Goal: Task Accomplishment & Management: Use online tool/utility

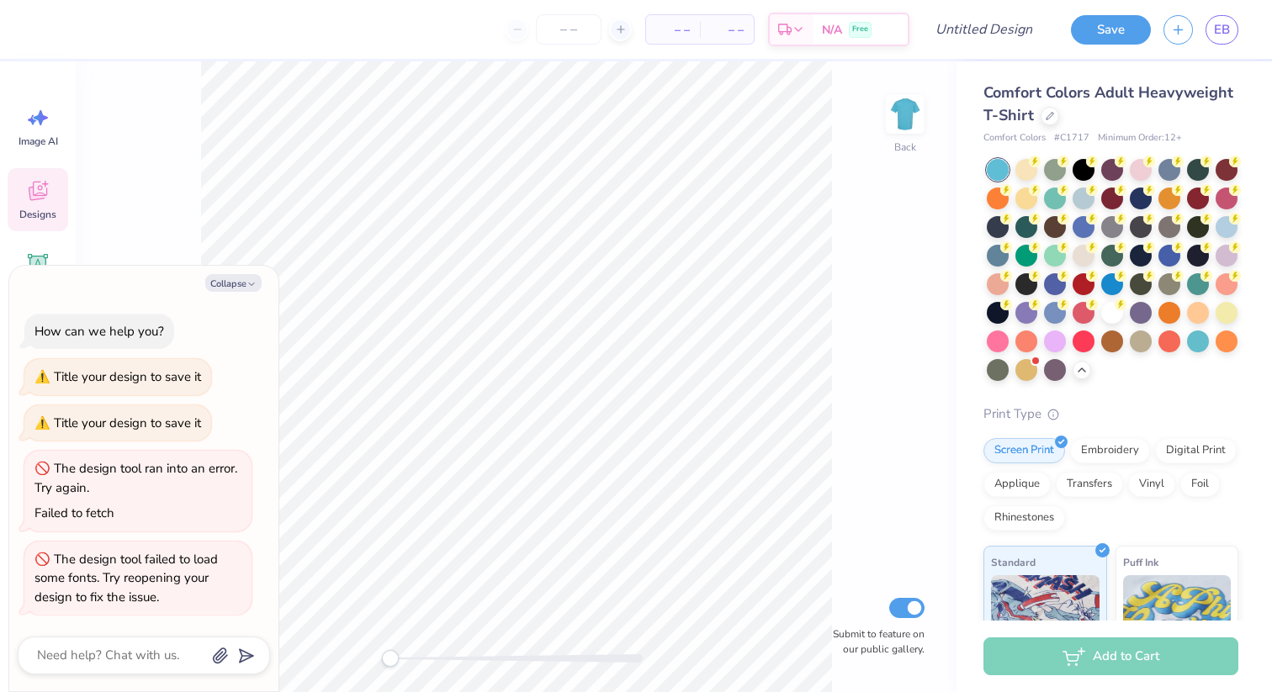
click at [235, 299] on div "Collapse How can we help you? Title your design to save it Title your design to…" at bounding box center [143, 479] width 269 height 426
click at [236, 280] on button "Collapse" at bounding box center [233, 283] width 56 height 18
type textarea "x"
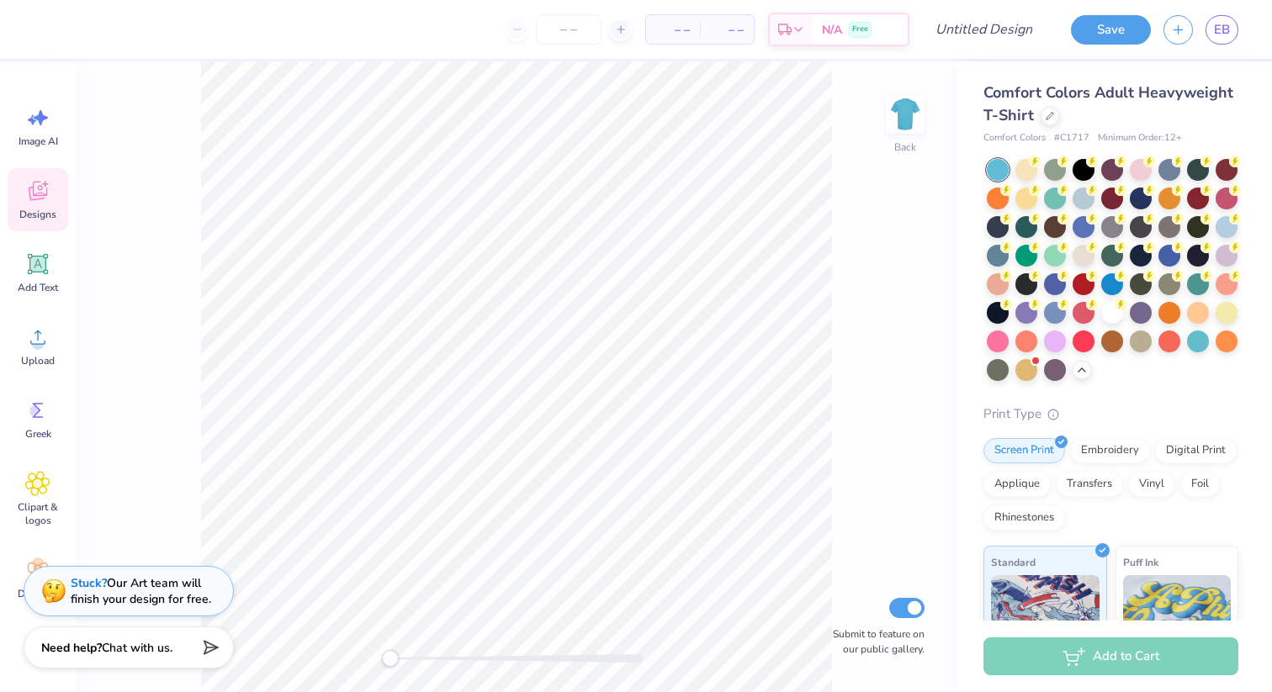
click at [44, 213] on span "Designs" at bounding box center [37, 214] width 37 height 13
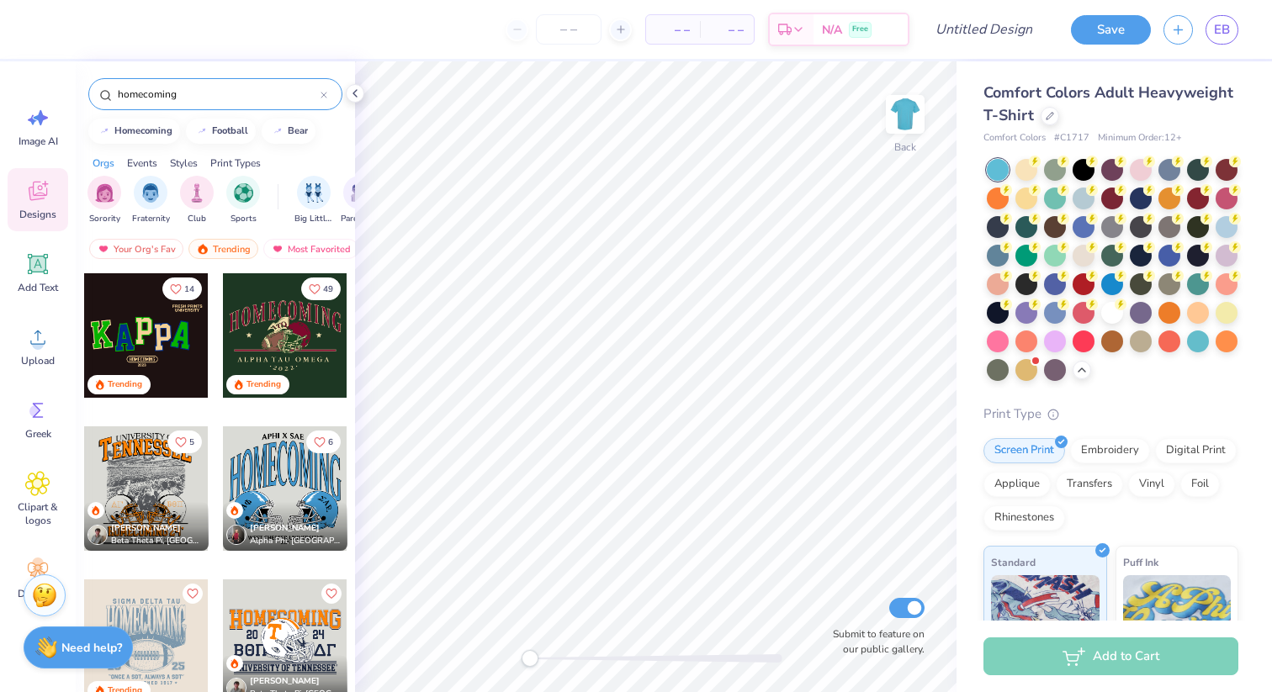
click at [173, 88] on input "homecoming" at bounding box center [218, 94] width 204 height 17
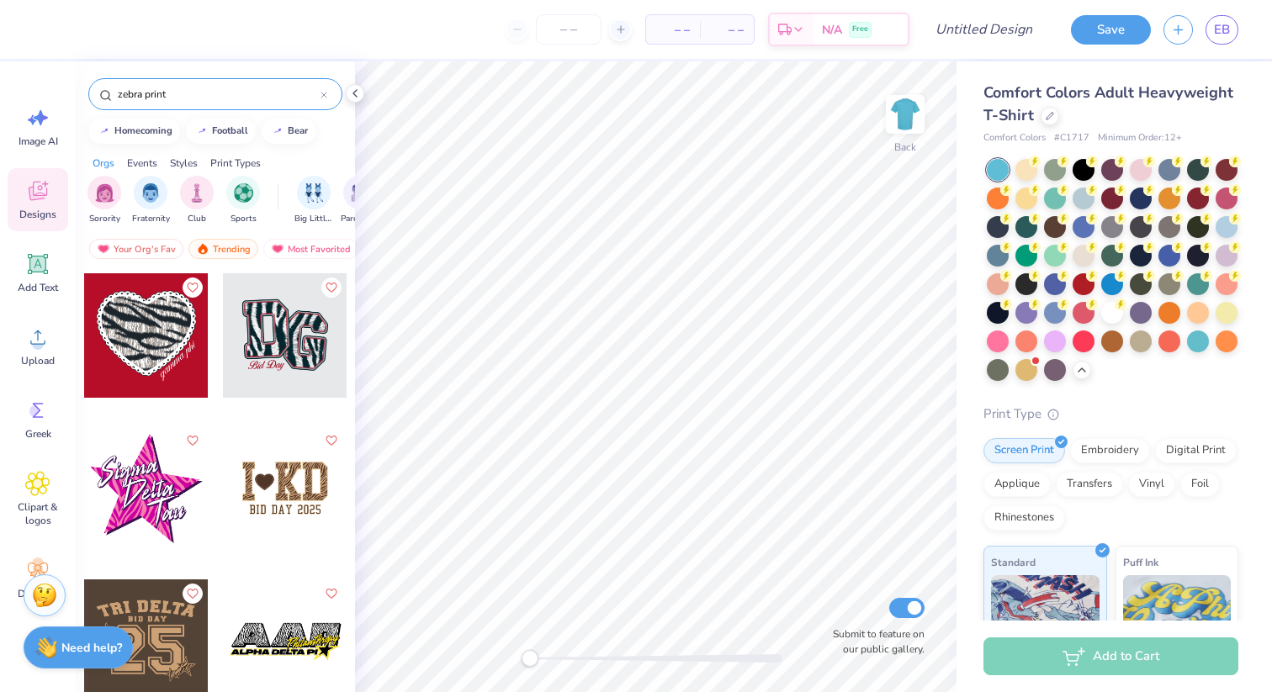
type input "zebra print"
click at [165, 492] on div at bounding box center [146, 488] width 124 height 124
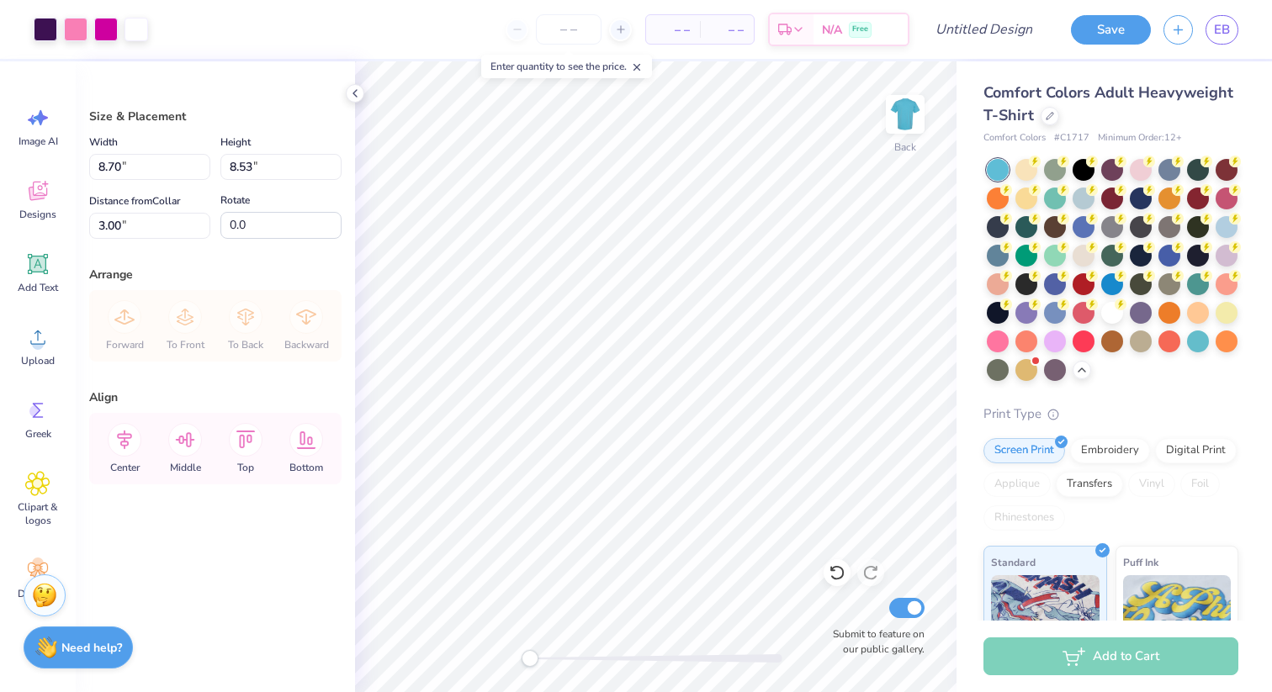
type input "10.16"
type input "9.95"
type input "2.55"
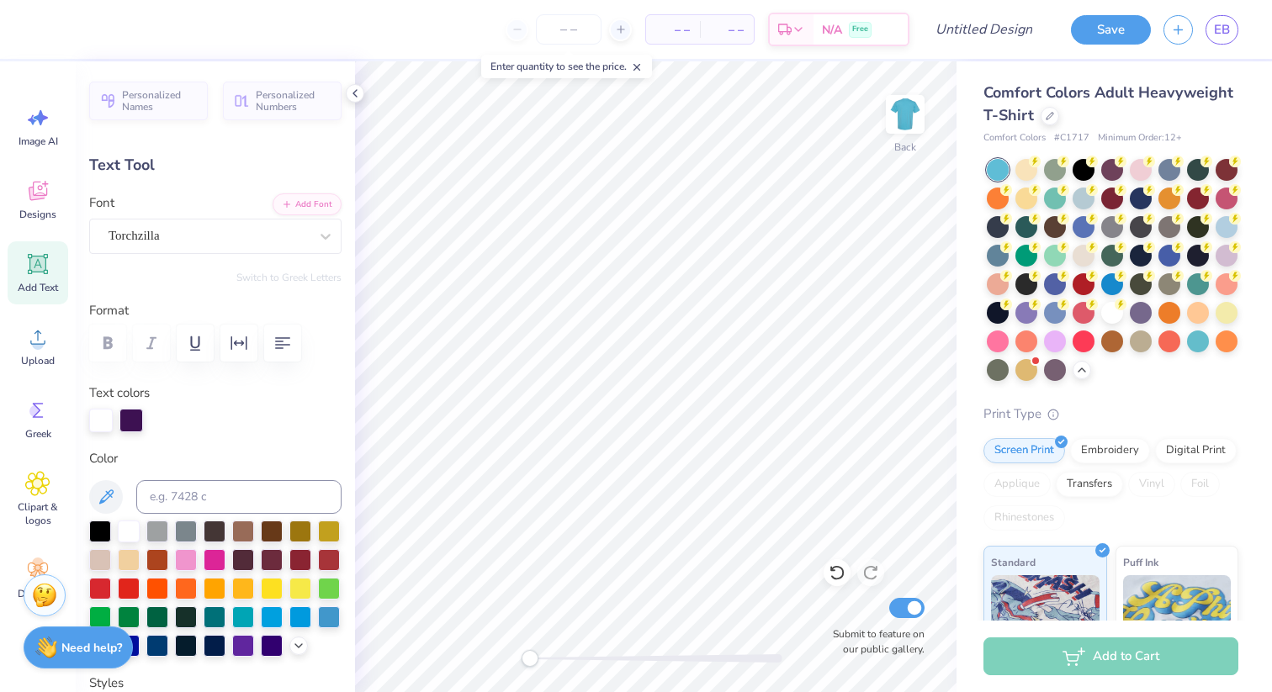
type textarea "[PERSON_NAME]"
type input "4.98"
type input "2.97"
type input "6.58"
type textarea "N"
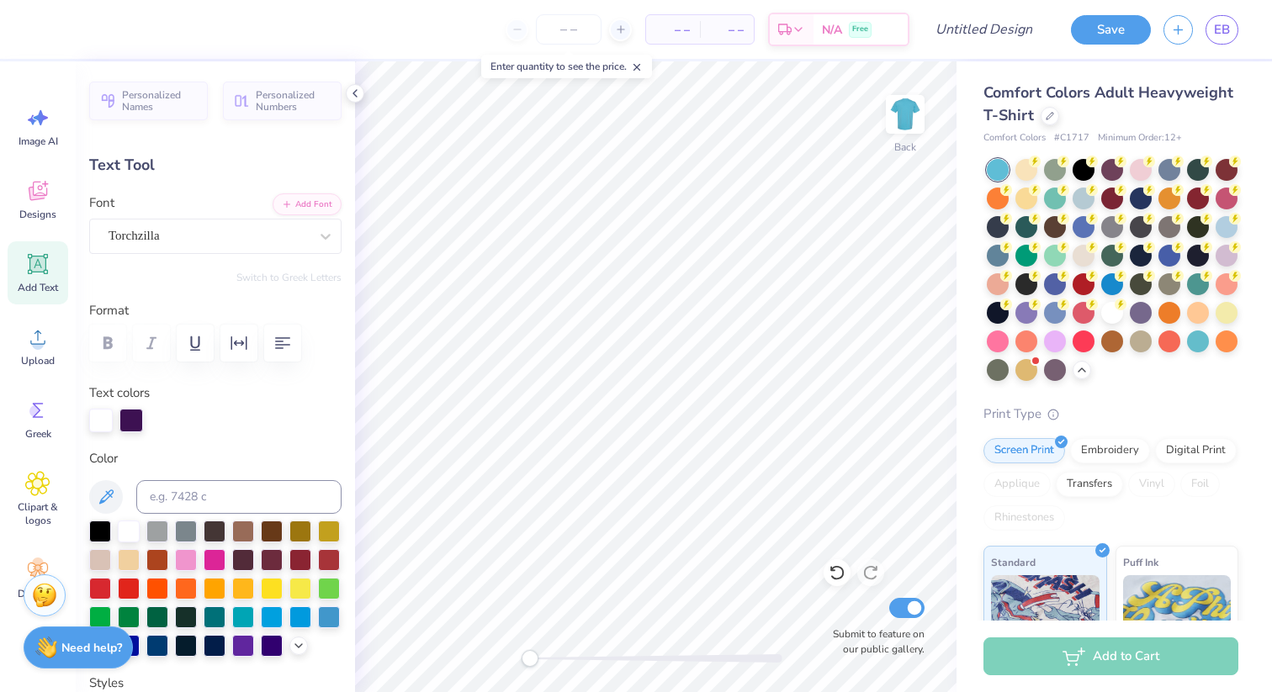
type textarea "Beber"
type input "3.65"
type input "3.09"
type input "8.09"
type textarea "[PERSON_NAME]"
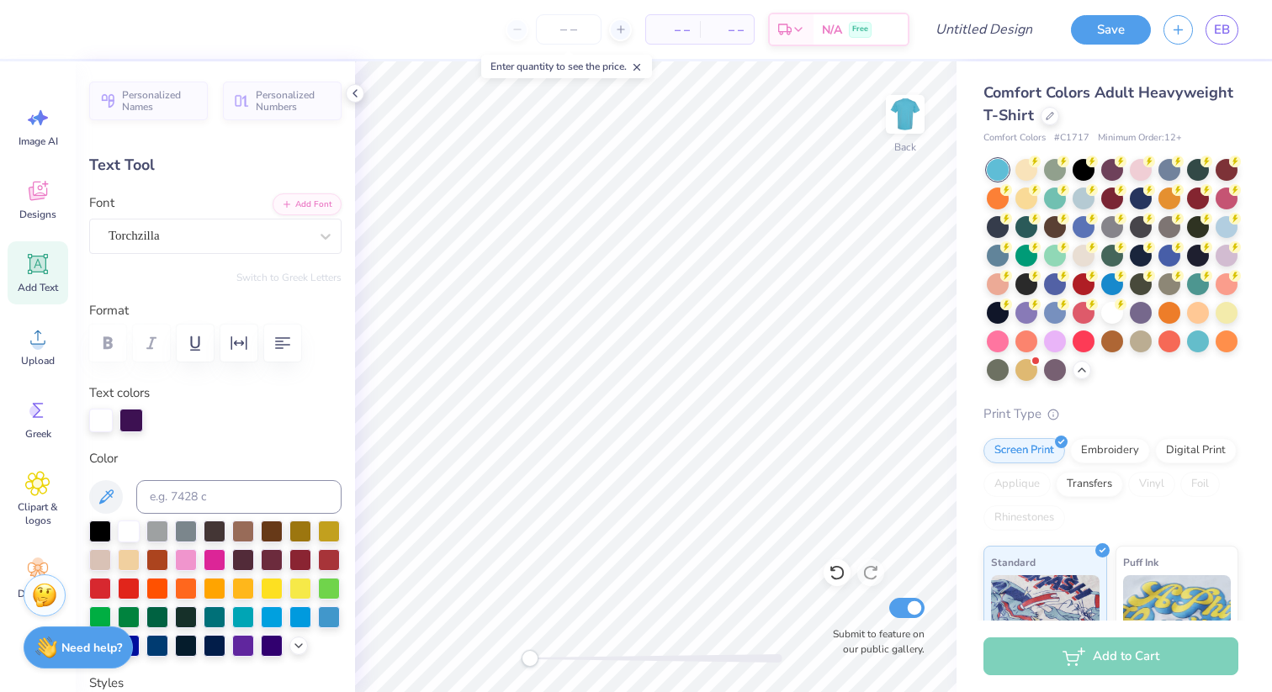
scroll to position [0, 2]
type input "0.0"
type input "8.99"
type input "2.87"
type input "8.65"
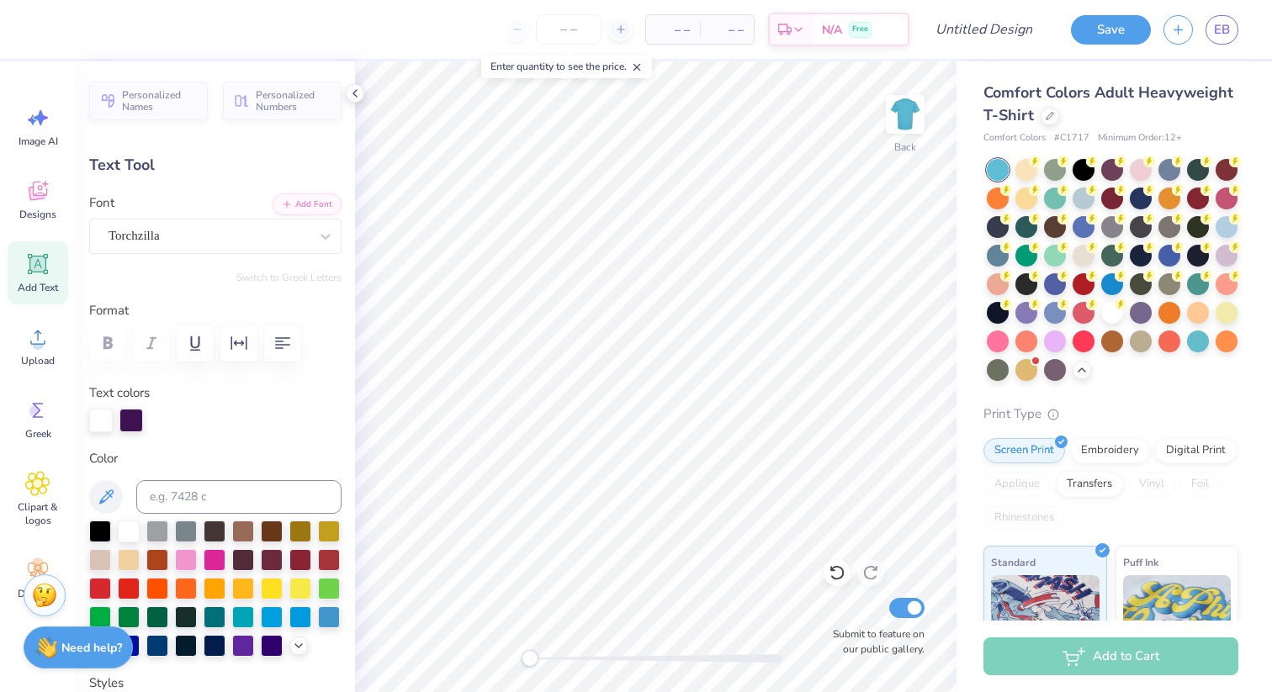
type input "0.0"
type input "8.47"
type input "0.0"
click at [100, 32] on div at bounding box center [106, 28] width 24 height 24
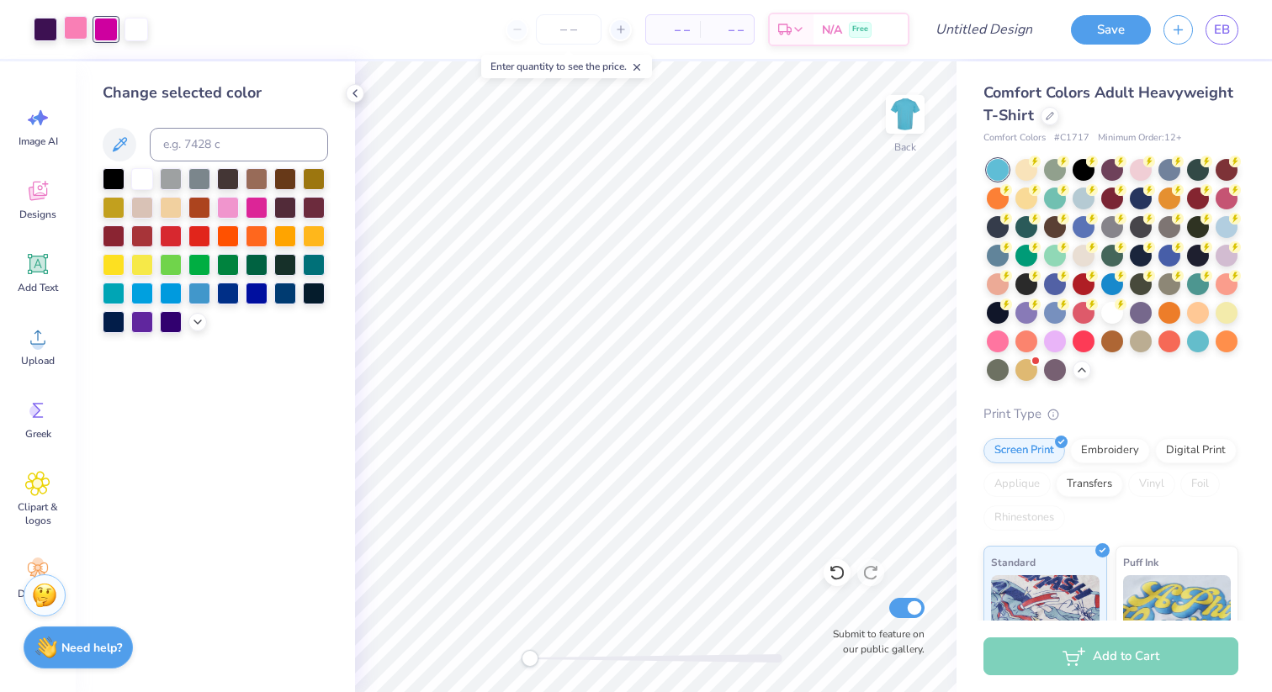
click at [65, 36] on div at bounding box center [76, 28] width 24 height 24
click at [194, 321] on icon at bounding box center [197, 320] width 13 height 13
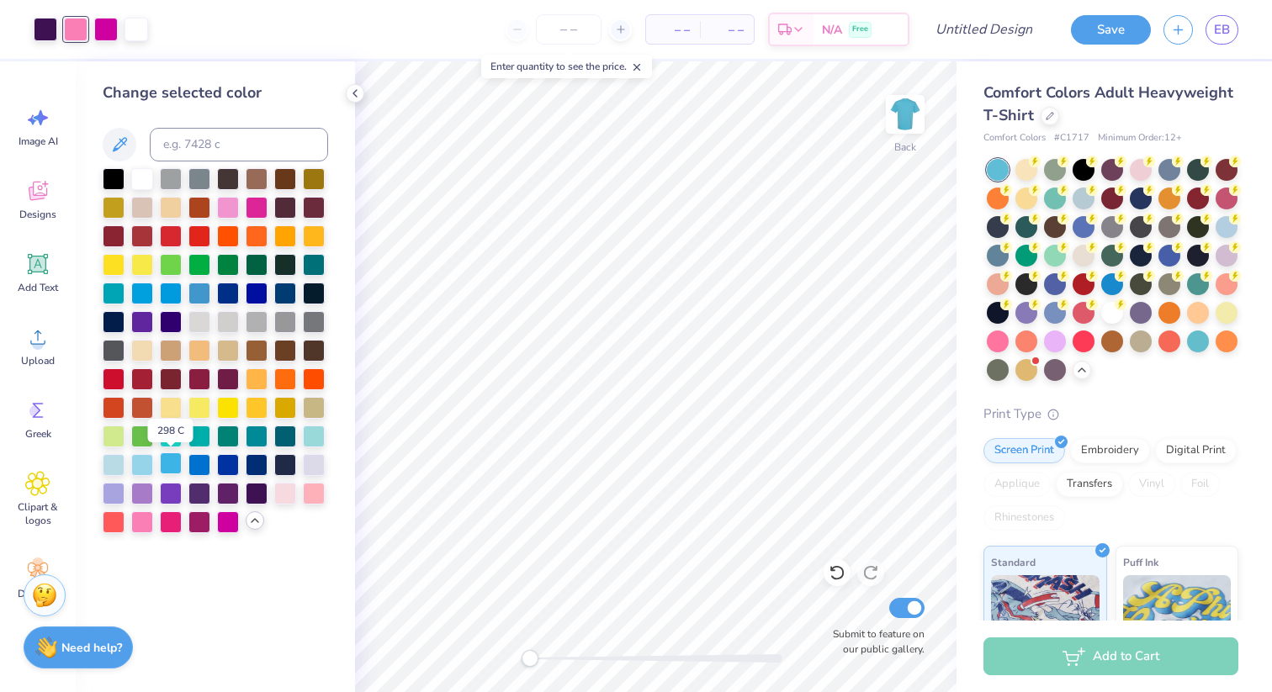
click at [169, 470] on div at bounding box center [171, 463] width 22 height 22
click at [49, 24] on div at bounding box center [46, 28] width 24 height 24
click at [287, 266] on div at bounding box center [285, 263] width 22 height 22
click at [102, 30] on div at bounding box center [106, 28] width 24 height 24
click at [176, 262] on div at bounding box center [171, 263] width 22 height 22
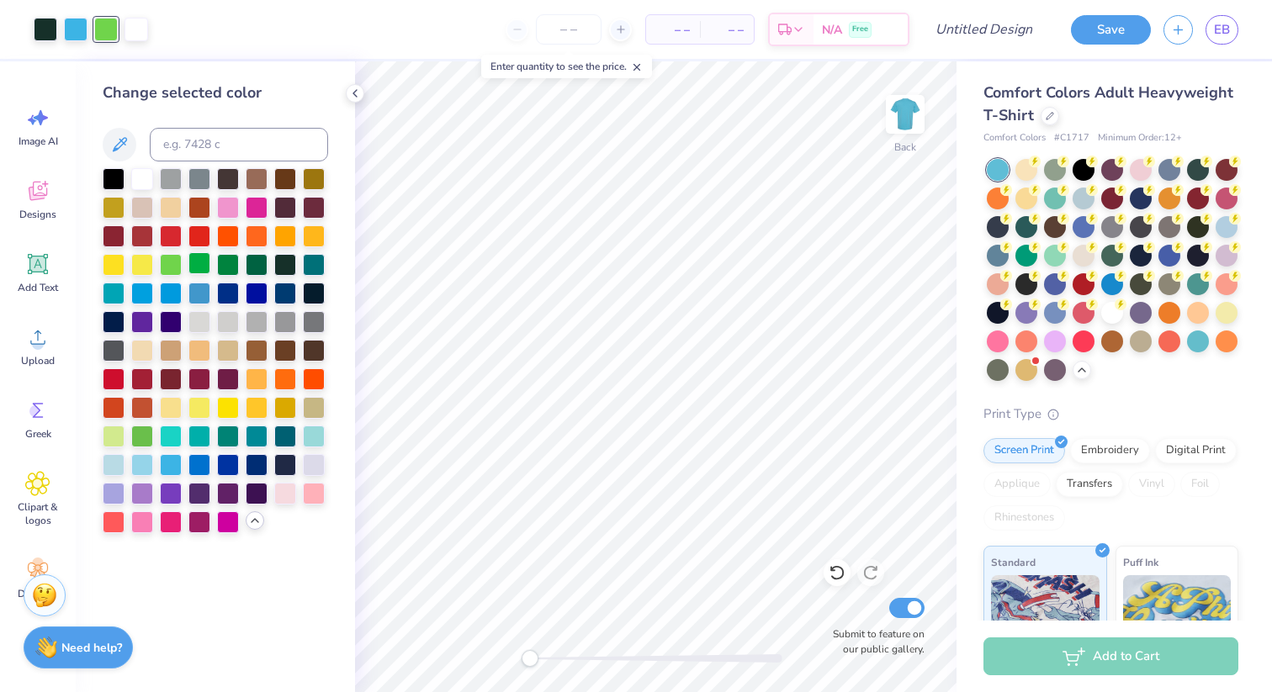
click at [193, 265] on div at bounding box center [199, 263] width 22 height 22
click at [171, 265] on div at bounding box center [171, 263] width 22 height 22
click at [118, 441] on div at bounding box center [114, 435] width 22 height 22
click at [145, 437] on div at bounding box center [142, 435] width 22 height 22
click at [118, 436] on div at bounding box center [114, 435] width 22 height 22
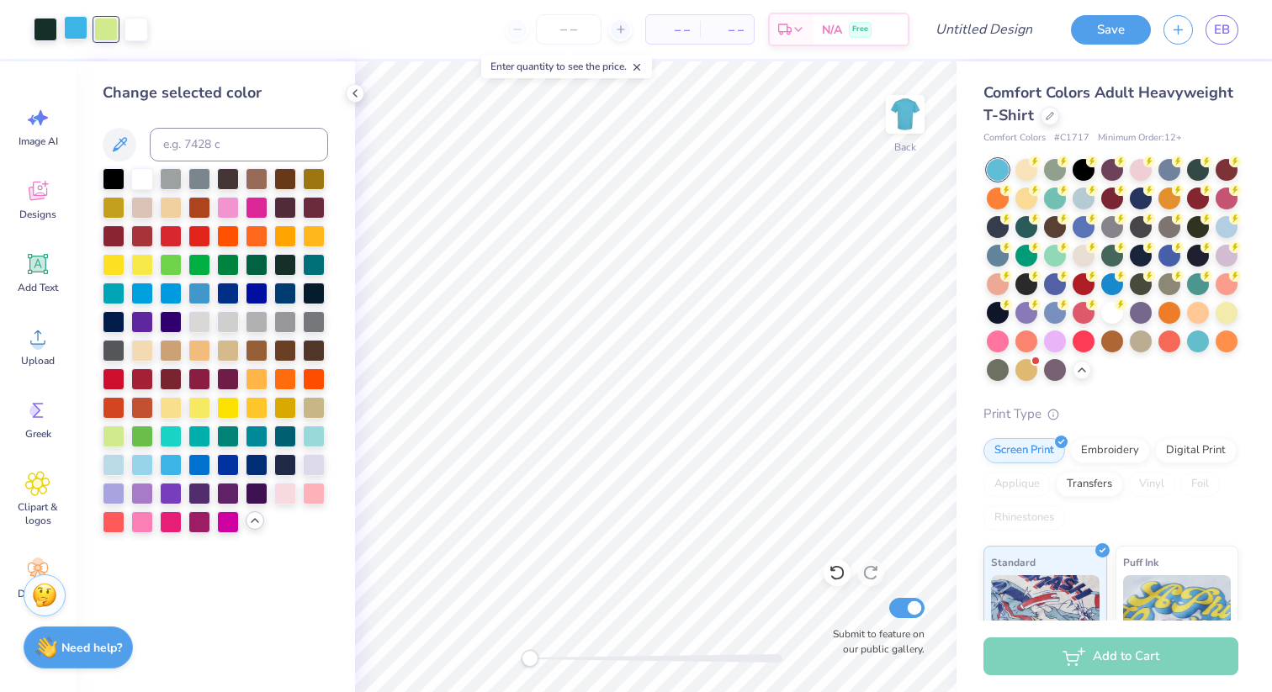
click at [77, 32] on div at bounding box center [76, 28] width 24 height 24
click at [224, 290] on div at bounding box center [228, 292] width 22 height 22
click at [250, 294] on div at bounding box center [257, 292] width 22 height 22
click at [226, 464] on div at bounding box center [228, 463] width 22 height 22
click at [104, 28] on div at bounding box center [106, 28] width 24 height 24
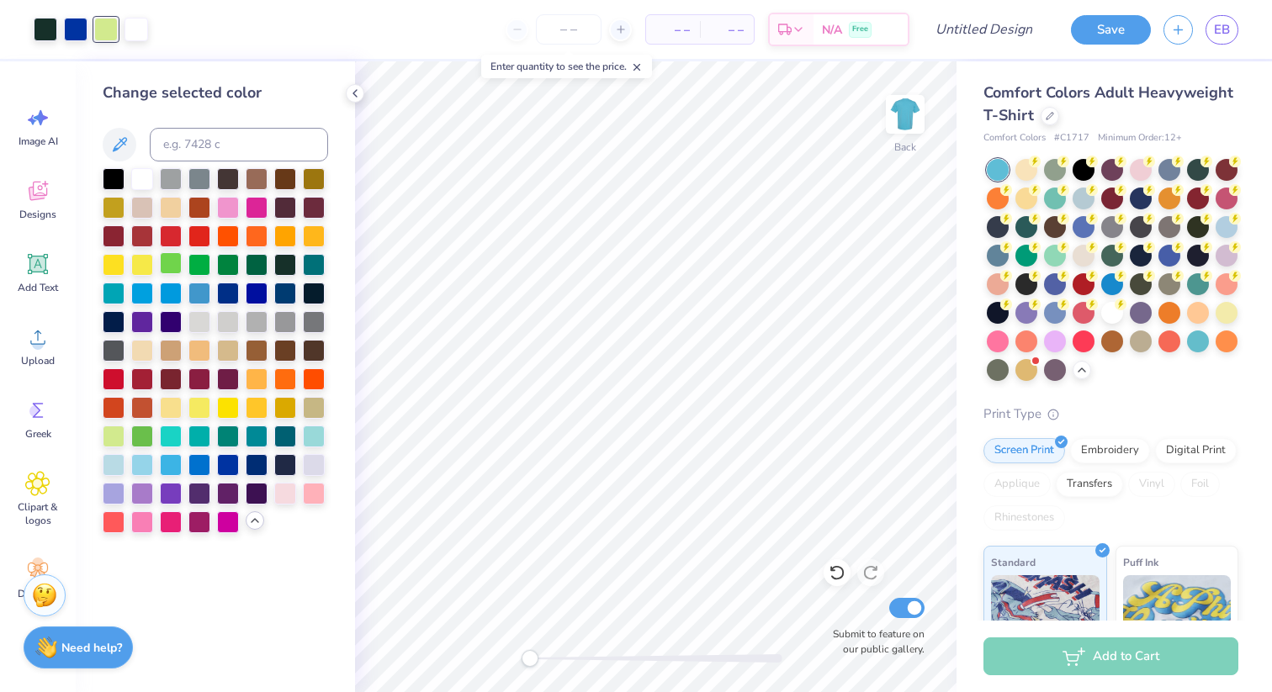
click at [165, 261] on div at bounding box center [171, 263] width 22 height 22
click at [134, 26] on div at bounding box center [136, 28] width 24 height 24
click at [115, 429] on div at bounding box center [114, 435] width 22 height 22
click at [123, 170] on div at bounding box center [114, 178] width 22 height 22
click at [146, 177] on div at bounding box center [142, 178] width 22 height 22
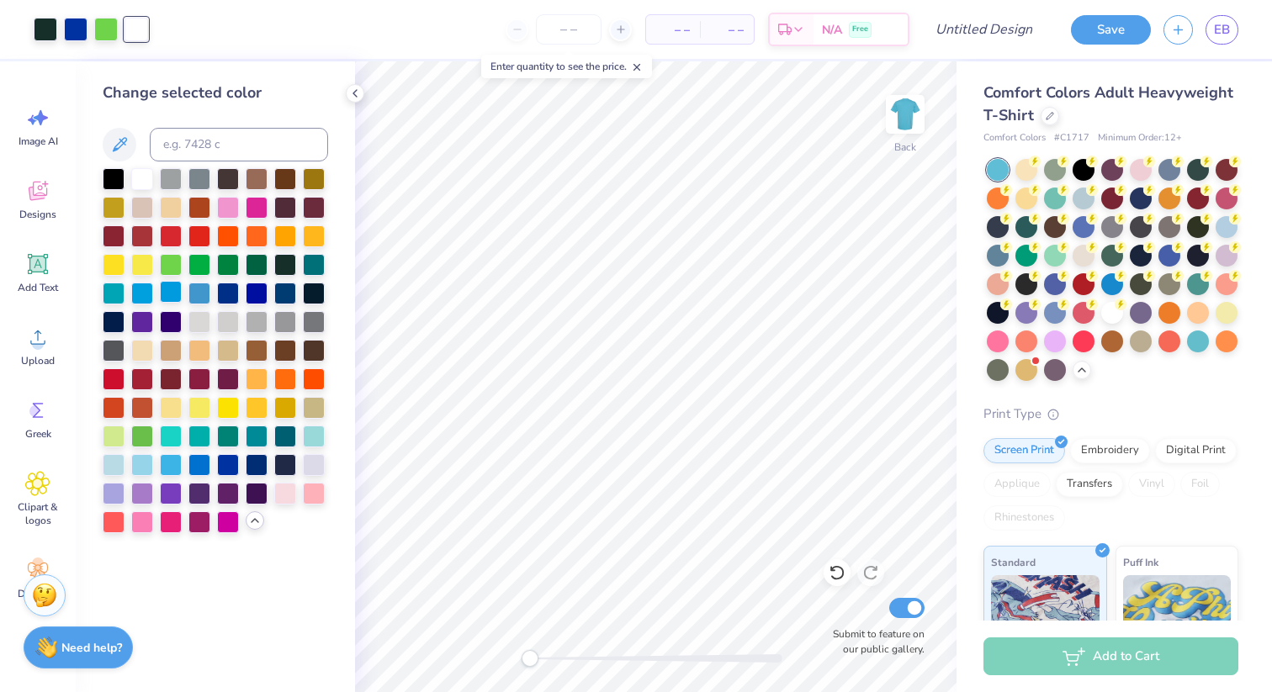
click at [160, 288] on div at bounding box center [171, 292] width 22 height 22
click at [144, 294] on div at bounding box center [142, 292] width 22 height 22
click at [141, 293] on div at bounding box center [142, 292] width 22 height 22
click at [171, 163] on div "Change selected color" at bounding box center [215, 308] width 225 height 452
click at [155, 177] on div at bounding box center [215, 350] width 225 height 365
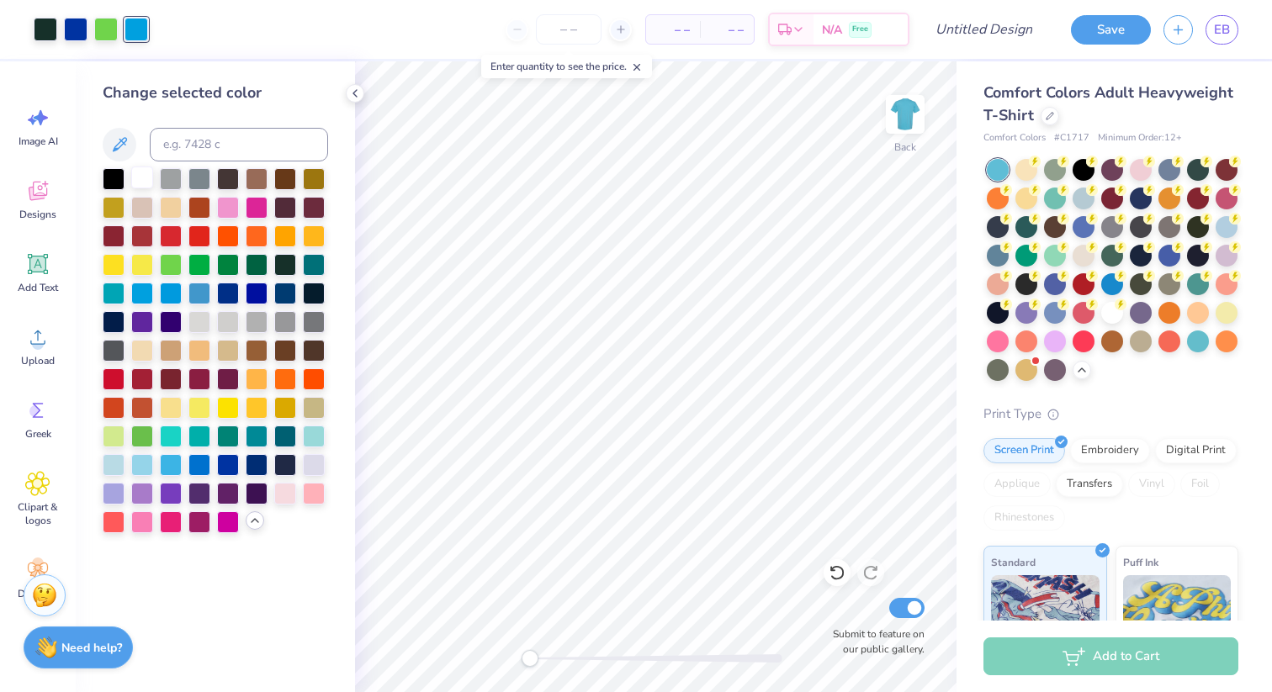
click at [135, 178] on div at bounding box center [142, 178] width 22 height 22
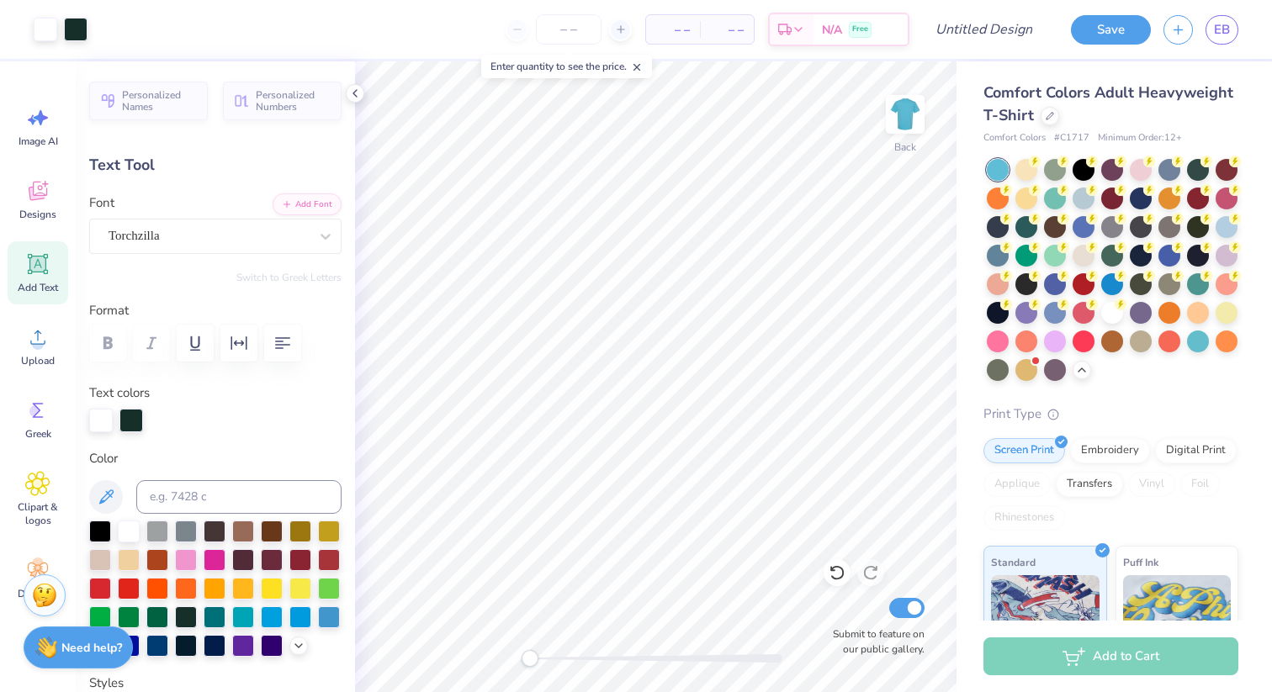
type input "0.0"
type input "4.43"
type input "2.95"
type input "4.60"
type input "0.0"
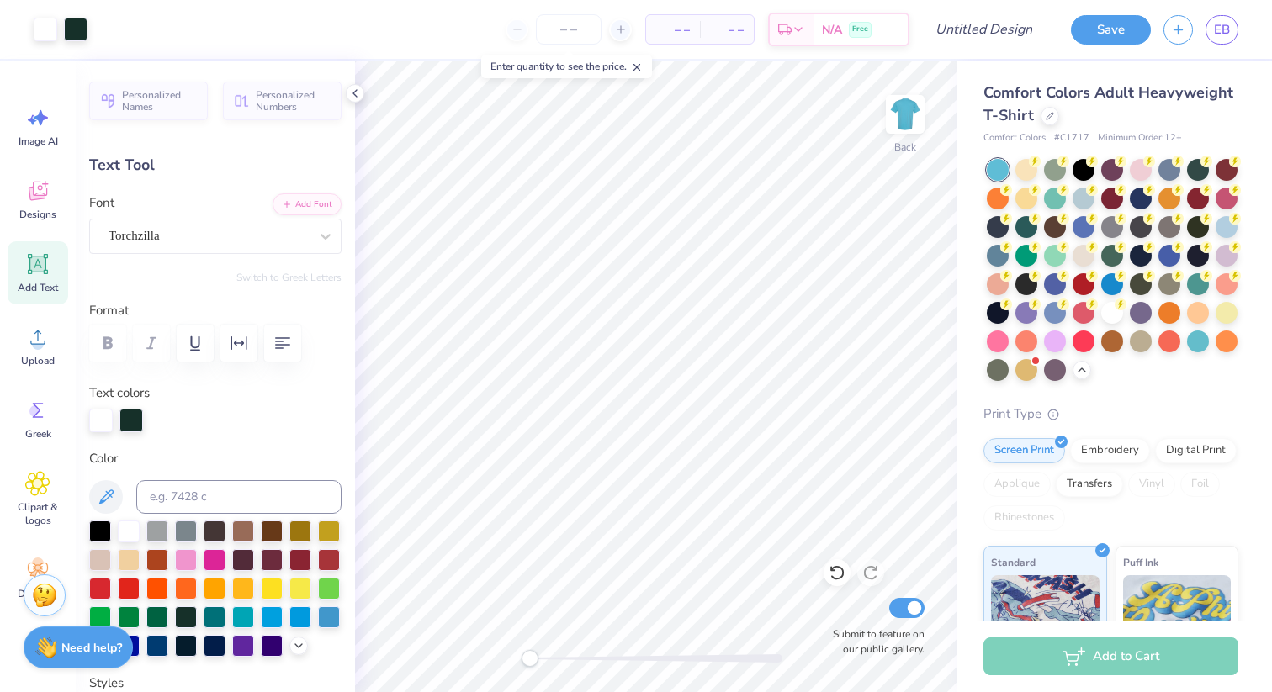
type input "8.99"
type input "2.87"
type input "9.01"
type input "0.0"
click at [46, 182] on icon at bounding box center [37, 190] width 25 height 25
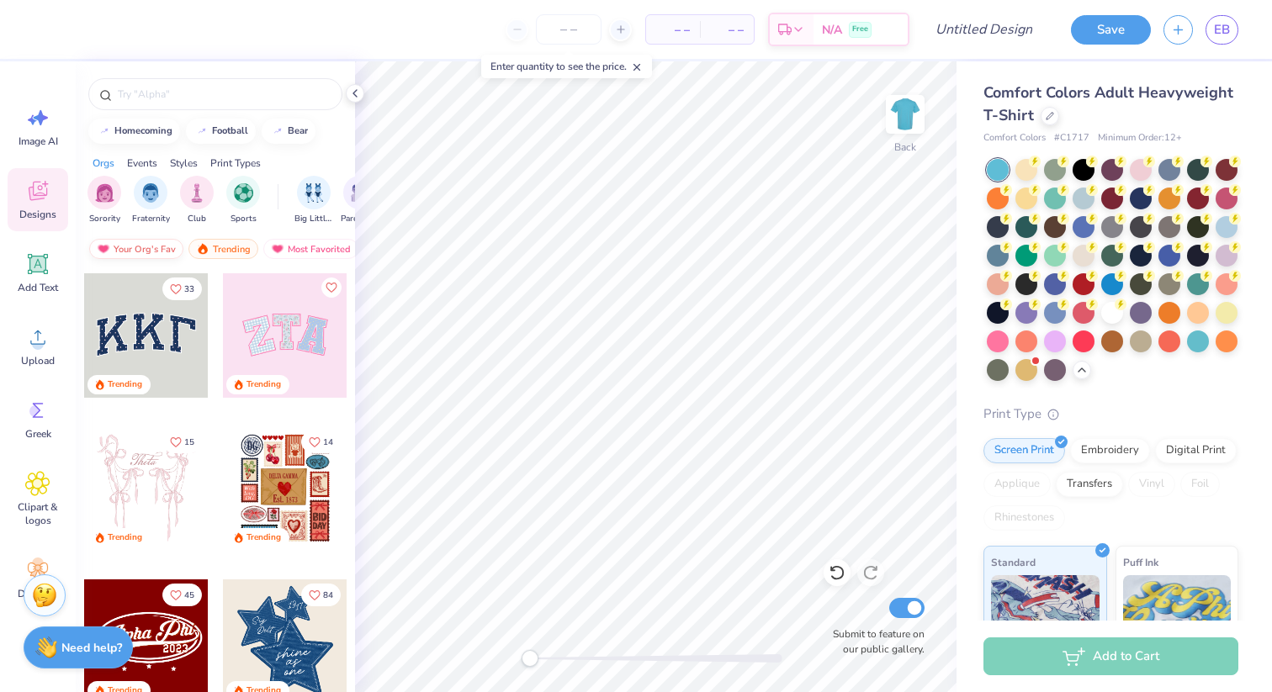
click at [118, 245] on div "Your Org's Fav" at bounding box center [136, 249] width 94 height 20
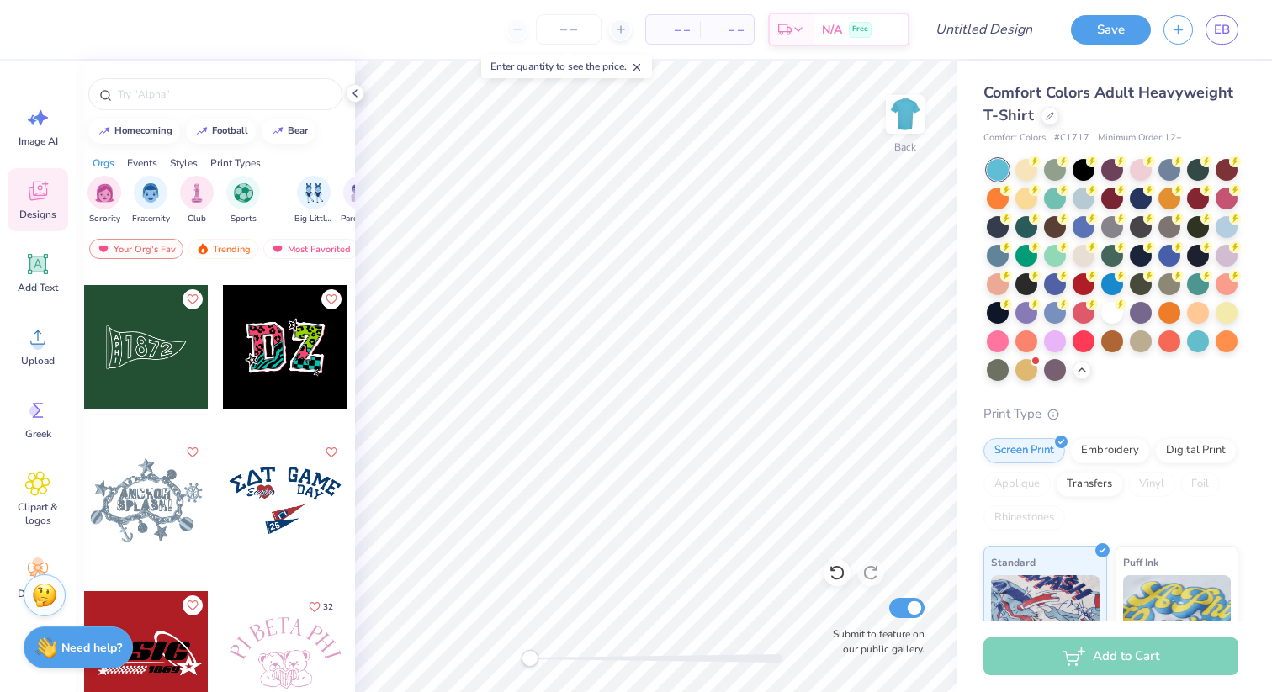
scroll to position [446, 0]
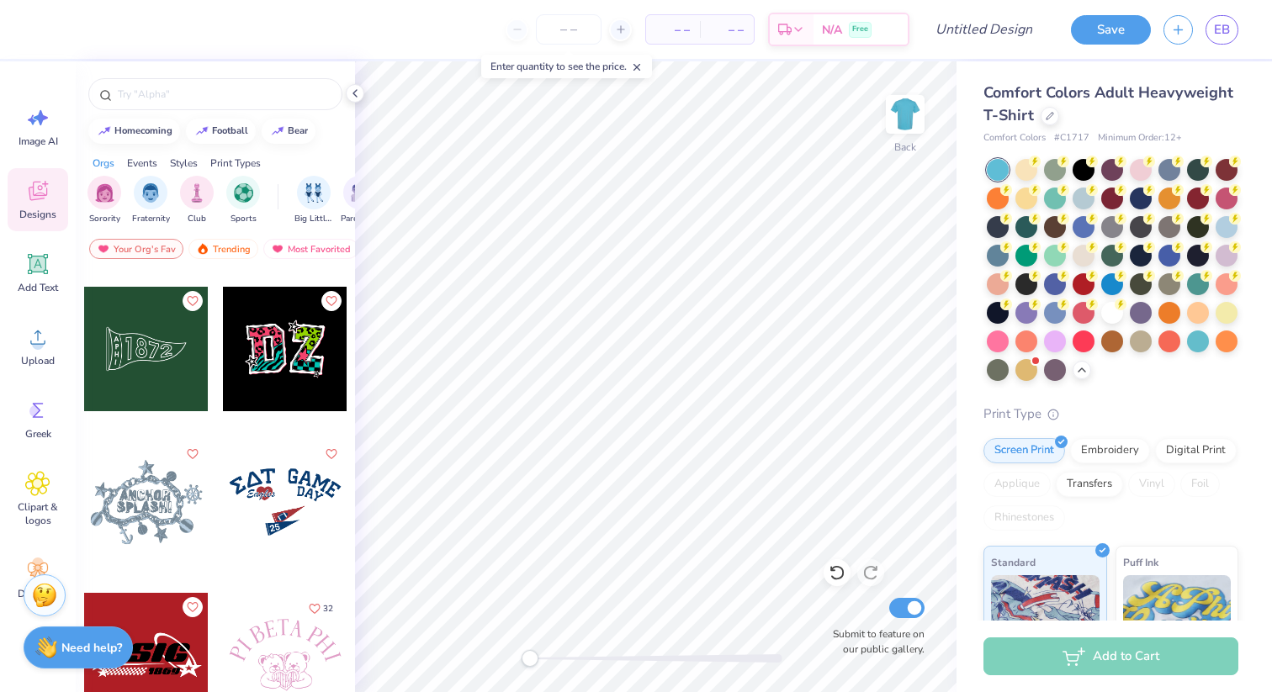
click at [261, 365] on div at bounding box center [285, 349] width 124 height 124
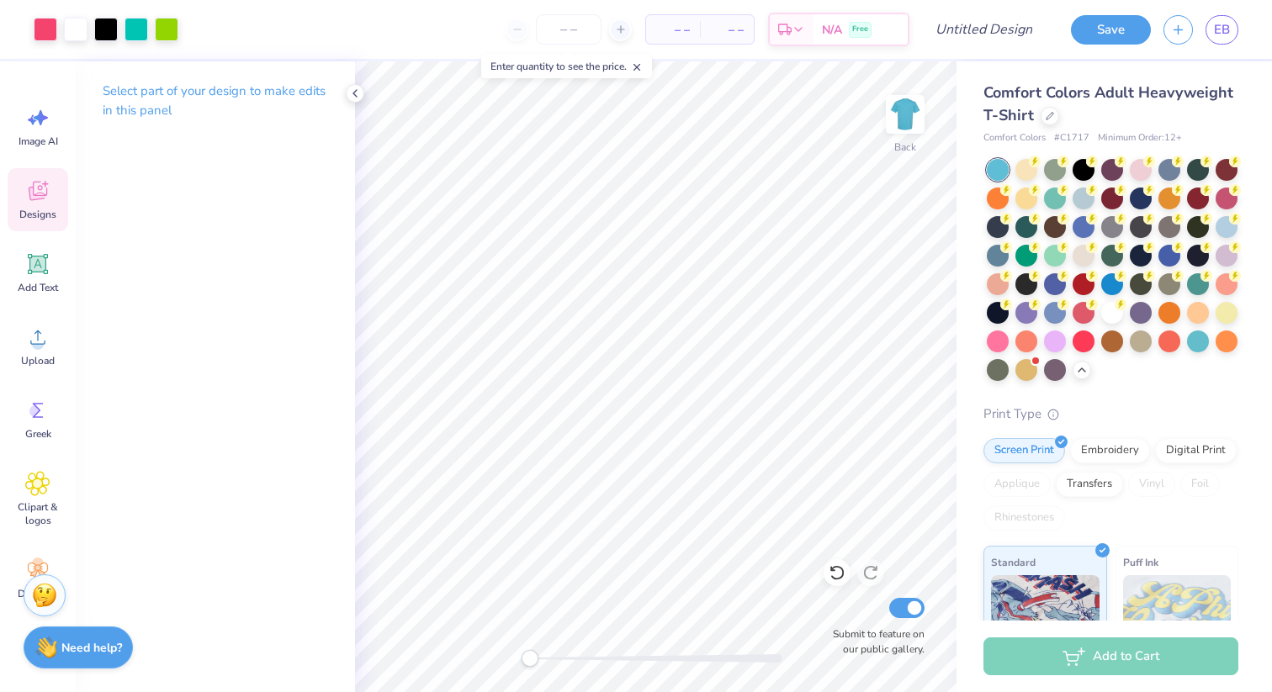
click at [27, 204] on div "Designs" at bounding box center [38, 199] width 61 height 63
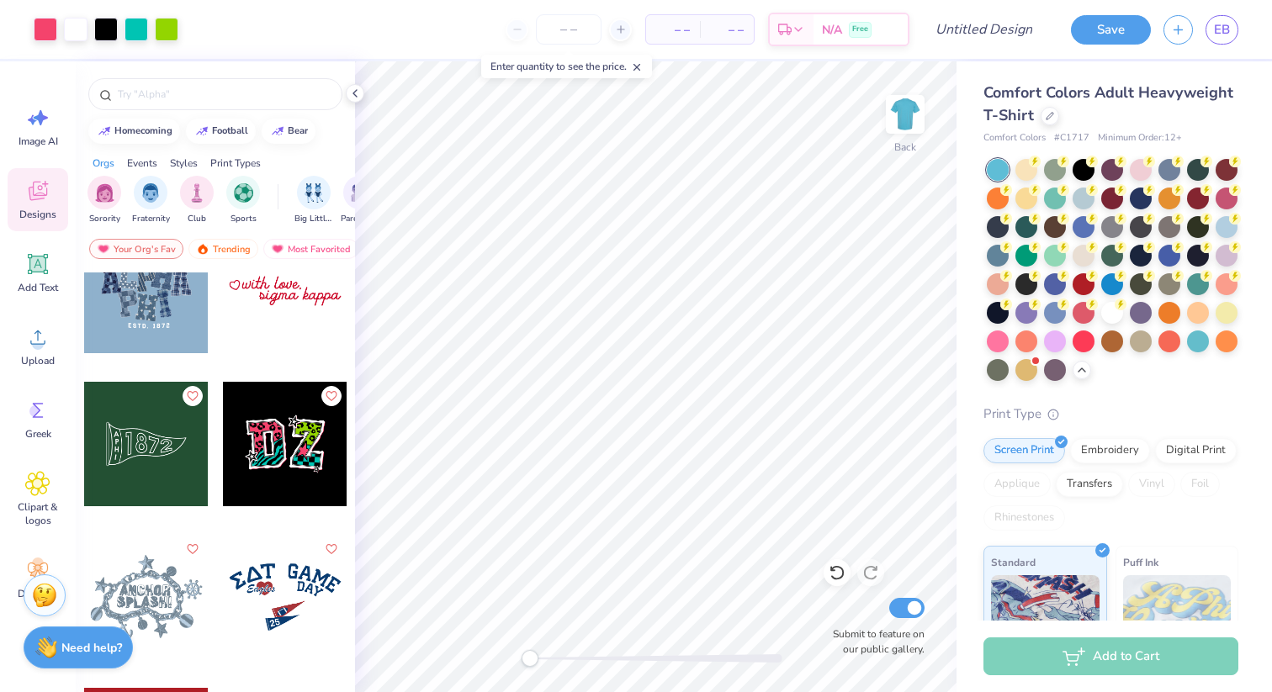
scroll to position [354, 0]
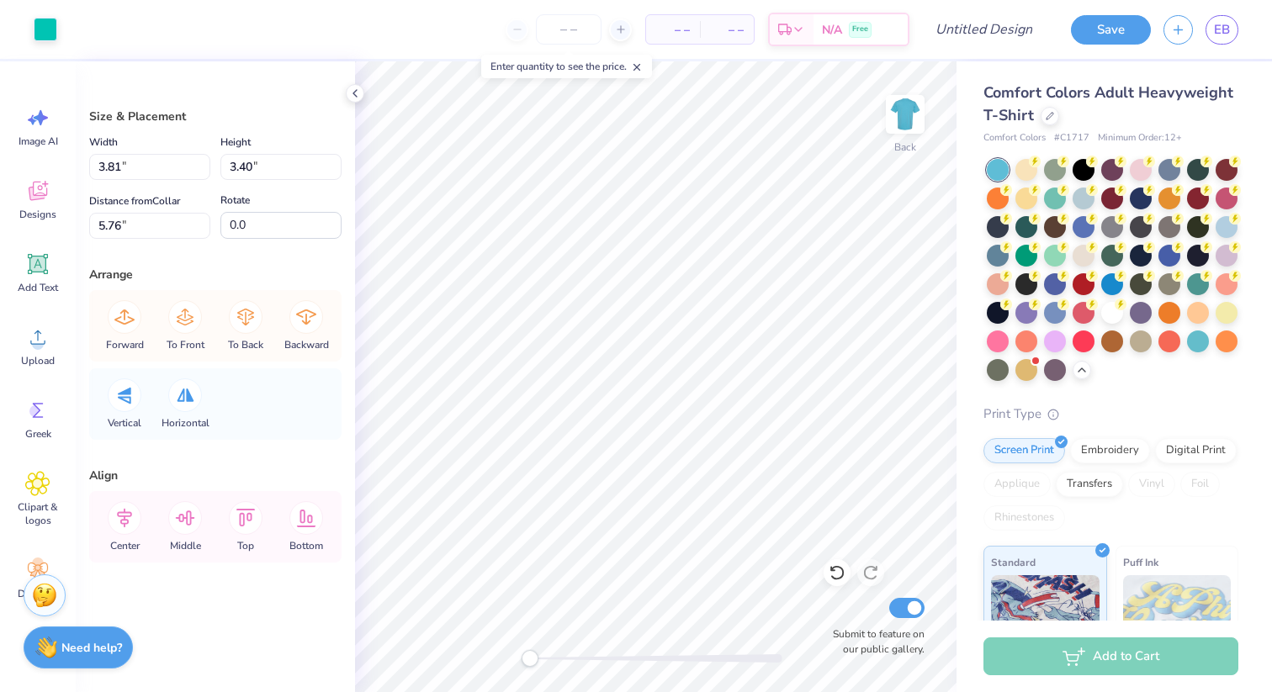
type input "1.50"
type input "1.60"
type input "7.20"
type input "3.81"
type input "3.40"
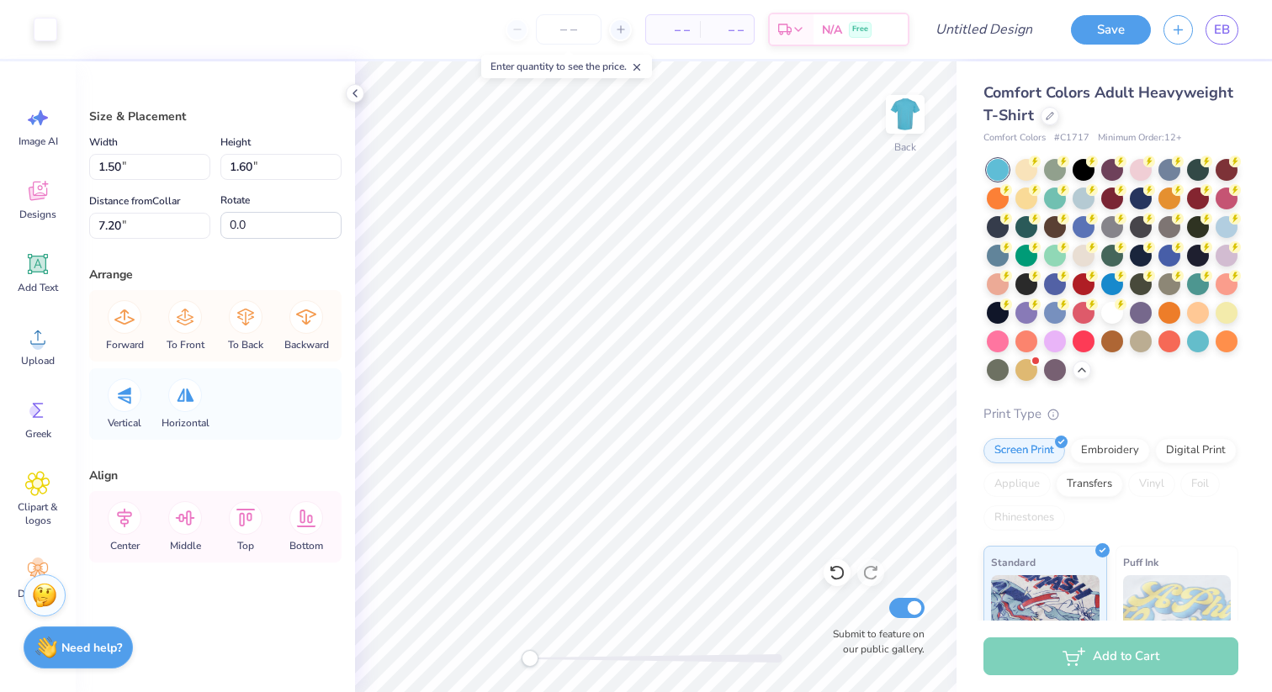
type input "5.76"
type input "3.81"
type input "3.40"
type input "5.76"
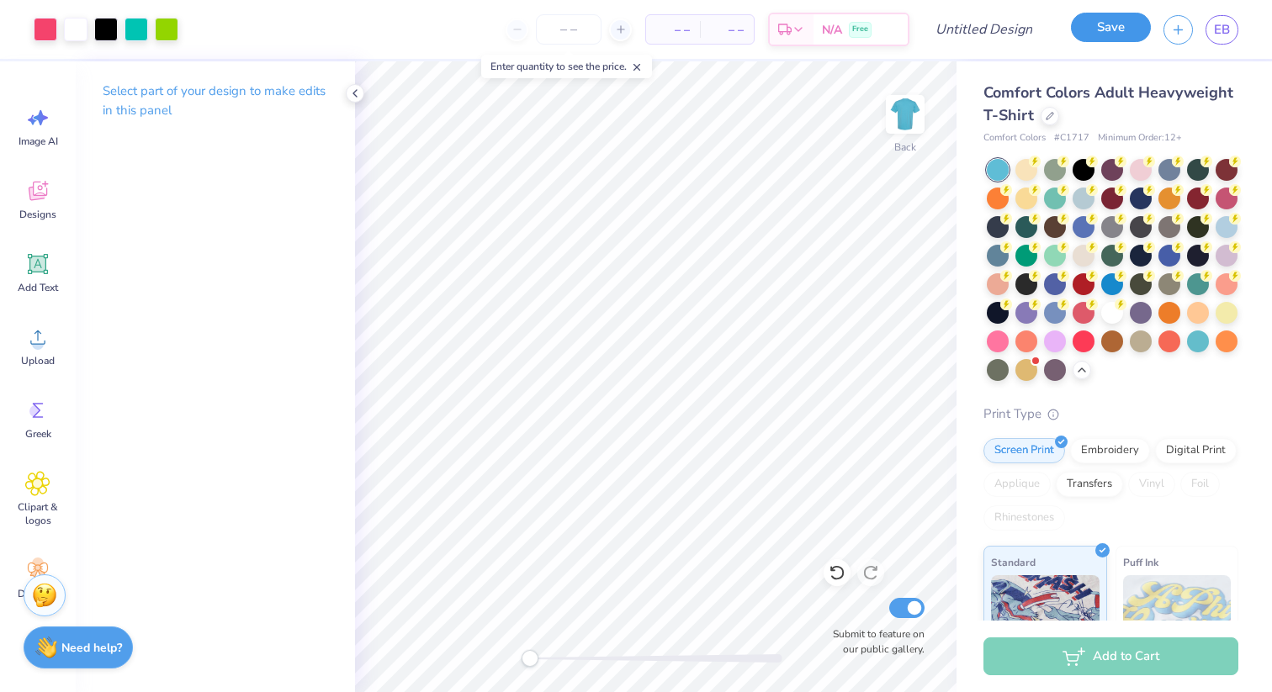
click at [1092, 29] on button "Save" at bounding box center [1111, 27] width 80 height 29
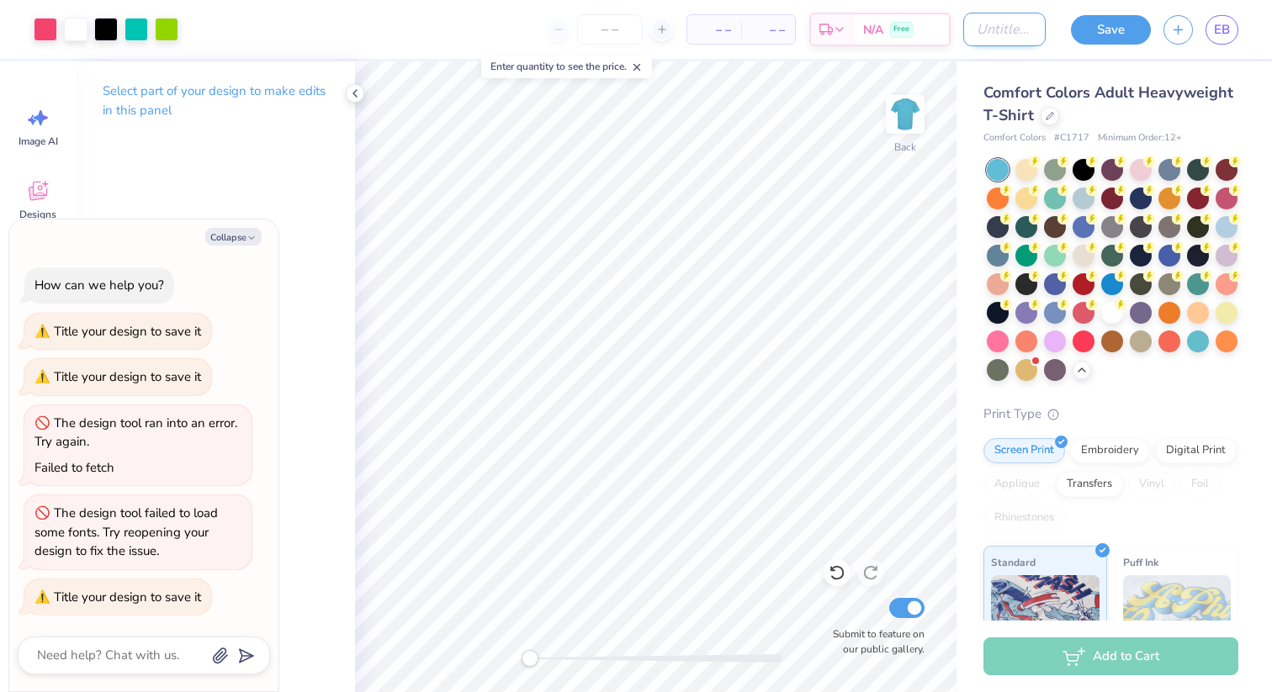
click at [973, 24] on input "Design Title" at bounding box center [1004, 30] width 82 height 34
click at [352, 87] on icon at bounding box center [354, 93] width 13 height 13
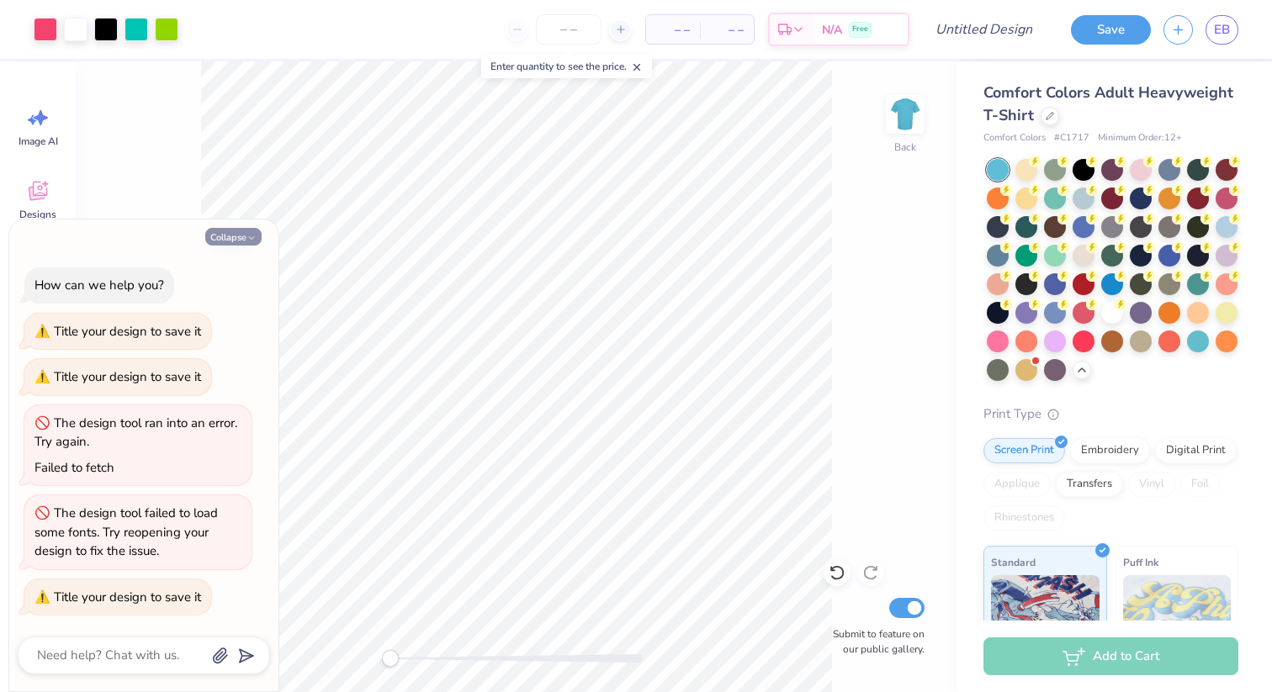
click at [225, 230] on button "Collapse" at bounding box center [233, 237] width 56 height 18
type textarea "x"
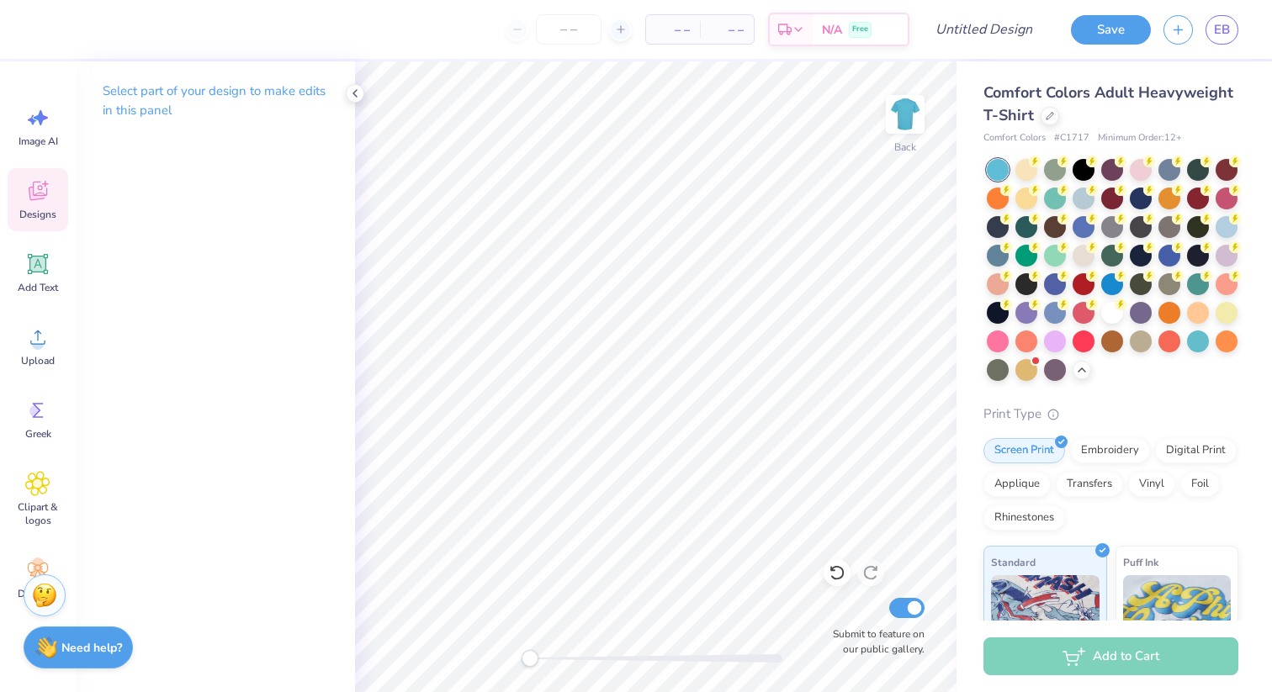
click at [41, 197] on icon at bounding box center [37, 193] width 16 height 13
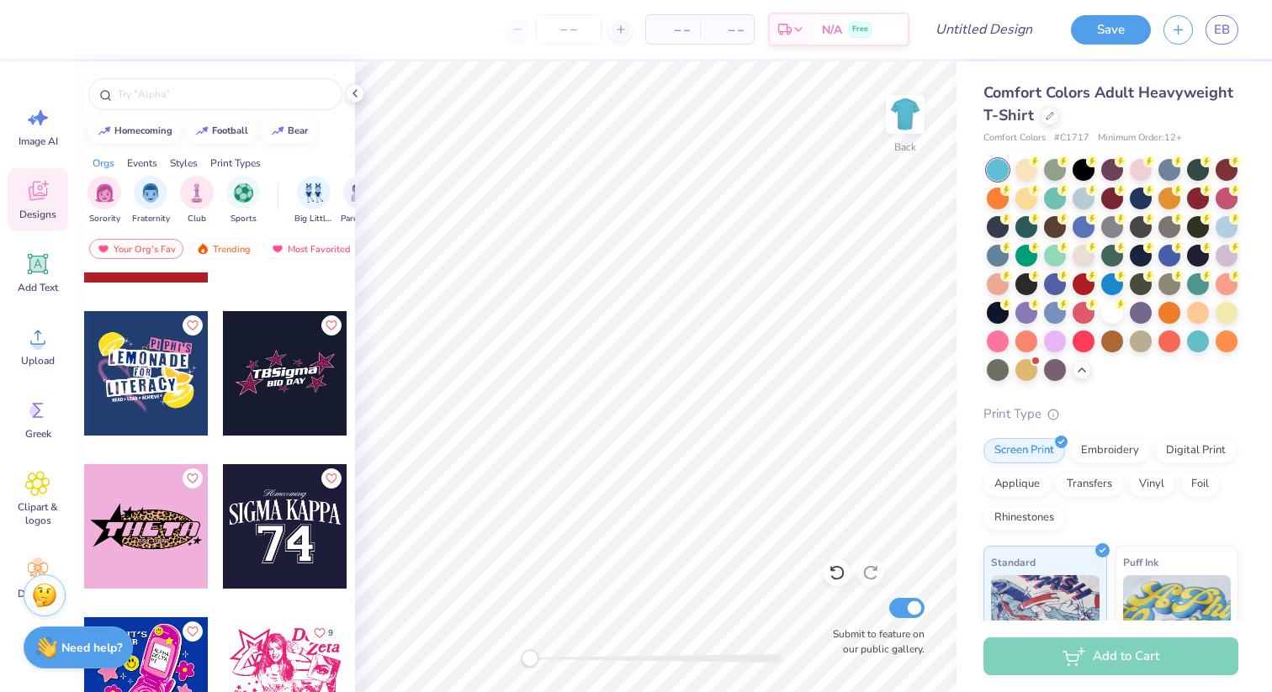
scroll to position [886, 0]
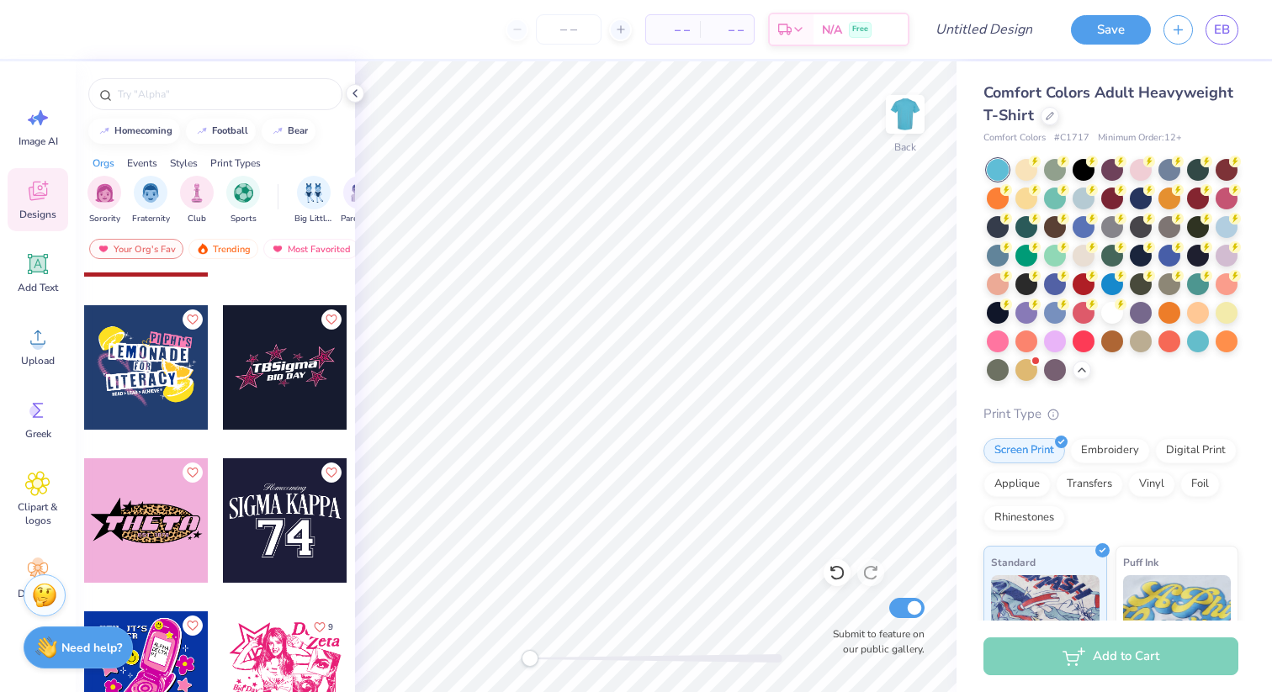
click at [277, 375] on div at bounding box center [285, 367] width 124 height 124
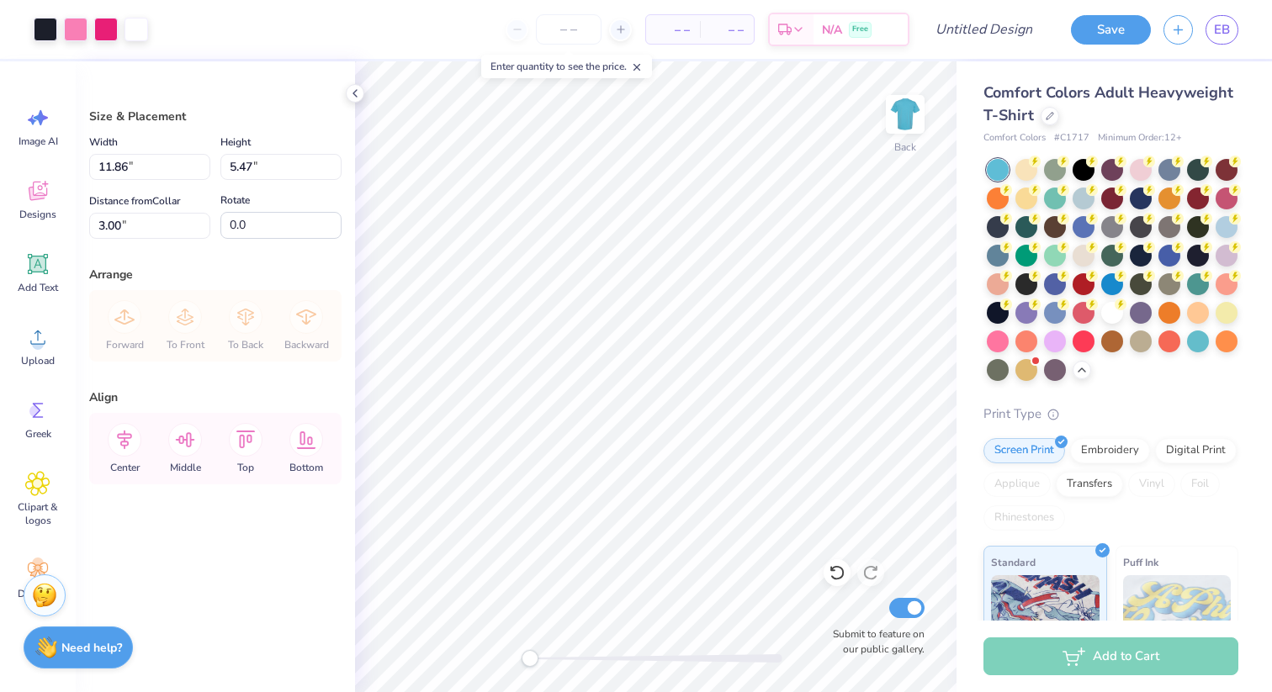
type input "11.86"
type input "5.47"
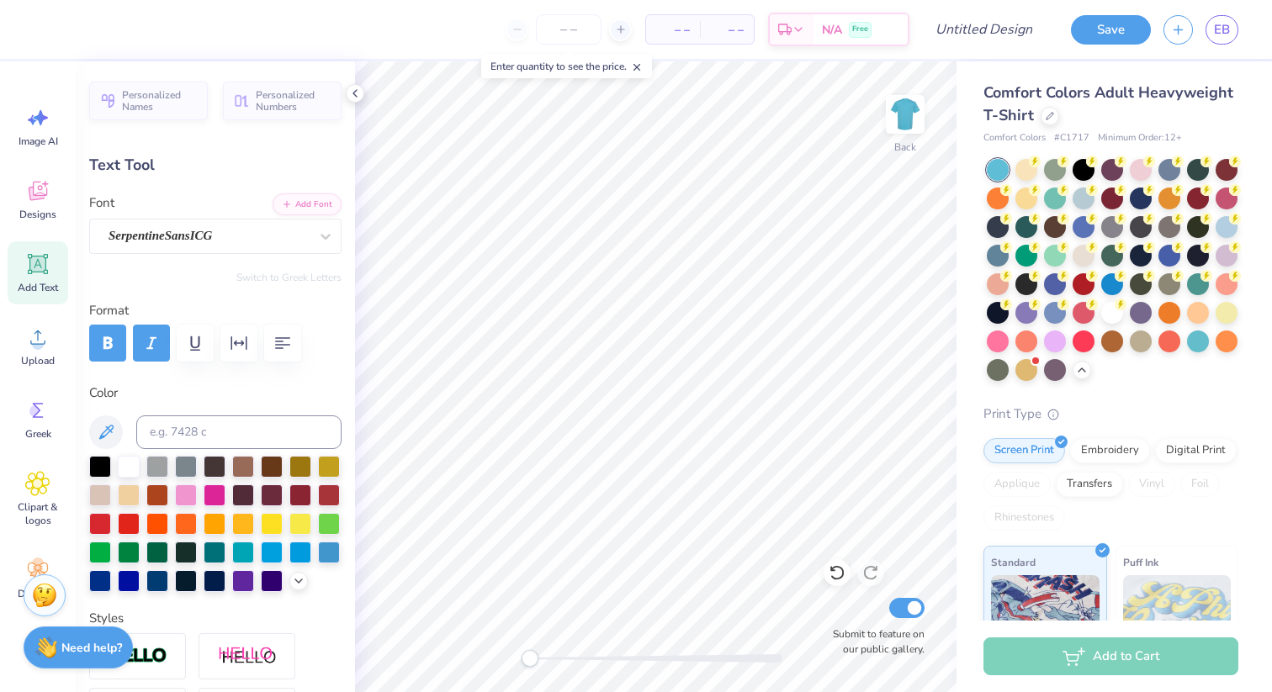
type textarea "JBA"
type input "4.56"
type input "1.09"
type input "6.34"
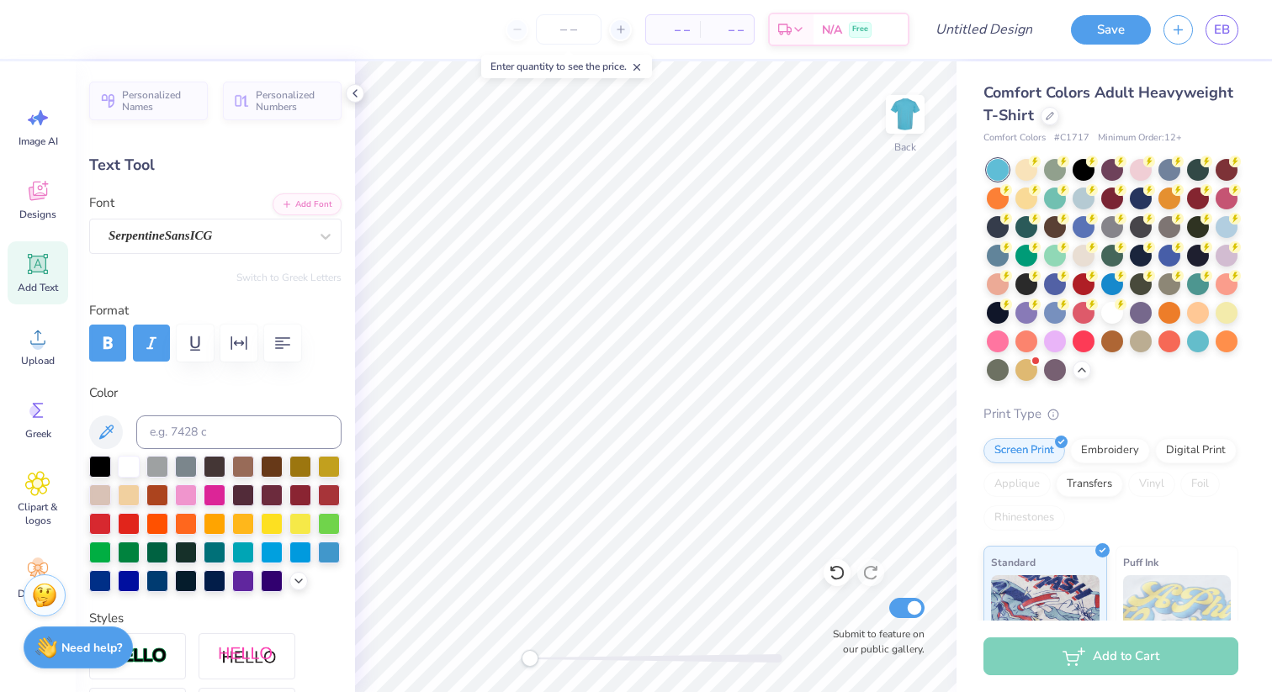
type textarea "INVITE 25"
type input "0.0"
click at [43, 191] on icon at bounding box center [37, 190] width 25 height 25
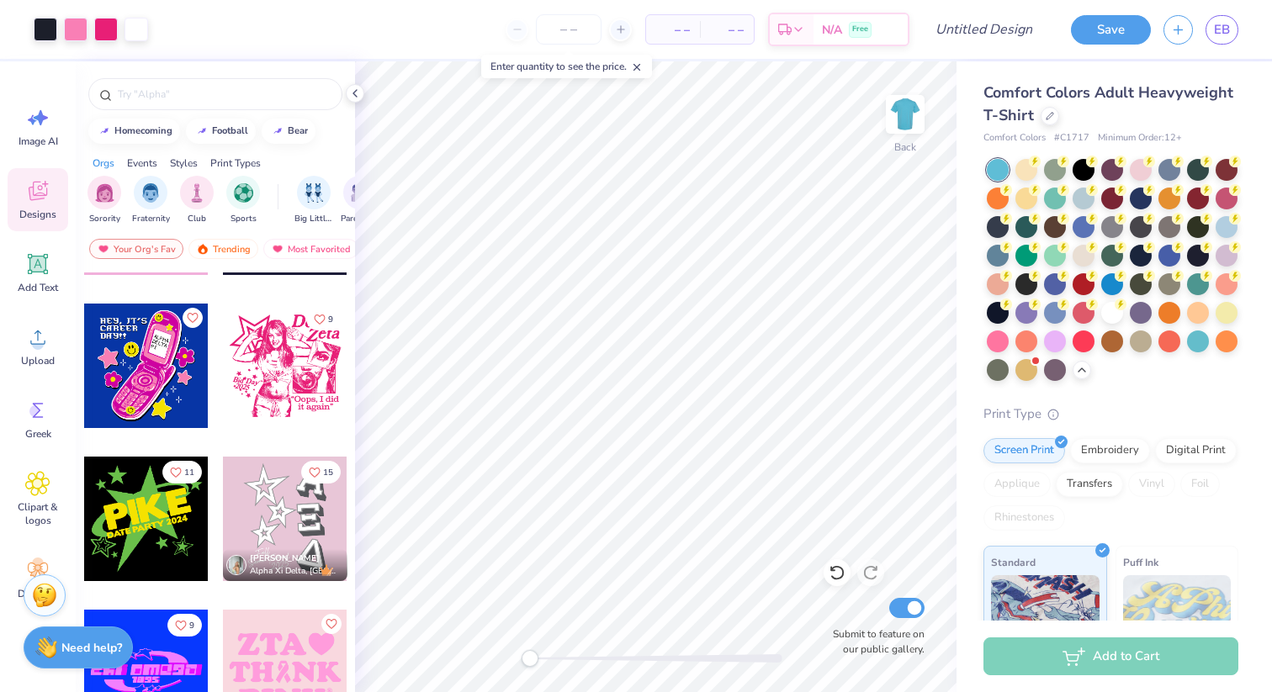
scroll to position [1196, 0]
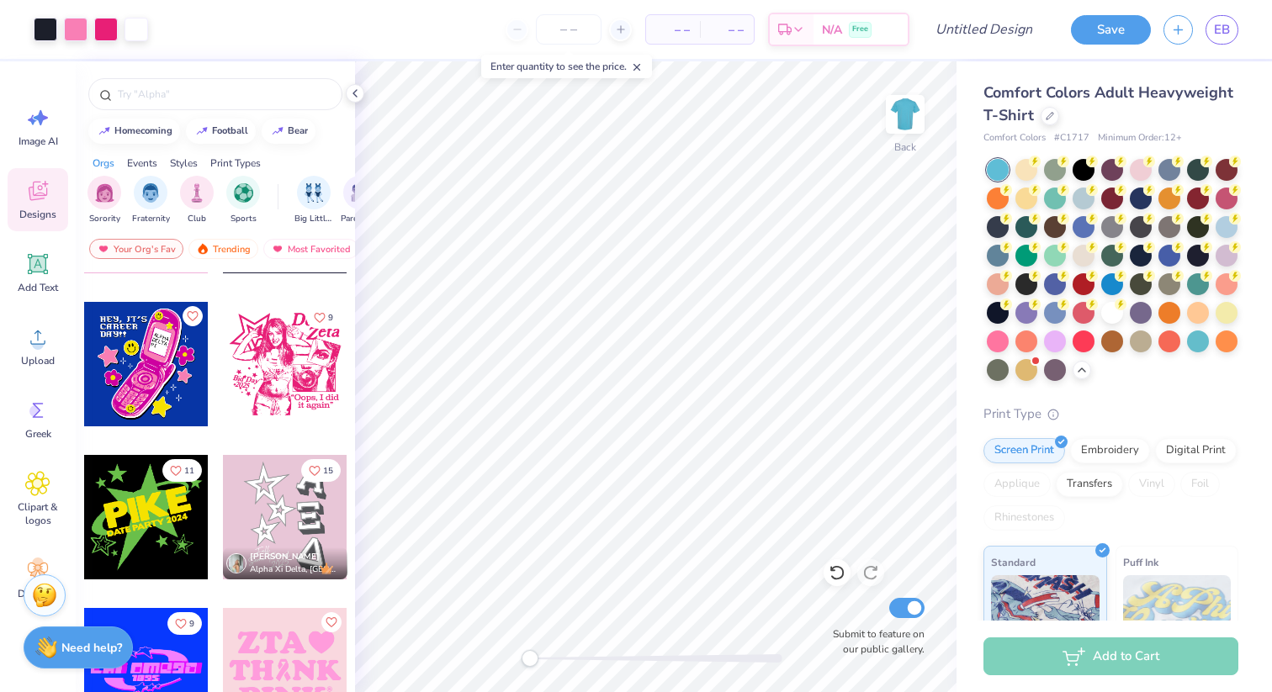
click at [263, 395] on div at bounding box center [285, 364] width 124 height 124
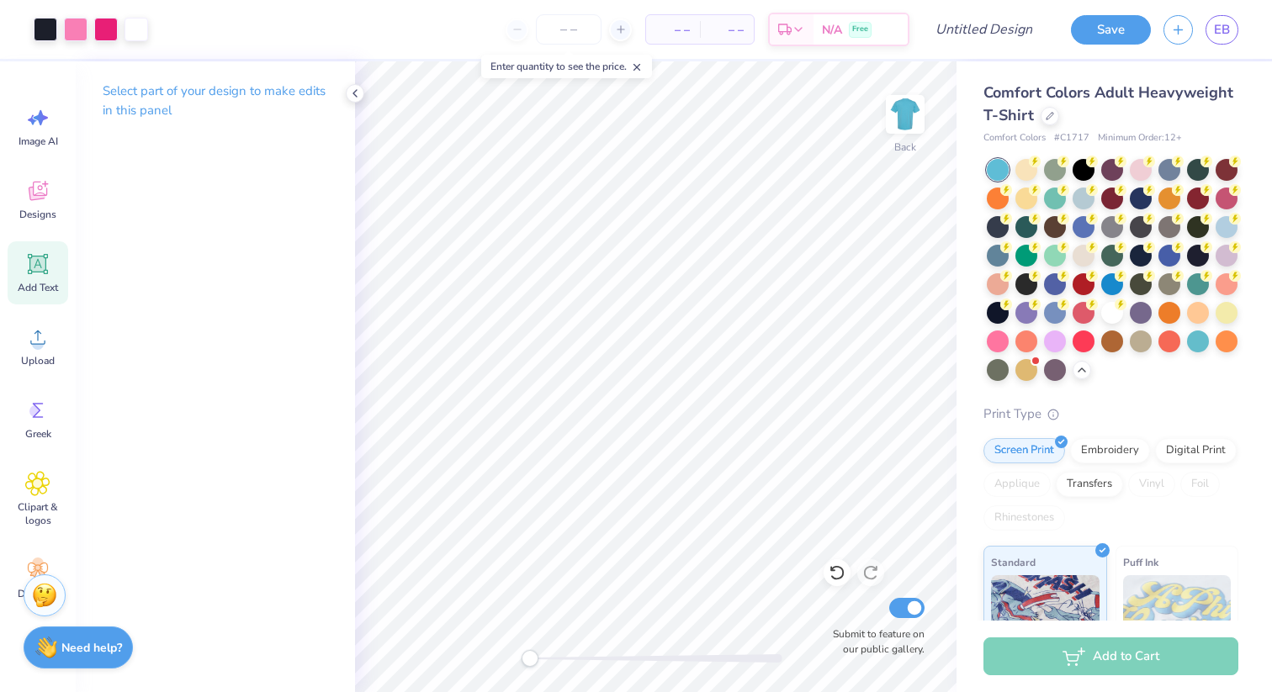
click at [34, 260] on icon at bounding box center [38, 265] width 16 height 16
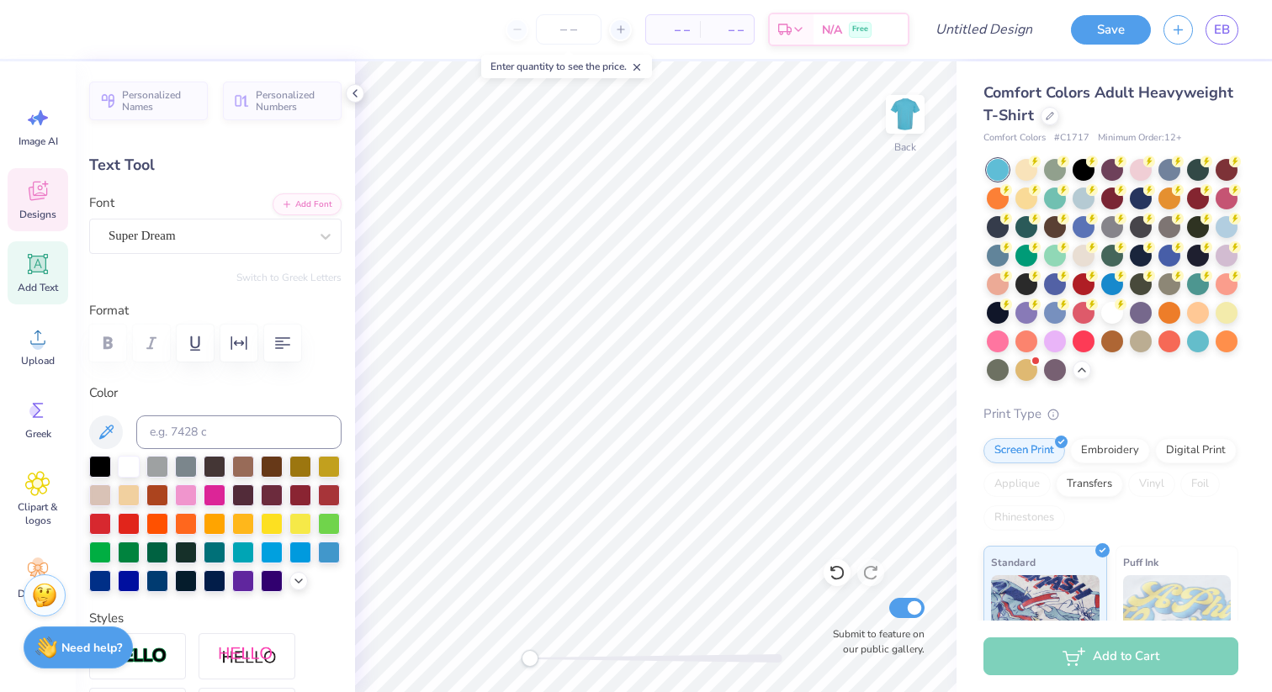
click at [33, 195] on icon at bounding box center [37, 193] width 16 height 13
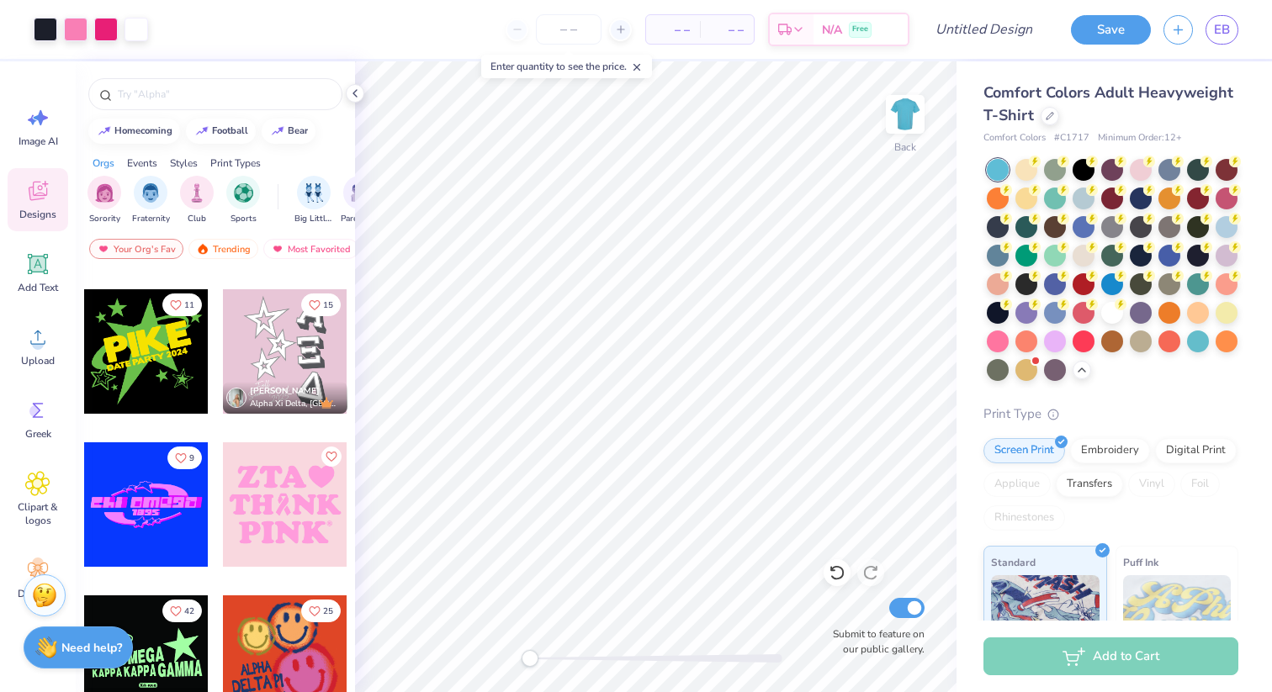
scroll to position [1507, 0]
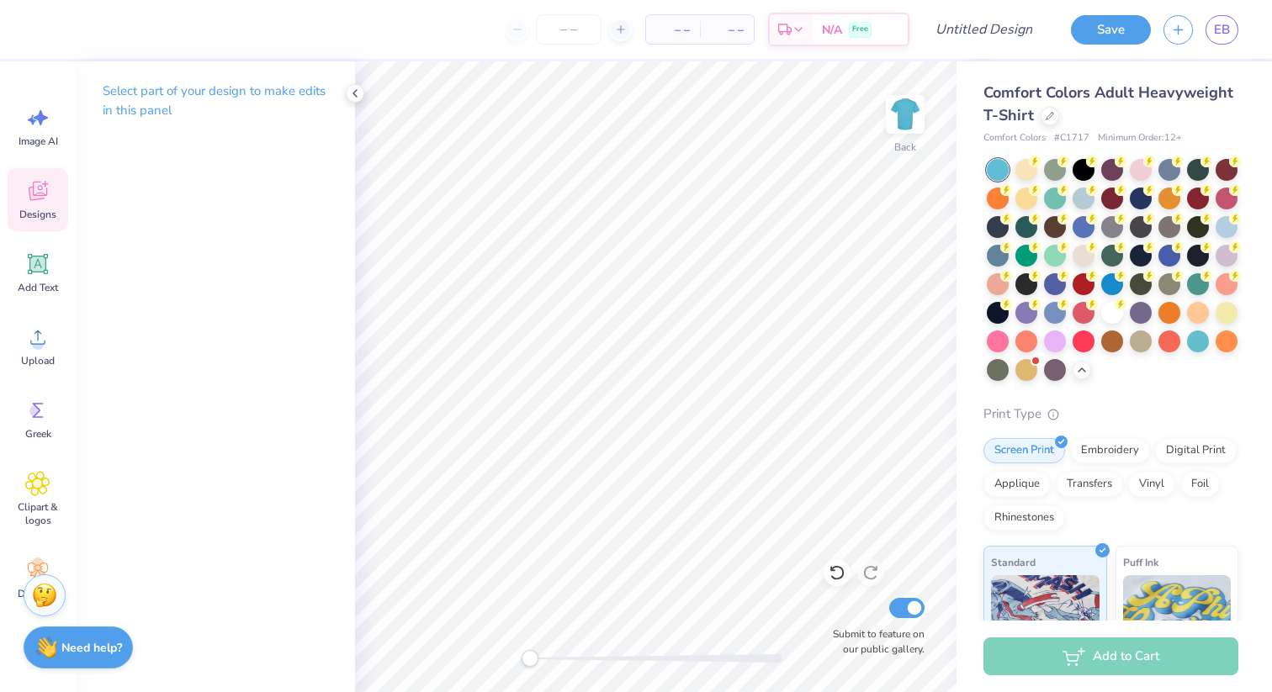
click at [39, 202] on icon at bounding box center [37, 190] width 25 height 25
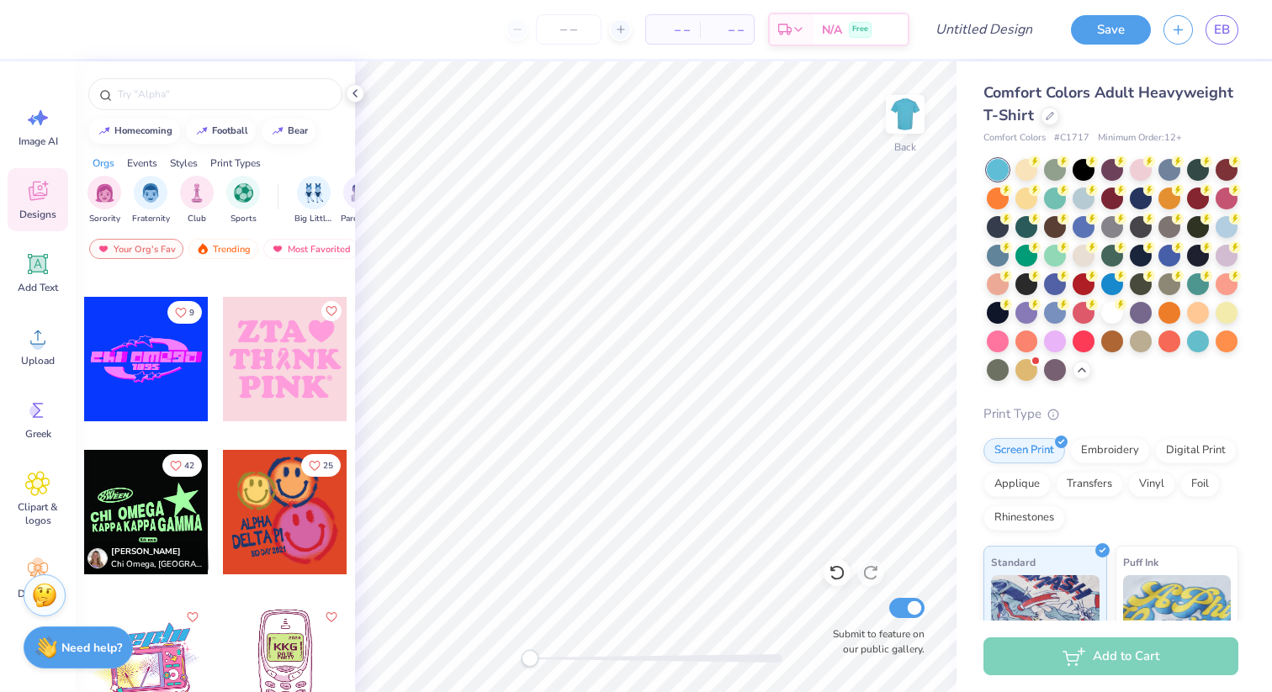
click at [184, 660] on div at bounding box center [146, 665] width 124 height 124
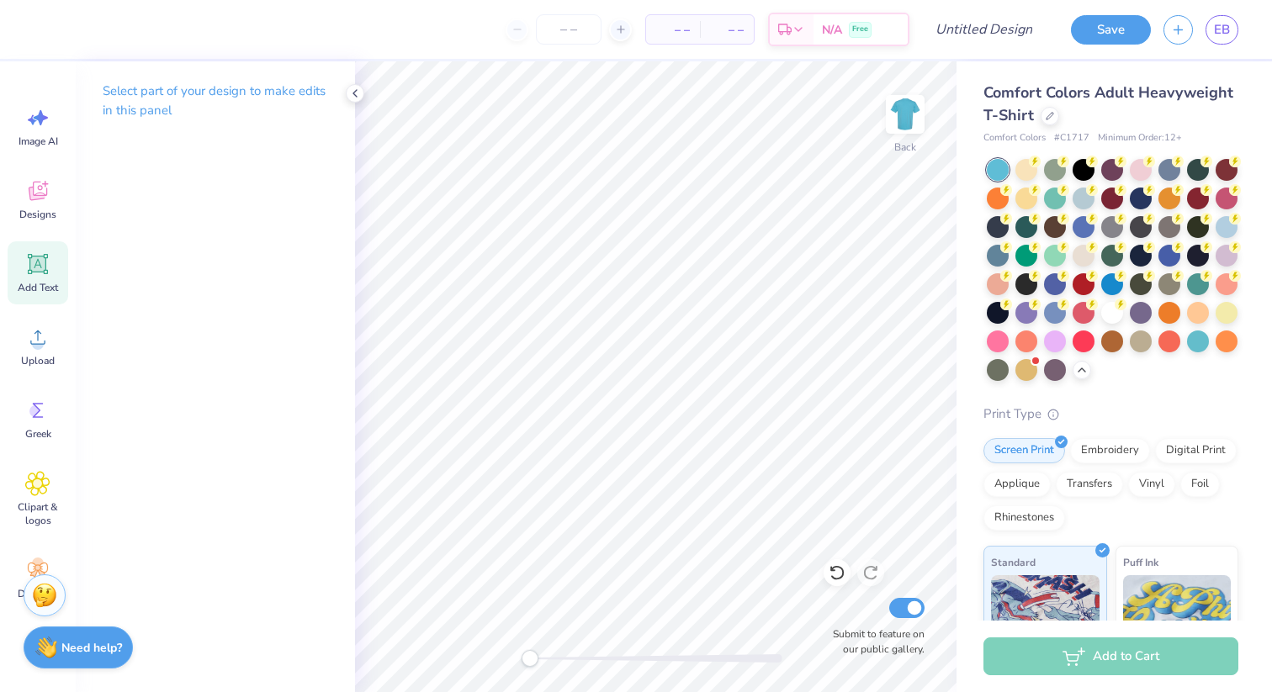
click at [28, 270] on icon at bounding box center [38, 264] width 20 height 20
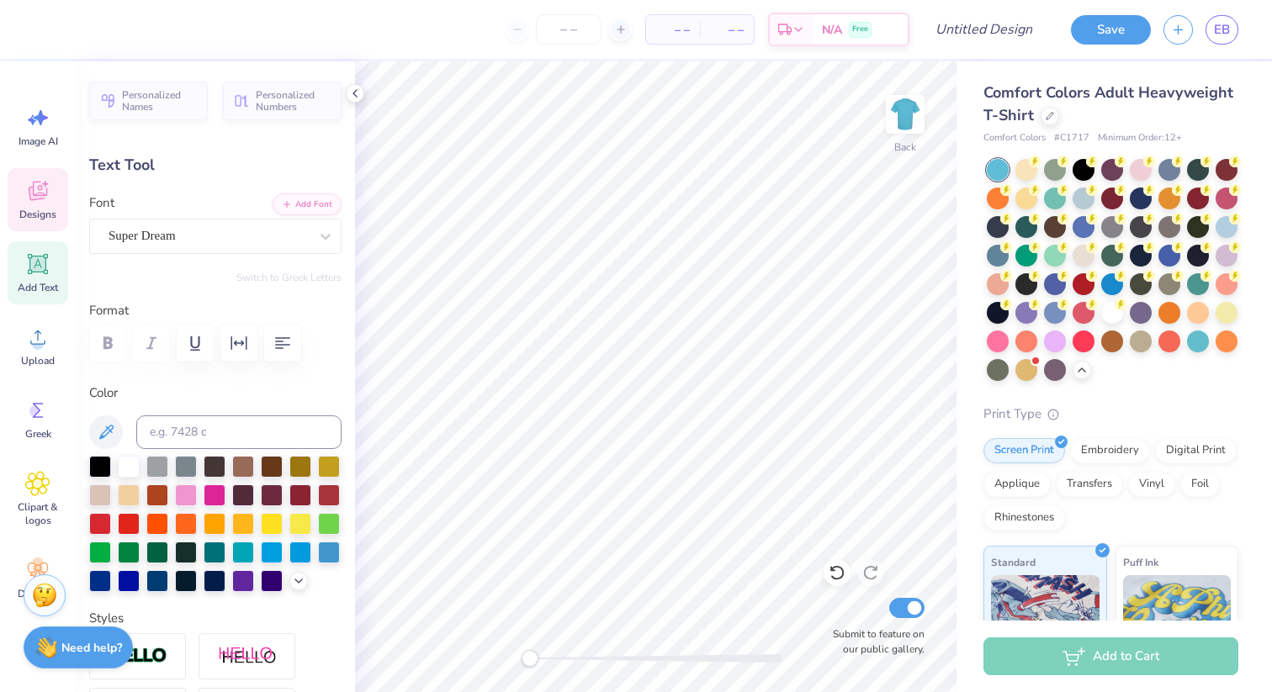
click at [24, 176] on div "Designs" at bounding box center [38, 199] width 61 height 63
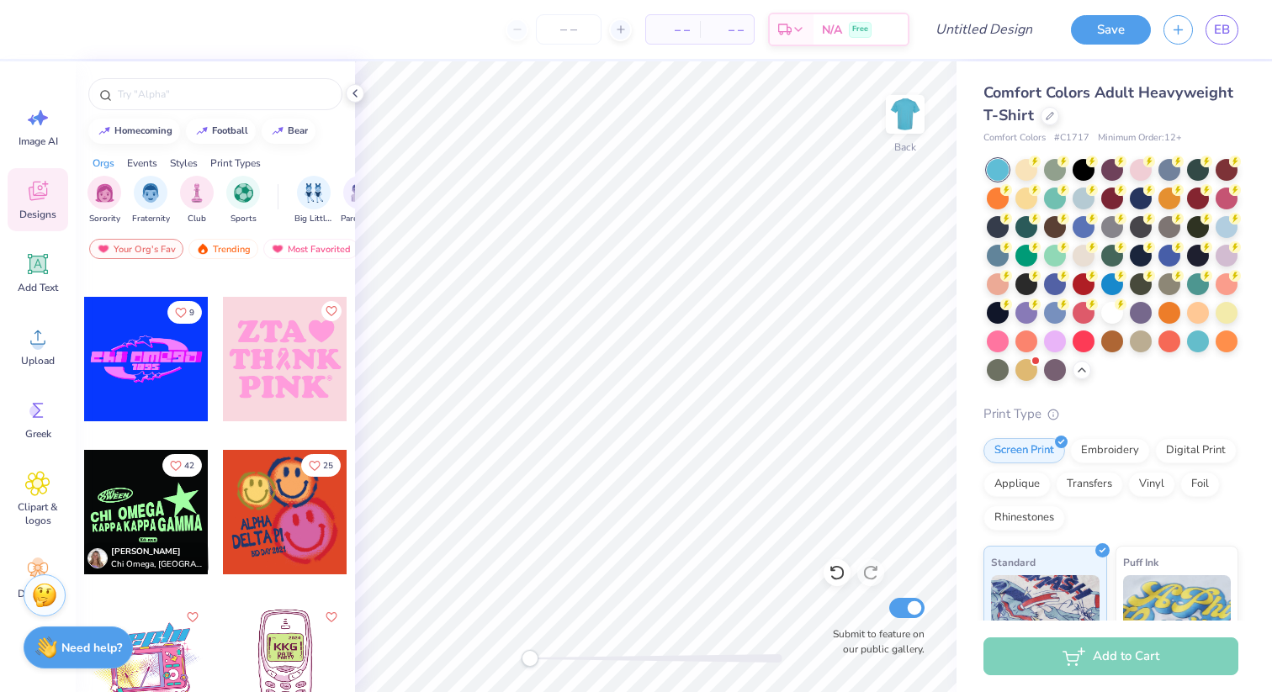
click at [303, 627] on div at bounding box center [285, 665] width 124 height 124
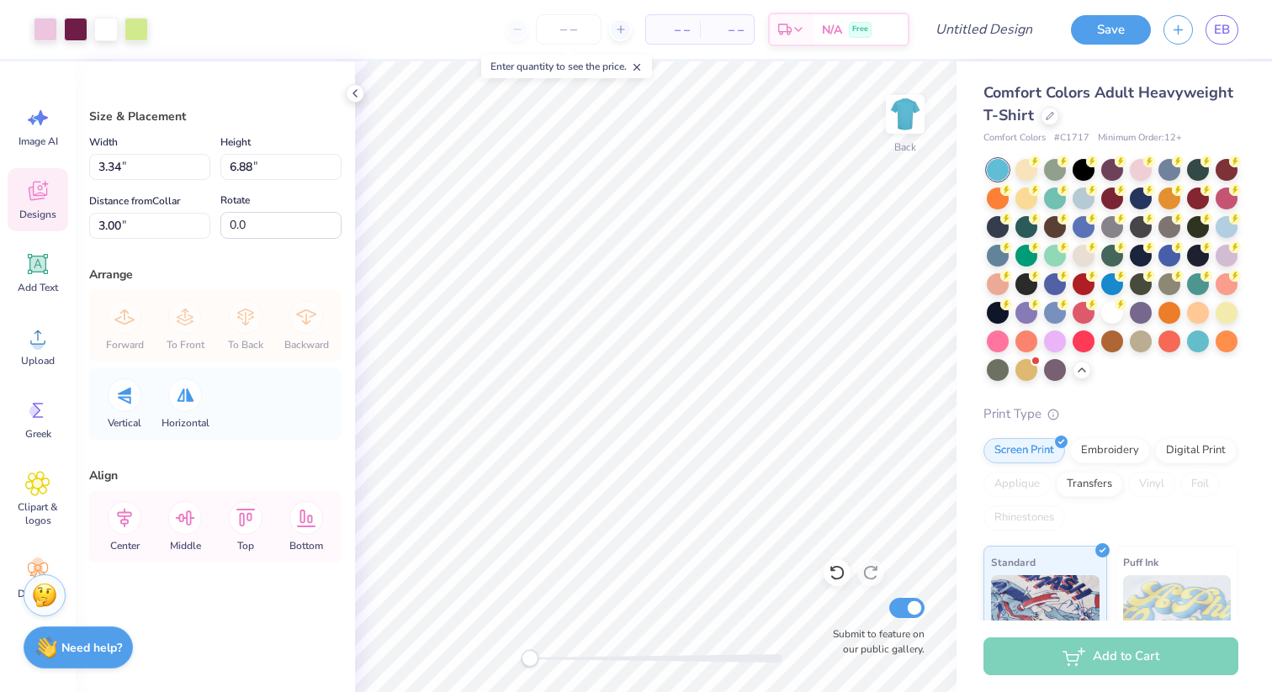
click at [36, 192] on icon at bounding box center [37, 190] width 25 height 25
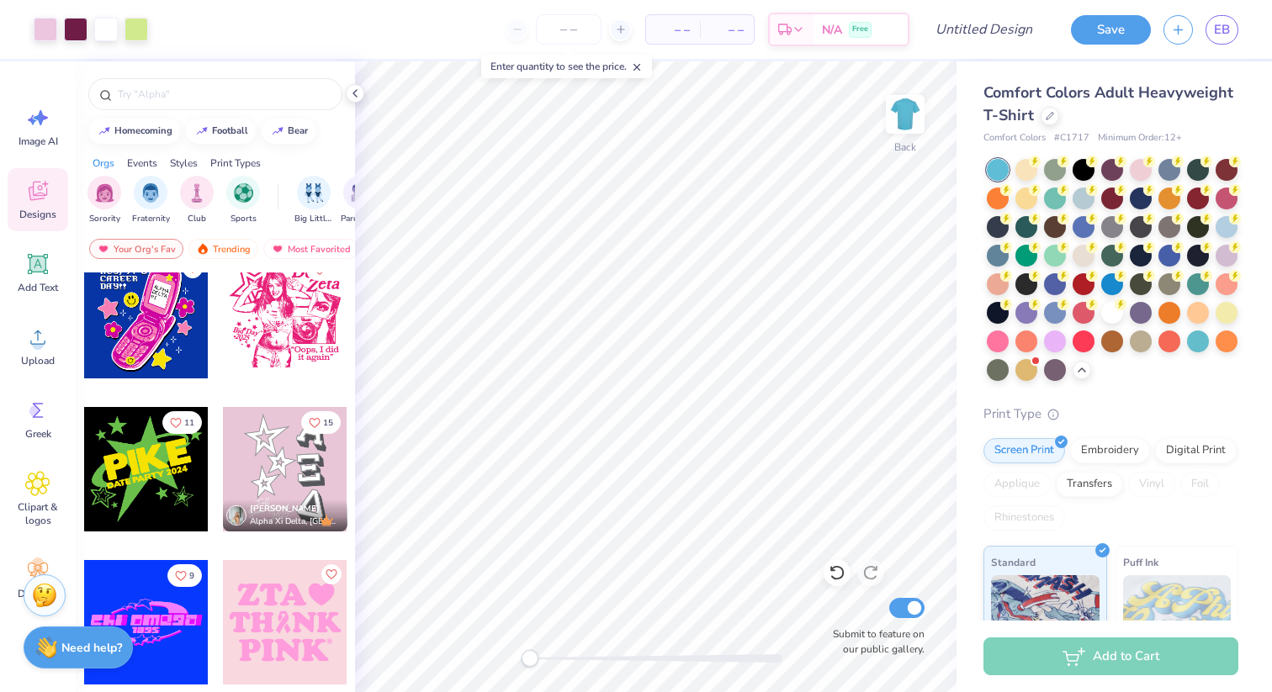
scroll to position [1235, 0]
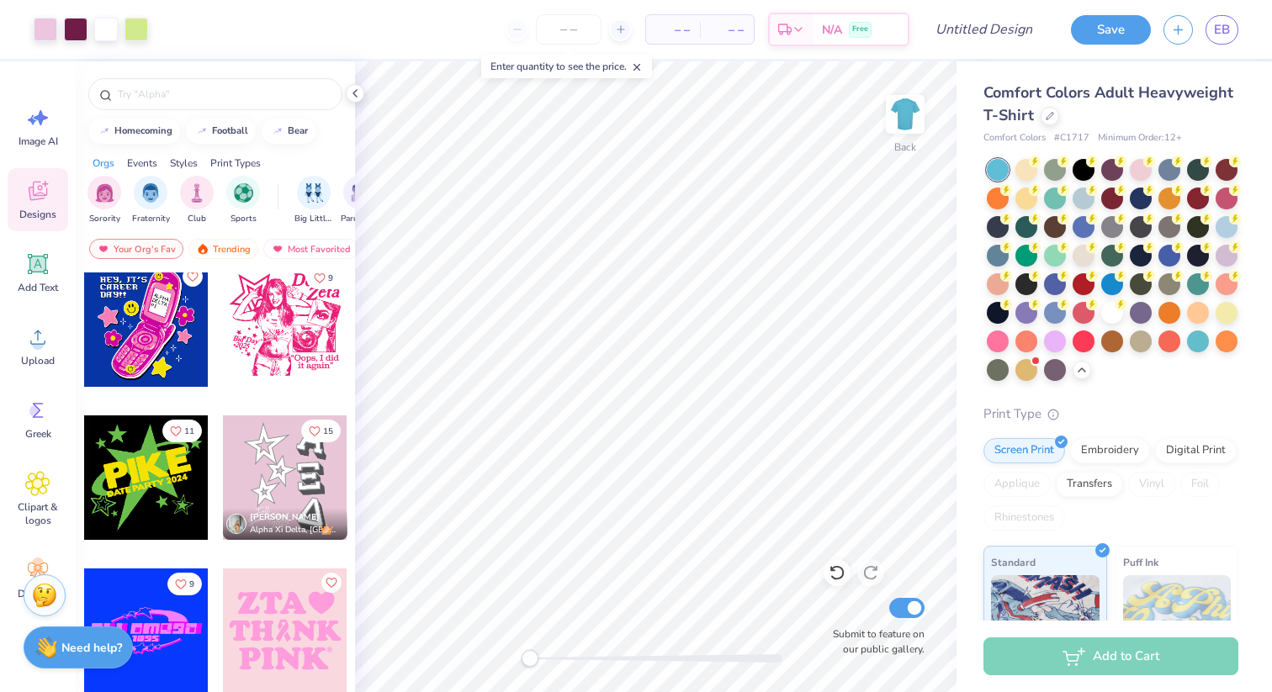
click at [141, 303] on div at bounding box center [146, 324] width 124 height 124
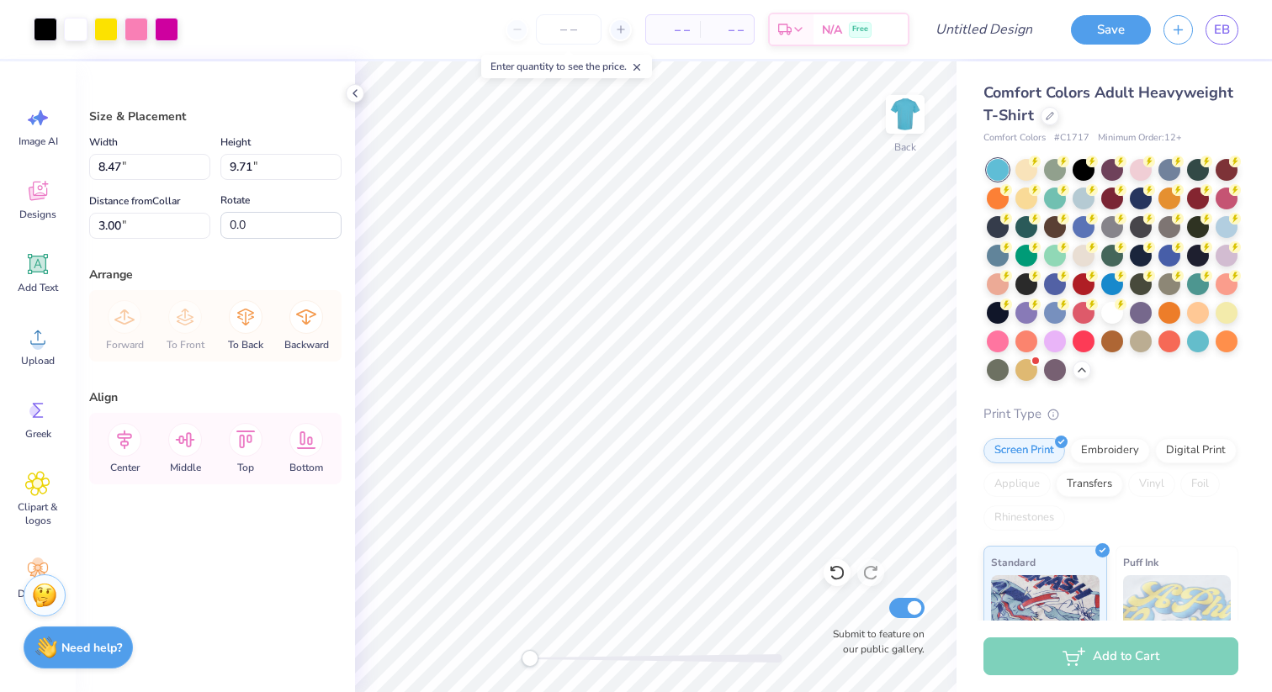
type input "3.34"
type input "6.88"
type input "5.62"
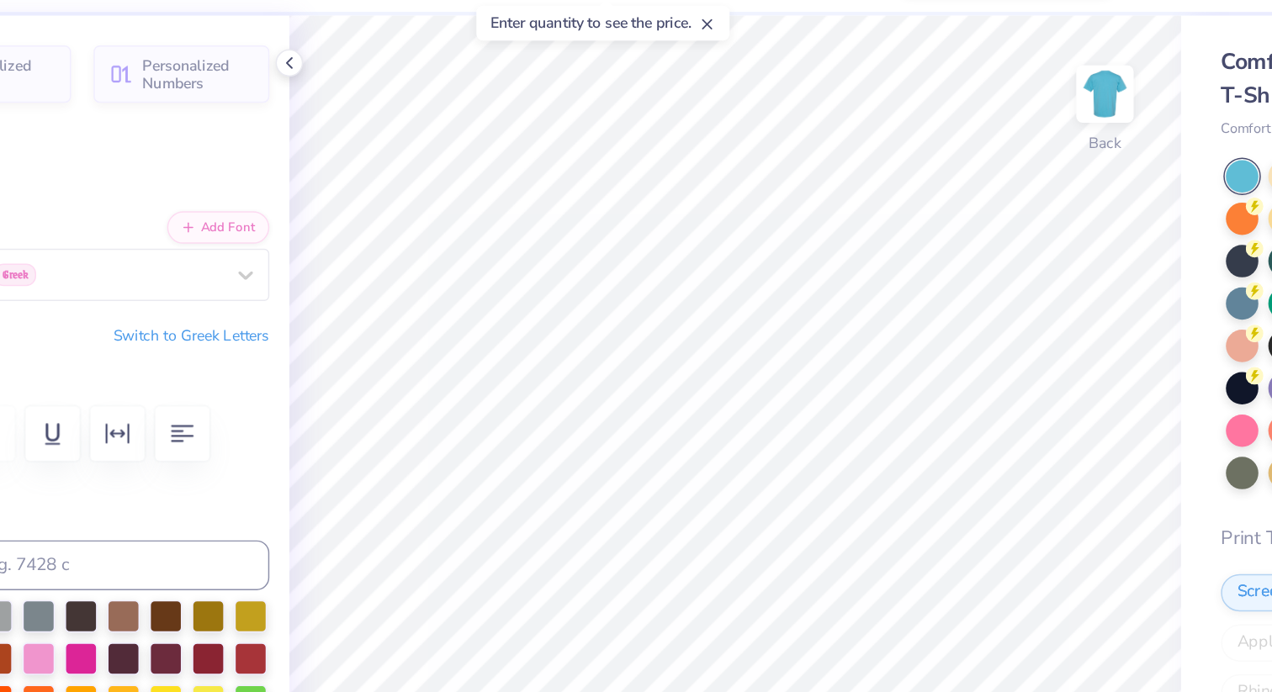
type textarea "JBA"
type input "1.28"
type input "0.74"
type input "5.79"
type input "19.9"
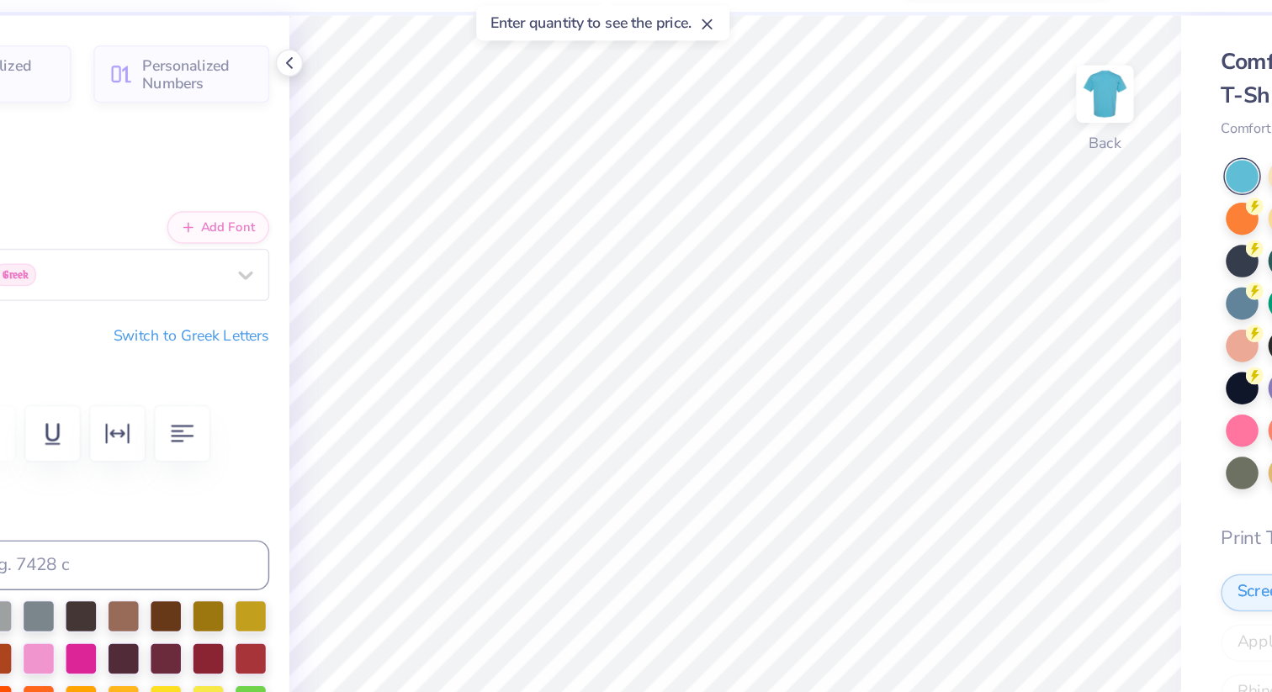
type textarea "Invite"
type textarea "[PERSON_NAME]"
type textarea "Beber"
type input "0.37"
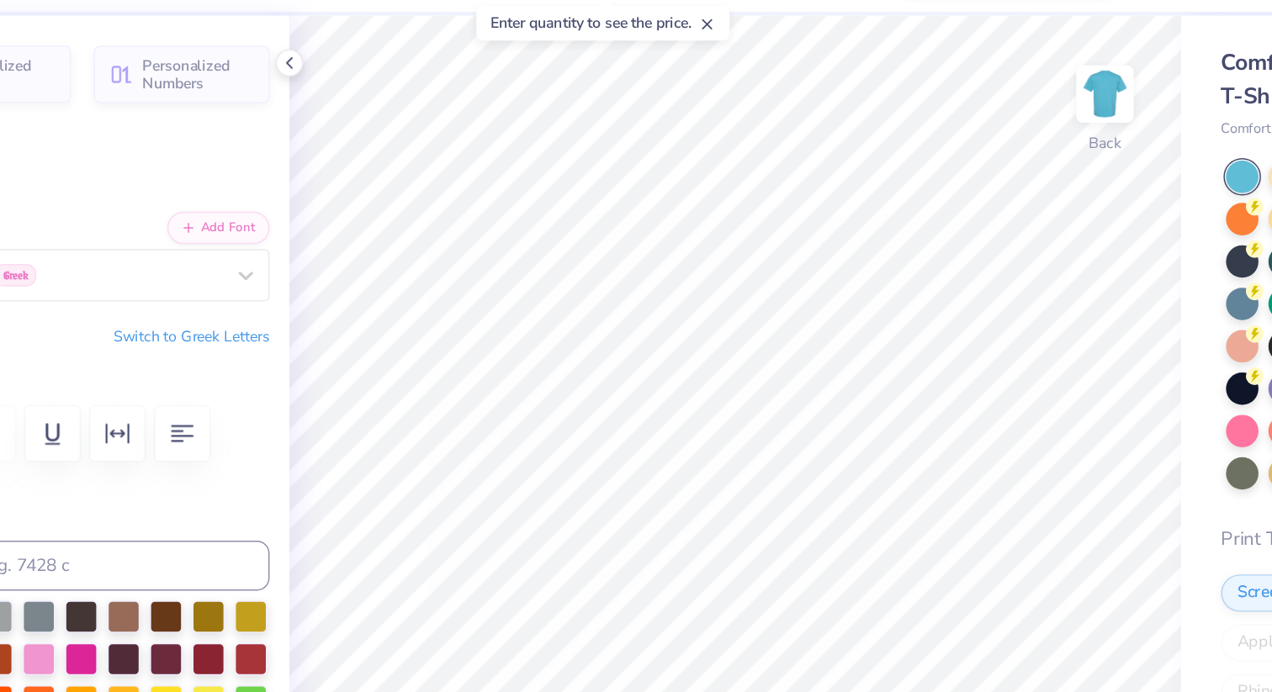
type input "0.32"
type input "6.23"
type input "19.7"
type input "0.12"
type input "0.10"
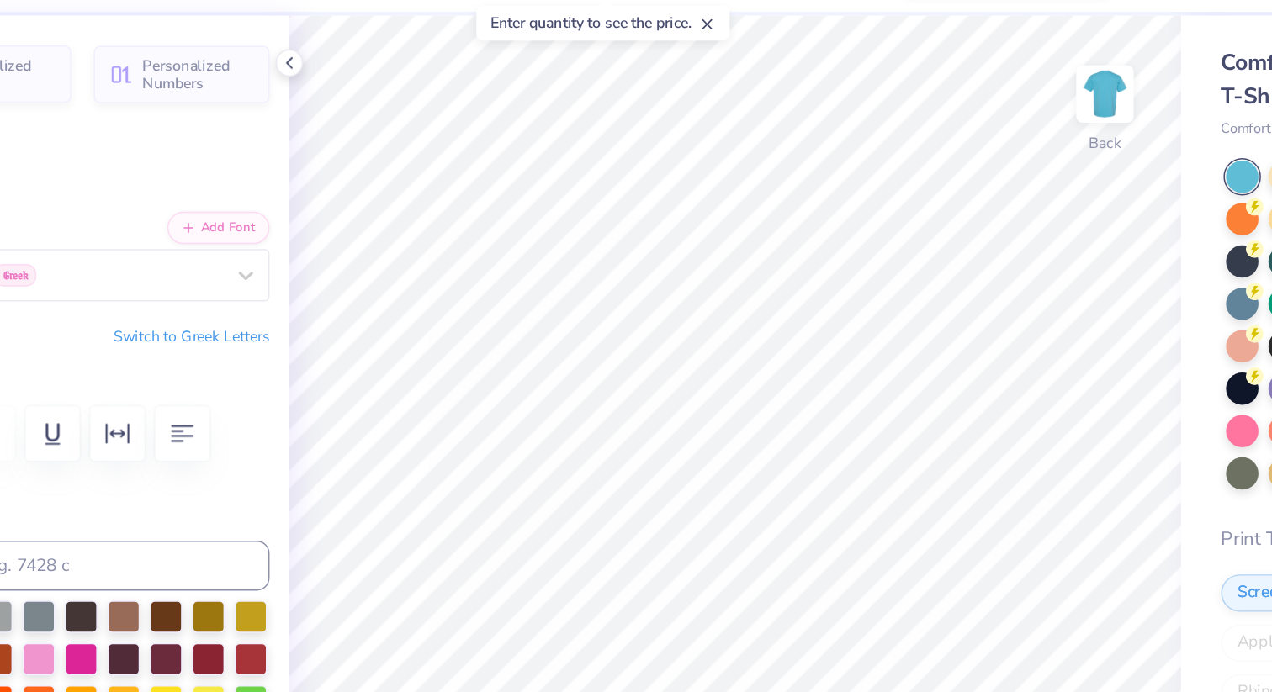
type input "6.27"
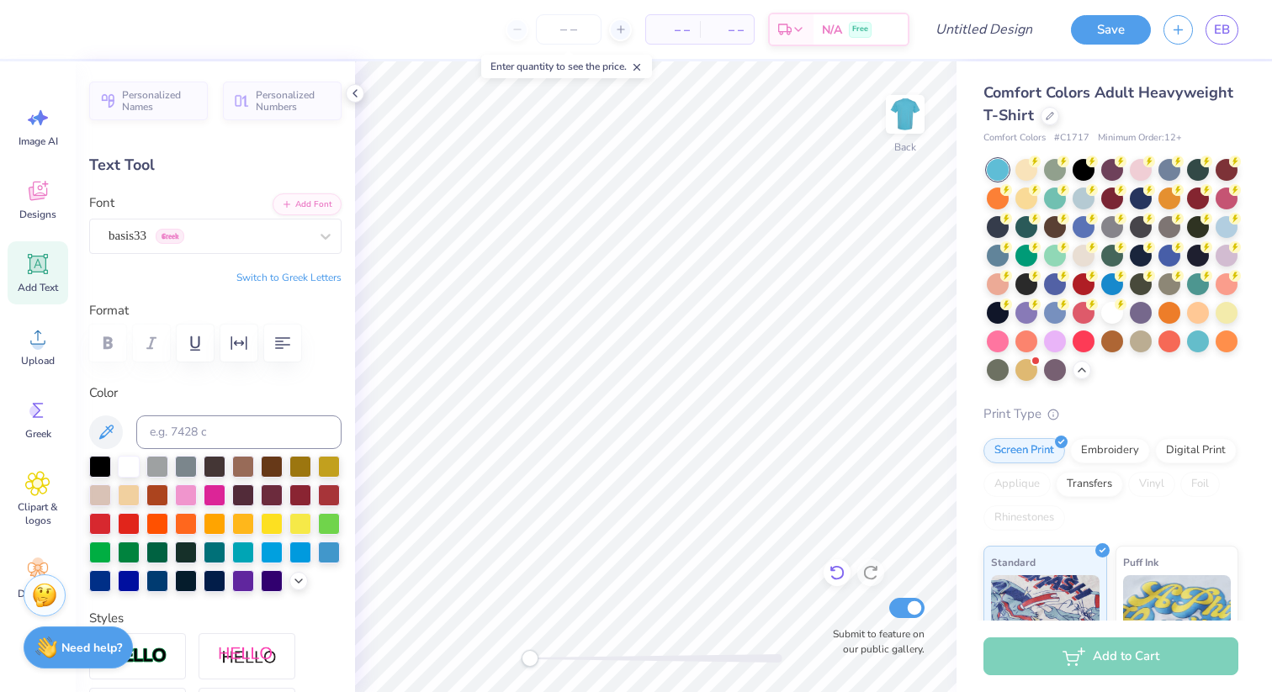
click at [832, 575] on icon at bounding box center [836, 572] width 17 height 17
click at [836, 564] on icon at bounding box center [836, 572] width 17 height 17
type input "0.37"
type input "0.32"
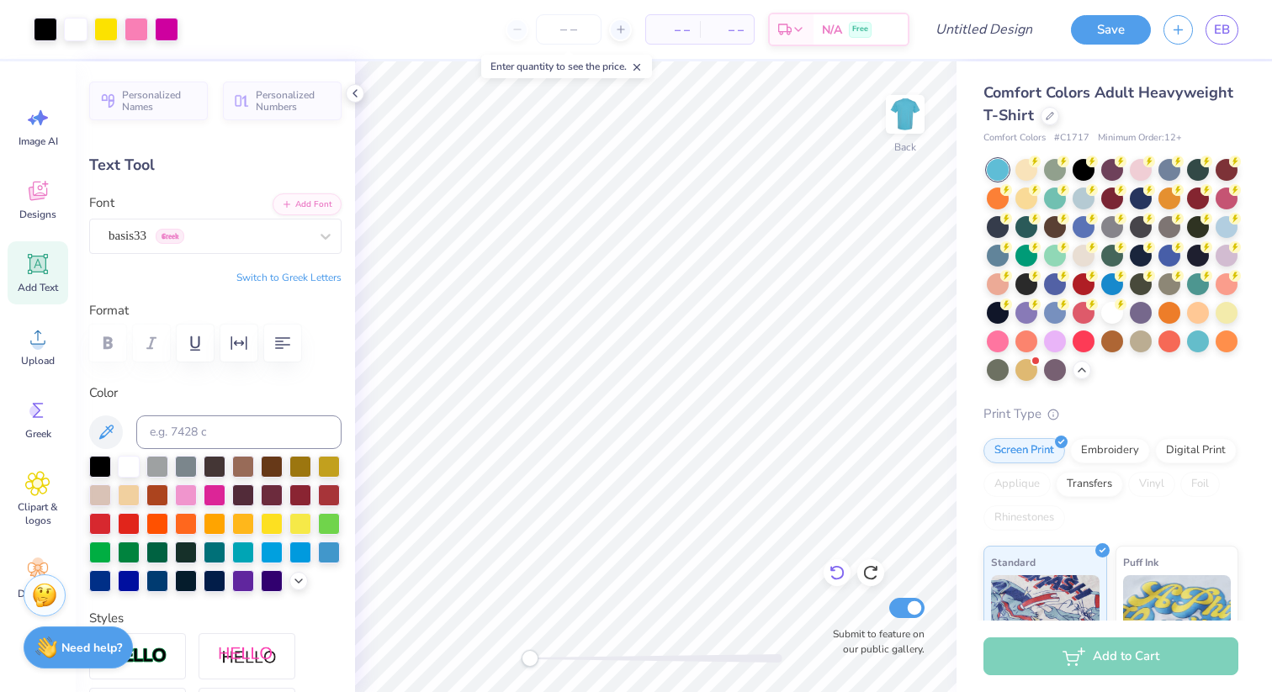
type input "6.23"
type input "0.0"
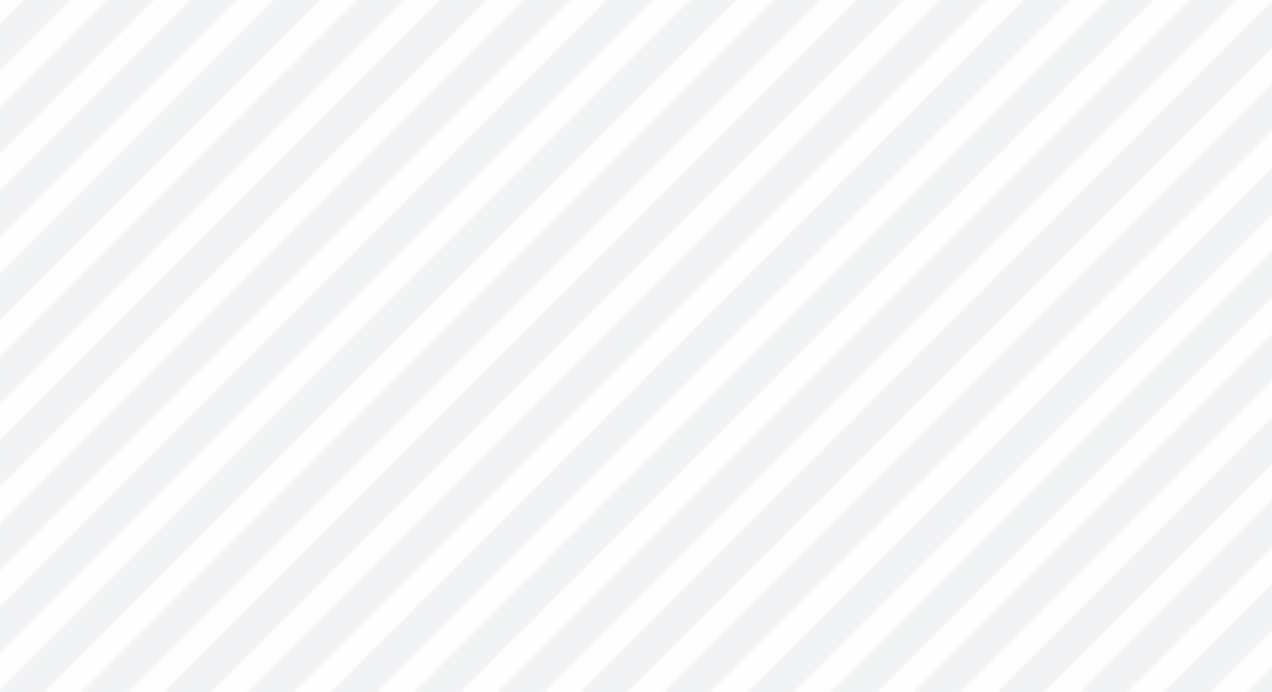
type input "0.89"
type input "0.77"
type textarea "[PERSON_NAME]"
type input "3.59"
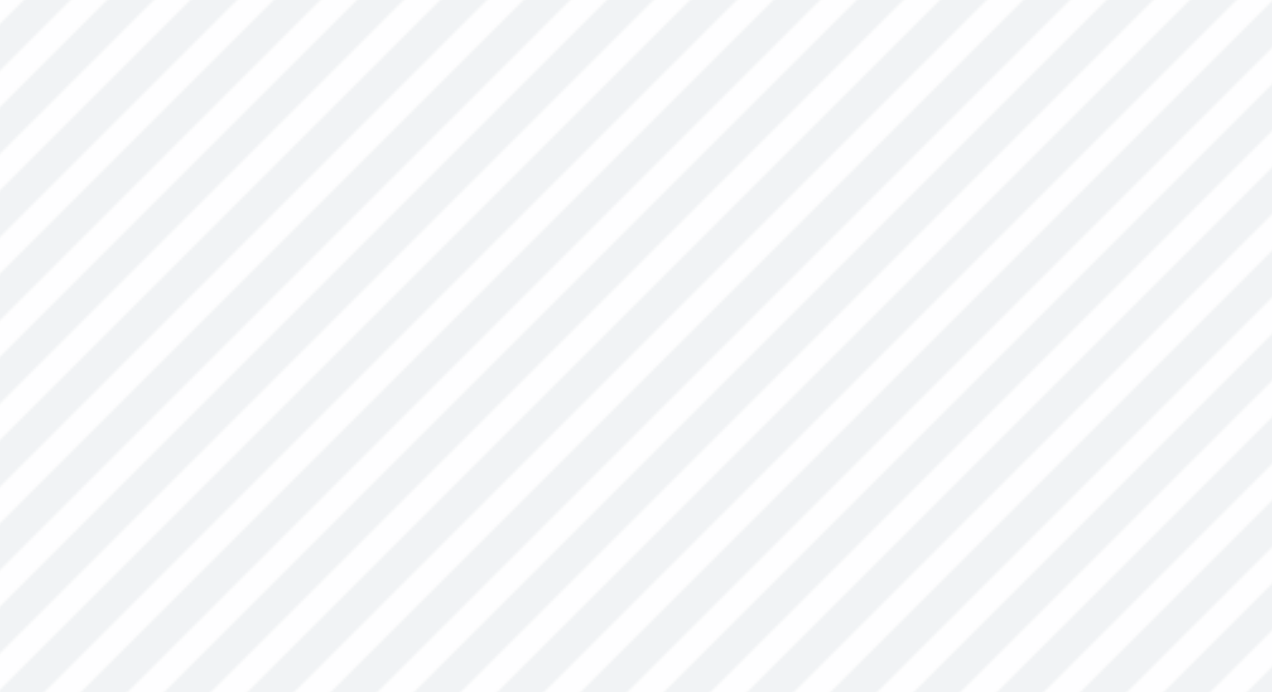
type input "1.71"
type input "5.75"
type input "2.05"
type input "0.98"
type input "6.51"
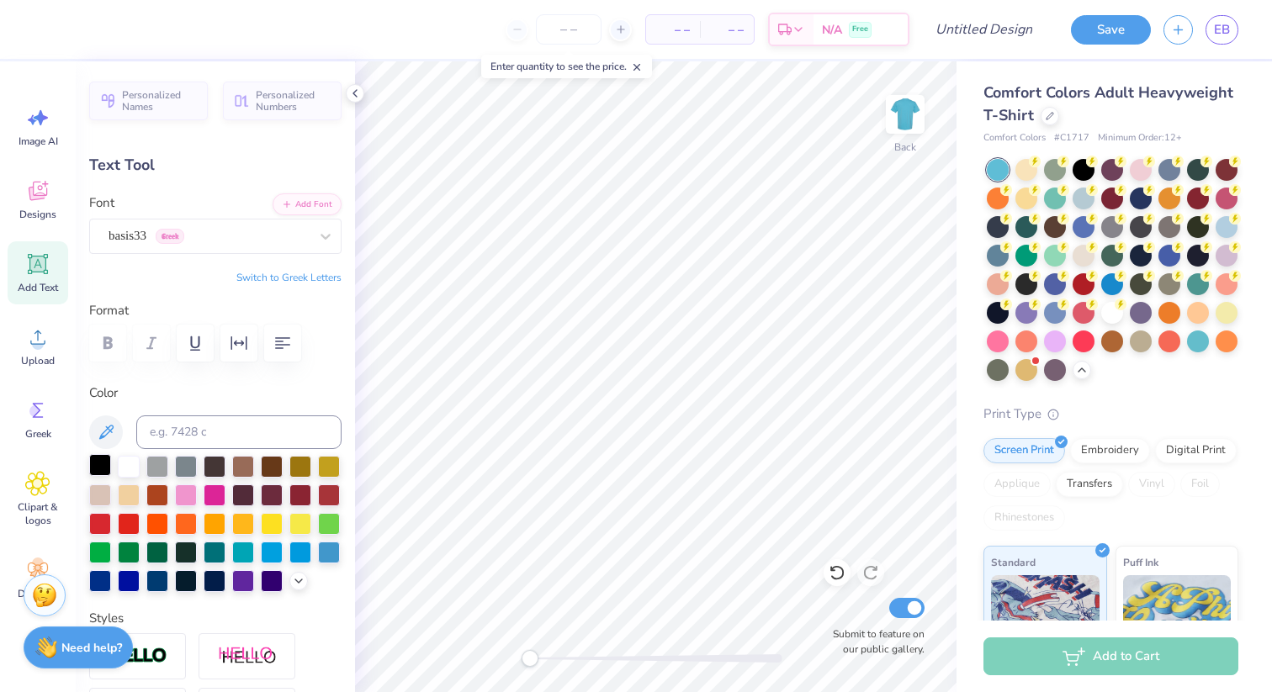
click at [98, 463] on div at bounding box center [100, 465] width 22 height 22
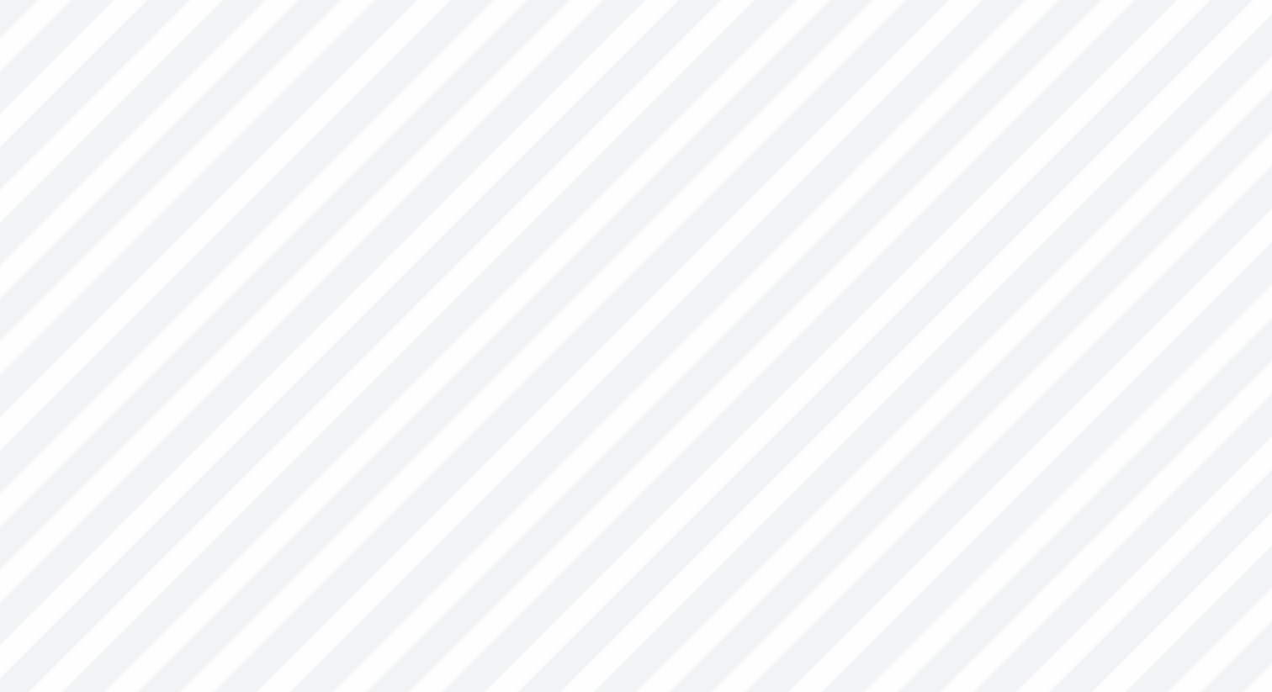
type input "1.48"
type input "0.79"
type input "5.76"
type input "19.9"
type textarea "Beber"
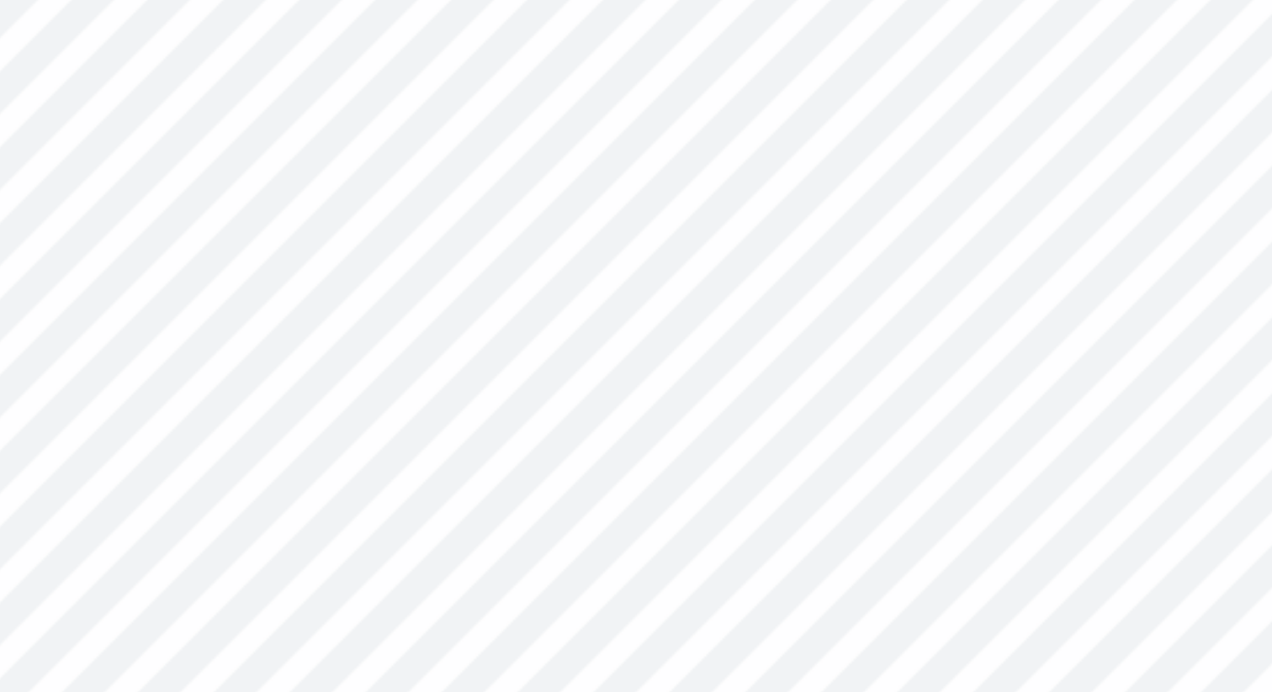
scroll to position [0, 0]
type input "0.0"
type input "1.26"
type input "0.67"
type input "5.80"
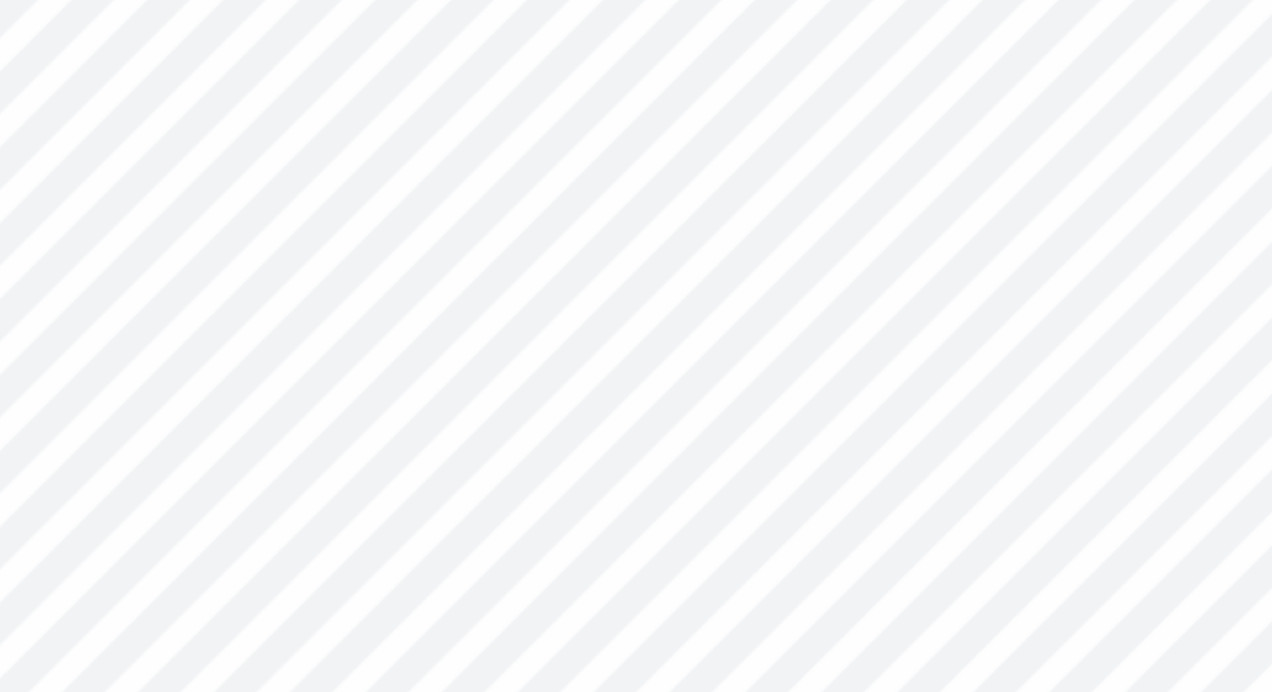
type input "19.9"
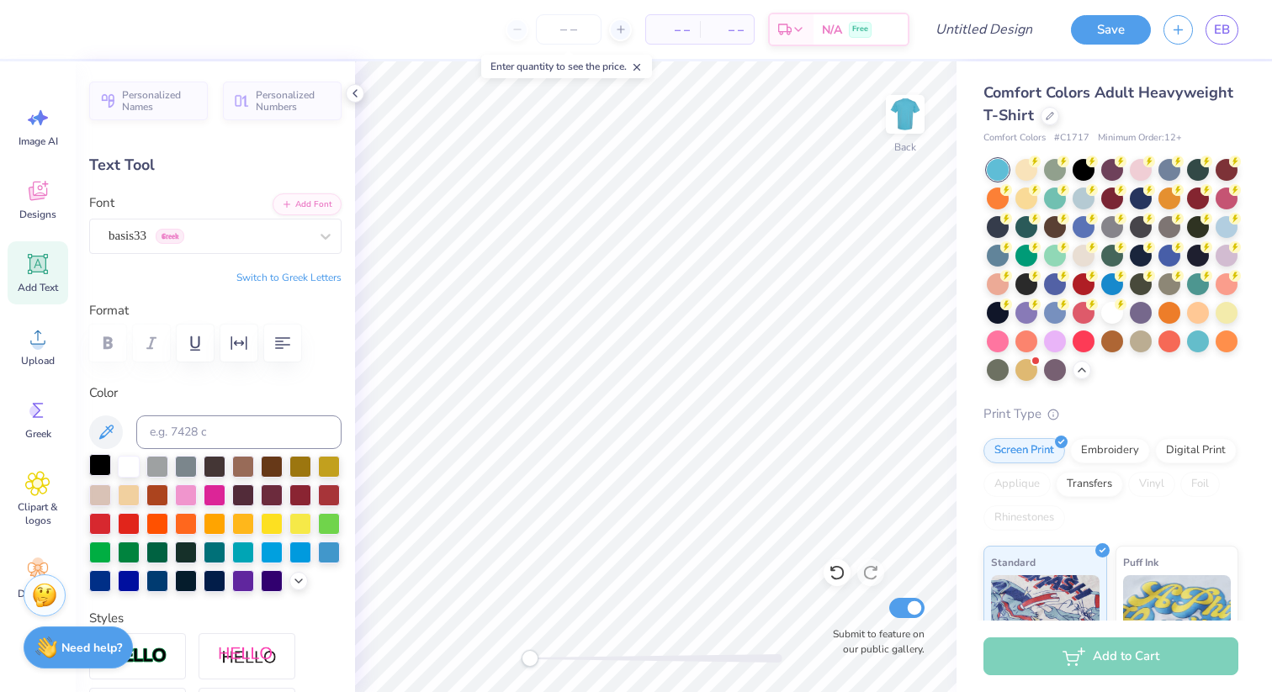
click at [101, 467] on div at bounding box center [100, 465] width 22 height 22
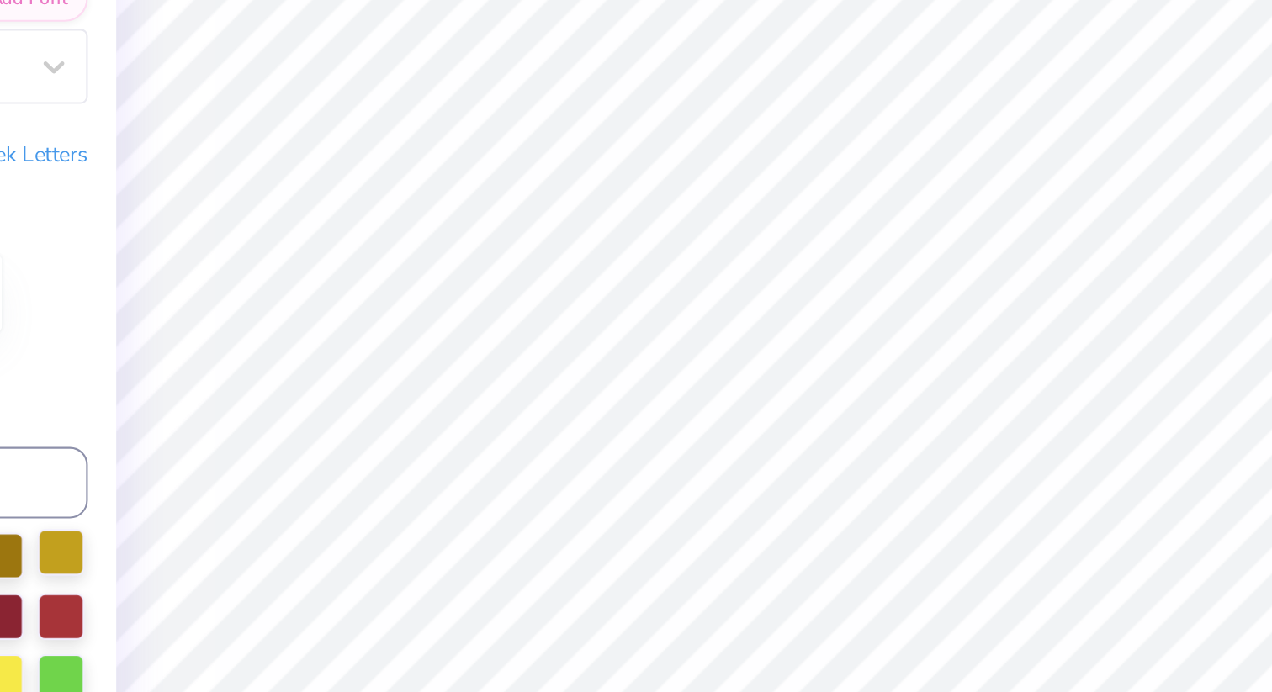
type input "2.05"
type input "0.98"
type input "6.51"
type input "0.0"
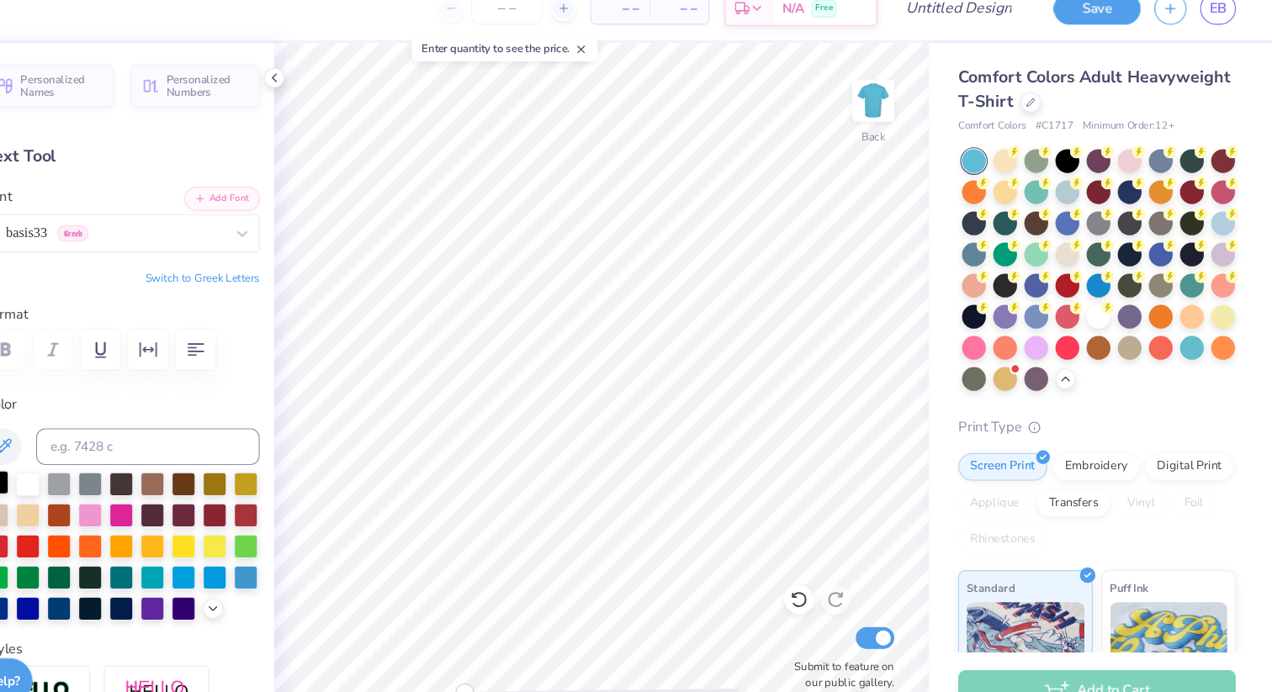
click at [104, 465] on div at bounding box center [100, 465] width 22 height 22
type input "1.39"
type input "0.66"
type input "6.54"
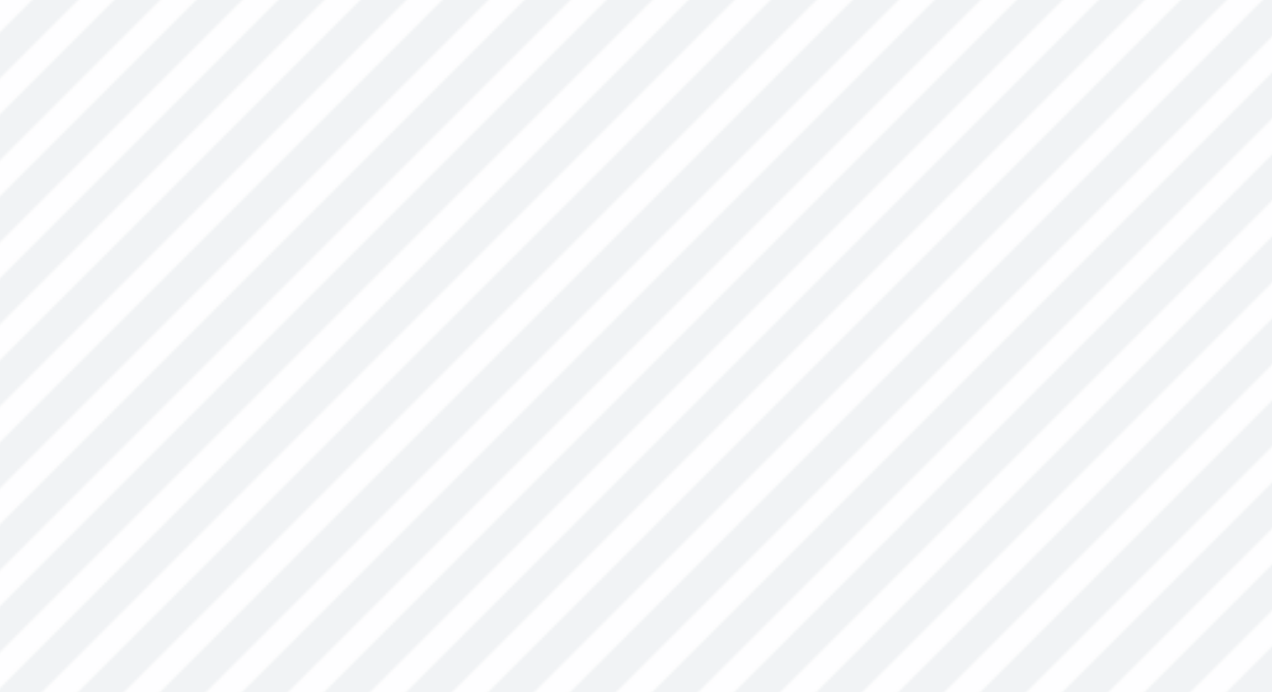
type input "1.54"
type input "0.73"
type input "6.38"
type input "0.0"
type input "6.45"
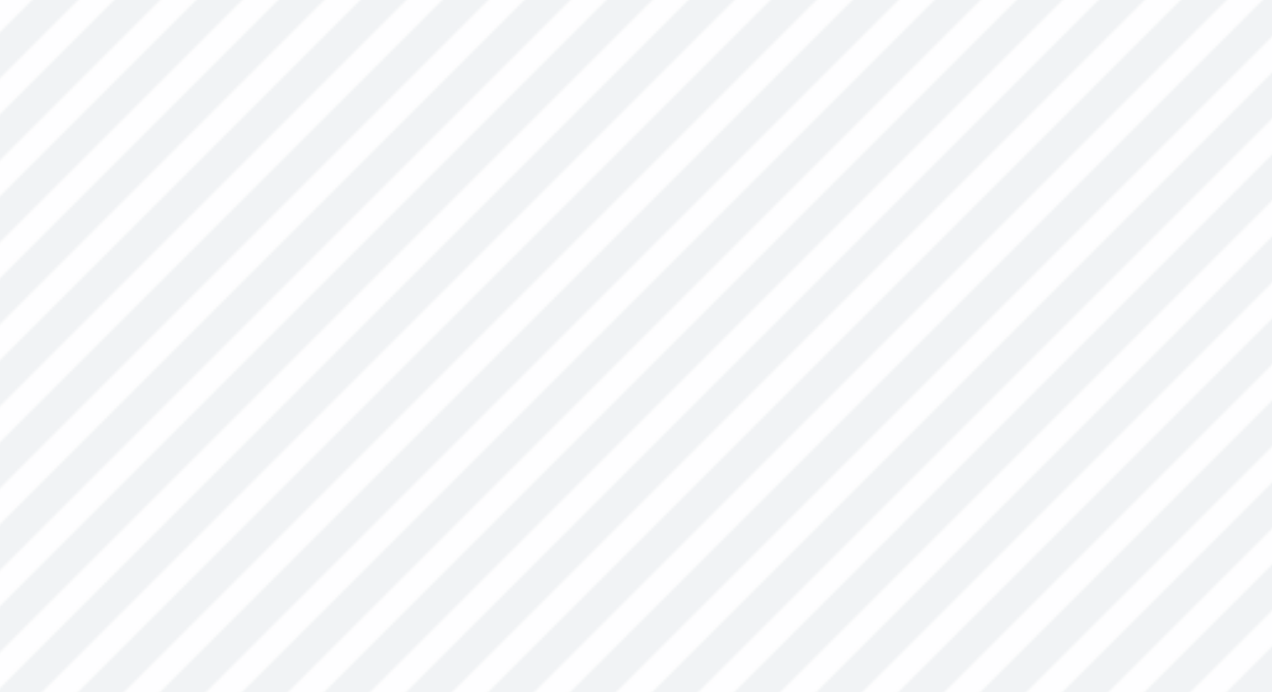
type input "19.7"
type input "1.32"
type input "0.63"
type input "6.56"
type input "0.0"
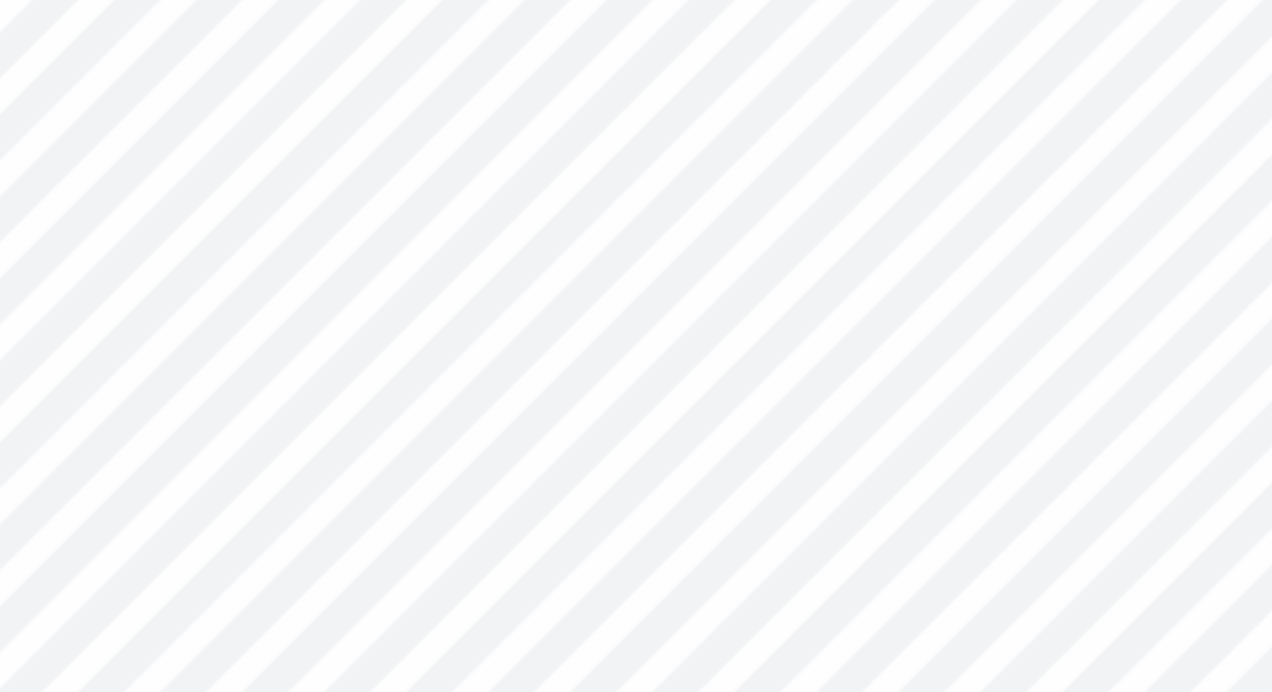
type input "1.26"
type input "0.67"
type input "5.78"
type input "19.9"
type input "0.97"
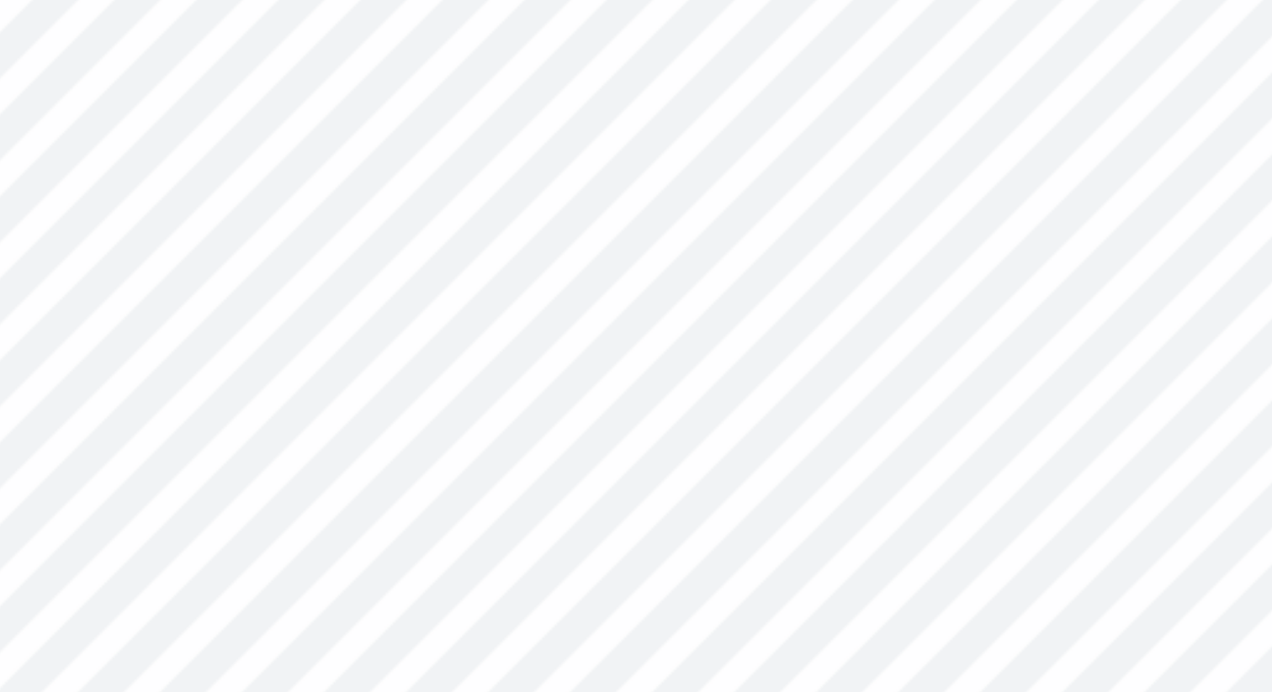
type input "0.52"
type input "5.77"
type input "0.0"
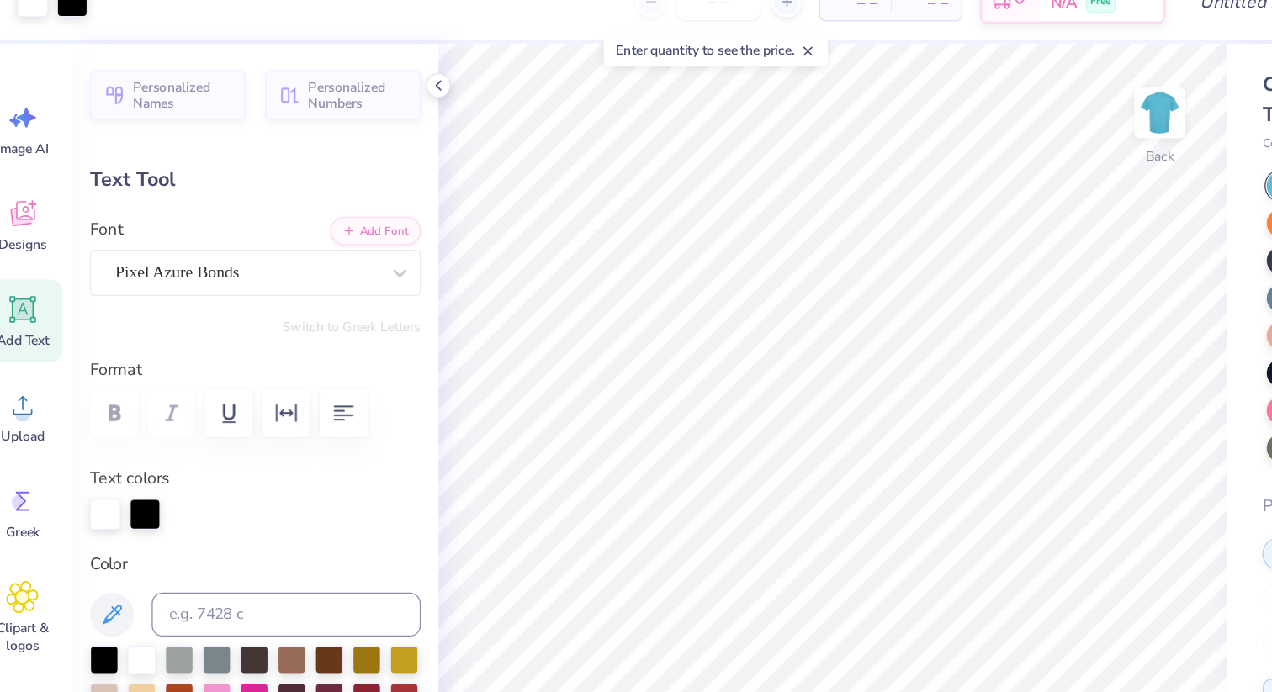
type input "4.07"
type input "0.60"
type input "3.98"
type input "3.22"
type input "0.53"
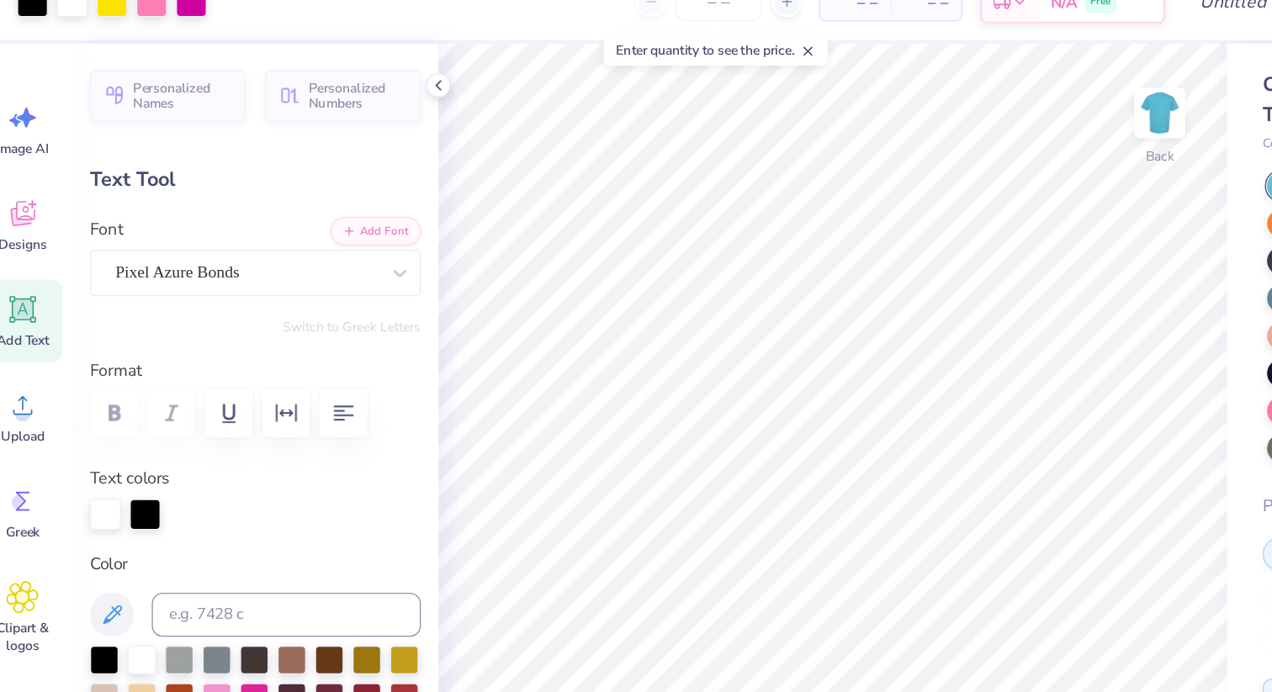
type input "4.58"
type input "2.25"
type input "5.11"
type input "3.22"
type input "4.58"
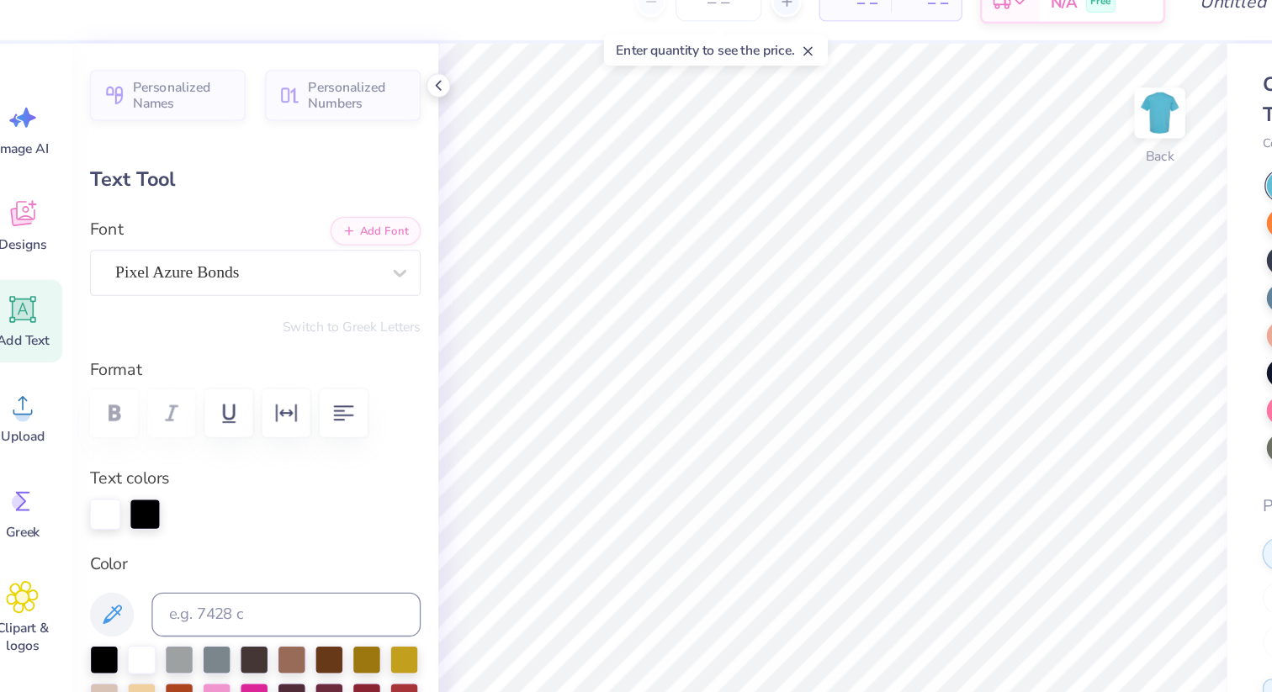
scroll to position [1, 0]
type textarea "JBA BBG Invite 2025"
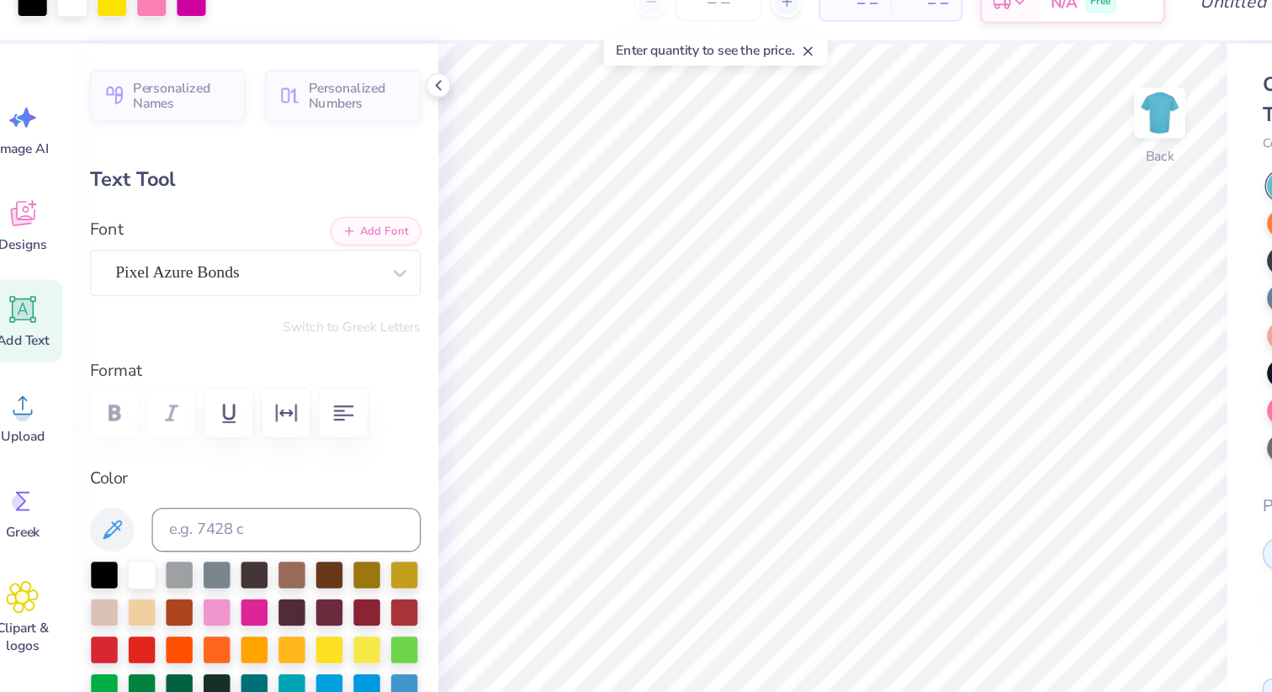
type input "4.85"
type input "1.45"
type input "4.16"
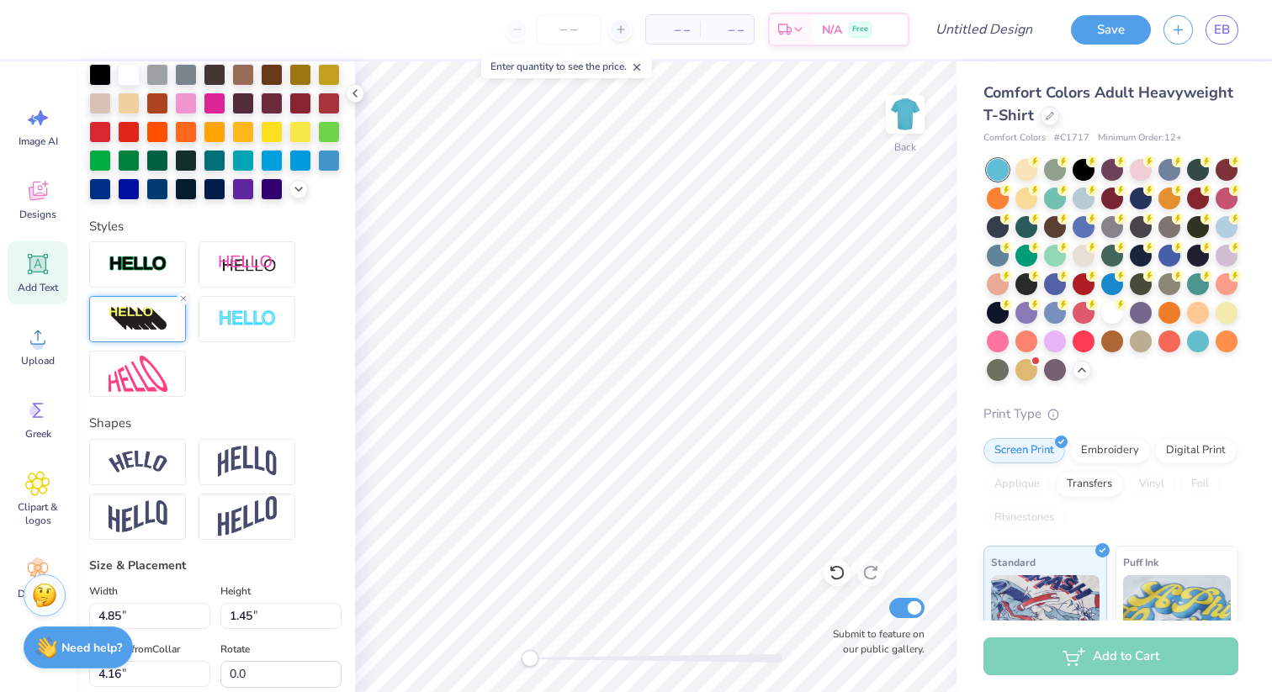
scroll to position [390, 0]
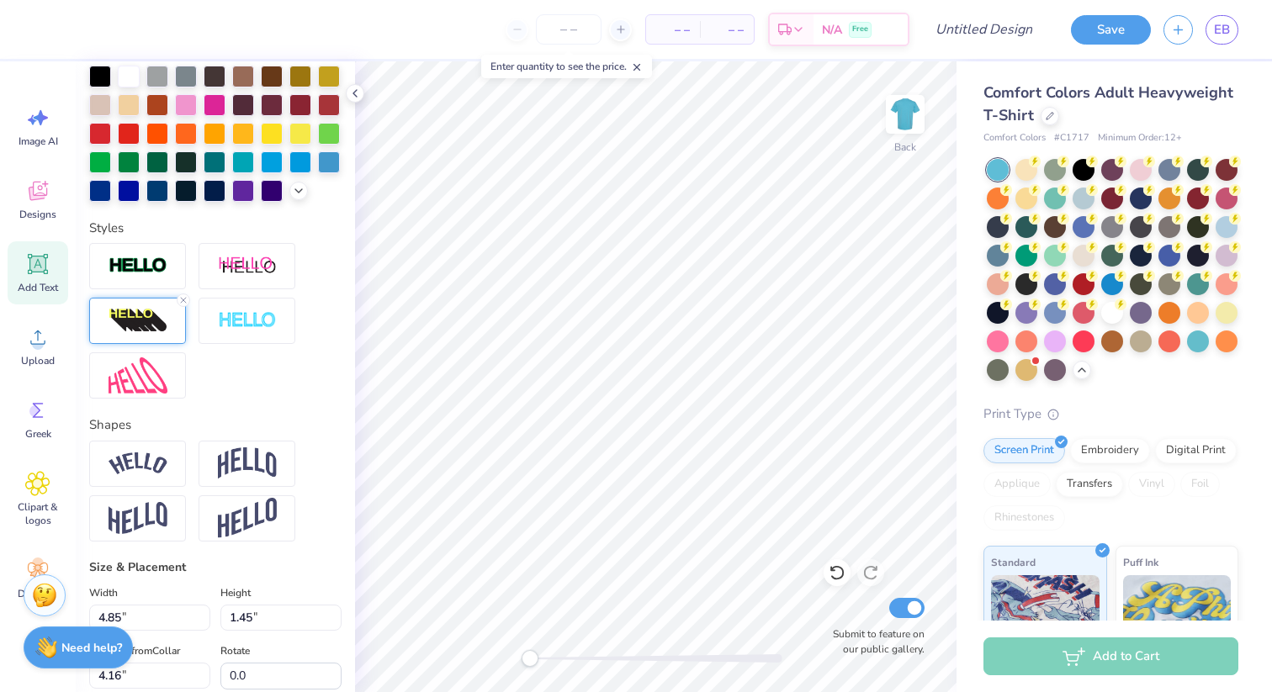
click at [130, 326] on img at bounding box center [137, 321] width 59 height 27
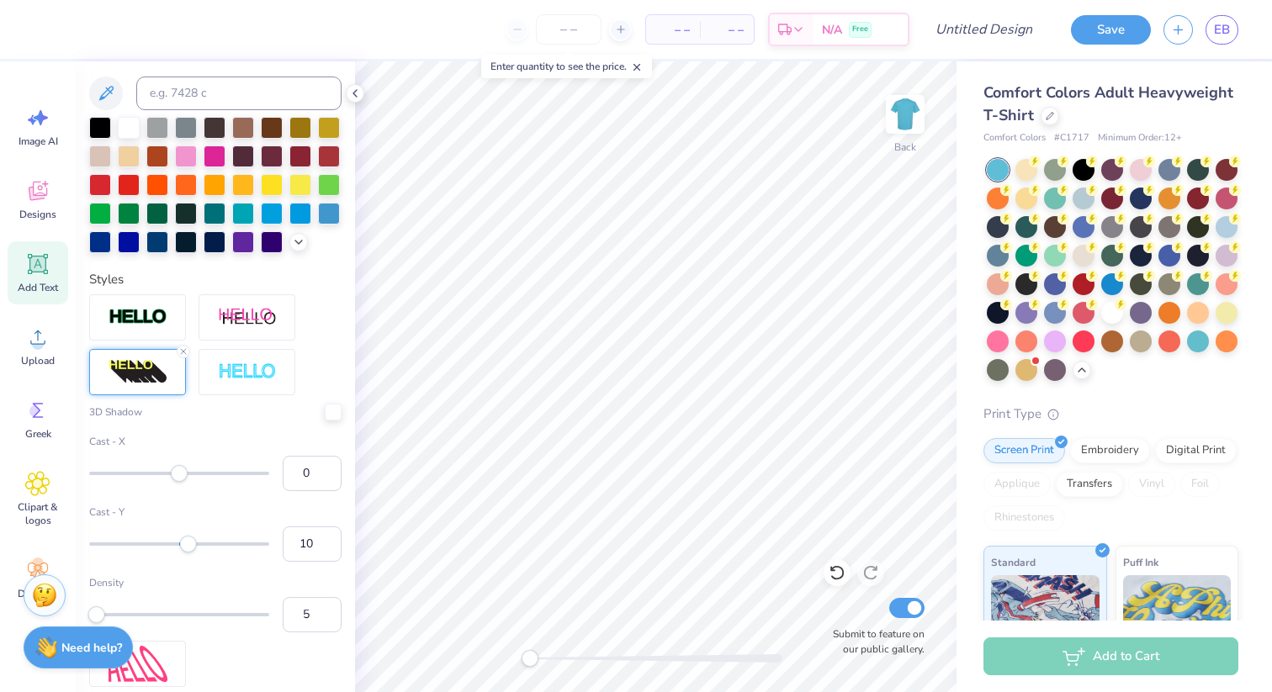
scroll to position [336, 0]
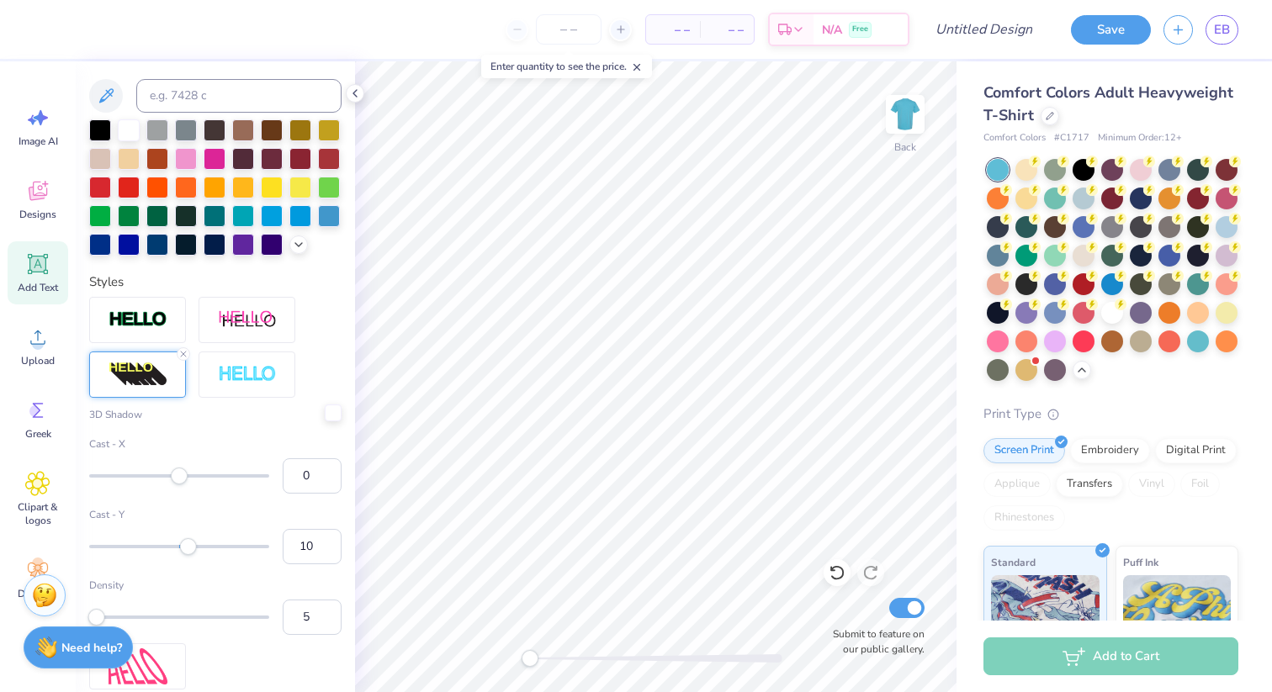
click at [327, 412] on div at bounding box center [333, 413] width 17 height 17
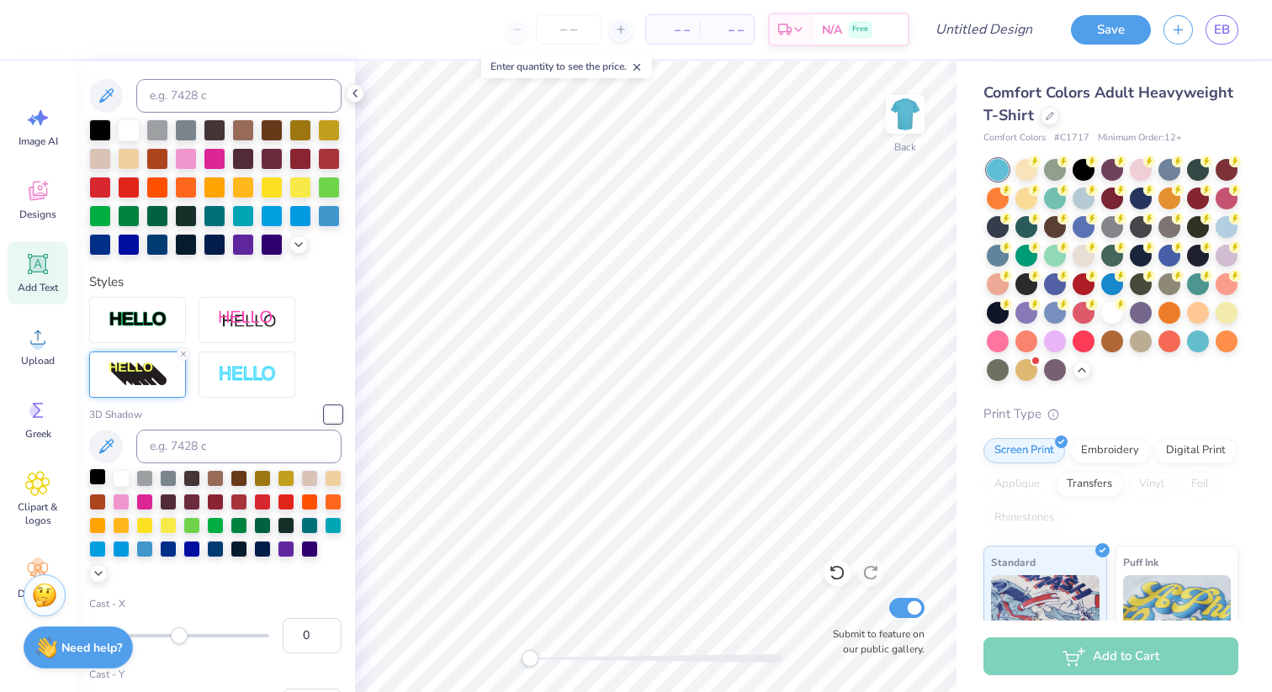
click at [95, 479] on div at bounding box center [97, 476] width 17 height 17
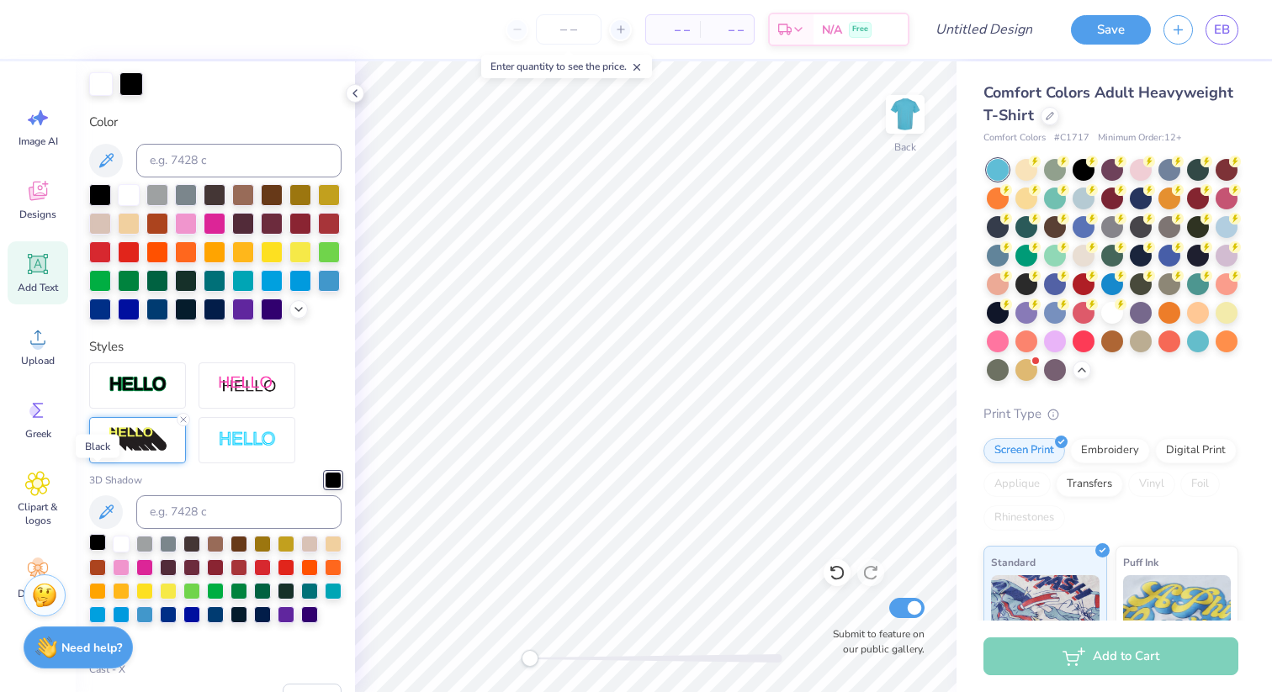
scroll to position [402, 0]
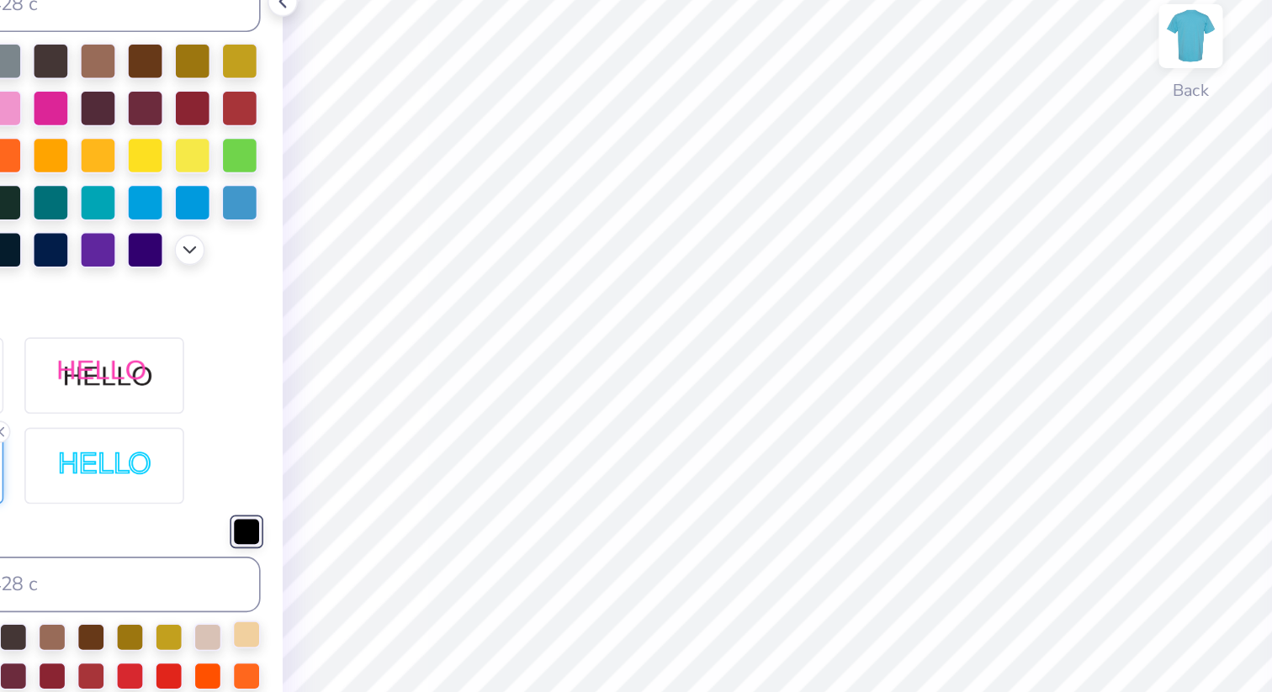
type input "0.97"
type input "0.52"
type input "5.78"
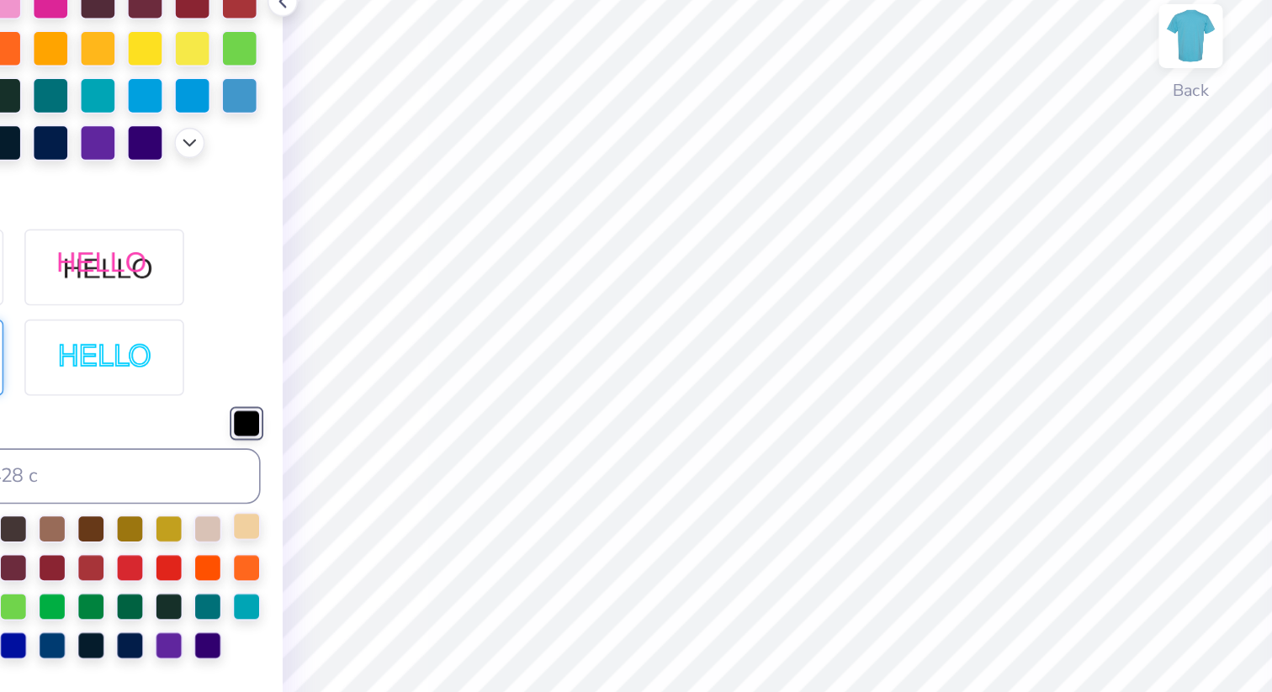
scroll to position [336, 0]
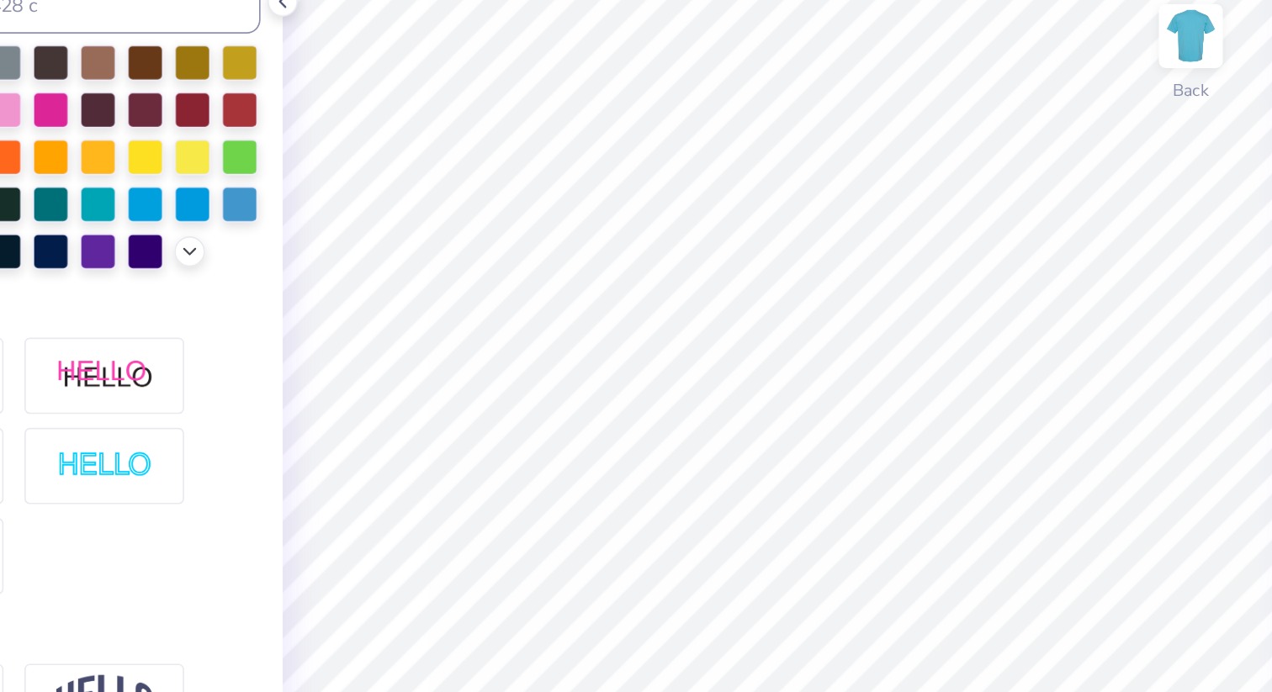
type input "0.0"
type input "1.00"
type input "0.60"
type input "5.21"
type input "19.7"
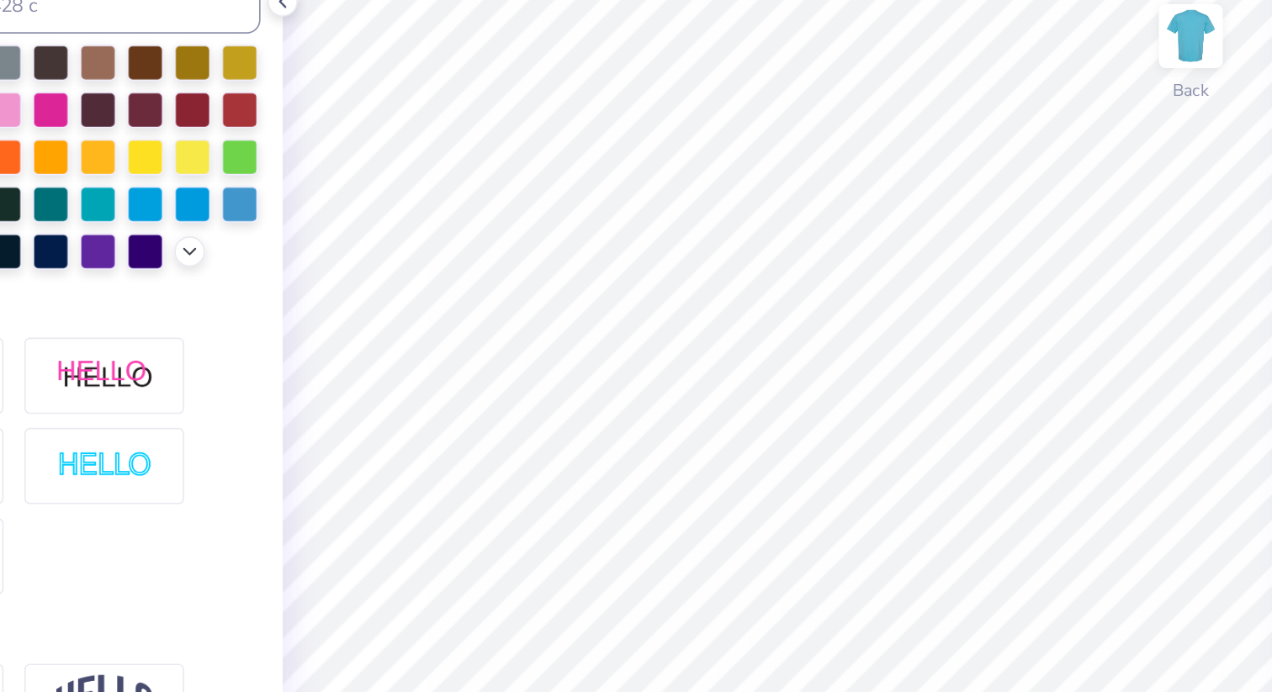
type input "0.82"
type input "0.49"
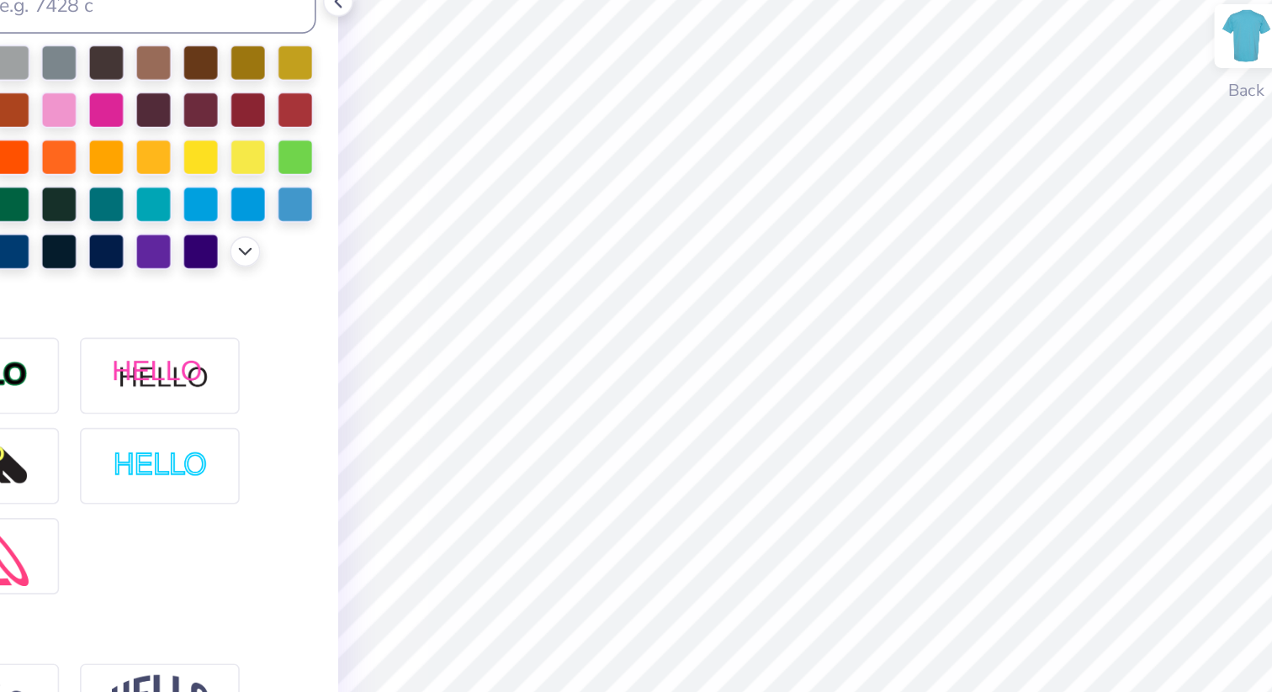
type input "0.0"
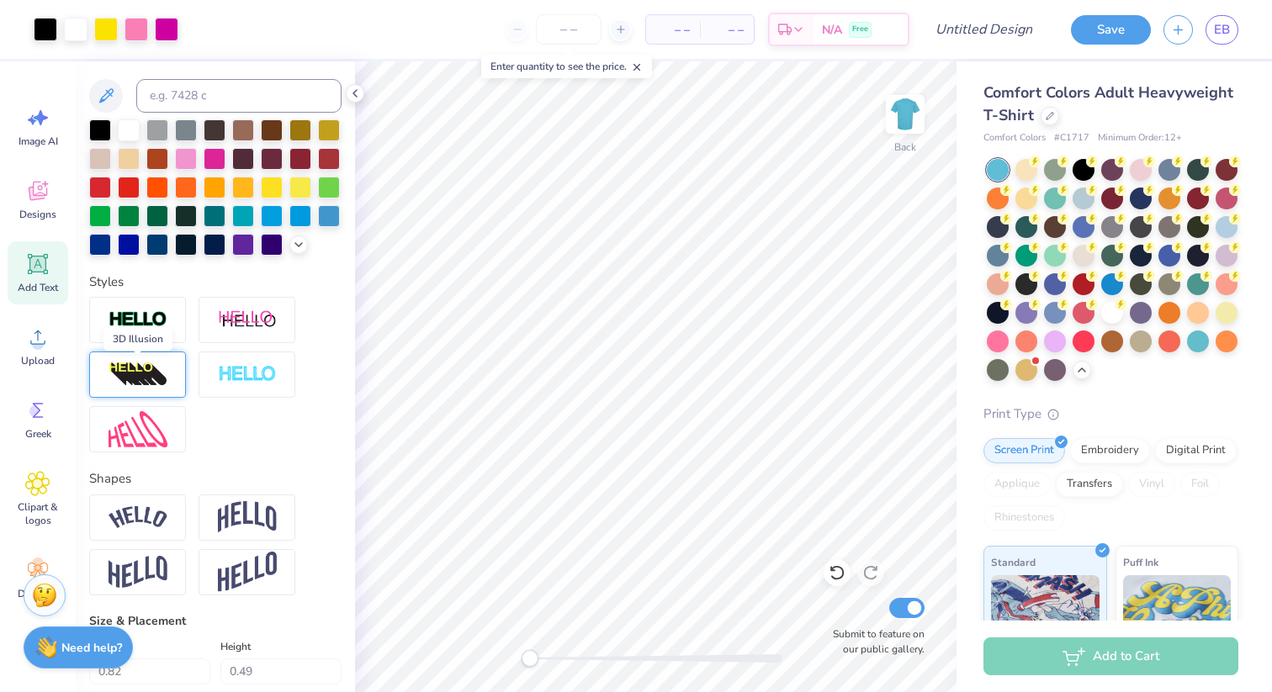
click at [122, 373] on img at bounding box center [137, 375] width 59 height 27
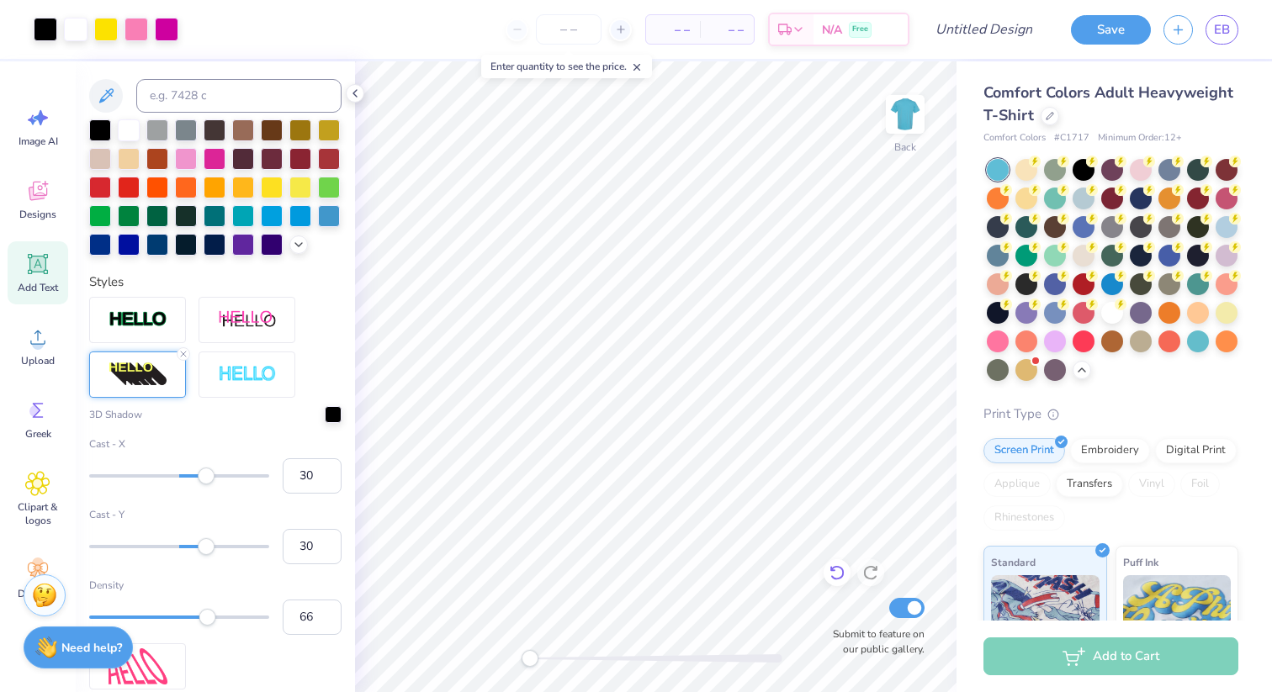
click at [840, 574] on icon at bounding box center [836, 572] width 17 height 17
type input "4.85"
type input "1.45"
type input "3.76"
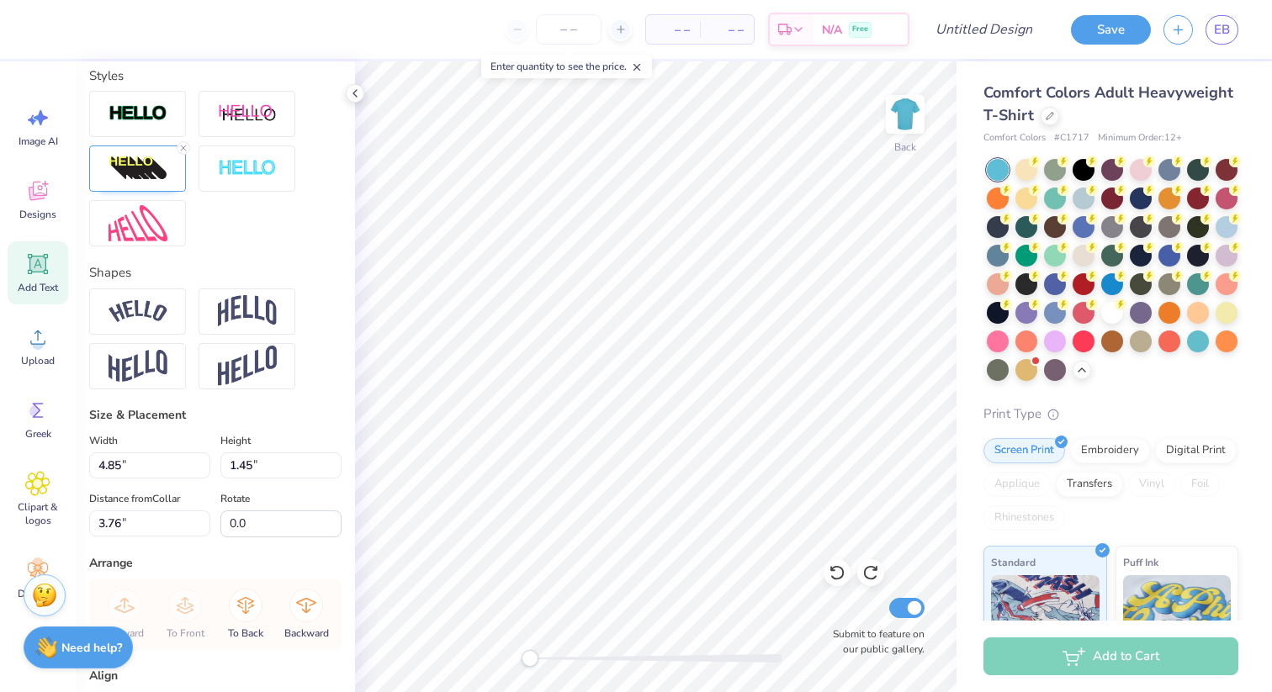
scroll to position [515, 0]
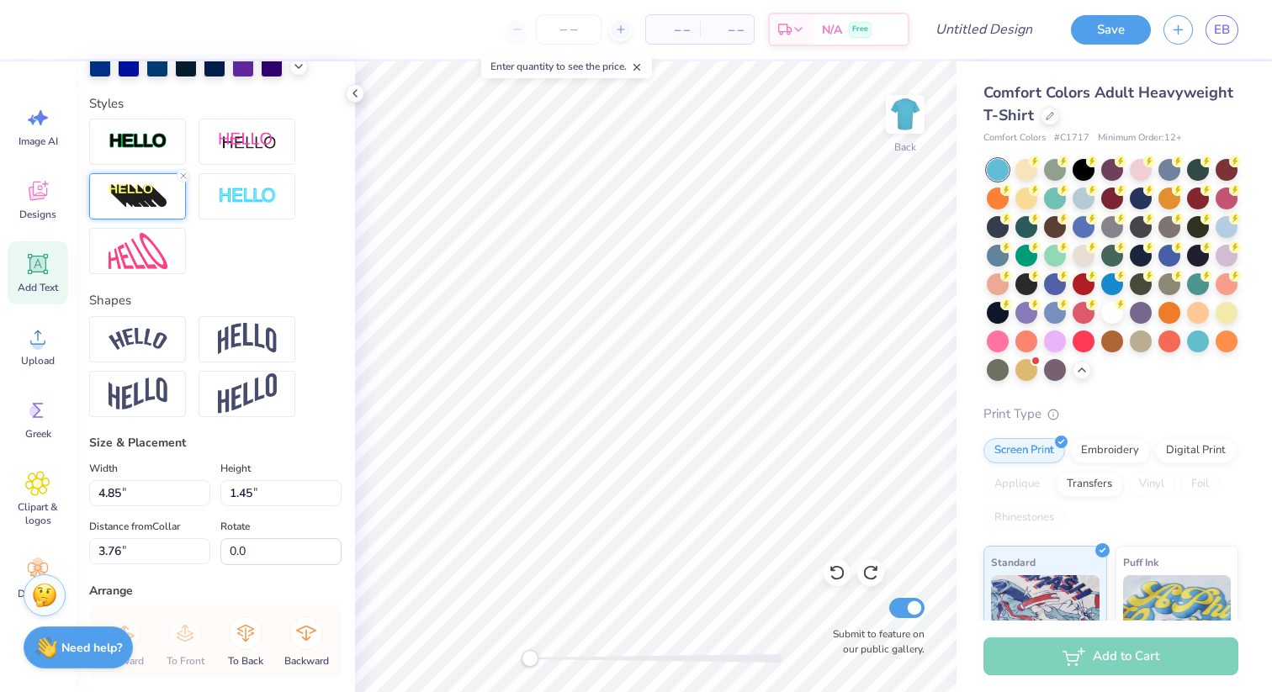
click at [125, 196] on img at bounding box center [137, 196] width 59 height 27
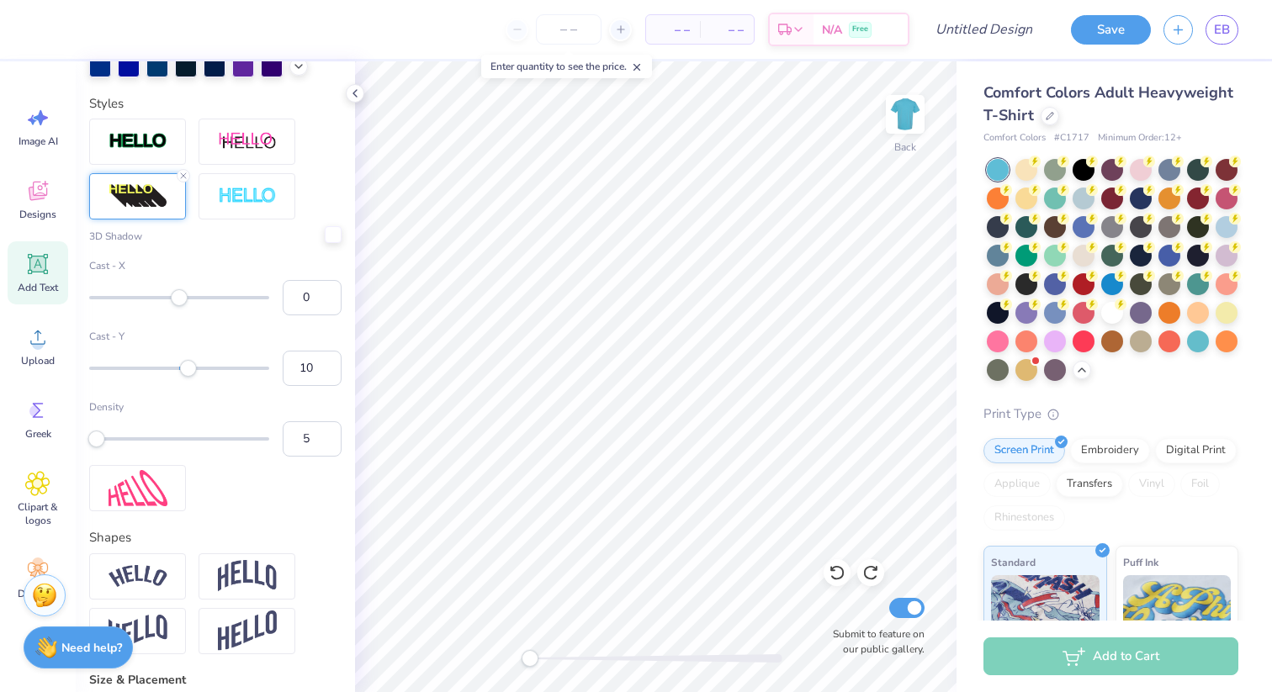
click at [329, 241] on div at bounding box center [333, 234] width 17 height 17
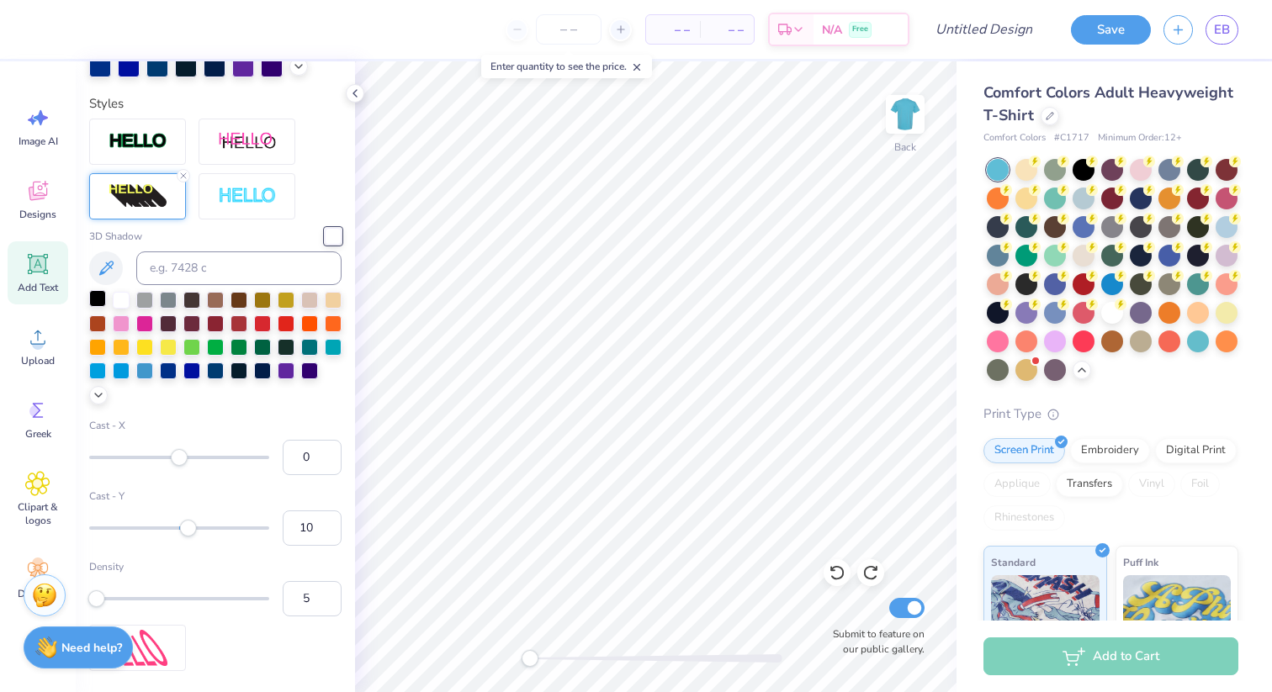
click at [94, 300] on div at bounding box center [97, 298] width 17 height 17
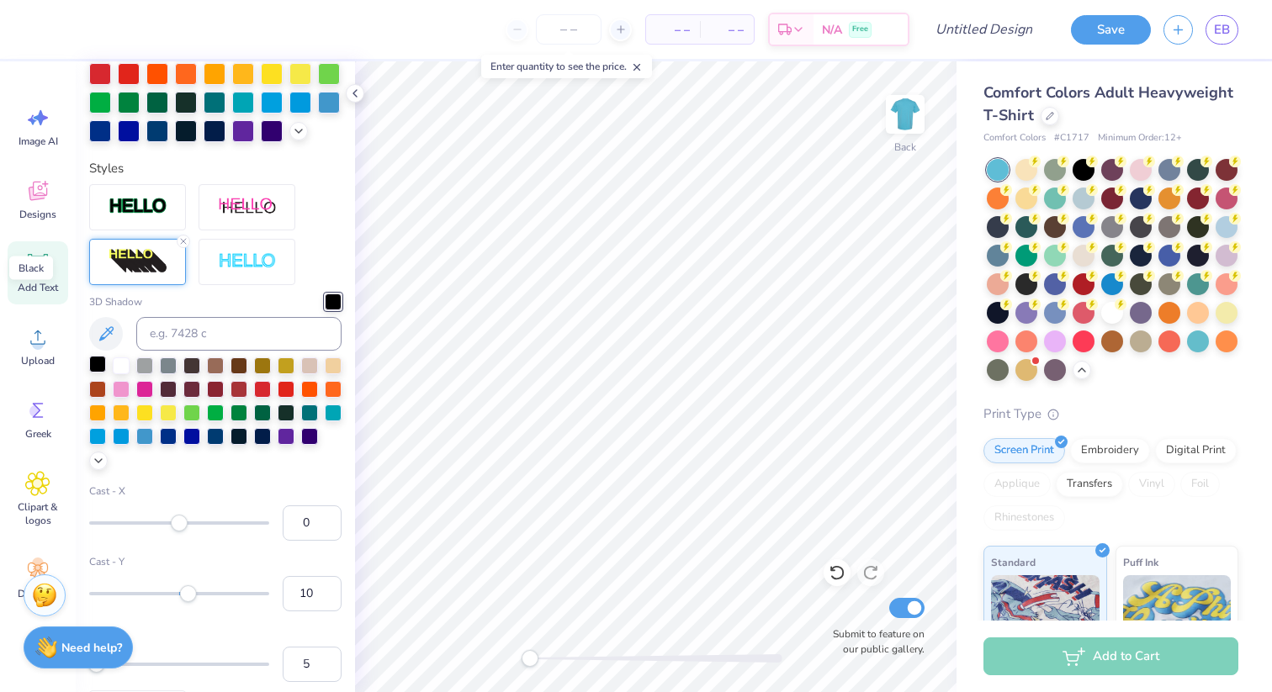
scroll to position [580, 0]
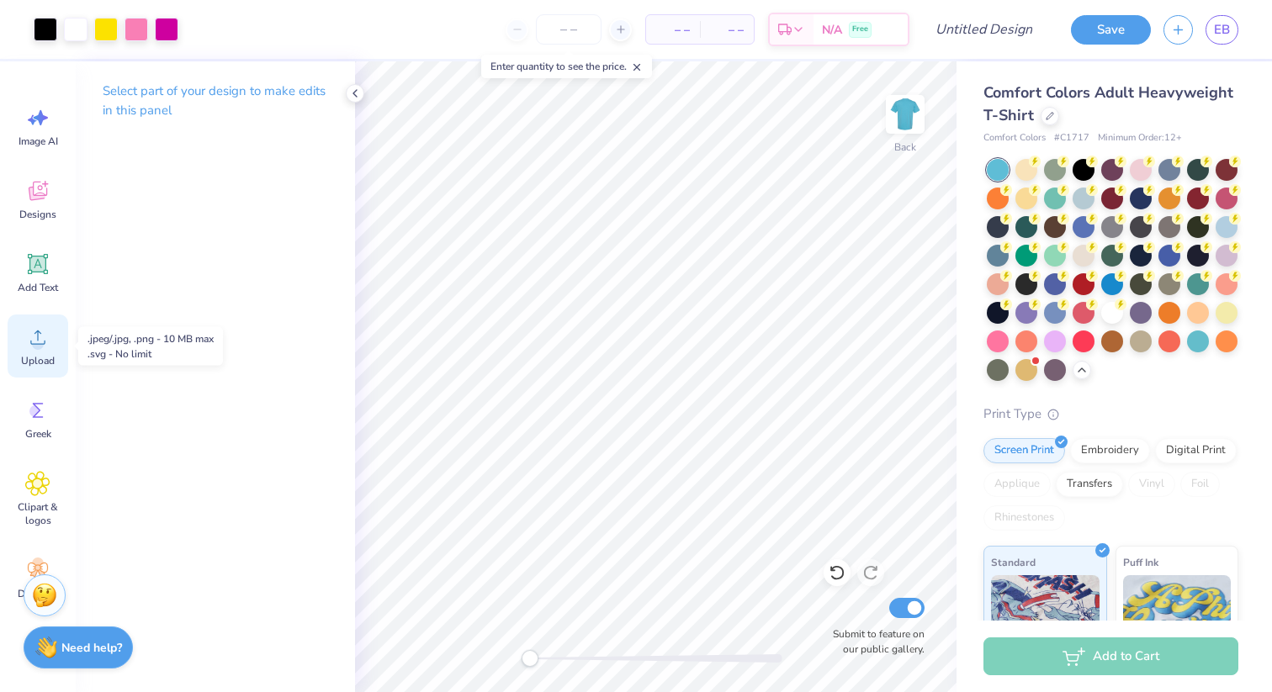
click at [34, 340] on circle at bounding box center [38, 344] width 12 height 12
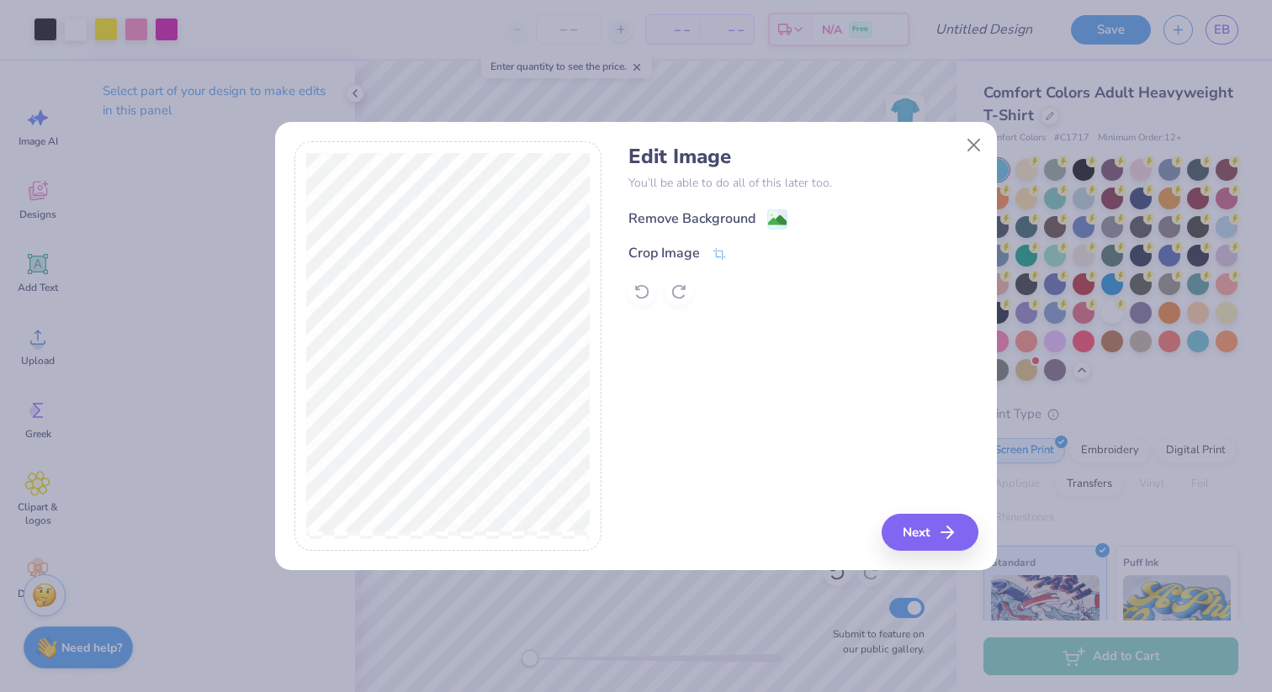
click at [776, 214] on image at bounding box center [777, 220] width 19 height 19
click at [912, 527] on button "Next" at bounding box center [932, 532] width 97 height 37
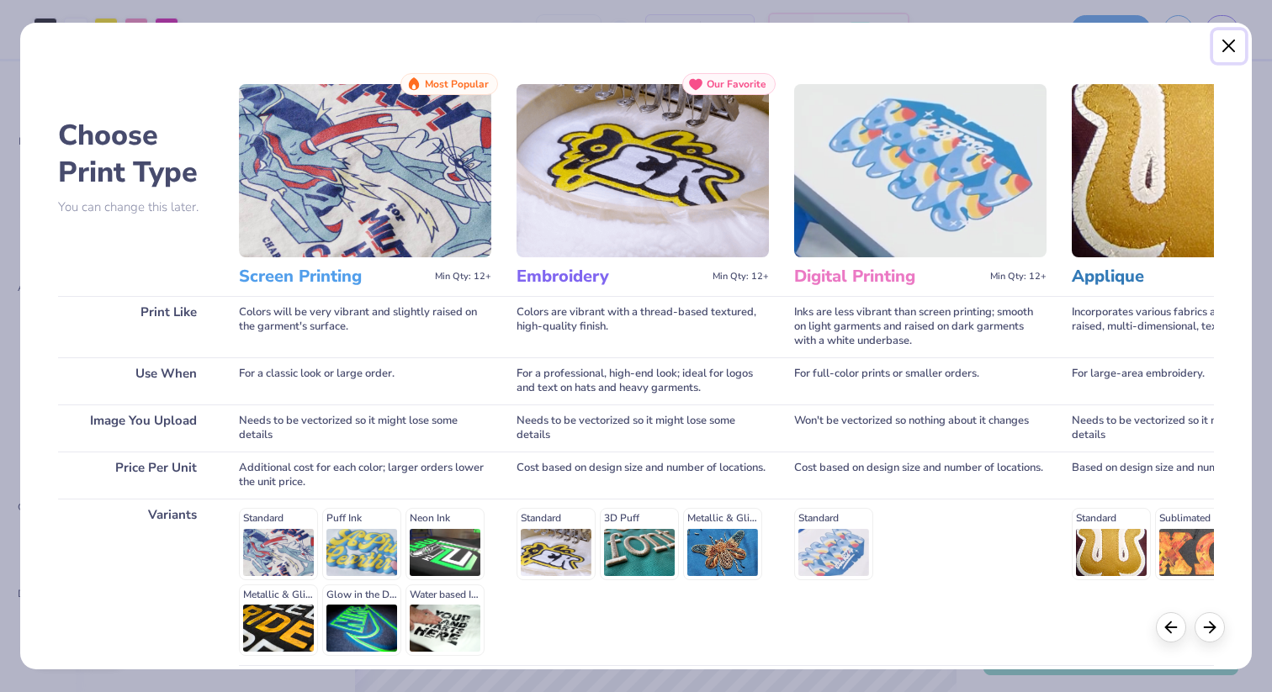
click at [1227, 48] on button "Close" at bounding box center [1229, 46] width 32 height 32
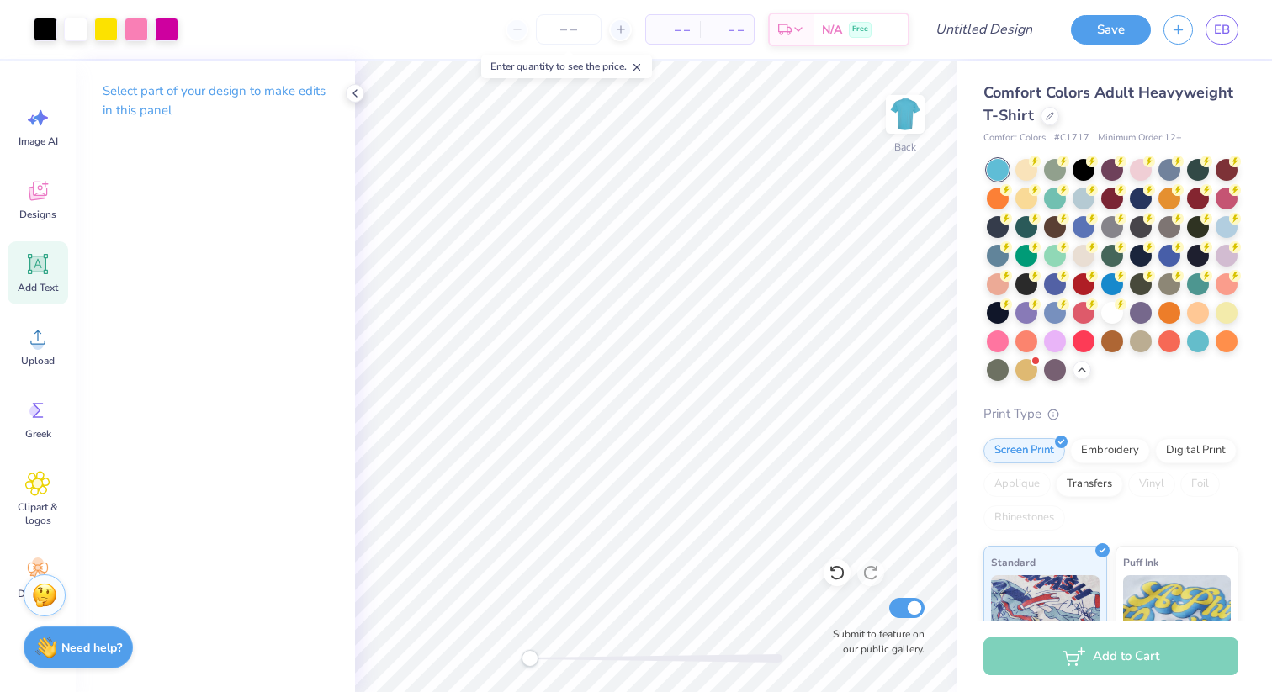
click at [34, 267] on icon at bounding box center [38, 265] width 16 height 16
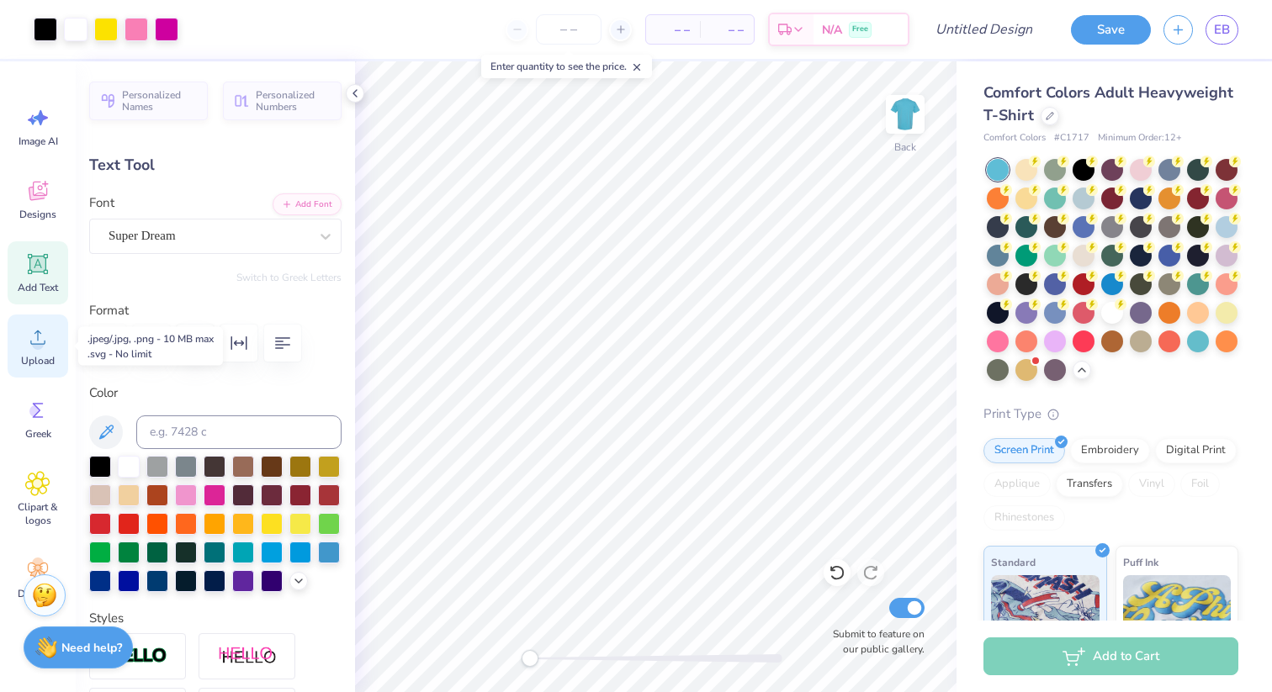
click at [33, 344] on icon at bounding box center [37, 337] width 25 height 25
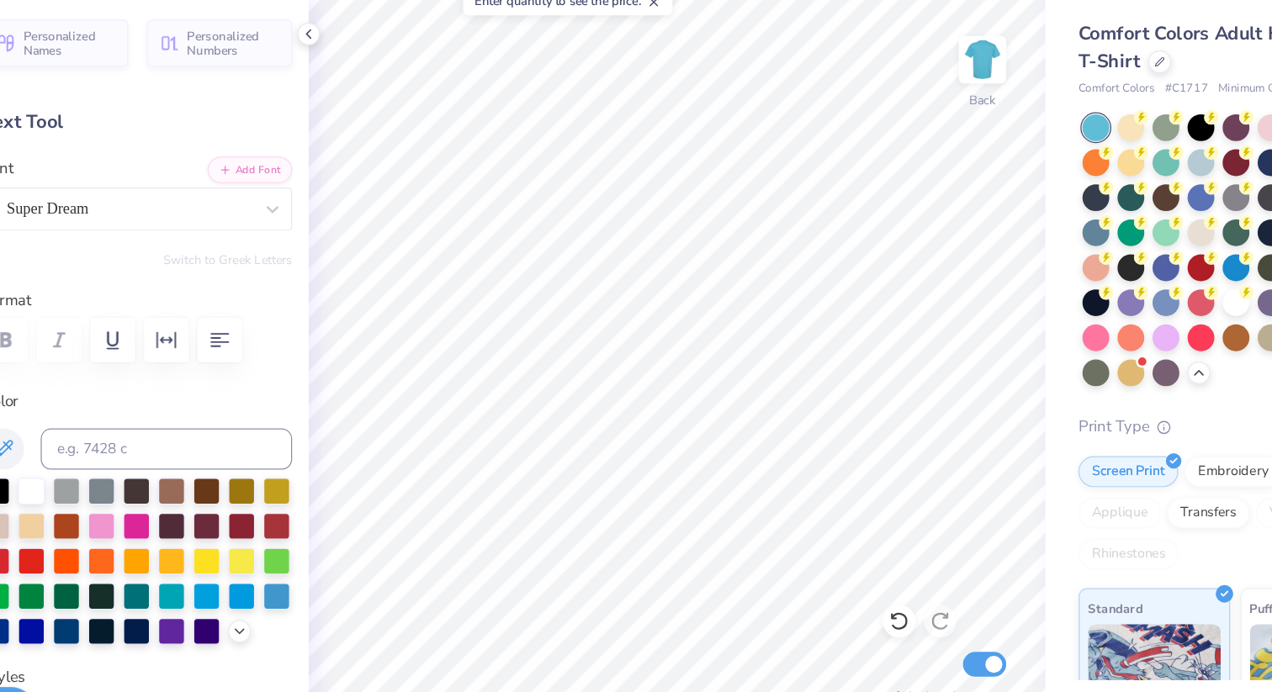
type input "4.85"
type input "1.45"
type input "3.76"
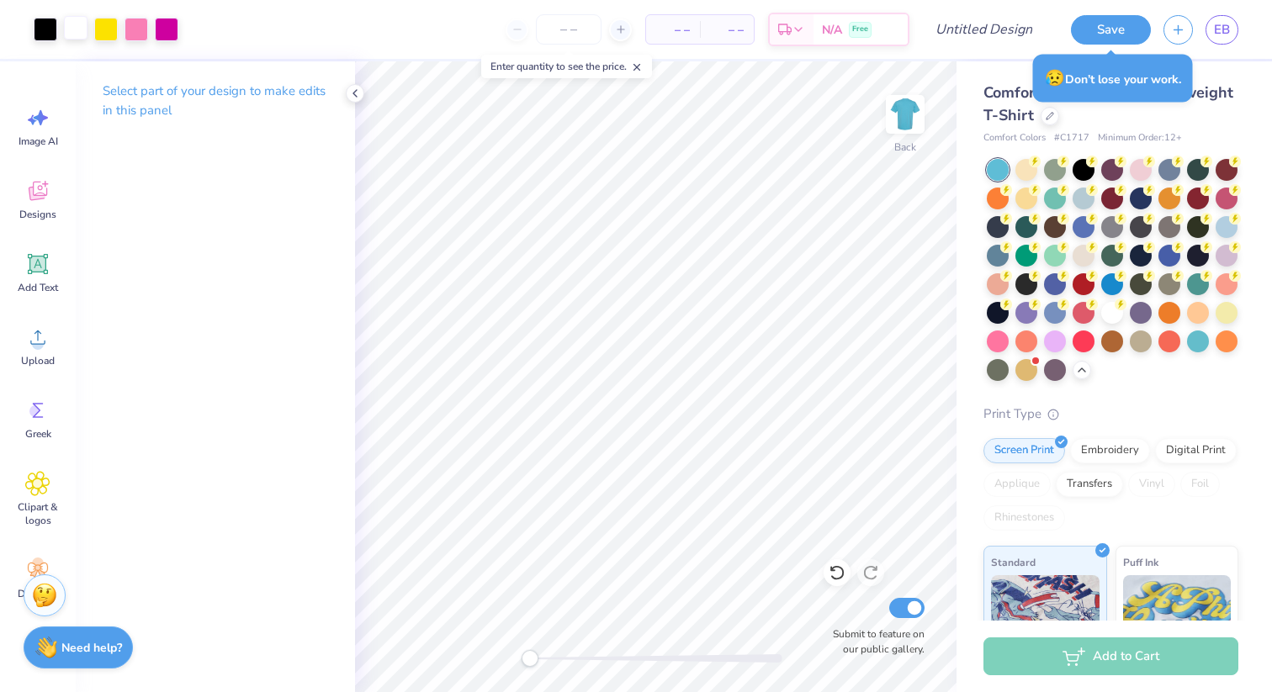
click at [74, 31] on div at bounding box center [76, 28] width 24 height 24
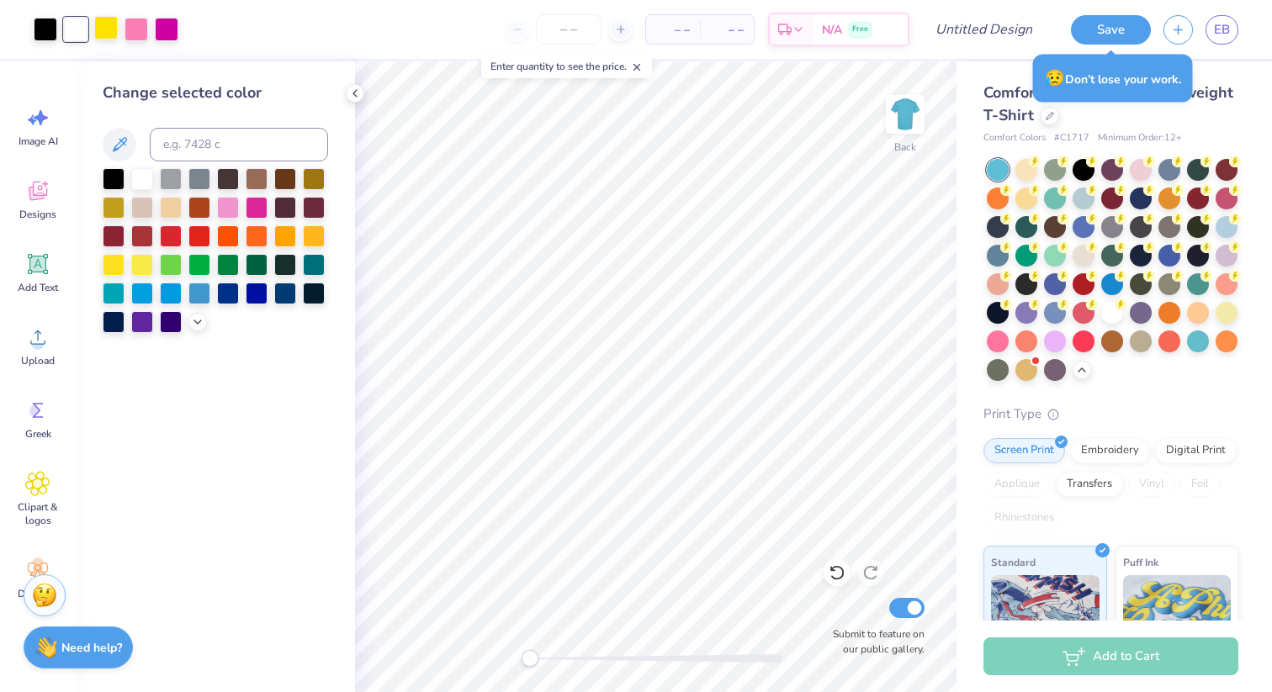
click at [105, 34] on div at bounding box center [106, 28] width 24 height 24
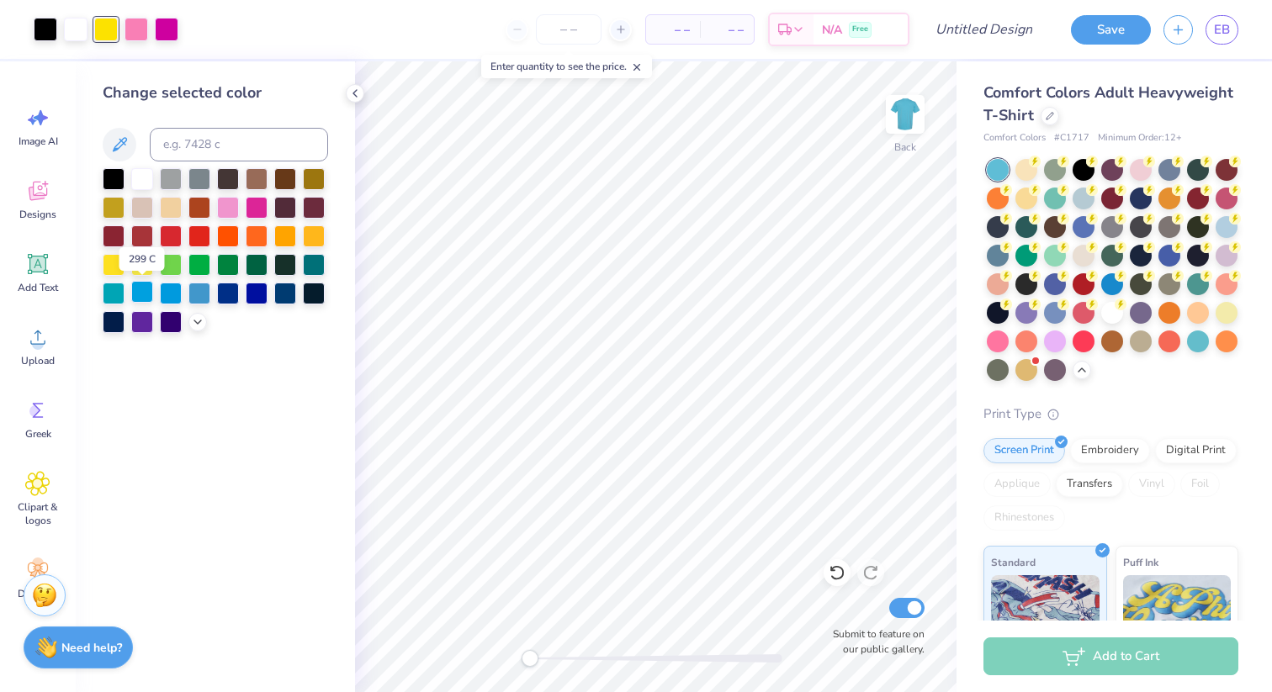
click at [140, 290] on div at bounding box center [142, 292] width 22 height 22
click at [176, 263] on div at bounding box center [171, 263] width 22 height 22
click at [156, 294] on div at bounding box center [215, 250] width 225 height 165
click at [140, 294] on div at bounding box center [142, 292] width 22 height 22
click at [139, 24] on div at bounding box center [136, 28] width 24 height 24
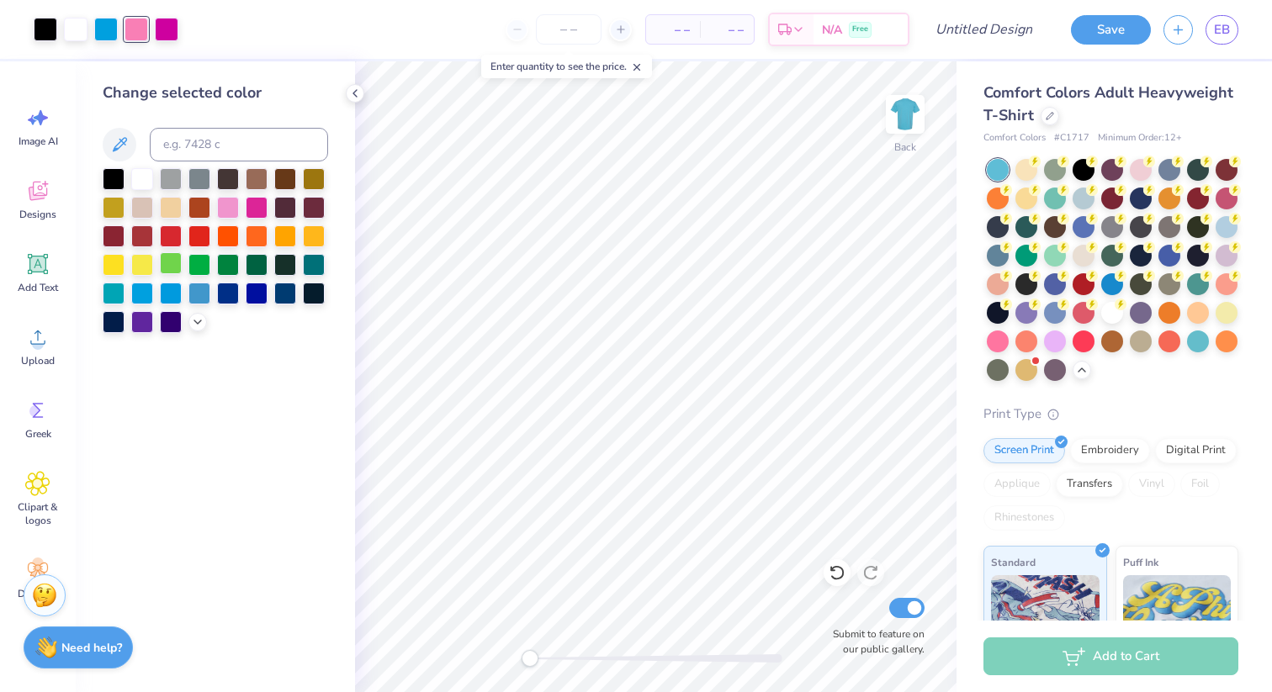
click at [168, 253] on div at bounding box center [171, 263] width 22 height 22
click at [165, 34] on div at bounding box center [167, 28] width 24 height 24
click at [217, 262] on div at bounding box center [228, 263] width 22 height 22
click at [29, 19] on div "Art colors" at bounding box center [89, 29] width 178 height 59
click at [260, 270] on div at bounding box center [257, 263] width 22 height 22
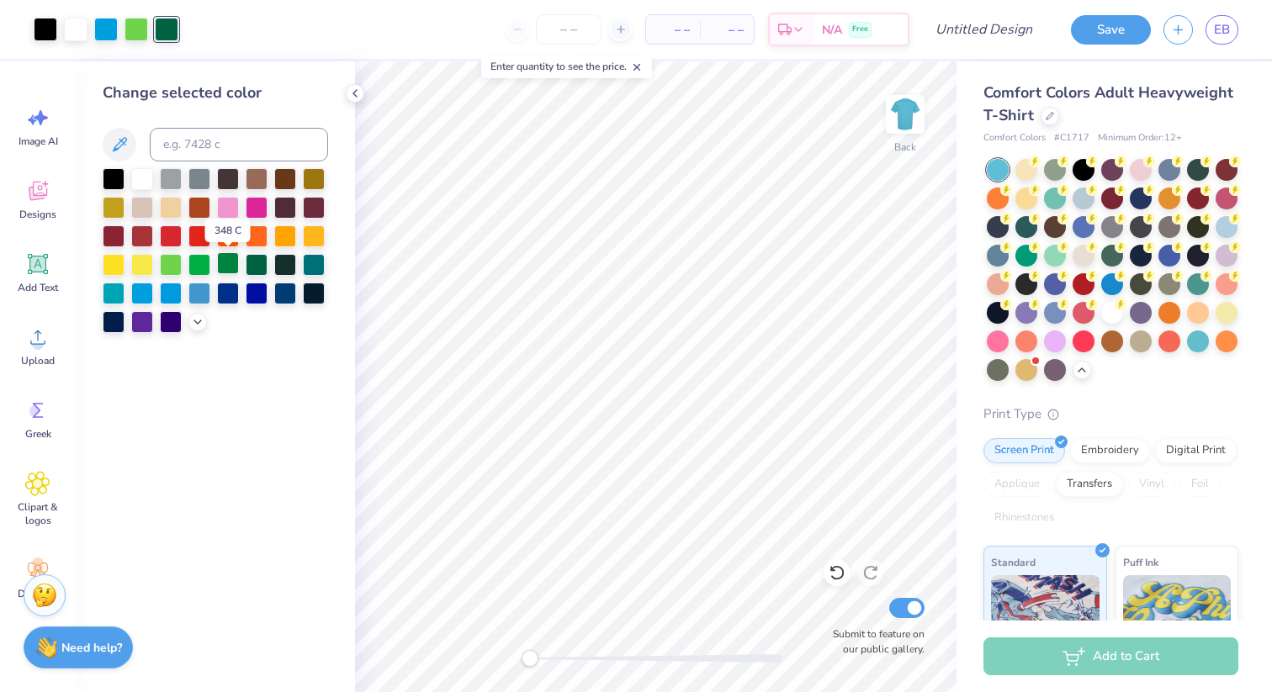
click at [221, 260] on div at bounding box center [228, 263] width 22 height 22
click at [202, 264] on div at bounding box center [199, 263] width 22 height 22
click at [102, 31] on div at bounding box center [106, 28] width 24 height 24
click at [195, 321] on icon at bounding box center [197, 320] width 13 height 13
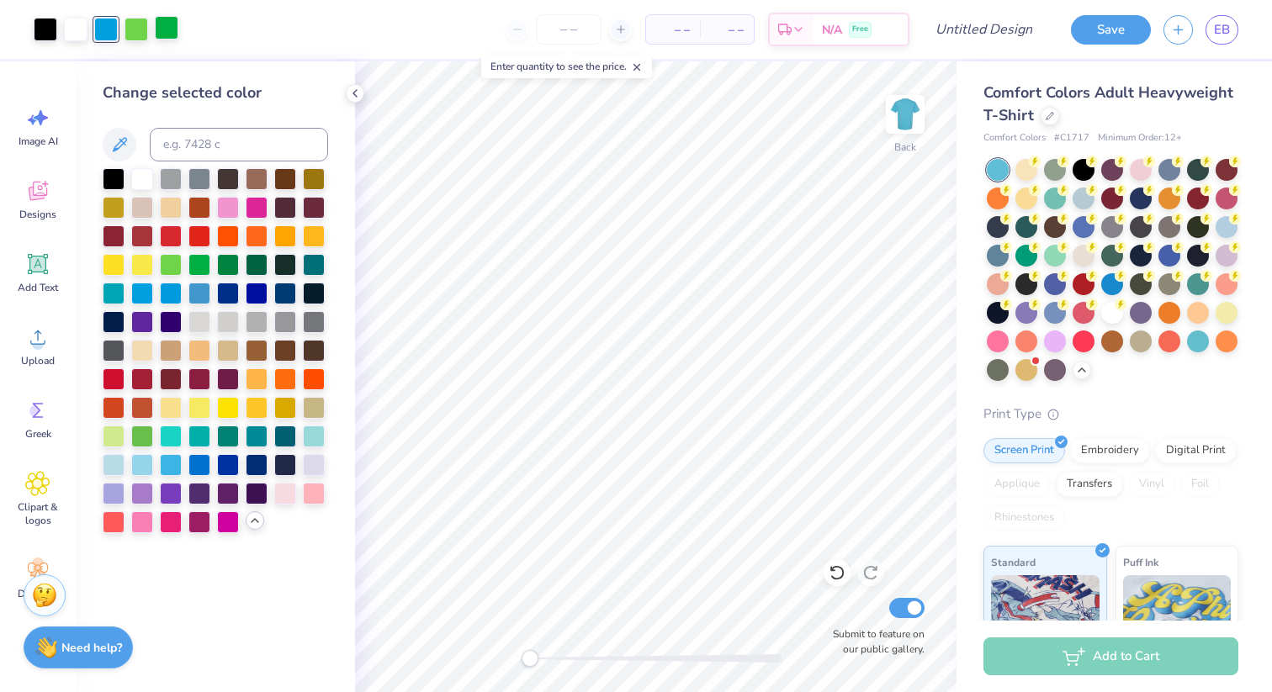
click at [169, 31] on div at bounding box center [167, 28] width 24 height 24
click at [222, 267] on div at bounding box center [228, 263] width 22 height 22
click at [101, 30] on div at bounding box center [106, 28] width 24 height 24
click at [142, 294] on div at bounding box center [142, 292] width 22 height 22
click at [170, 463] on div at bounding box center [171, 463] width 22 height 22
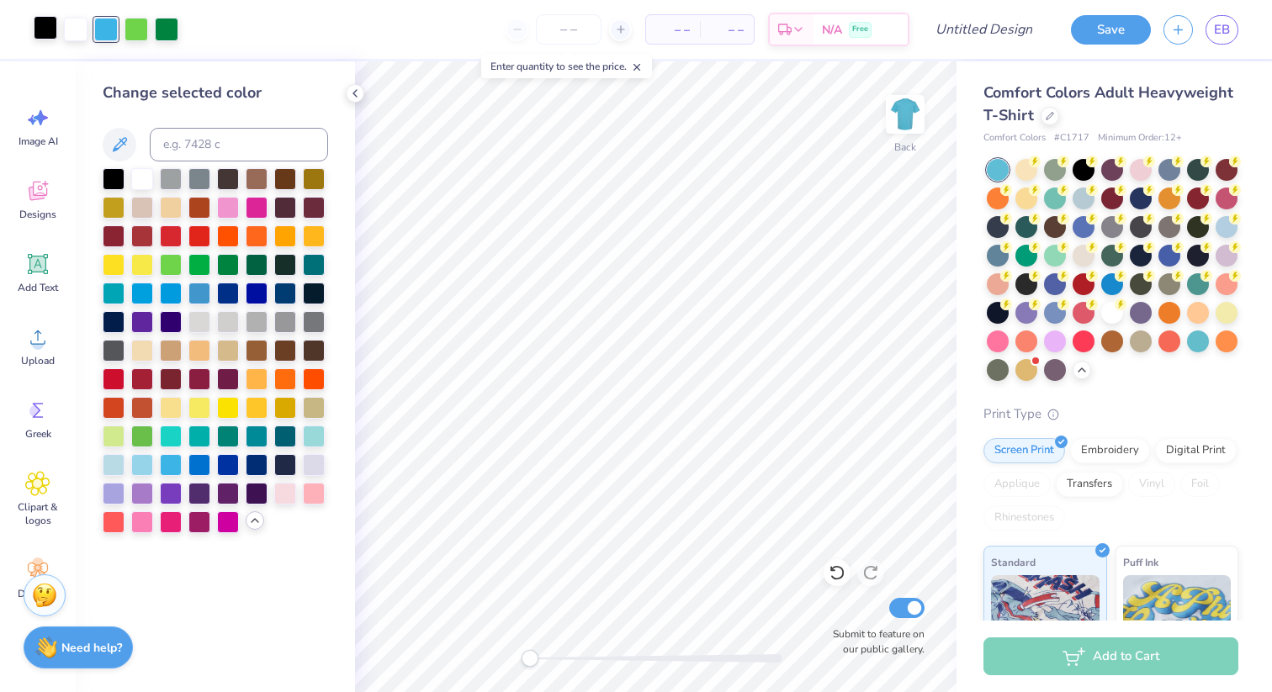
click at [46, 29] on div at bounding box center [46, 28] width 24 height 24
click at [256, 265] on div at bounding box center [257, 263] width 22 height 22
click at [102, 33] on div at bounding box center [106, 28] width 24 height 24
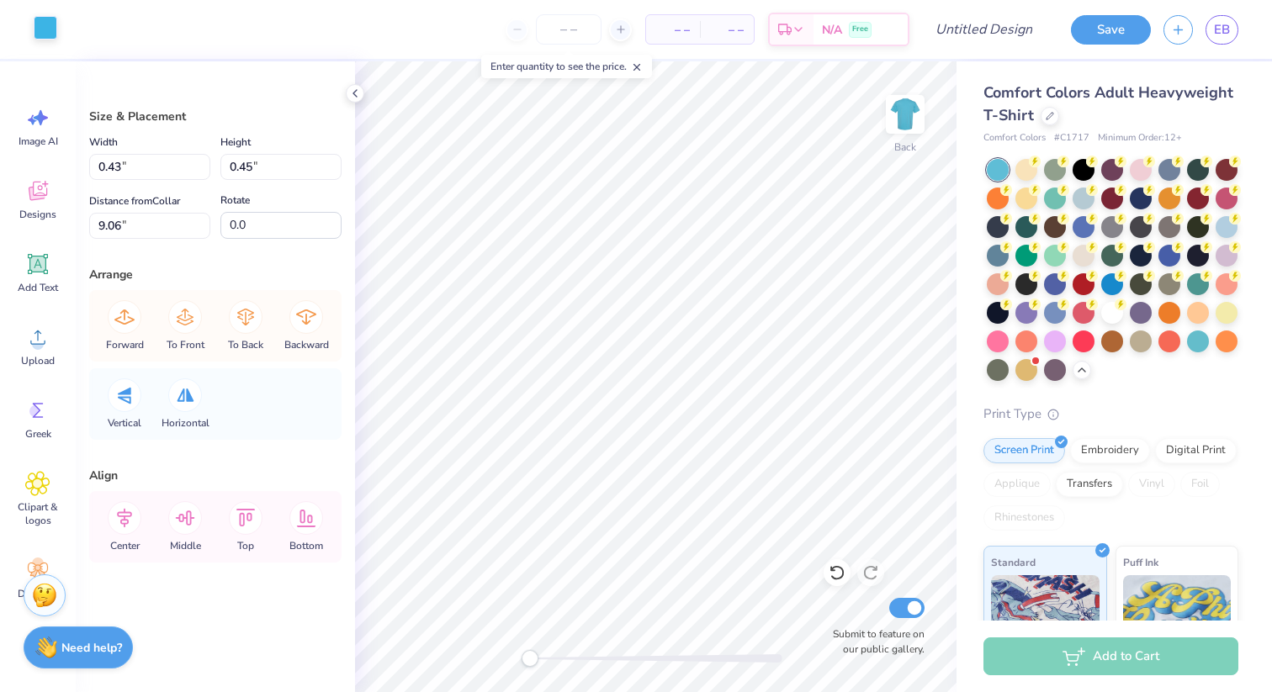
click at [44, 21] on div at bounding box center [46, 28] width 24 height 24
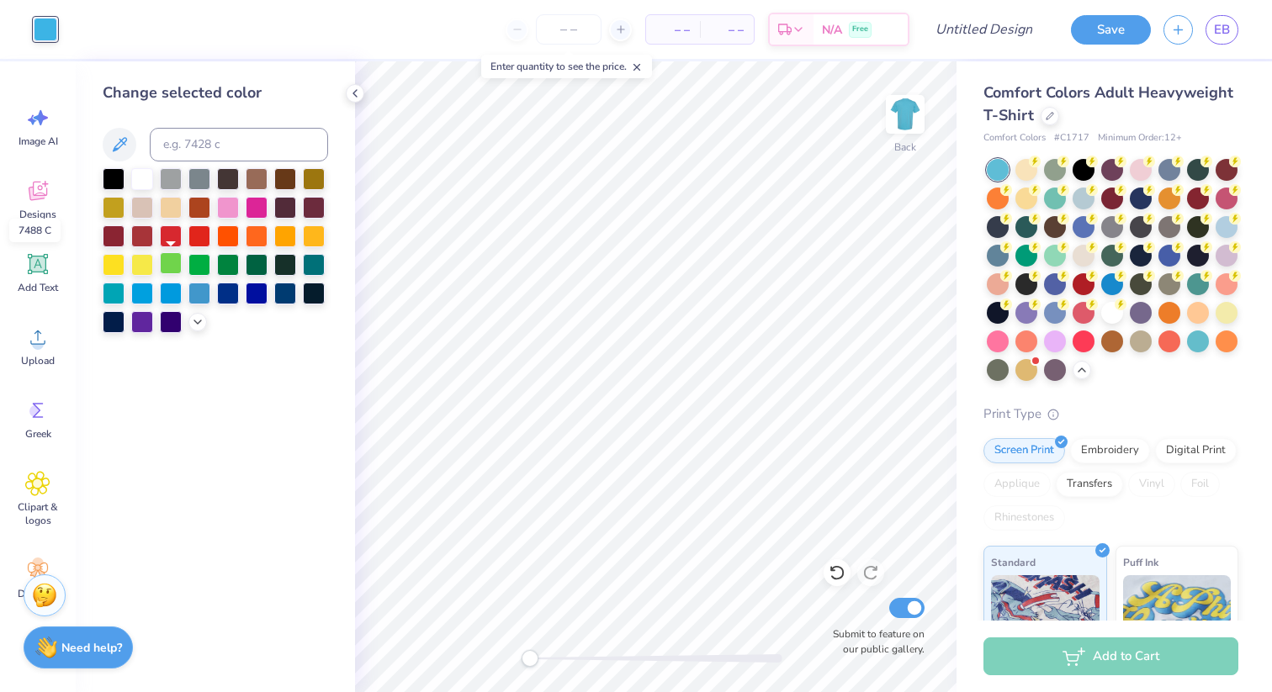
click at [174, 258] on div at bounding box center [171, 263] width 22 height 22
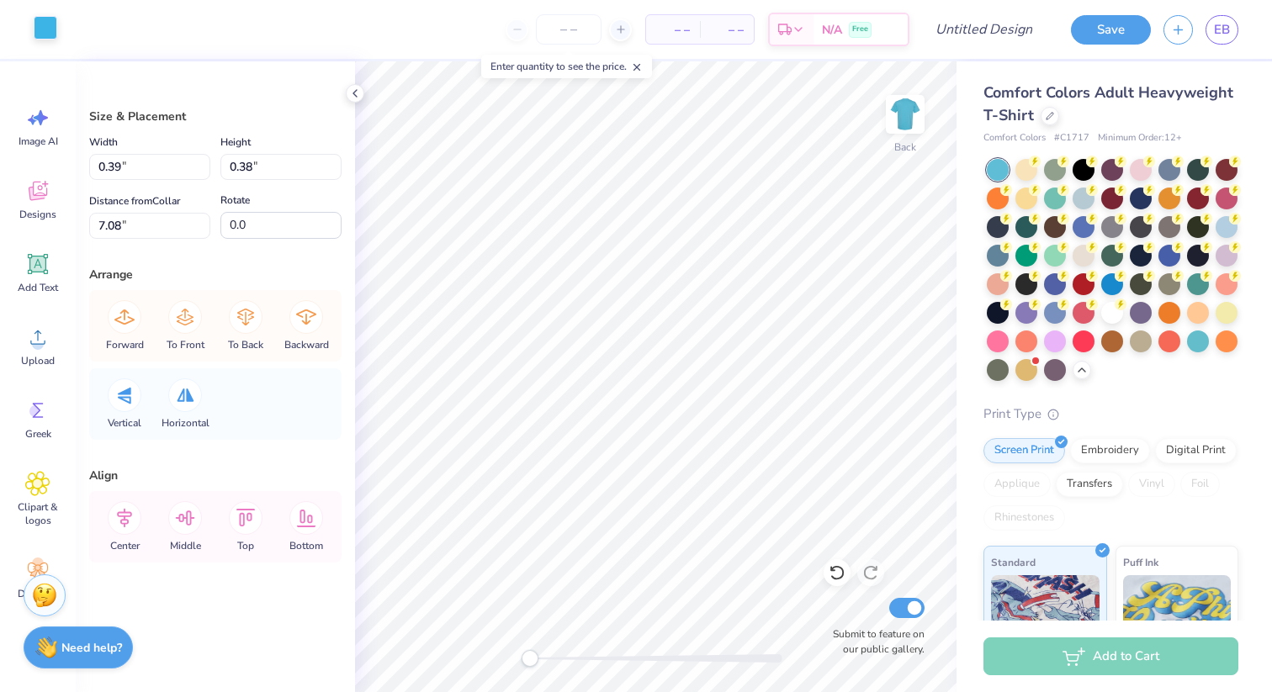
click at [45, 29] on div at bounding box center [46, 28] width 24 height 24
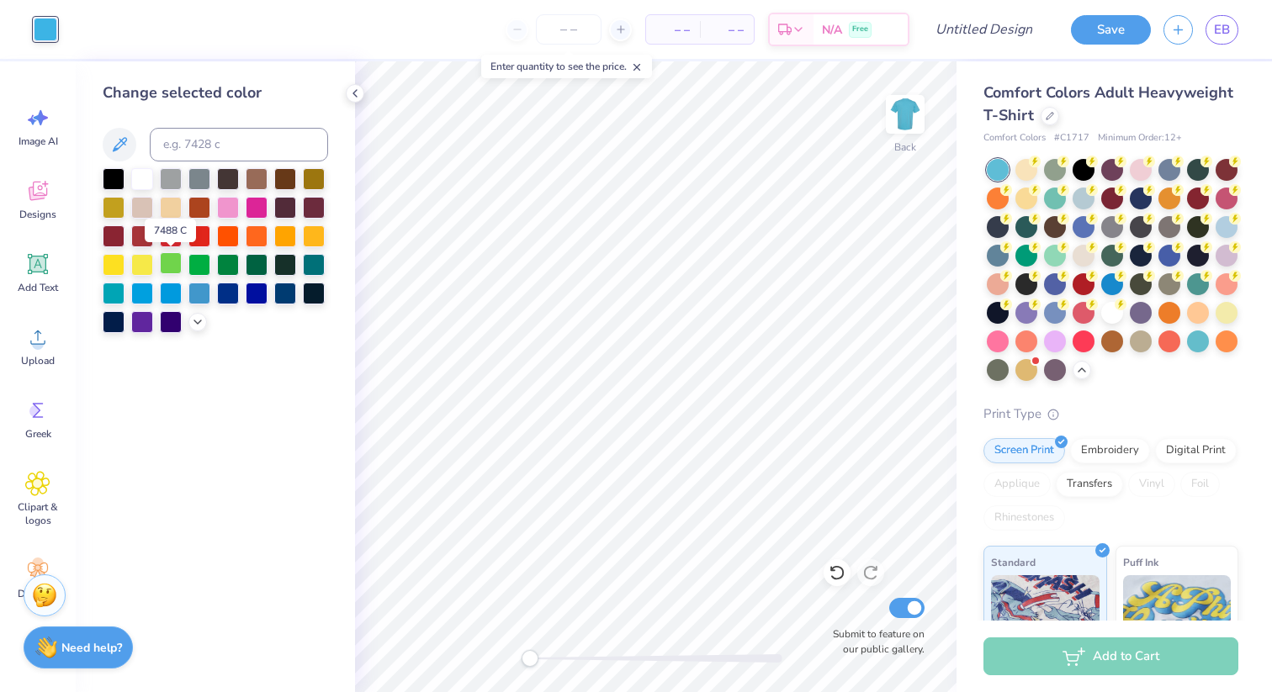
click at [172, 262] on div at bounding box center [171, 263] width 22 height 22
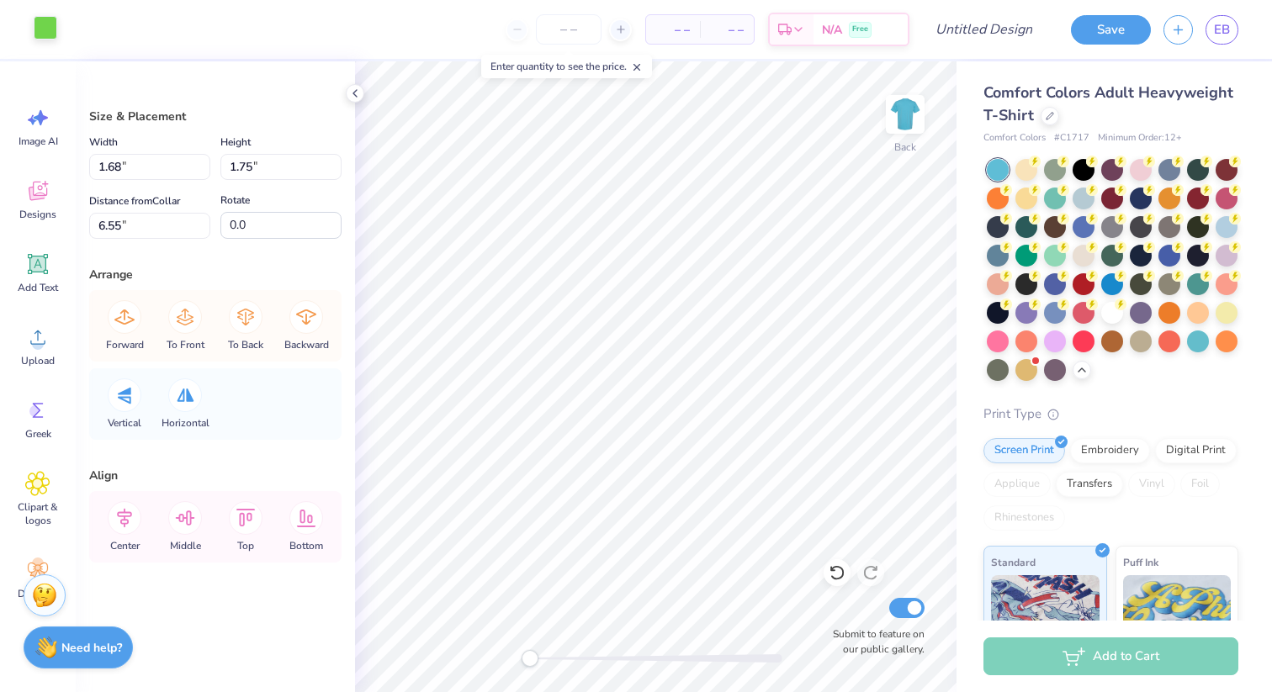
click at [45, 28] on div at bounding box center [46, 28] width 24 height 24
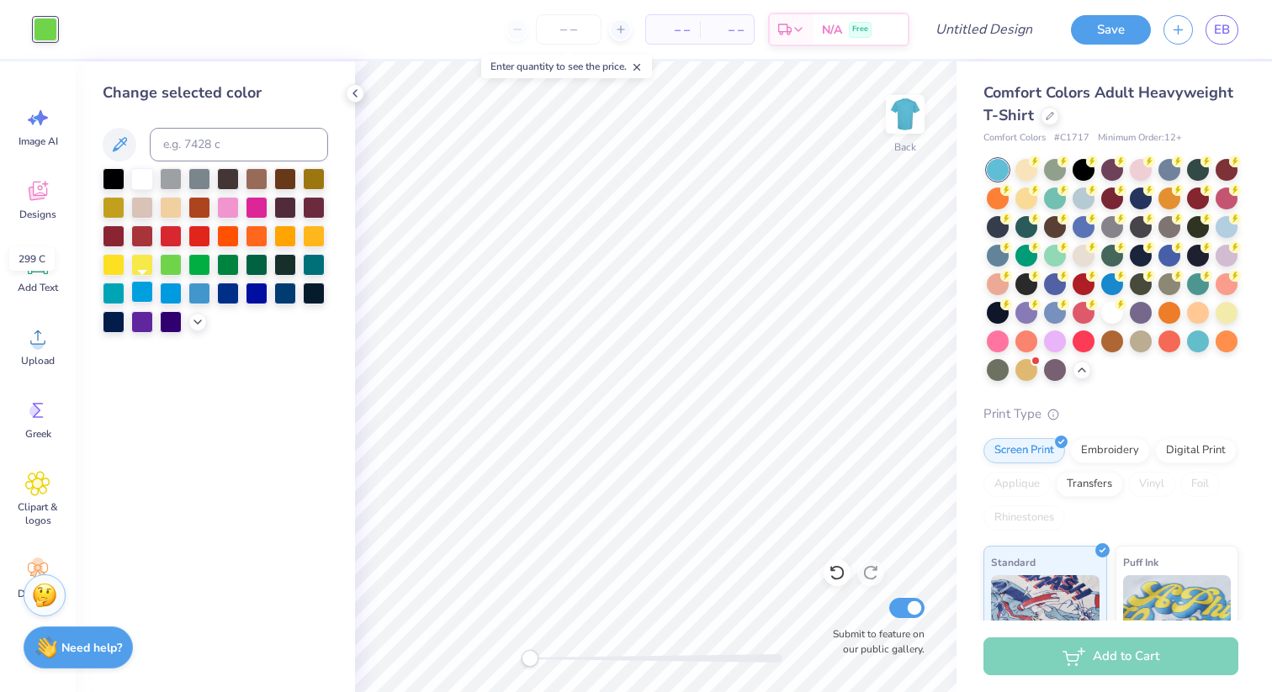
click at [147, 290] on div at bounding box center [142, 292] width 22 height 22
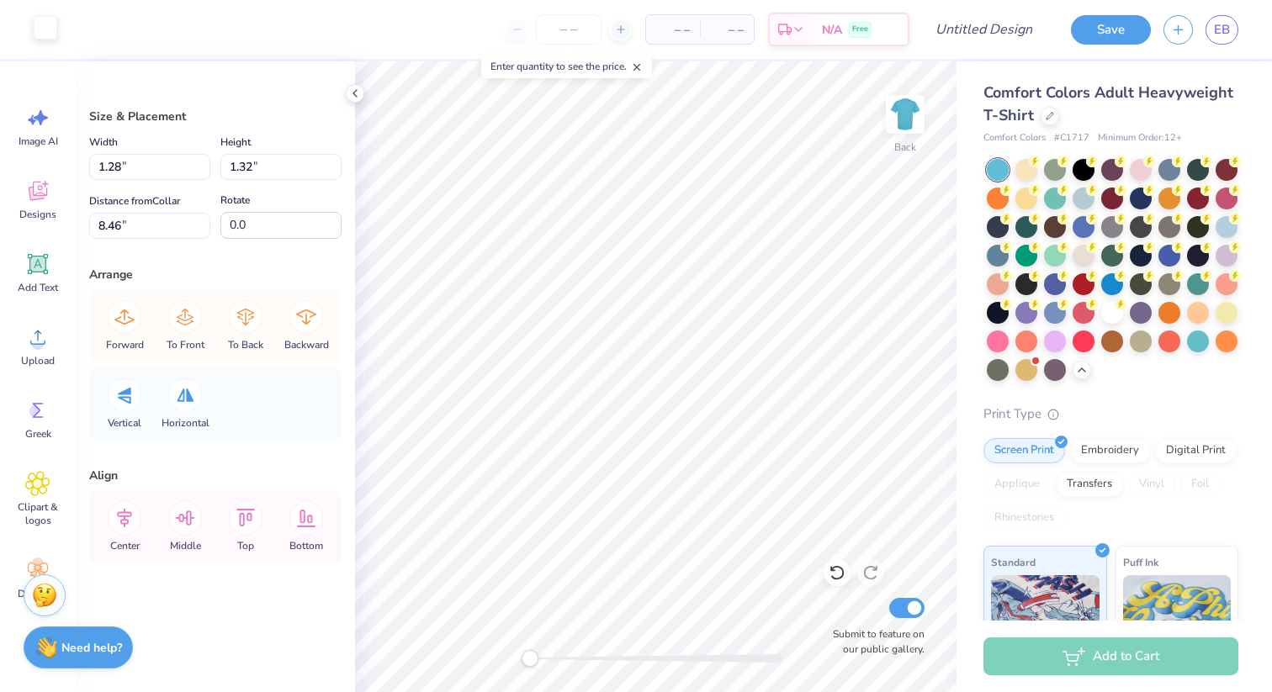
click at [38, 37] on div at bounding box center [46, 28] width 24 height 24
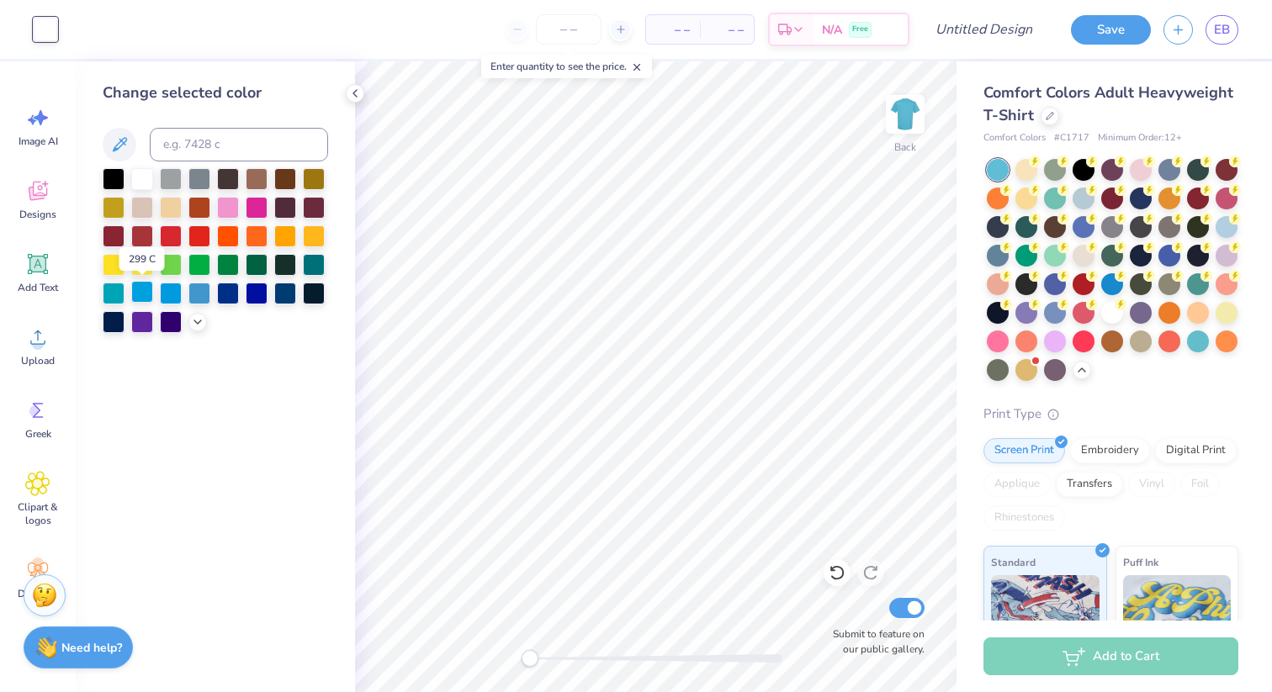
click at [142, 291] on div at bounding box center [142, 292] width 22 height 22
click at [155, 298] on div at bounding box center [215, 250] width 225 height 165
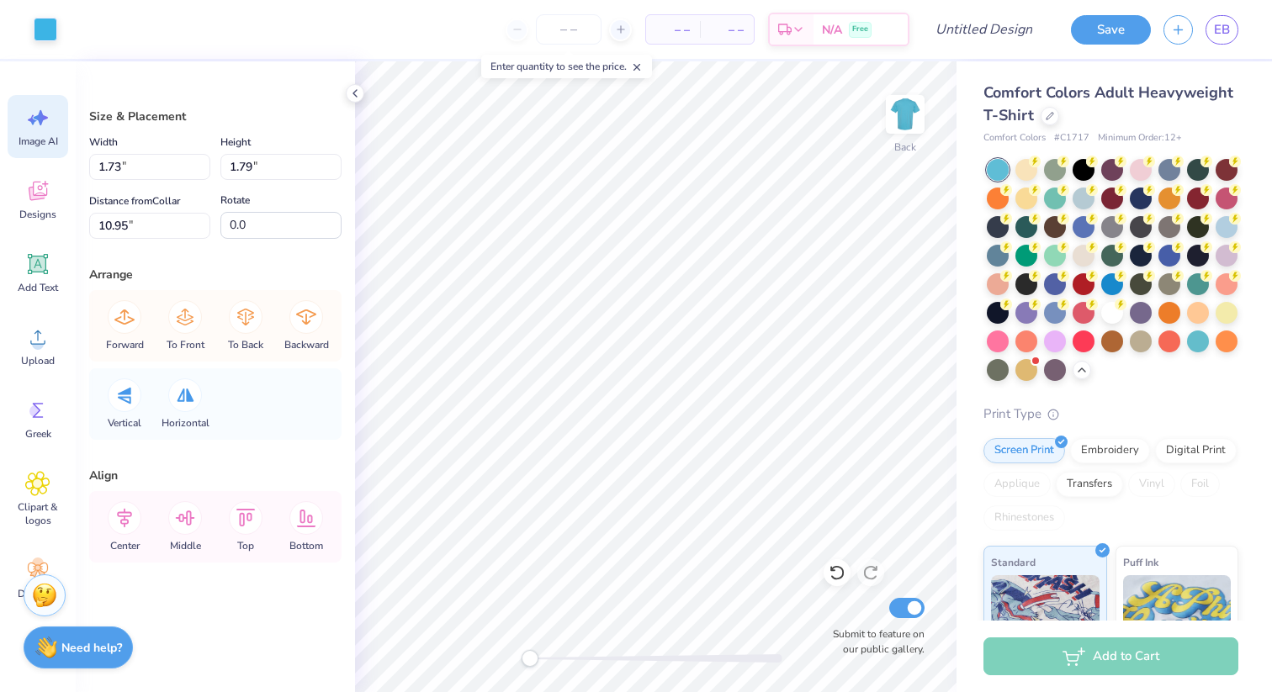
type input "1.73"
type input "1.79"
click at [50, 35] on div at bounding box center [46, 28] width 24 height 24
click at [842, 577] on icon at bounding box center [836, 573] width 14 height 15
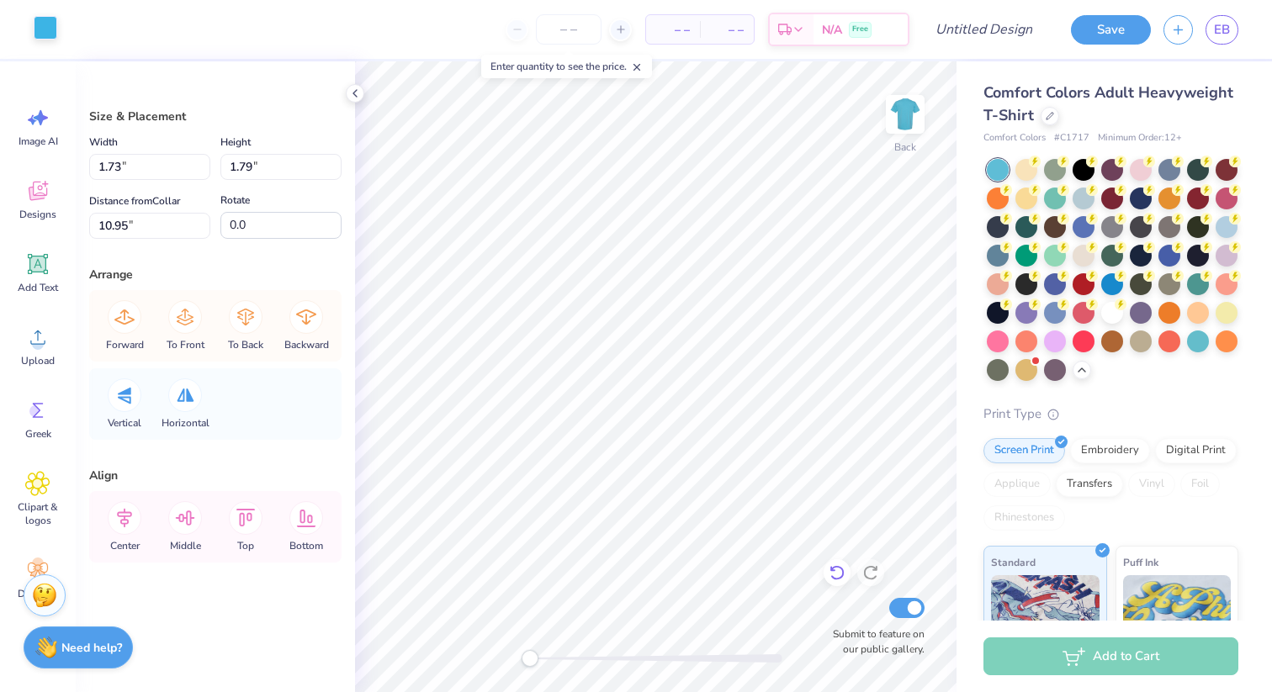
click at [835, 573] on icon at bounding box center [836, 572] width 17 height 17
click at [837, 570] on icon at bounding box center [836, 572] width 17 height 17
click at [837, 568] on icon at bounding box center [836, 572] width 17 height 17
click at [28, 17] on div "Art colors" at bounding box center [28, 29] width 57 height 59
click at [44, 24] on div at bounding box center [46, 28] width 24 height 24
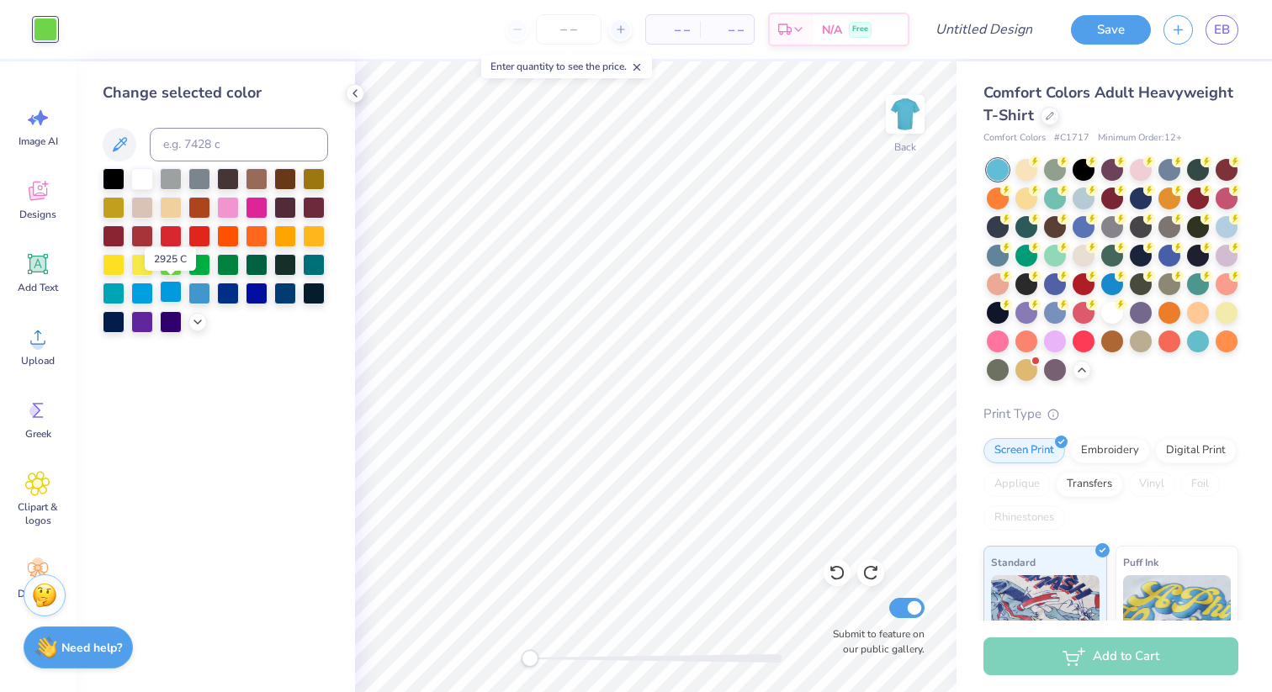
click at [171, 293] on div at bounding box center [171, 292] width 22 height 22
click at [152, 293] on div at bounding box center [142, 292] width 22 height 22
click at [140, 291] on div at bounding box center [142, 292] width 22 height 22
click at [181, 333] on div "Change selected color" at bounding box center [215, 376] width 279 height 631
click at [193, 331] on div at bounding box center [215, 250] width 225 height 165
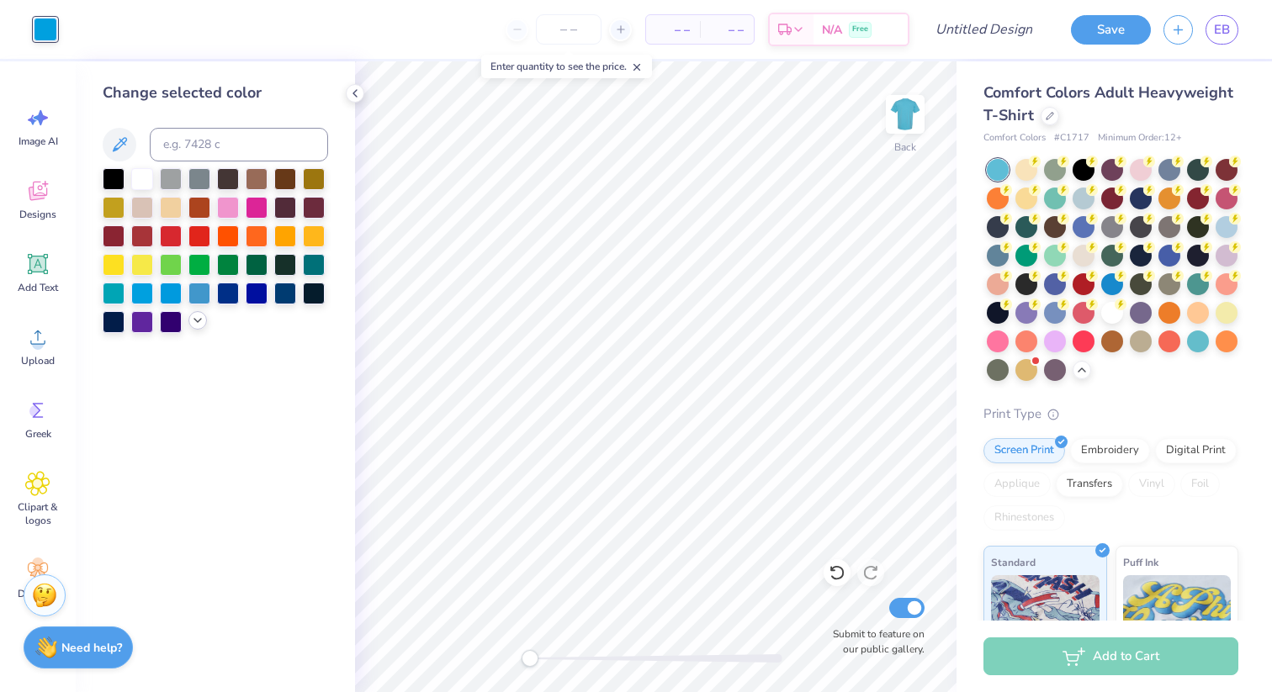
click at [197, 316] on icon at bounding box center [197, 320] width 13 height 13
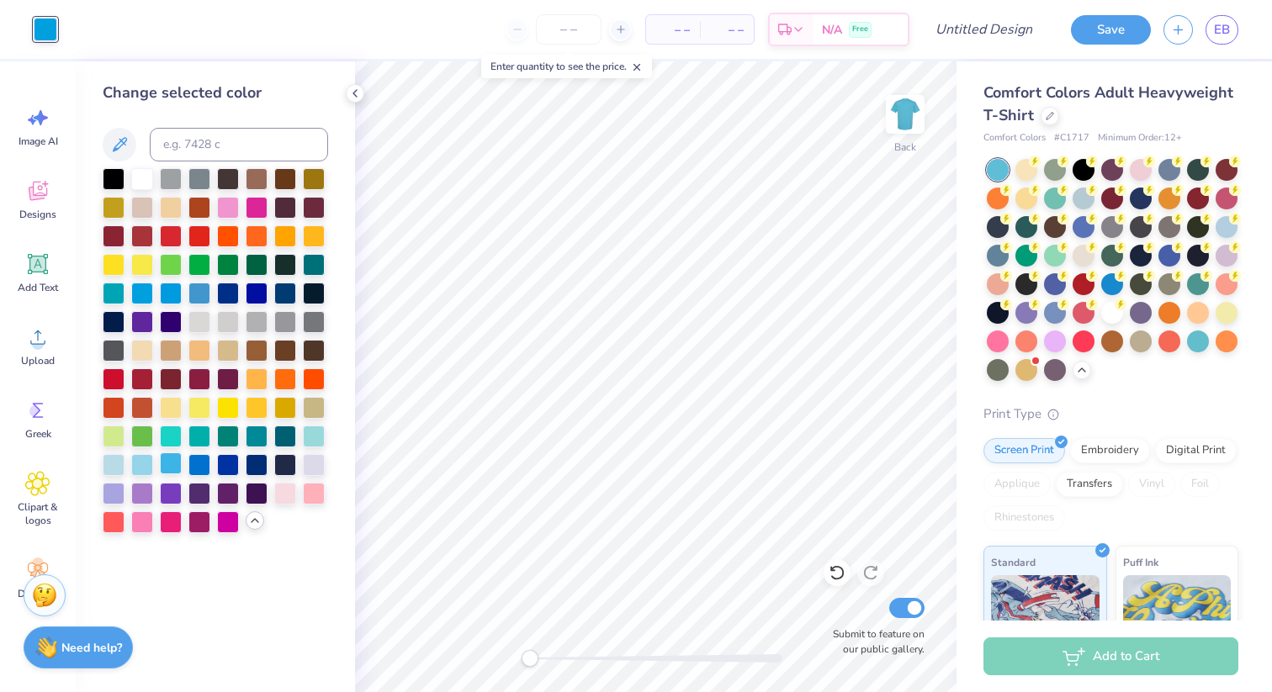
click at [176, 465] on div at bounding box center [171, 463] width 22 height 22
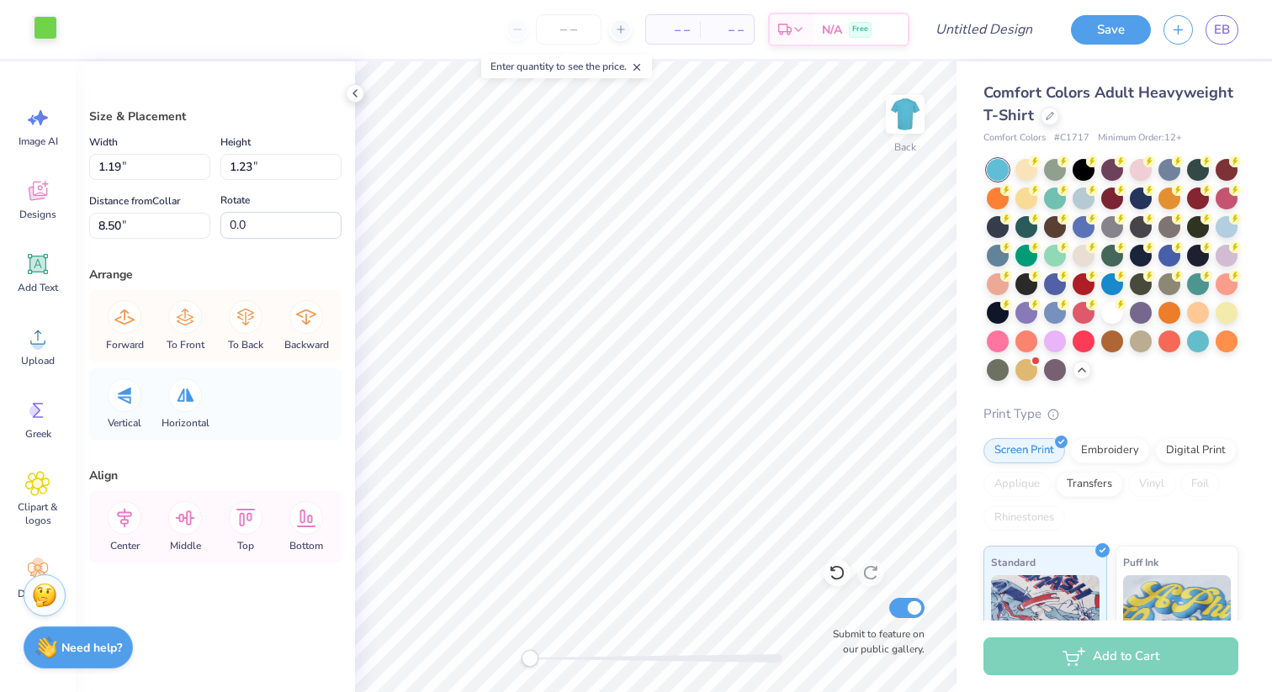
click at [44, 26] on div at bounding box center [46, 28] width 24 height 24
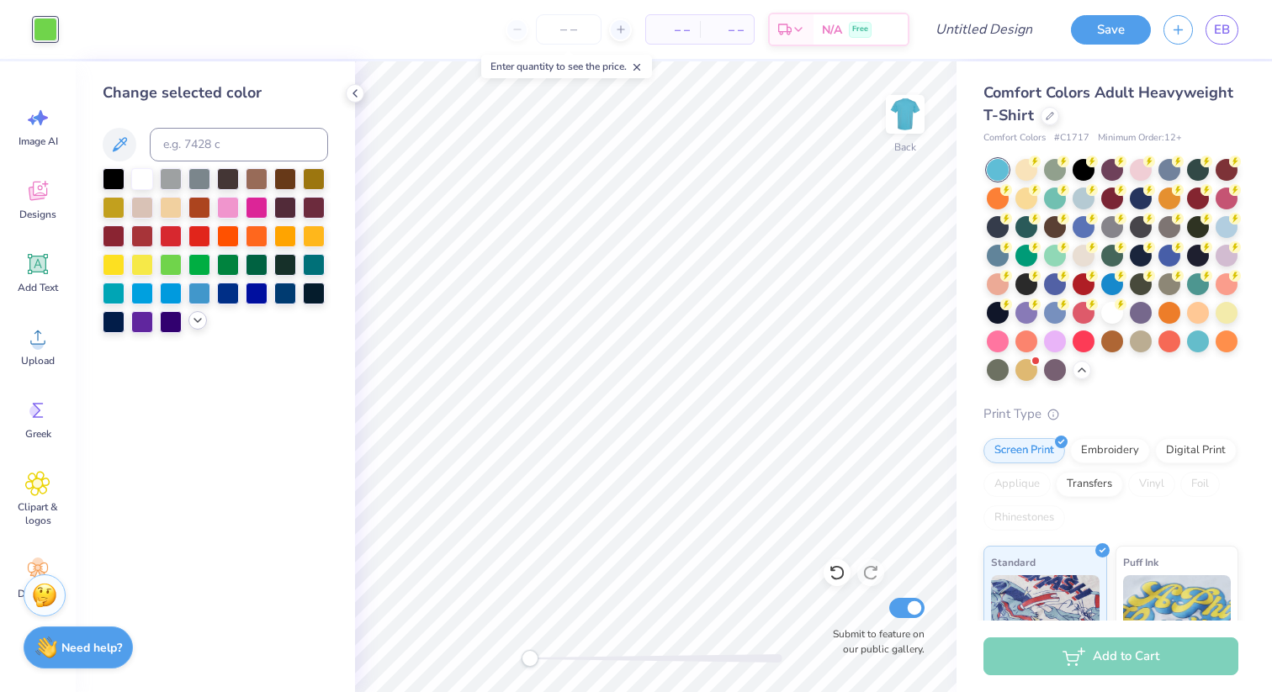
click at [203, 322] on icon at bounding box center [197, 320] width 13 height 13
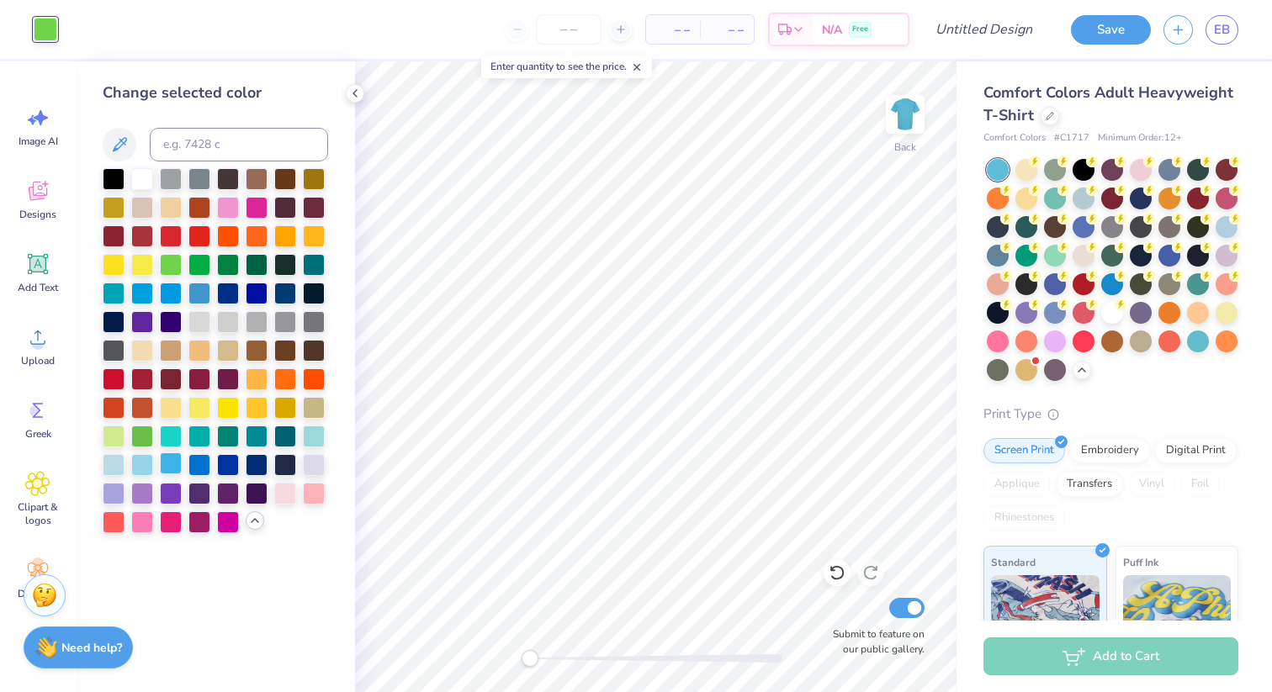
click at [178, 472] on div at bounding box center [171, 463] width 22 height 22
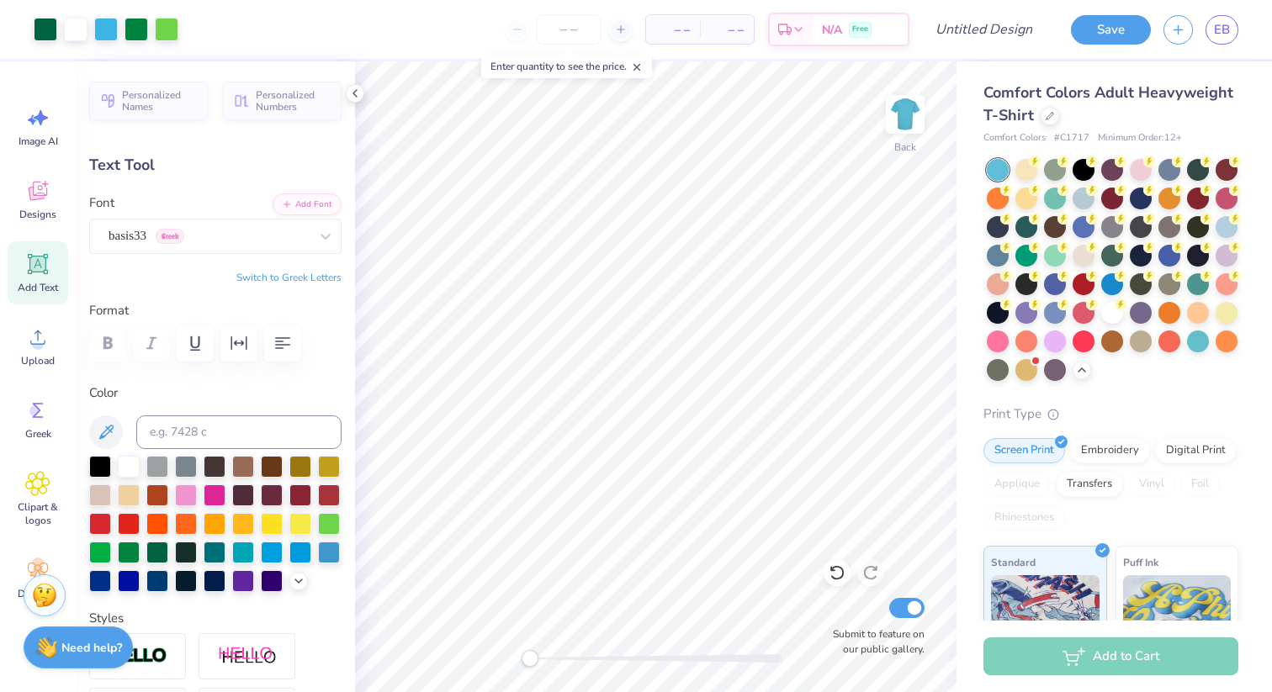
type input "0.0"
type input "0.97"
type input "0.52"
type input "5.78"
type input "0.0"
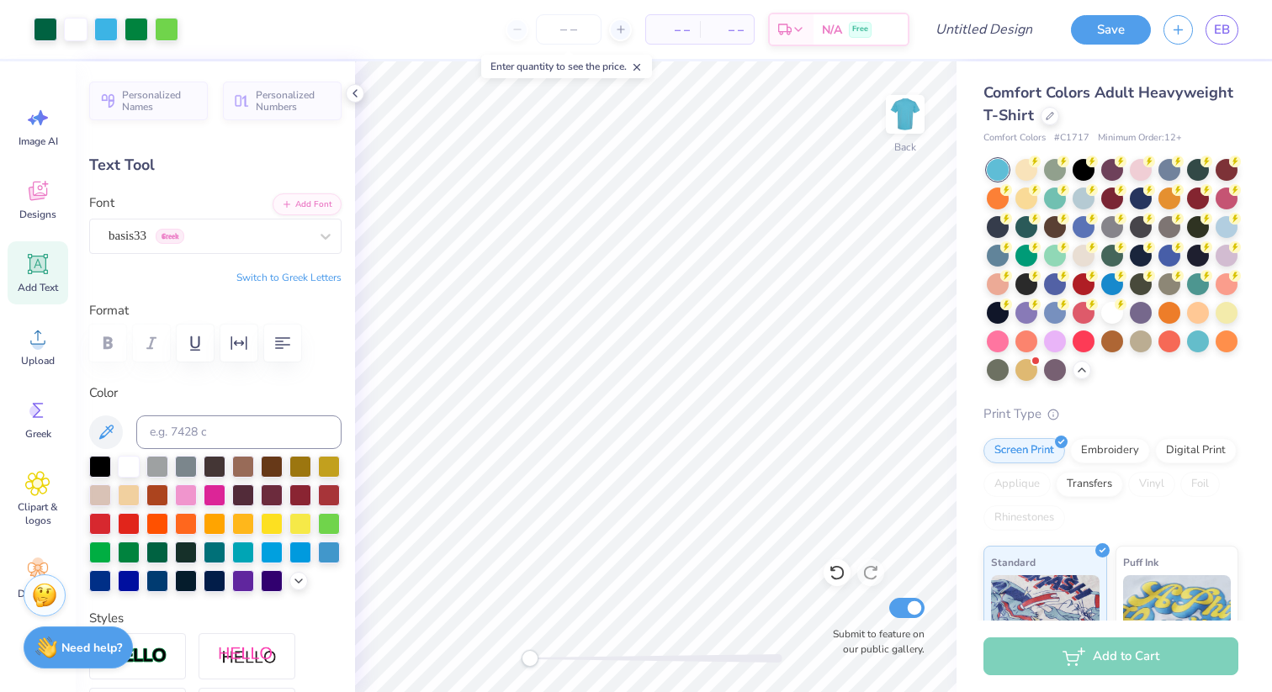
type input "1.32"
type input "0.63"
type input "6.30"
type input "0.0"
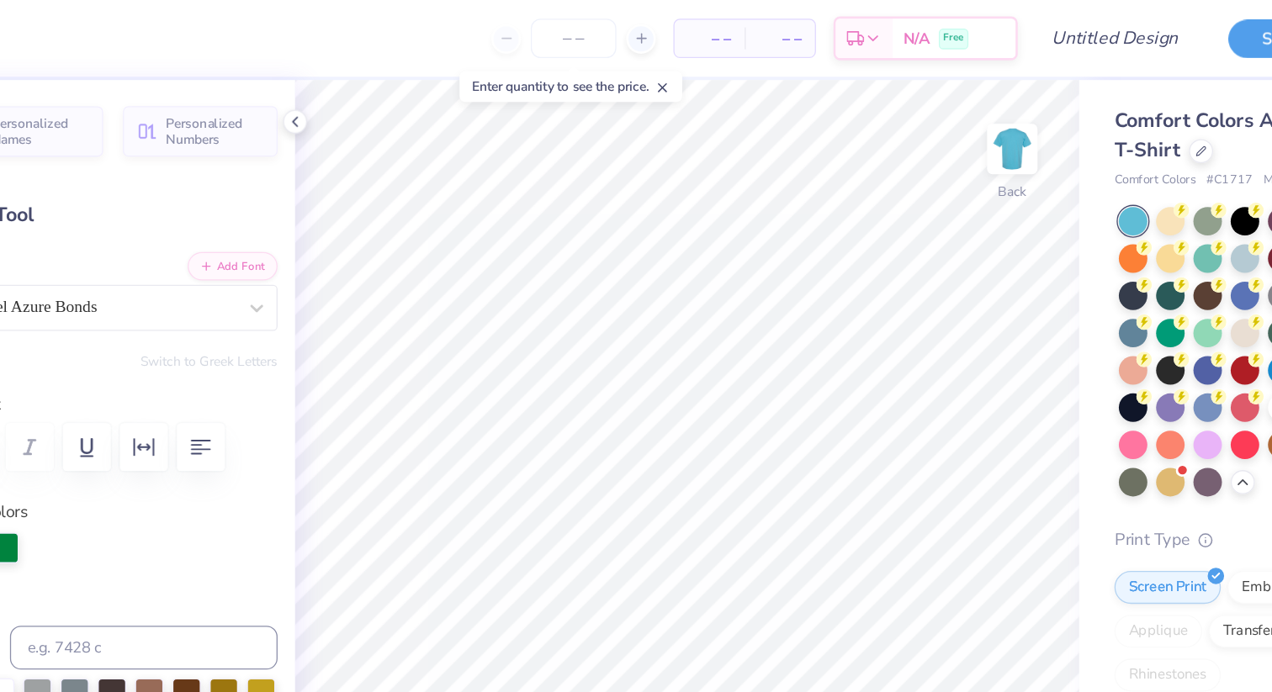
type input "4.85"
type input "1.45"
type input "4.59"
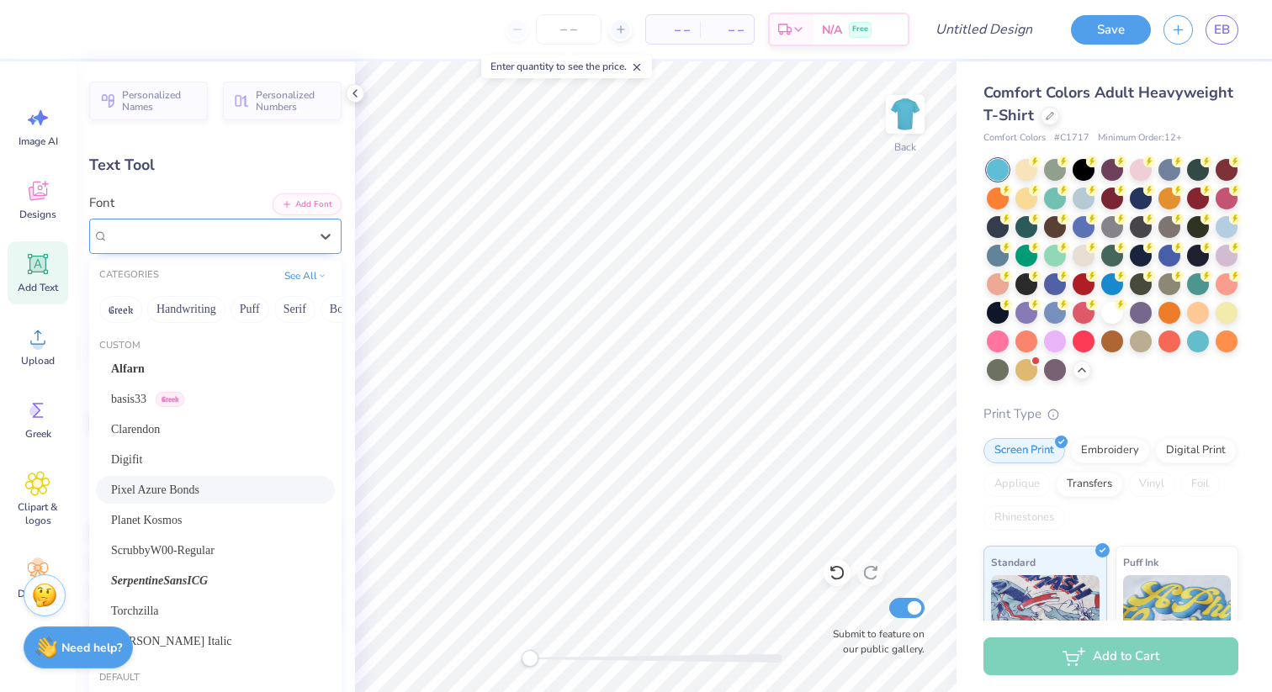
click at [227, 249] on div "Pixel Azure Bonds" at bounding box center [215, 236] width 252 height 35
click at [182, 519] on span "Planet Kosmos" at bounding box center [146, 520] width 71 height 18
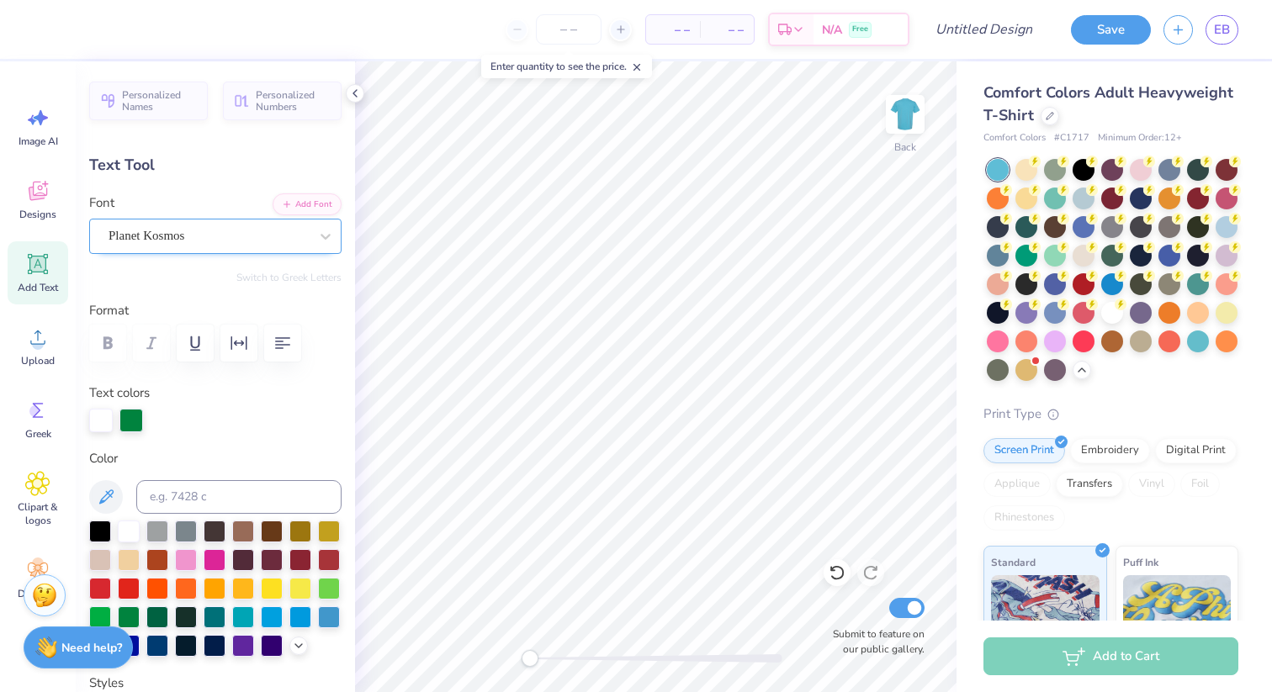
click at [160, 244] on div "Planet Kosmos" at bounding box center [209, 236] width 204 height 26
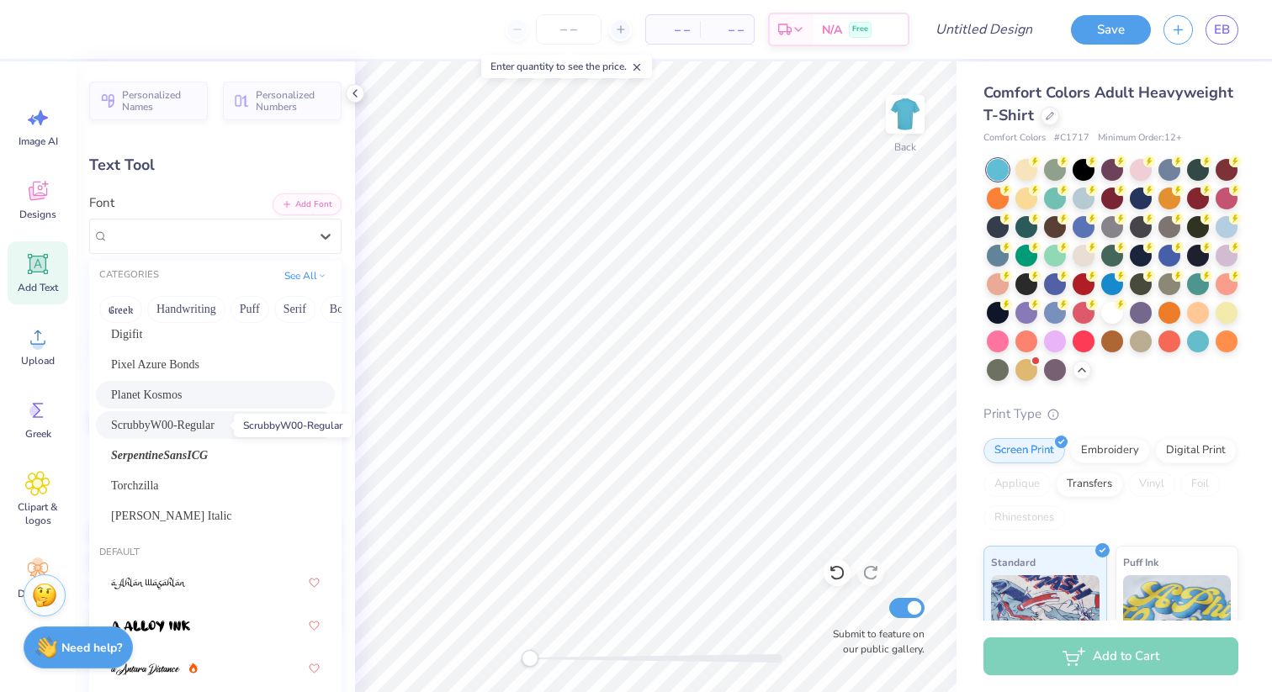
scroll to position [122, 0]
click at [156, 452] on span "SerpentineSansICG" at bounding box center [159, 459] width 97 height 18
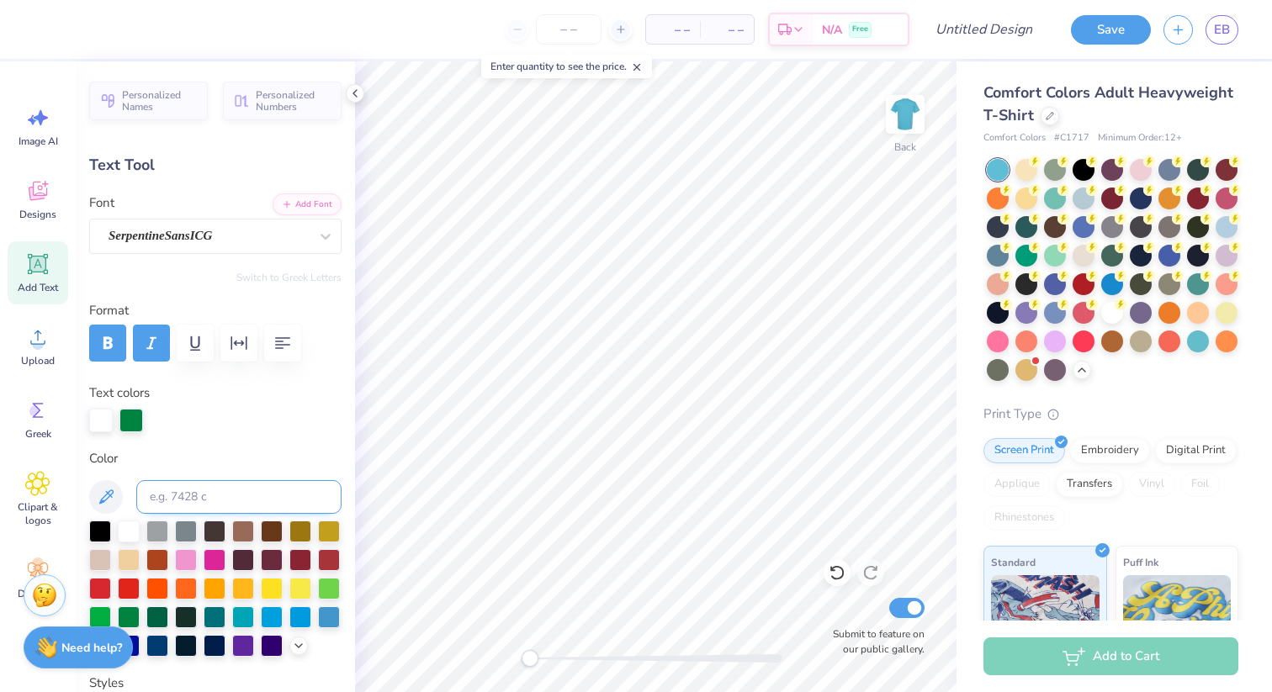
type input "4.78"
type input "1.42"
type input "4.46"
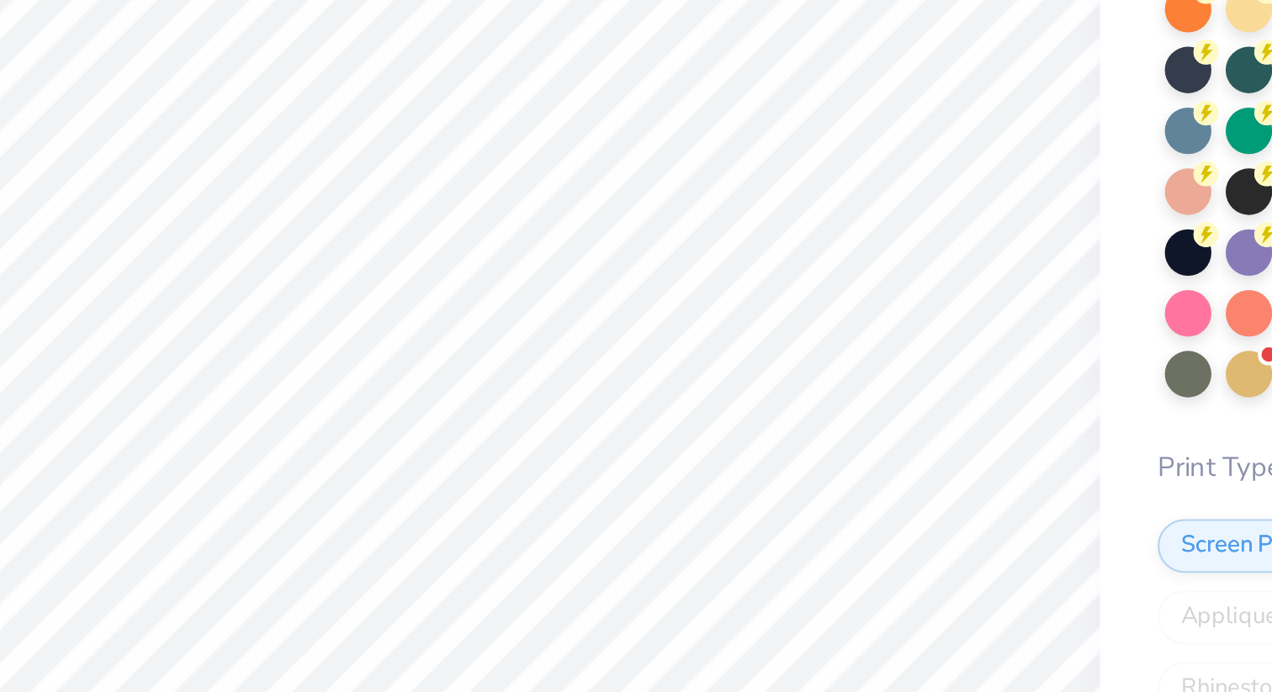
type input "3.29"
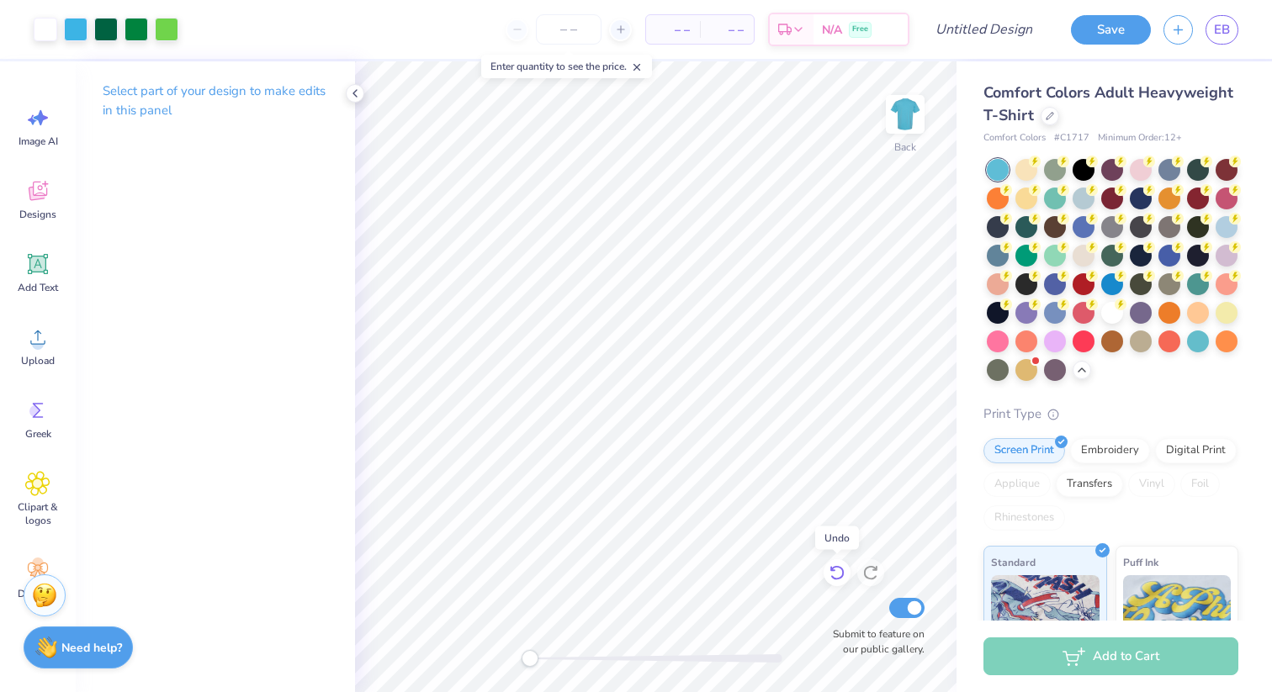
click at [838, 564] on icon at bounding box center [836, 572] width 17 height 17
click at [835, 575] on icon at bounding box center [836, 572] width 17 height 17
click at [837, 574] on icon at bounding box center [836, 572] width 17 height 17
click at [861, 575] on div at bounding box center [870, 572] width 27 height 27
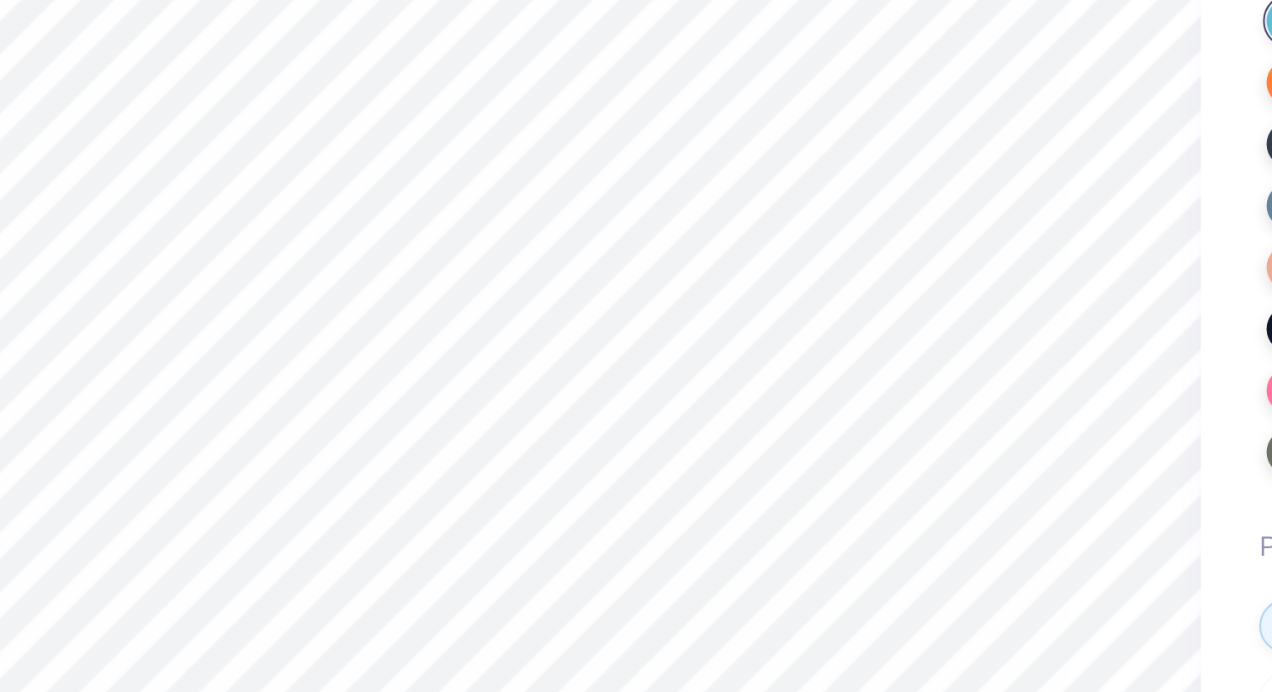
type input "1.78"
type input "1.84"
type input "10.90"
type input "0.50"
type input "0.59"
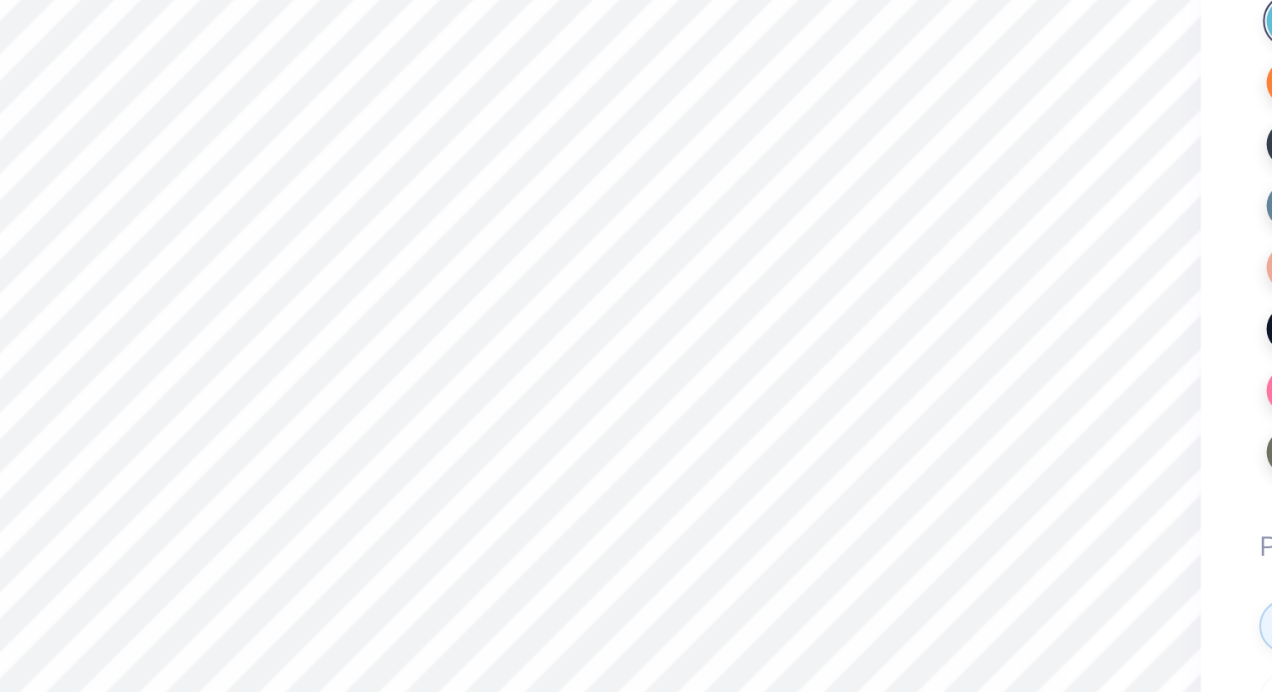
type input "10.76"
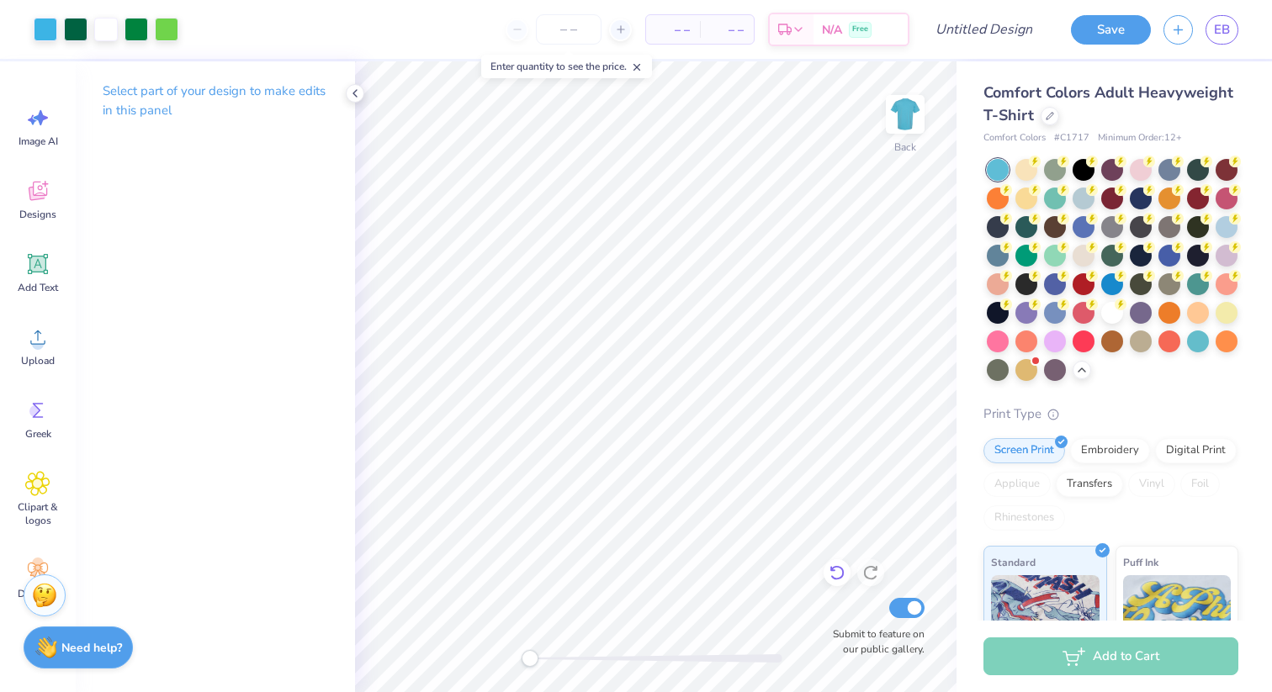
click at [828, 572] on icon at bounding box center [836, 572] width 17 height 17
click at [839, 571] on icon at bounding box center [836, 572] width 17 height 17
click at [832, 574] on icon at bounding box center [836, 572] width 17 height 17
click at [830, 574] on icon at bounding box center [836, 572] width 17 height 17
click at [828, 571] on icon at bounding box center [836, 572] width 17 height 17
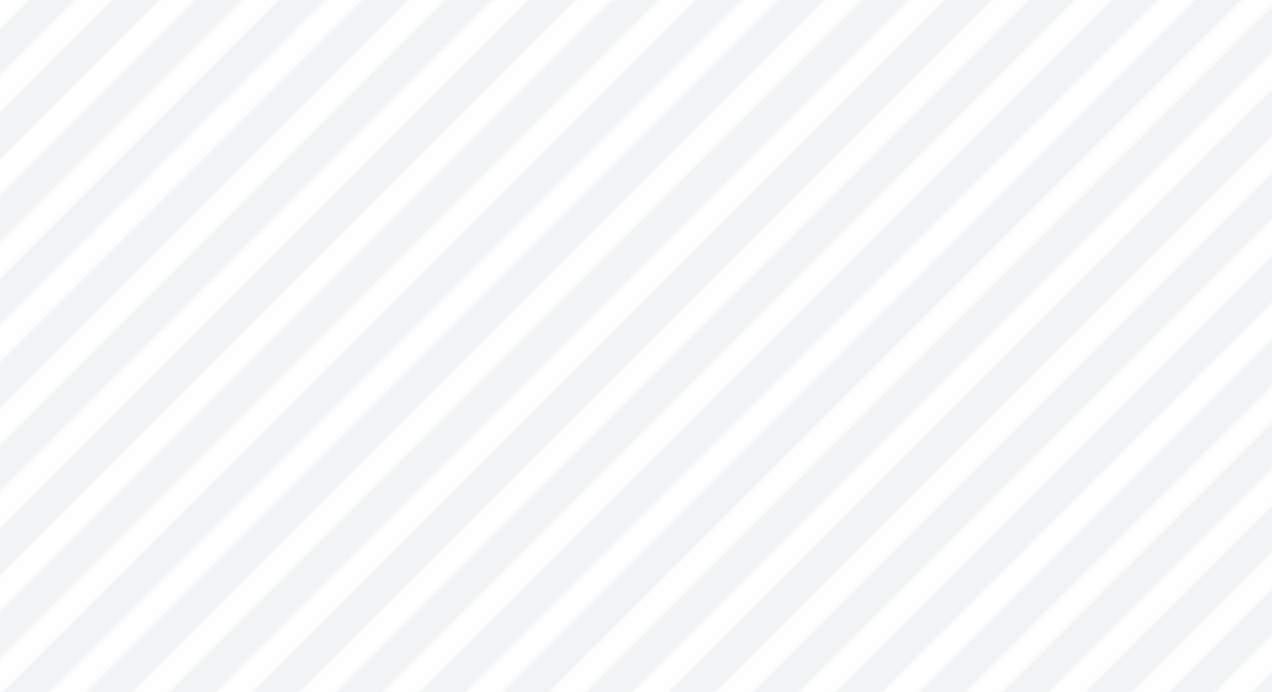
type input "5.76"
type input "9.24"
type input "3.38"
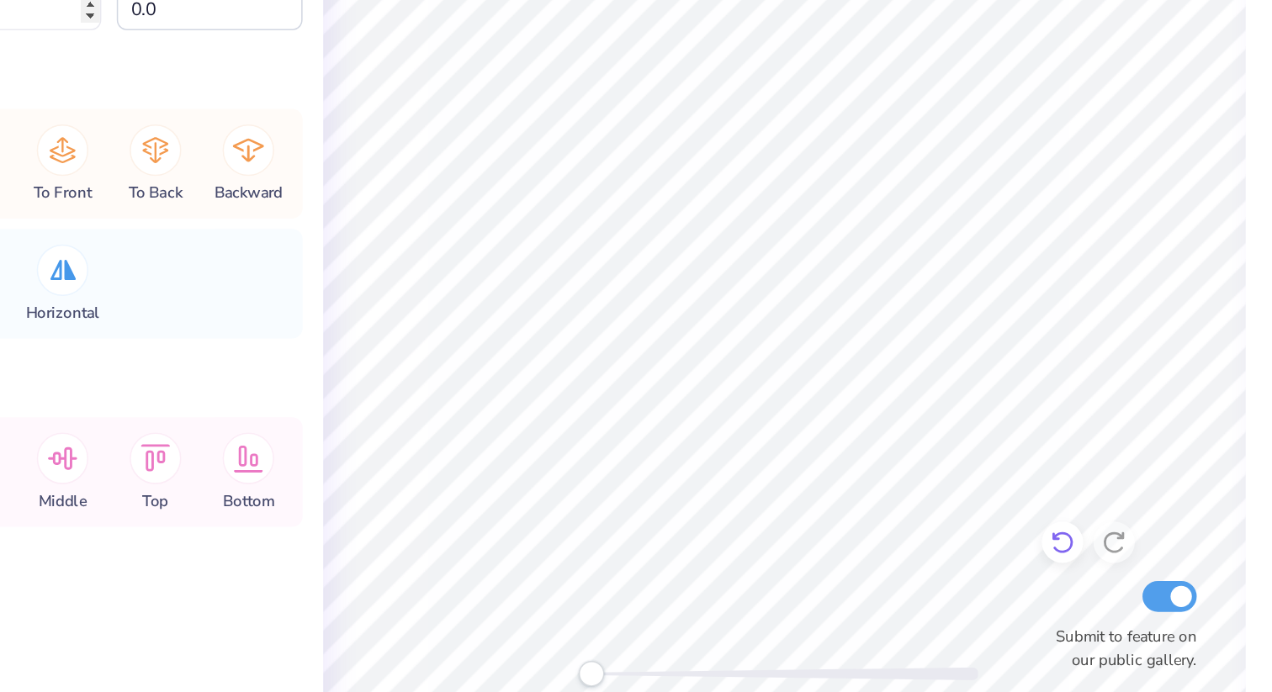
click at [830, 579] on icon at bounding box center [836, 572] width 17 height 17
click at [832, 574] on icon at bounding box center [836, 572] width 17 height 17
click at [831, 574] on icon at bounding box center [836, 572] width 17 height 17
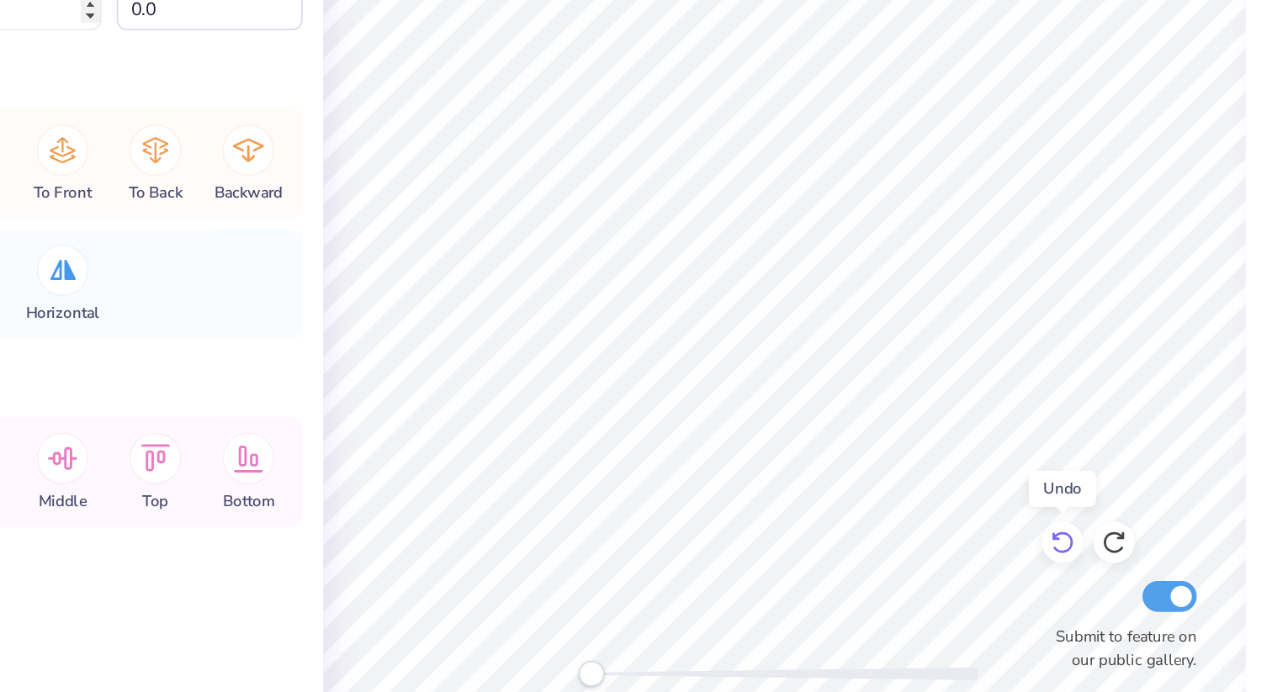
click at [831, 574] on icon at bounding box center [836, 572] width 17 height 17
click at [830, 574] on icon at bounding box center [836, 572] width 17 height 17
click at [829, 574] on icon at bounding box center [836, 572] width 17 height 17
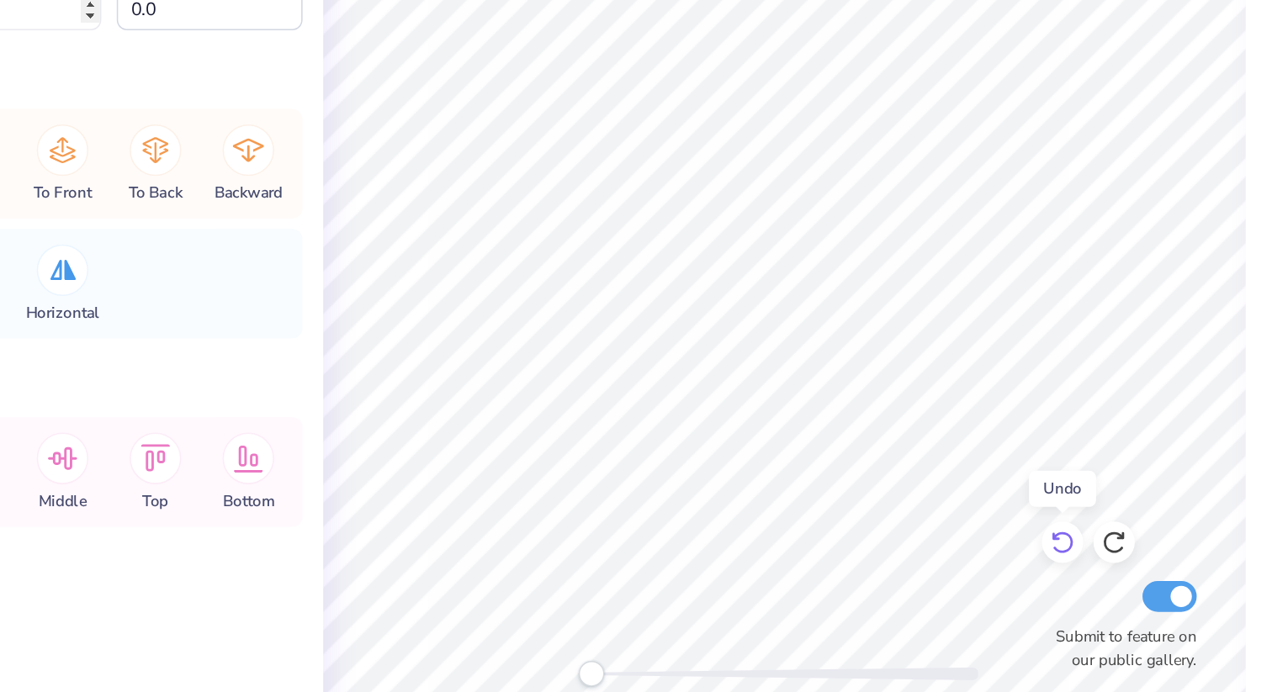
click at [829, 574] on icon at bounding box center [836, 572] width 17 height 17
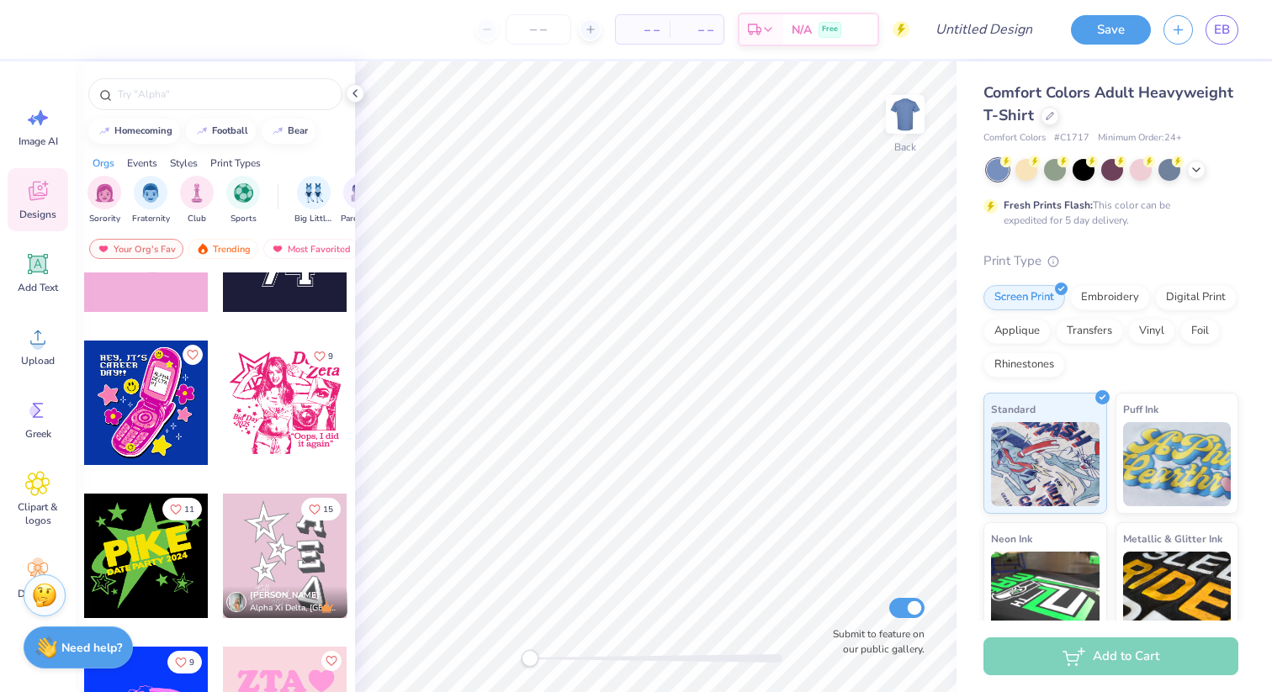
scroll to position [1133, 0]
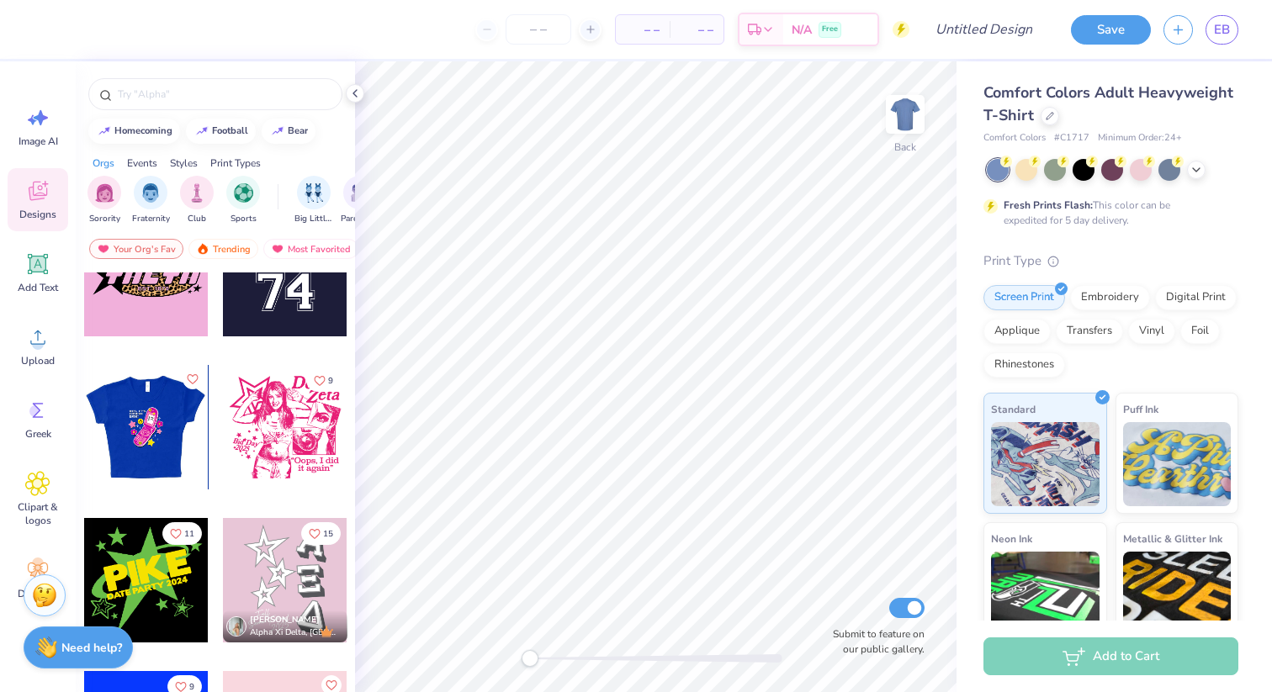
click at [161, 423] on div at bounding box center [145, 427] width 124 height 124
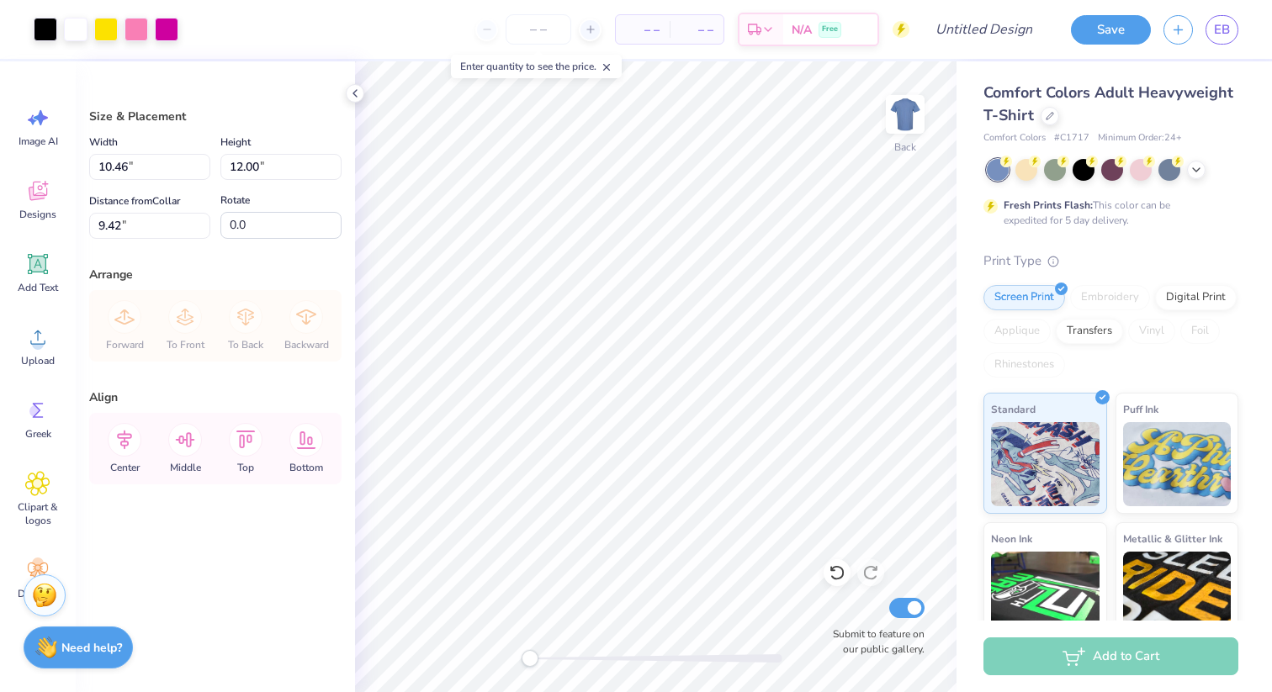
type input "10.46"
type input "12.00"
type input "9.42"
type input "12.13"
type input "13.91"
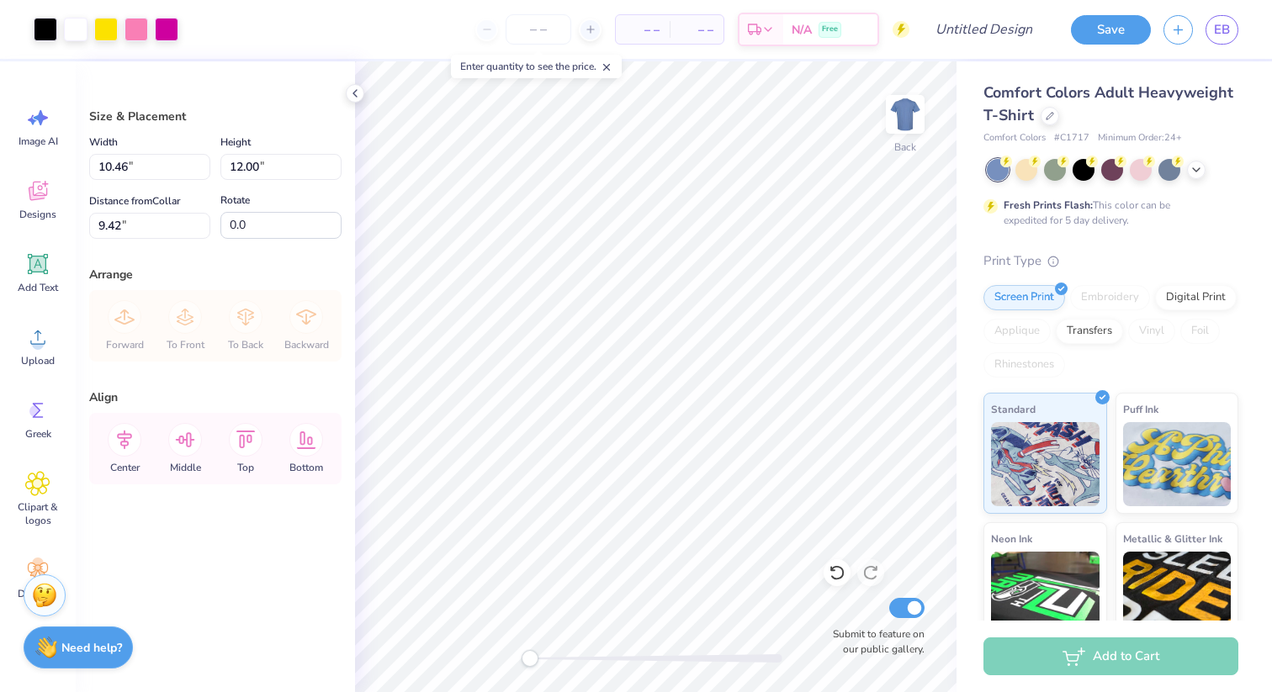
type input "3.84"
type input "3.47"
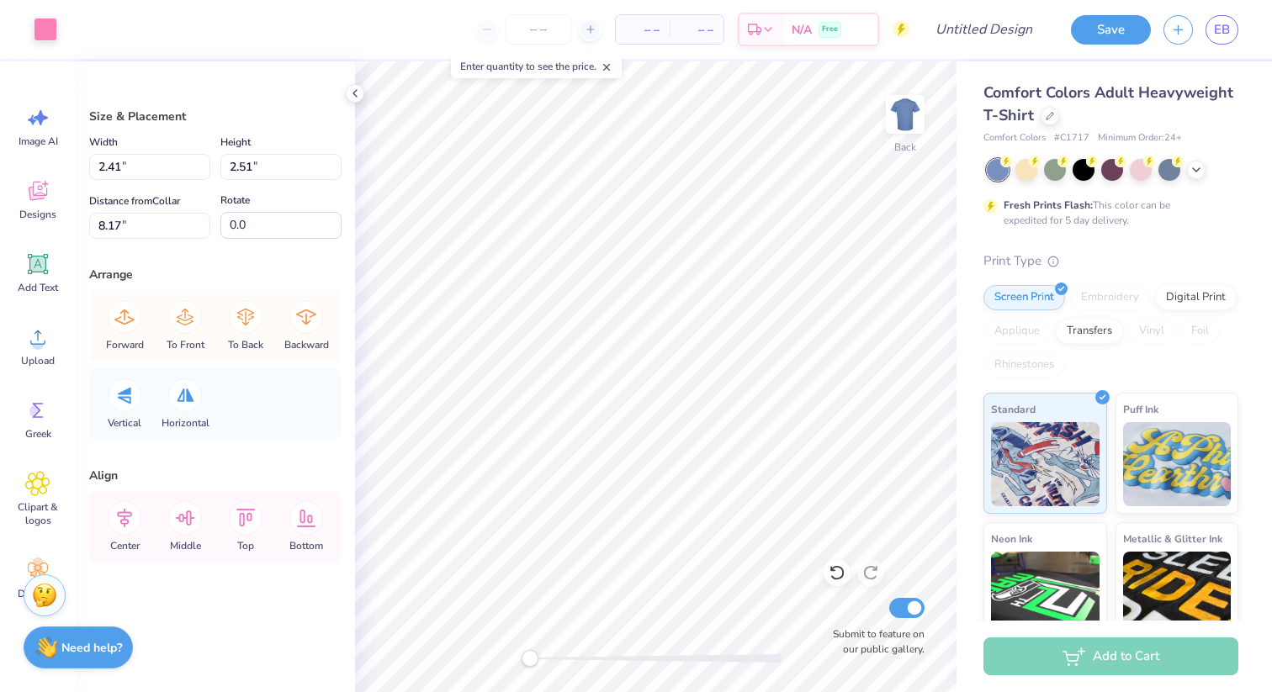
type input "2.54"
type input "2.64"
type input "8.11"
type input "2.55"
type input "2.64"
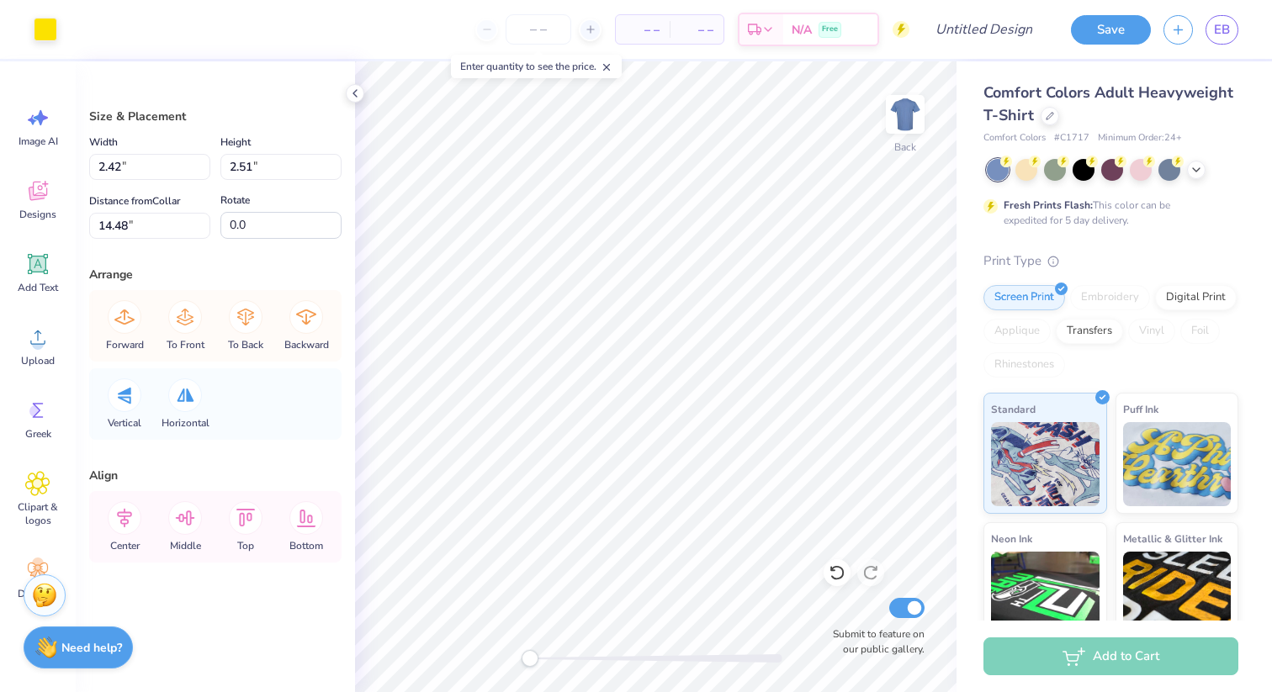
type input "14.42"
type input "2.13"
type input "1.98"
type input "11.10"
type input "0.56"
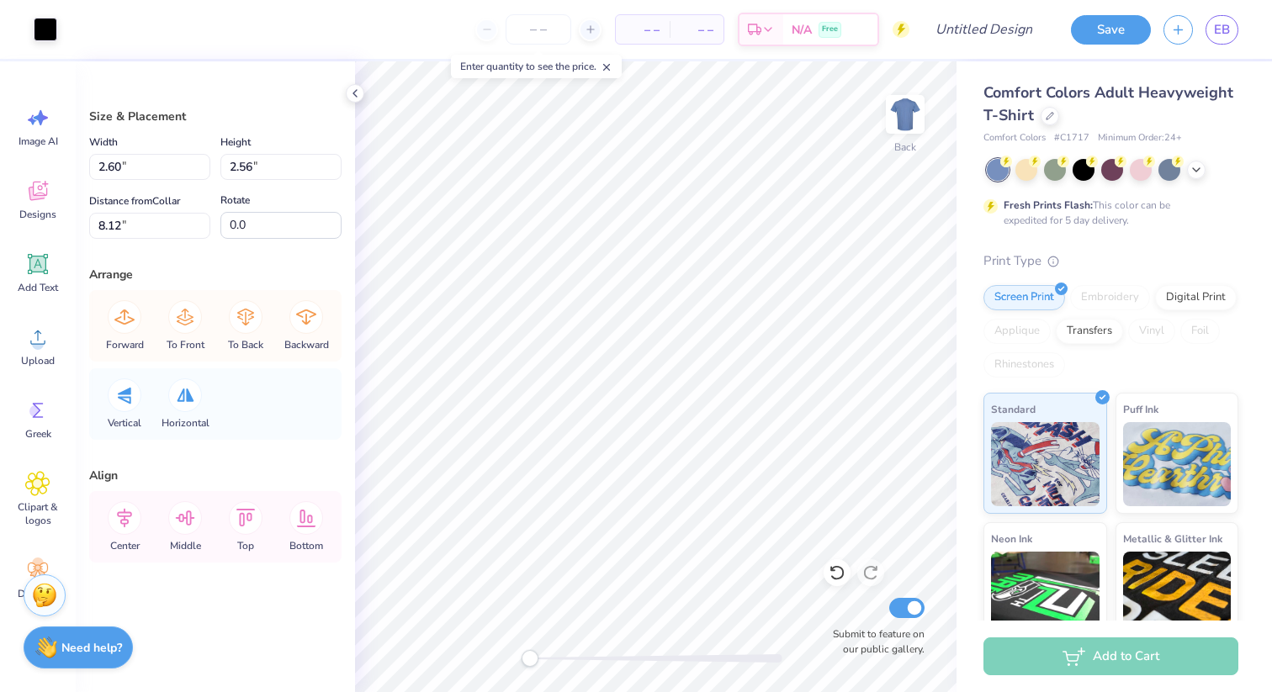
type input "0.55"
type input "8.94"
type input "1.83"
type input "1.90"
type input "10.91"
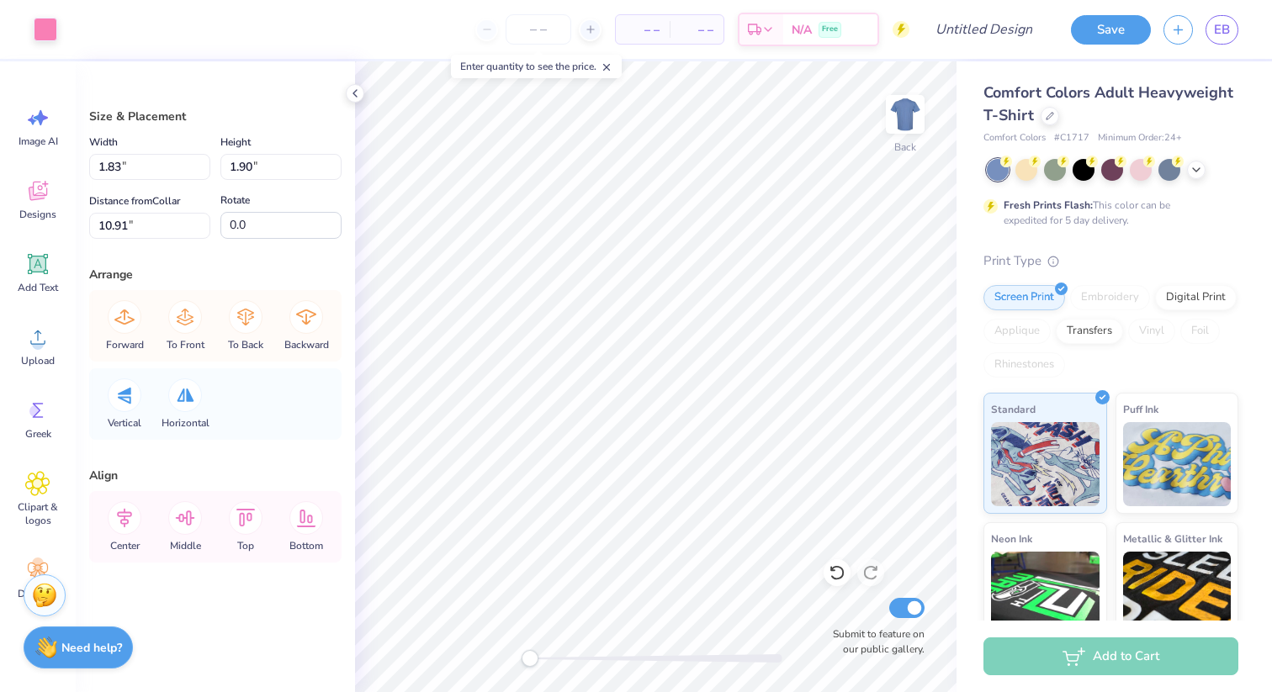
type input "1.70"
type input "1.76"
type input "10.98"
type input "1.83"
type input "1.90"
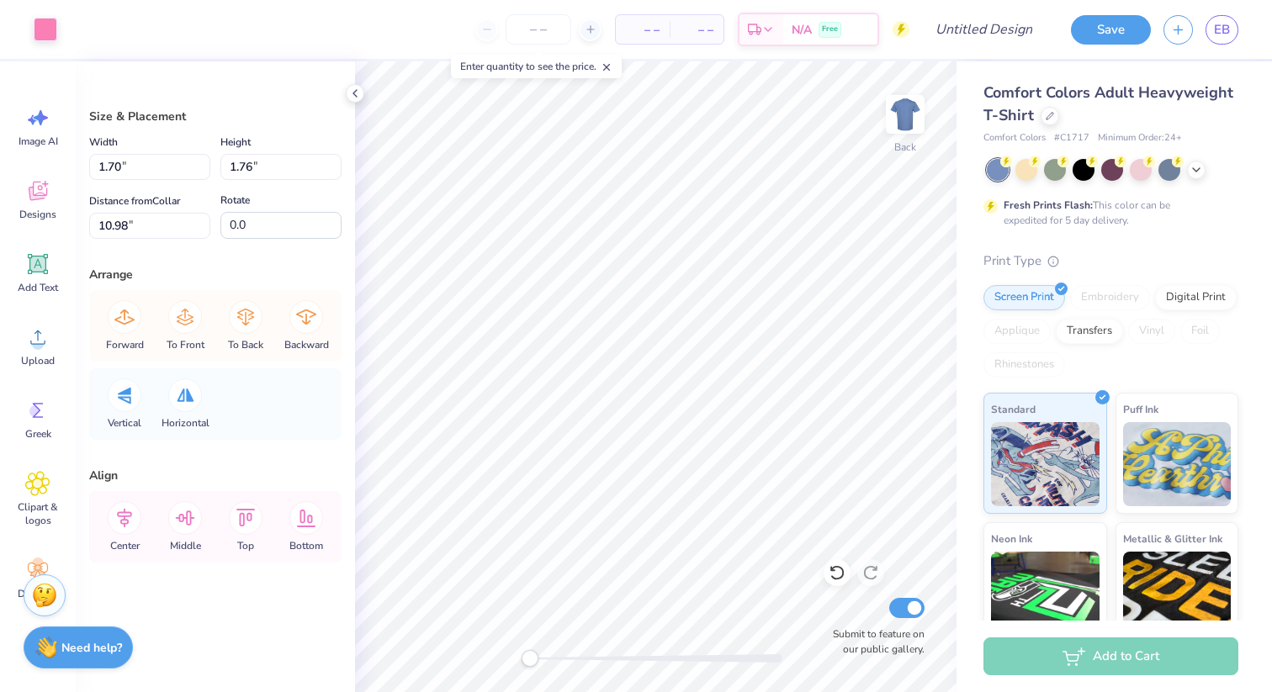
type input "10.99"
type input "0.60"
type input "0.66"
type input "4.05"
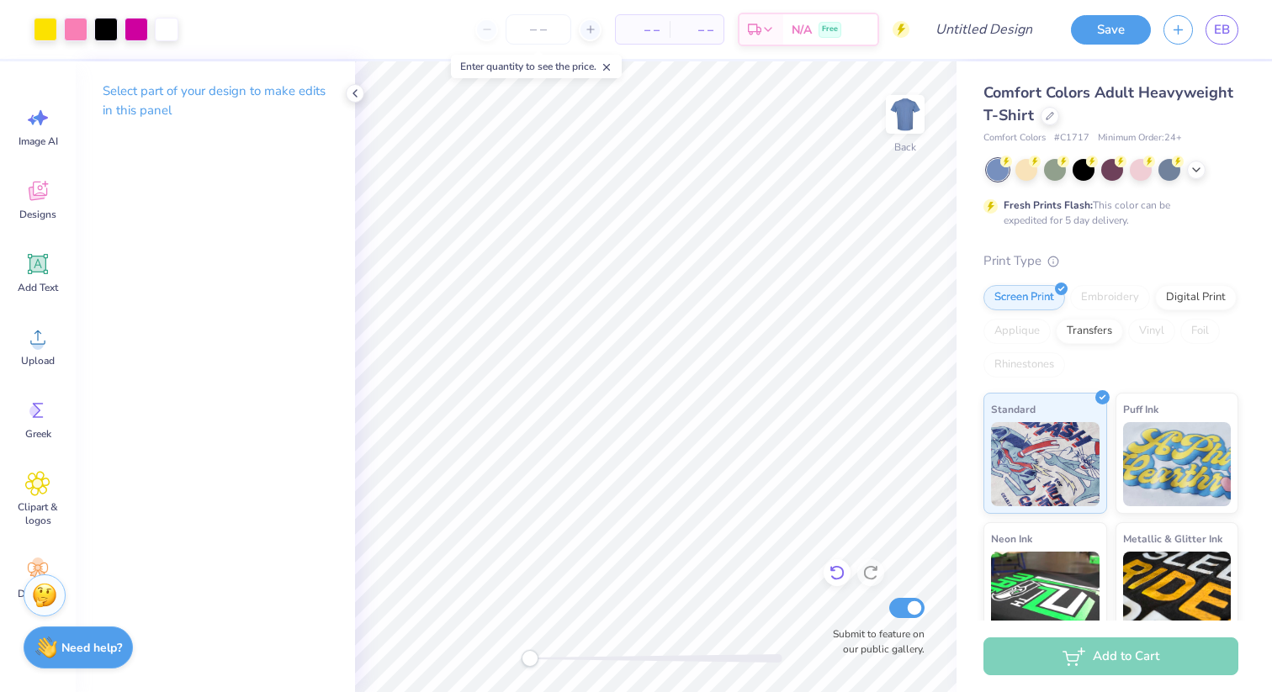
click at [837, 571] on icon at bounding box center [836, 572] width 17 height 17
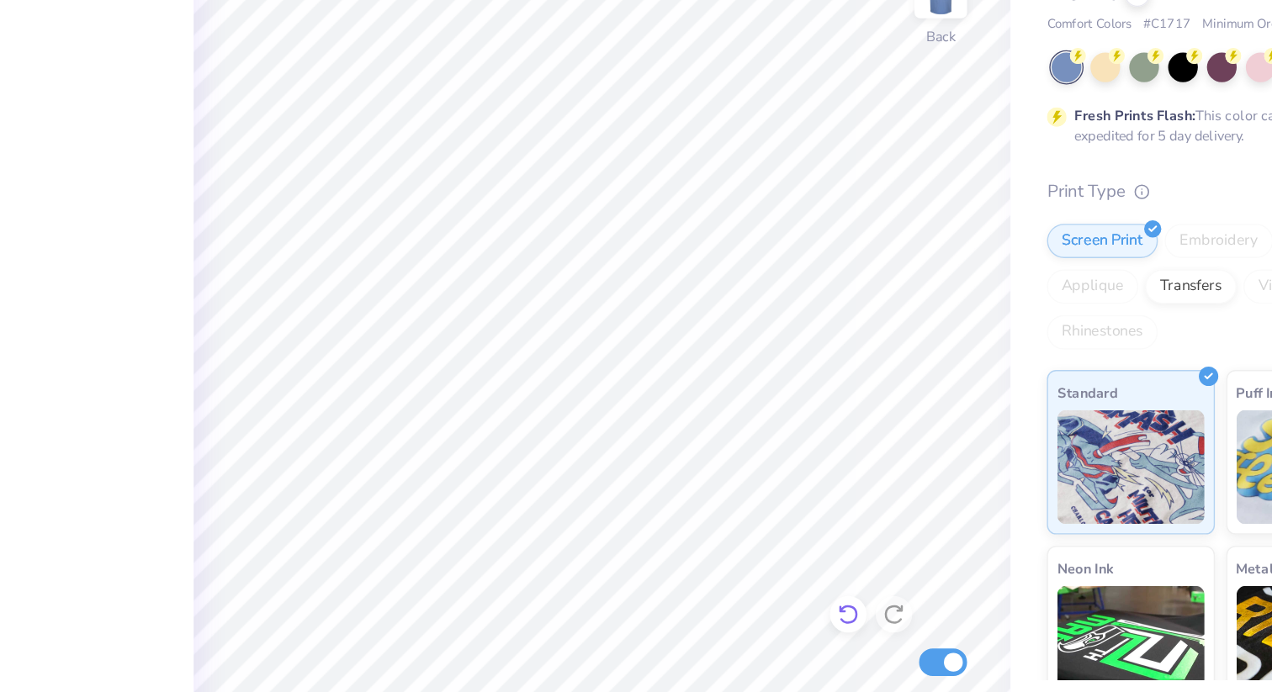
click at [837, 569] on icon at bounding box center [836, 572] width 17 height 17
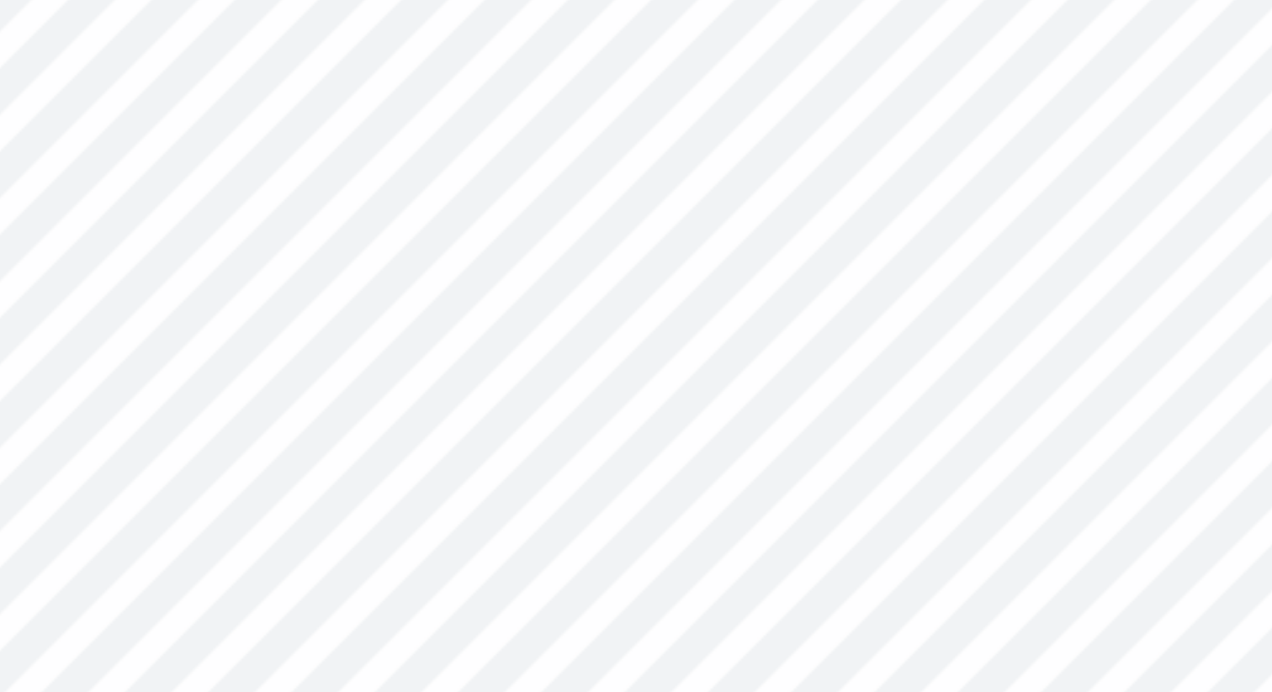
type input "3.45"
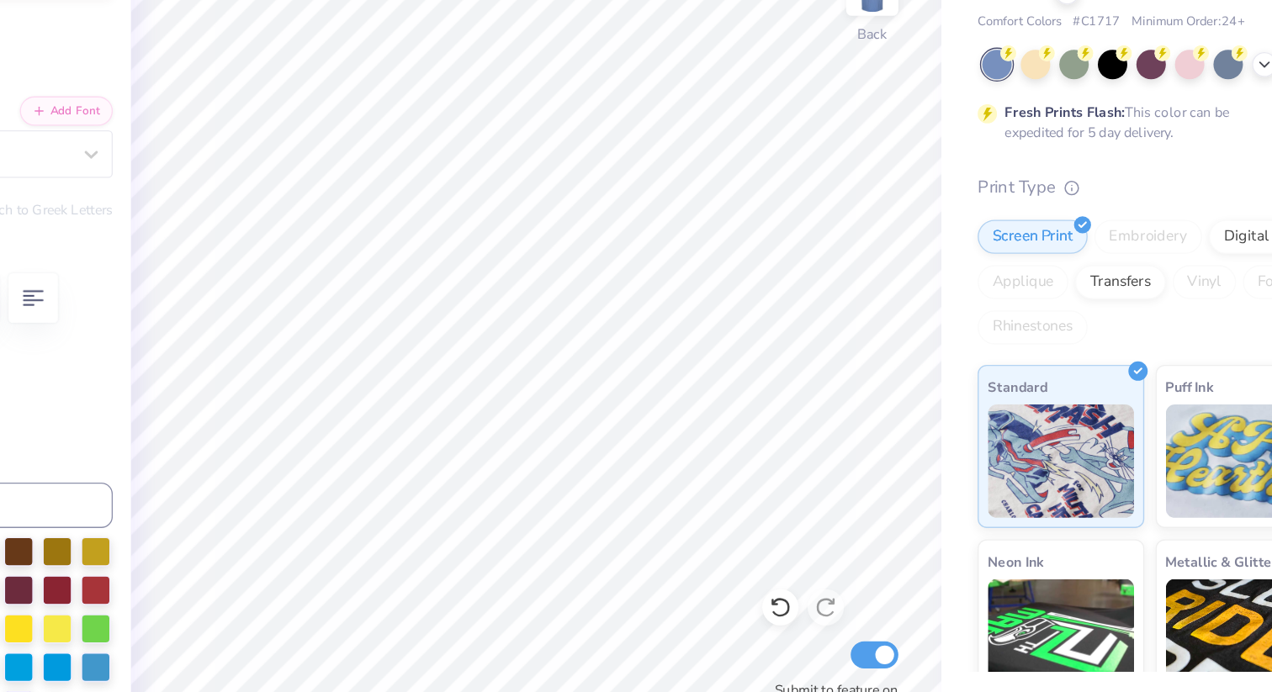
scroll to position [0, 0]
type input "4.62"
type input "0.75"
type input "5.36"
type input "3.23"
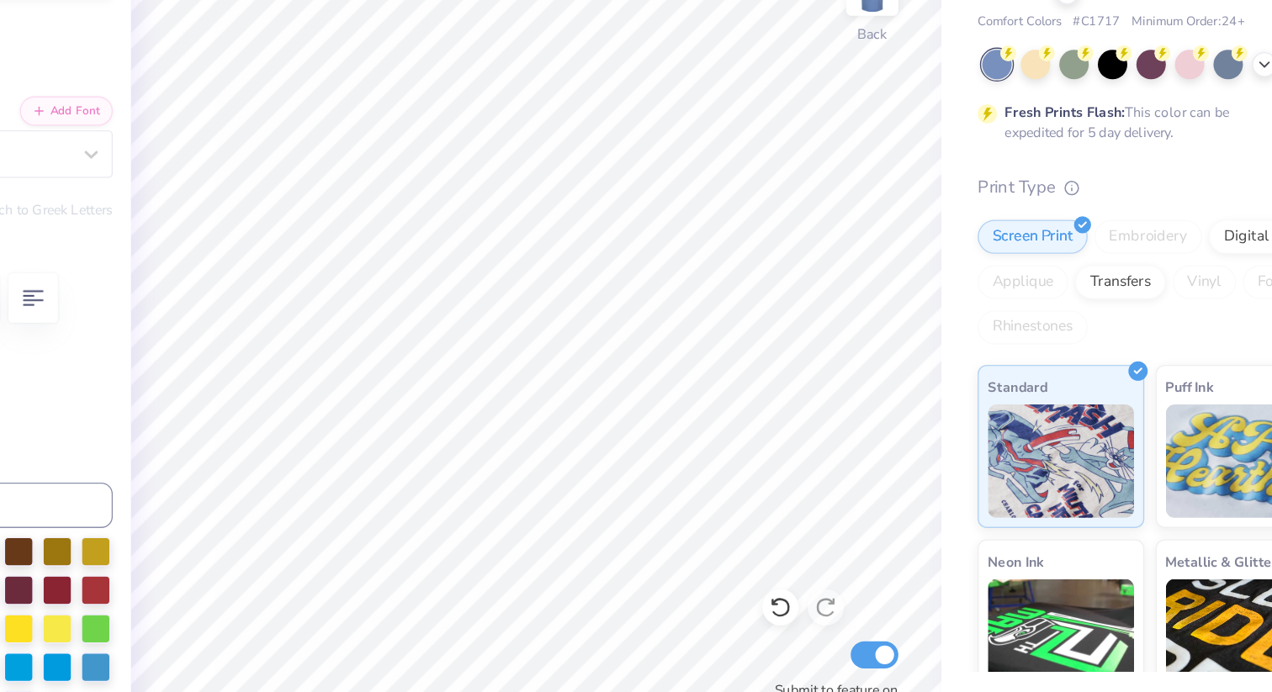
type input "6.32"
type textarea "I"
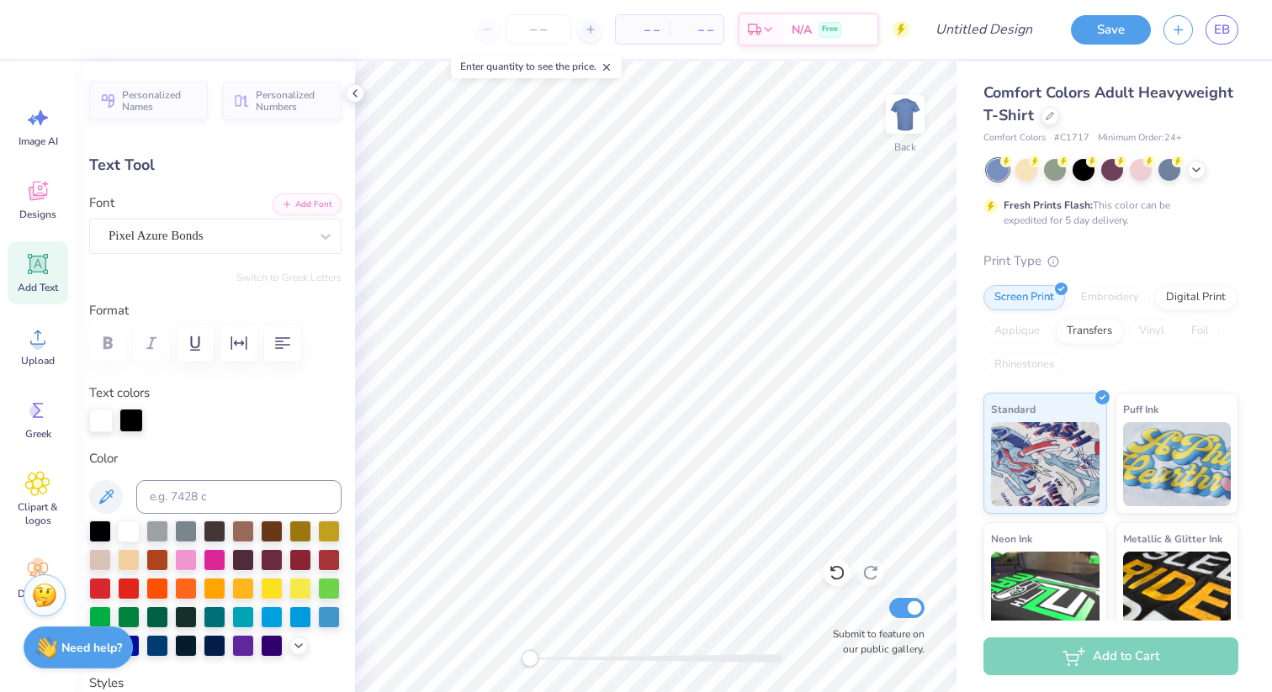
type textarea "JBA BBG INVITE 2025"
type input "6.95"
type input "2.08"
type input "5.74"
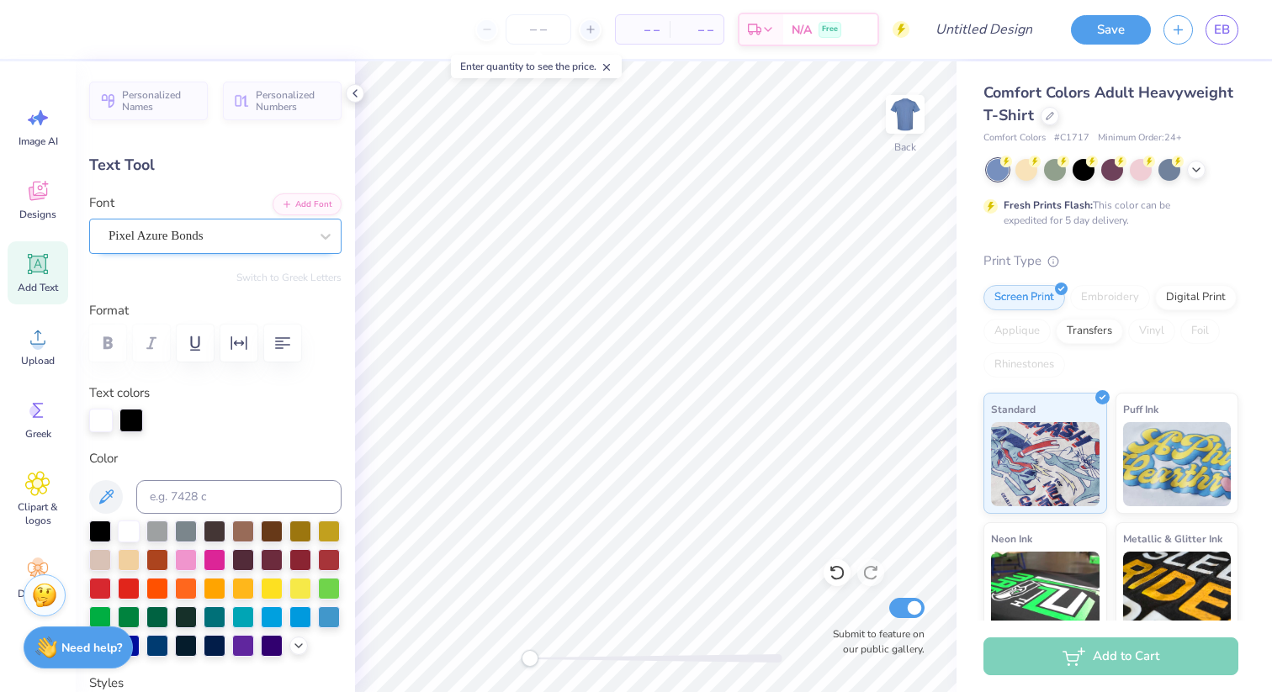
click at [177, 240] on div "Pixel Azure Bonds" at bounding box center [209, 236] width 204 height 26
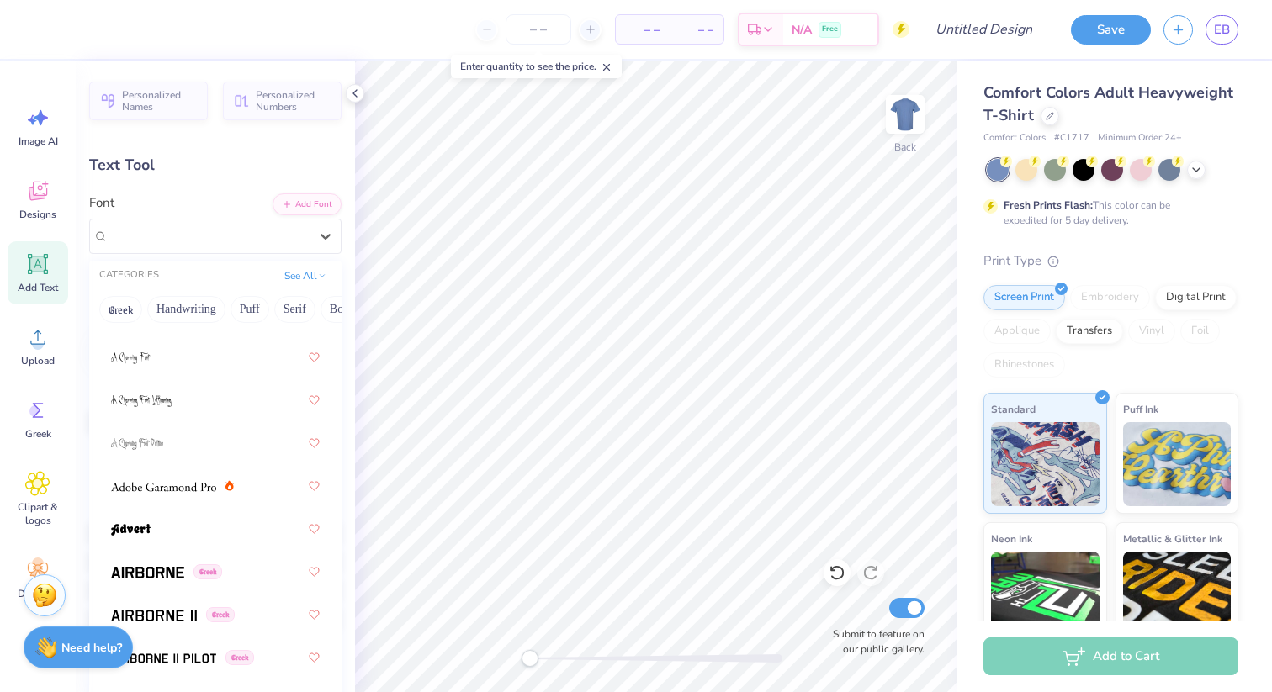
scroll to position [0, 0]
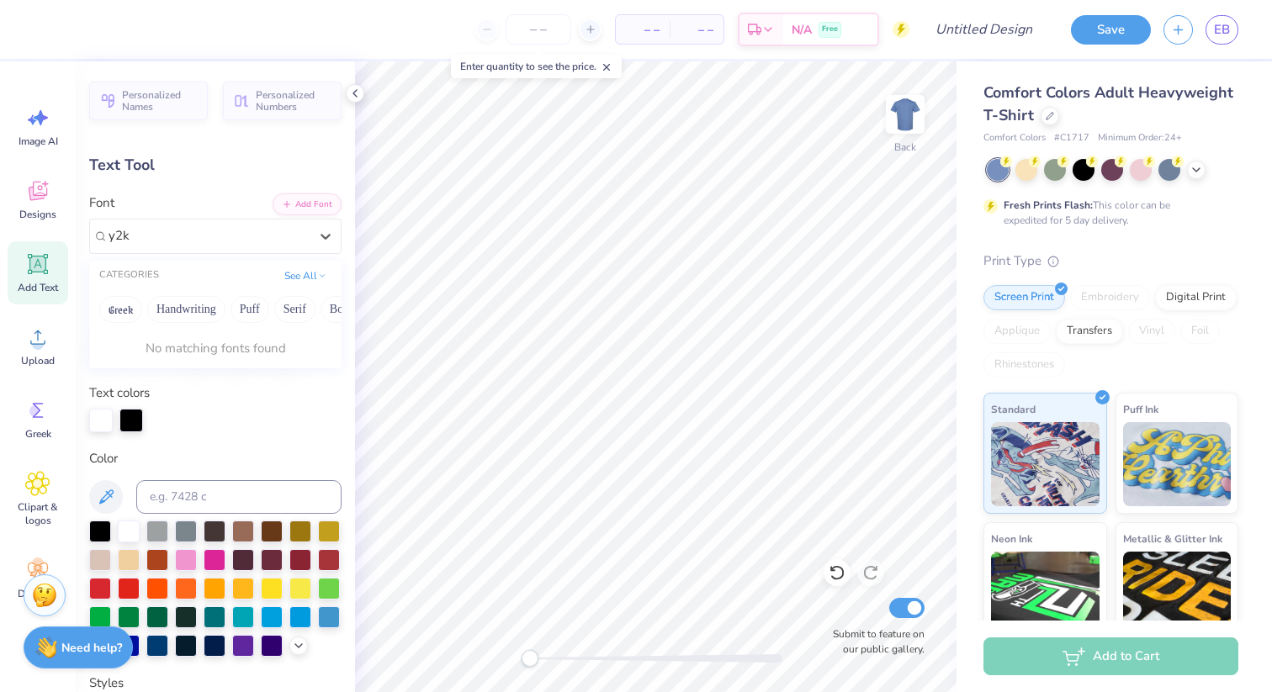
type input "y2k"
click at [320, 226] on div at bounding box center [325, 236] width 30 height 30
click at [233, 278] on div "Switch to Greek Letters" at bounding box center [215, 277] width 252 height 13
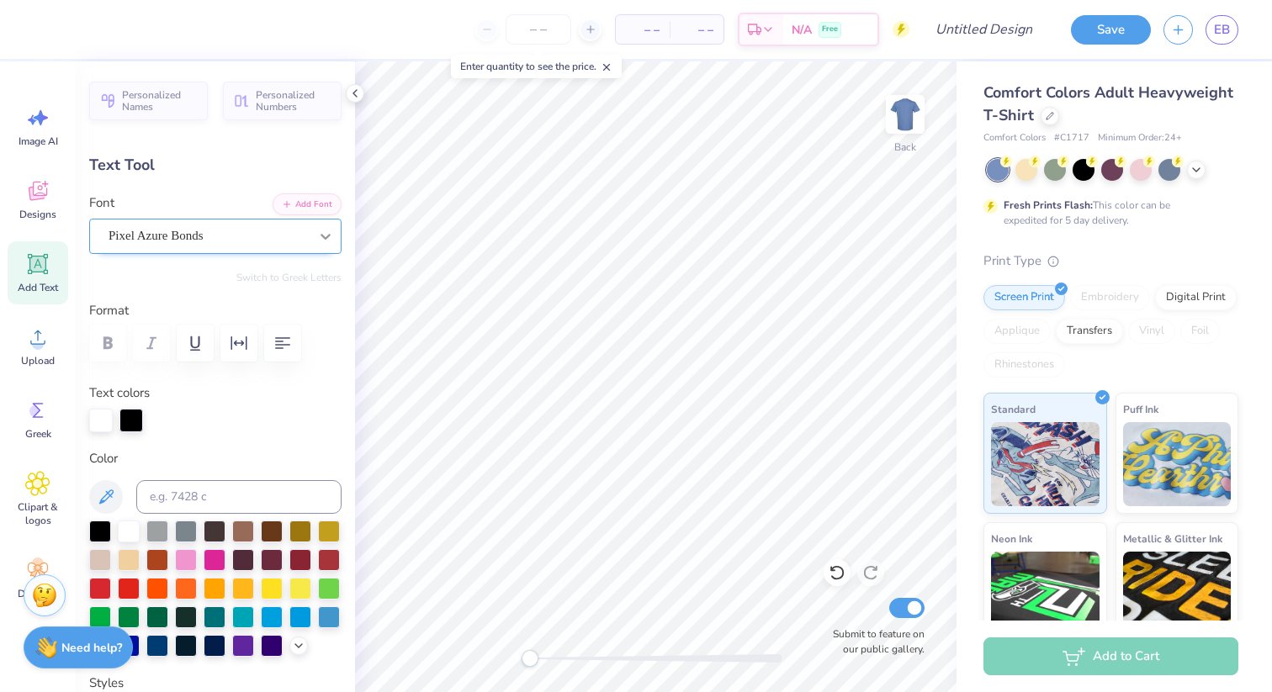
click at [315, 236] on div at bounding box center [325, 236] width 30 height 30
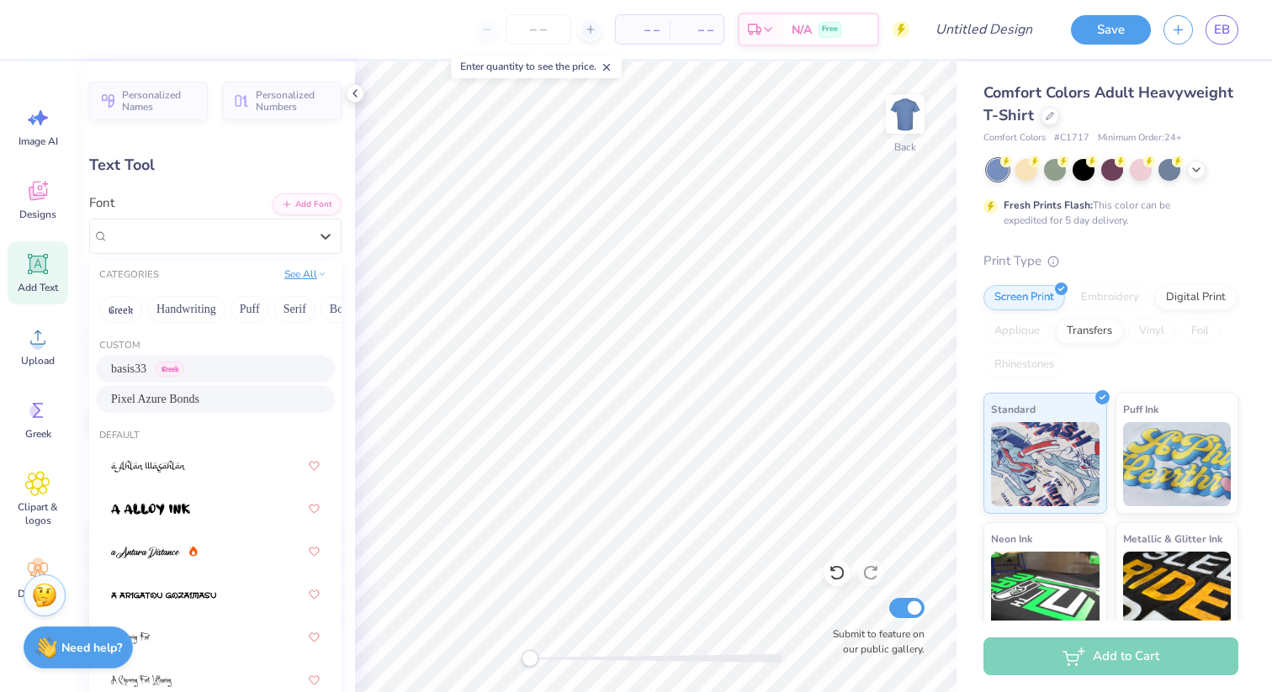
click at [308, 272] on button "See All" at bounding box center [305, 274] width 52 height 17
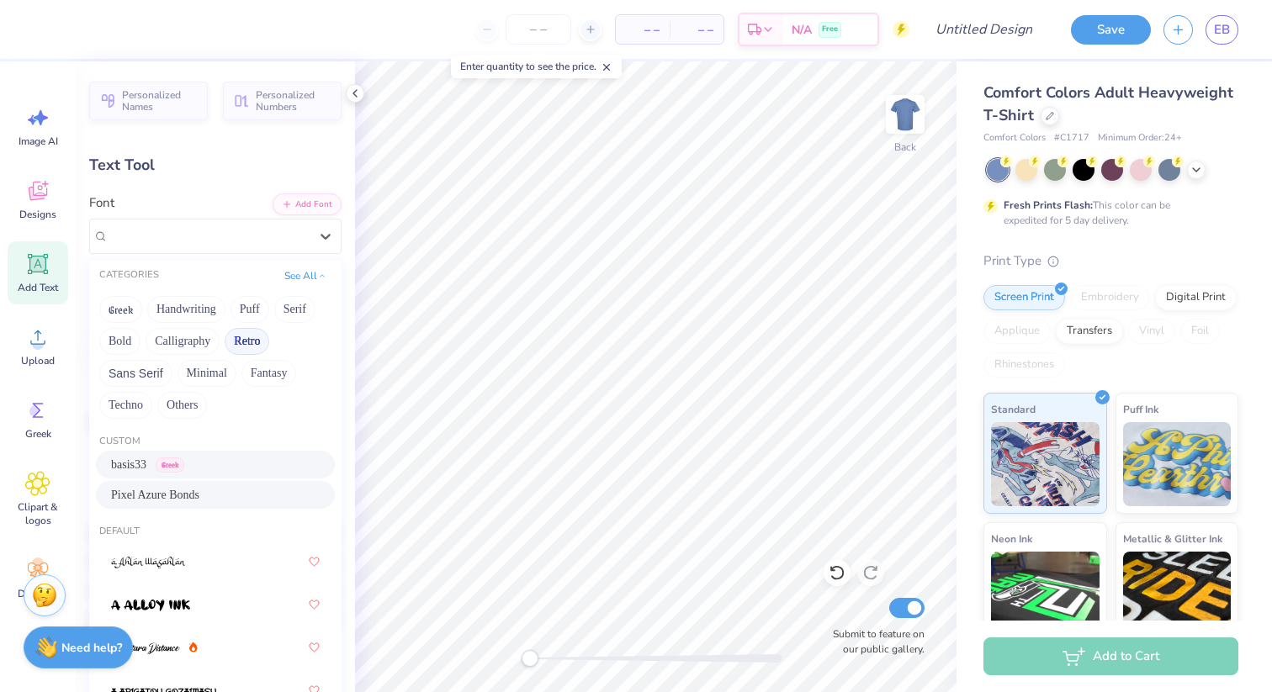
click at [241, 346] on button "Retro" at bounding box center [247, 341] width 45 height 27
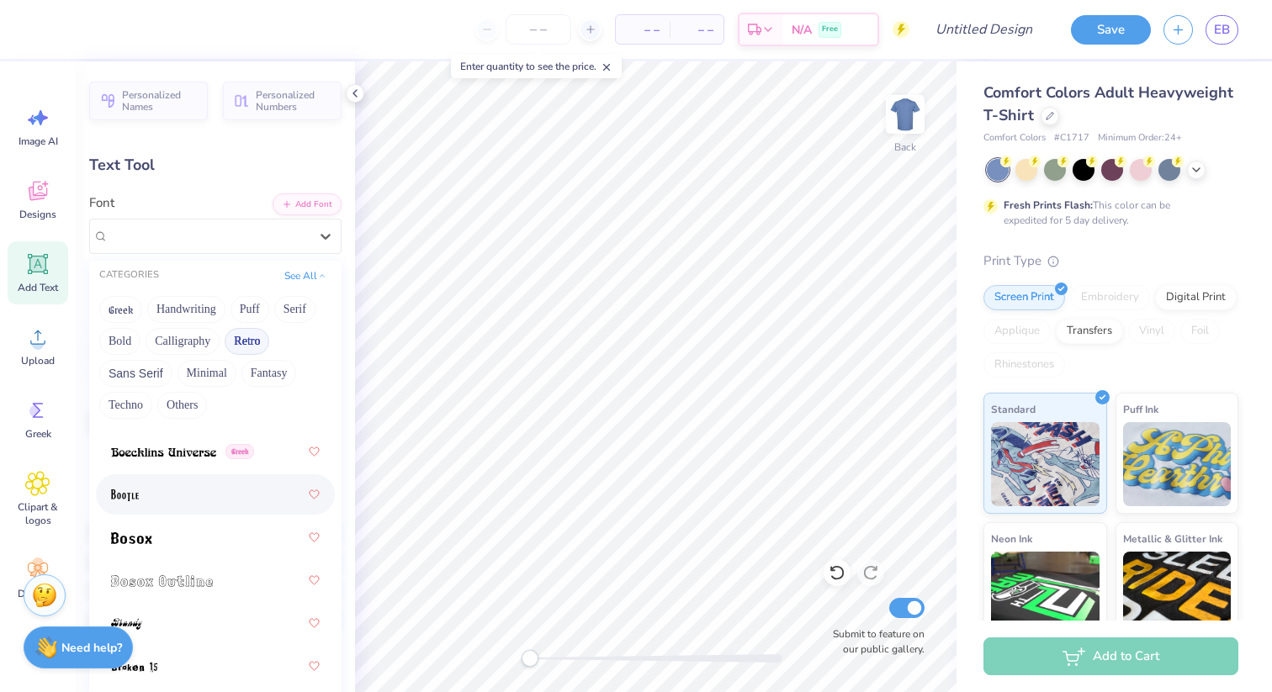
scroll to position [194, 0]
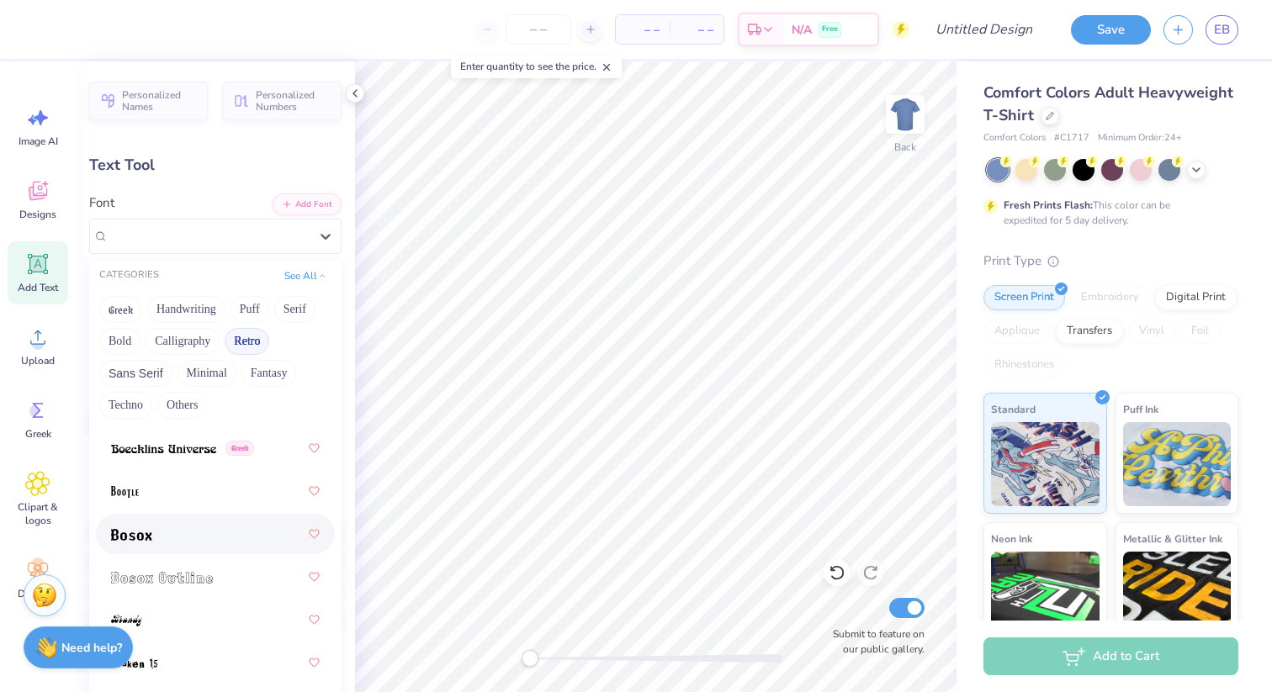
click at [177, 539] on div at bounding box center [215, 534] width 209 height 30
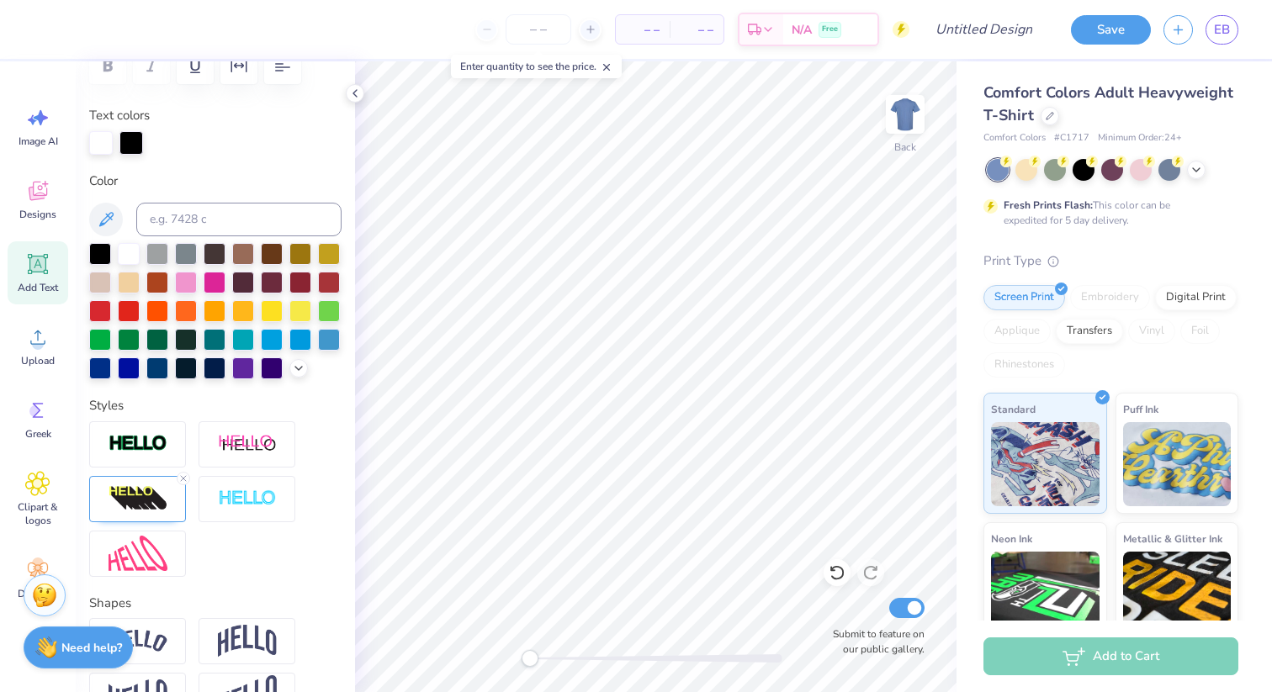
scroll to position [358, 0]
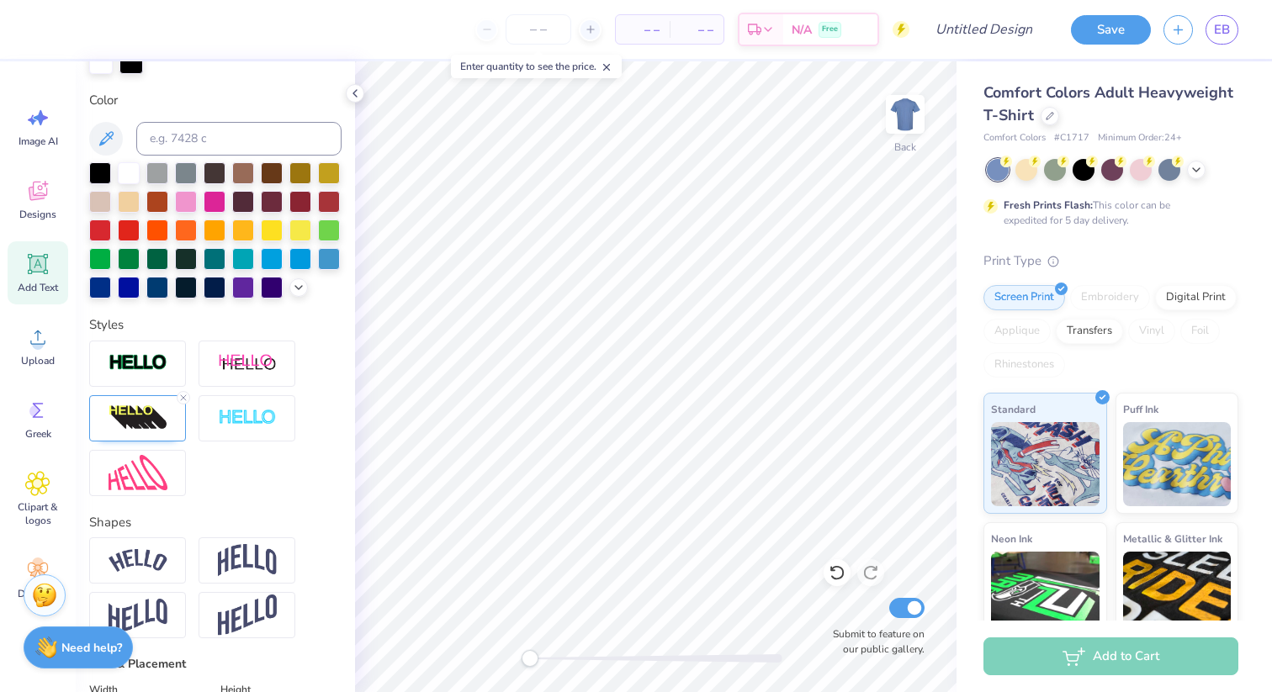
click at [182, 389] on div at bounding box center [215, 419] width 252 height 156
click at [182, 398] on line at bounding box center [183, 397] width 5 height 5
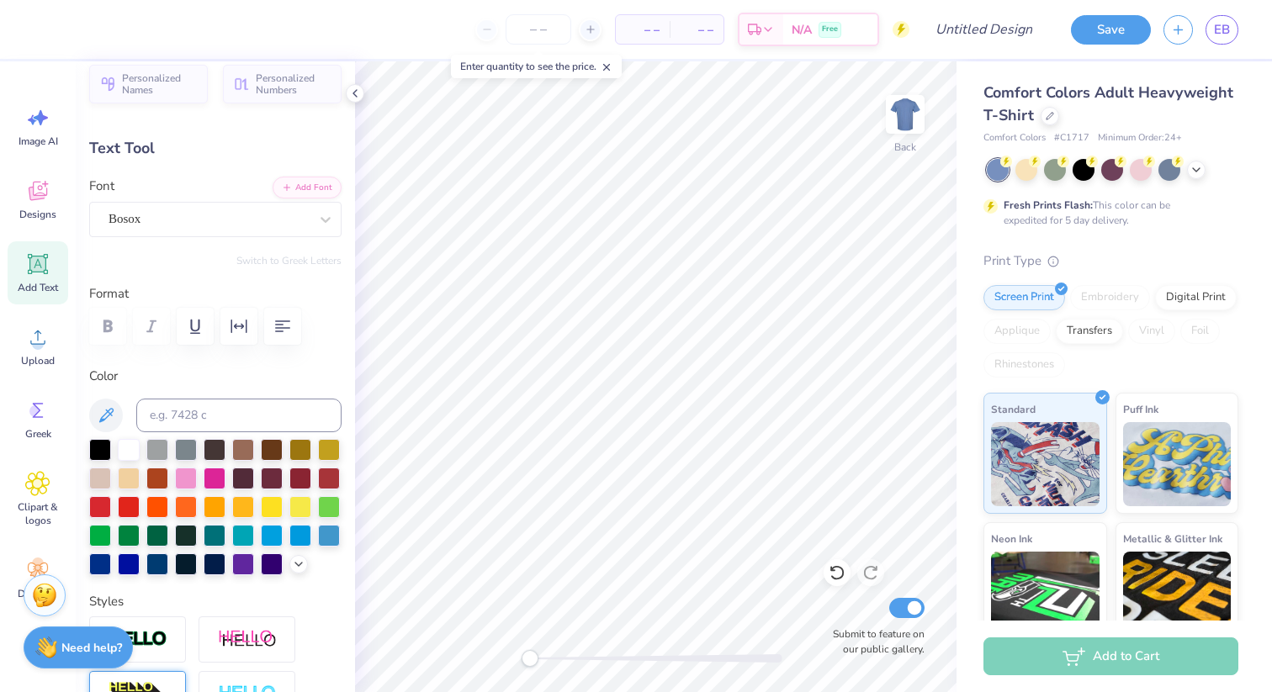
scroll to position [0, 0]
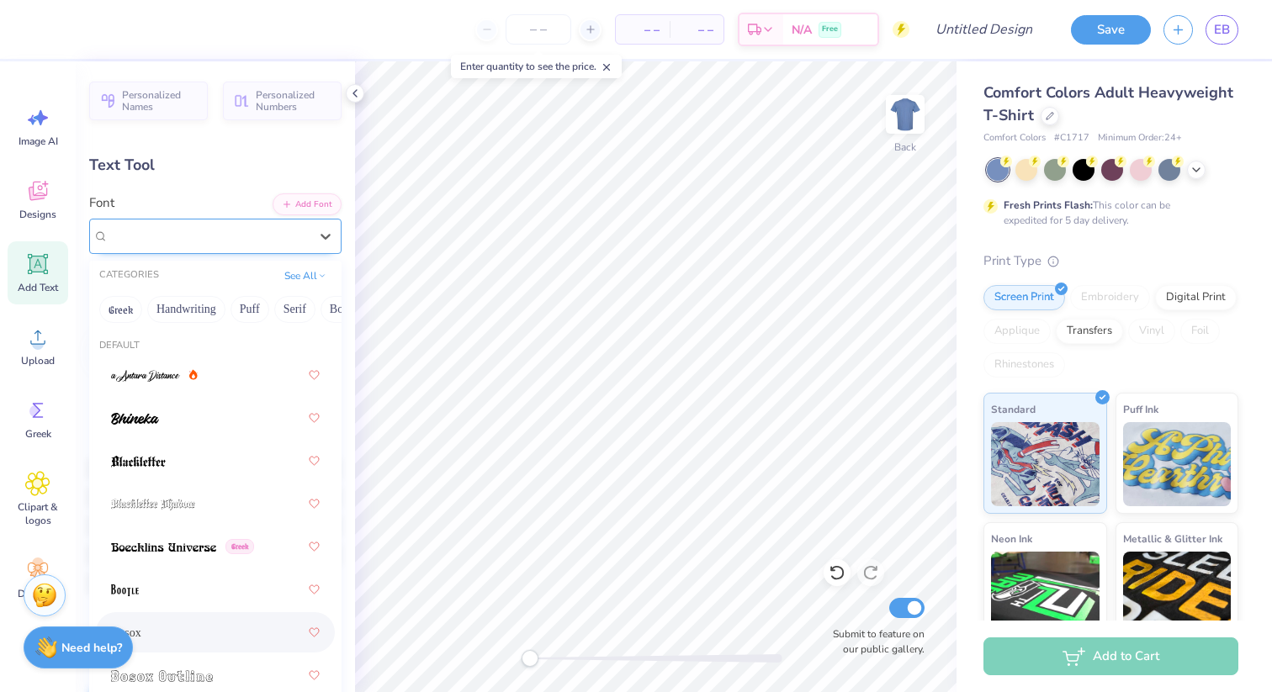
click at [167, 237] on div "Bosox" at bounding box center [209, 236] width 204 height 26
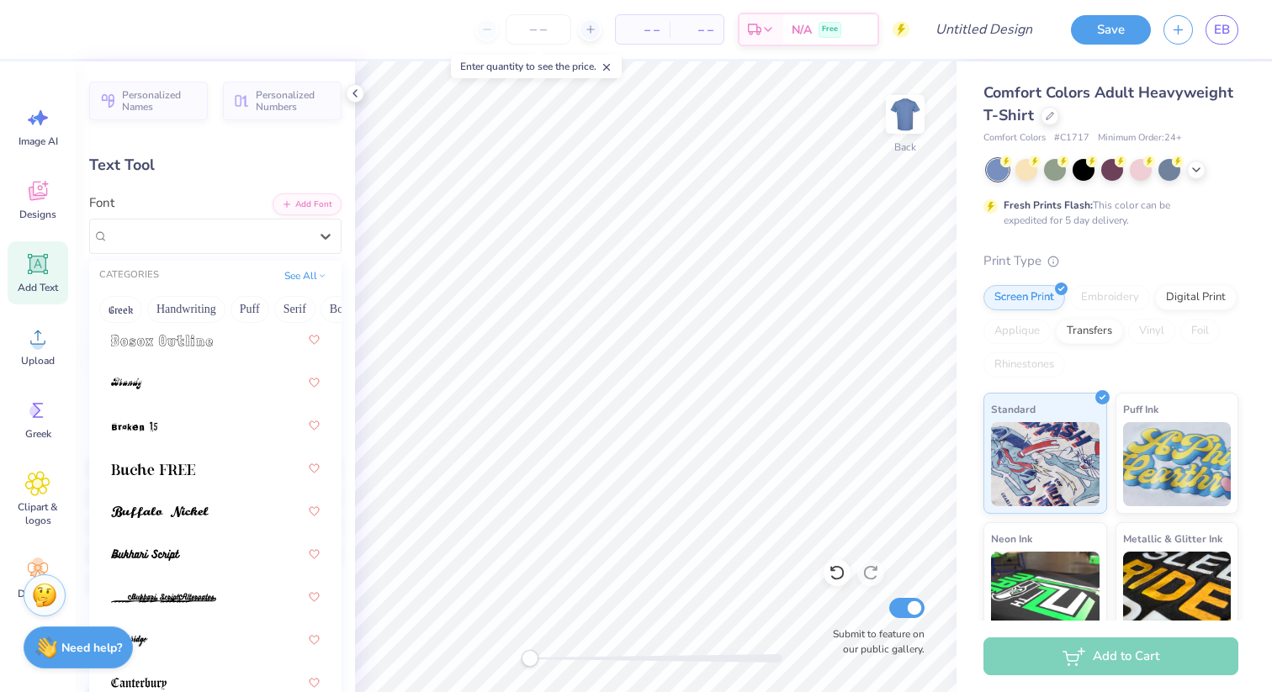
scroll to position [341, 0]
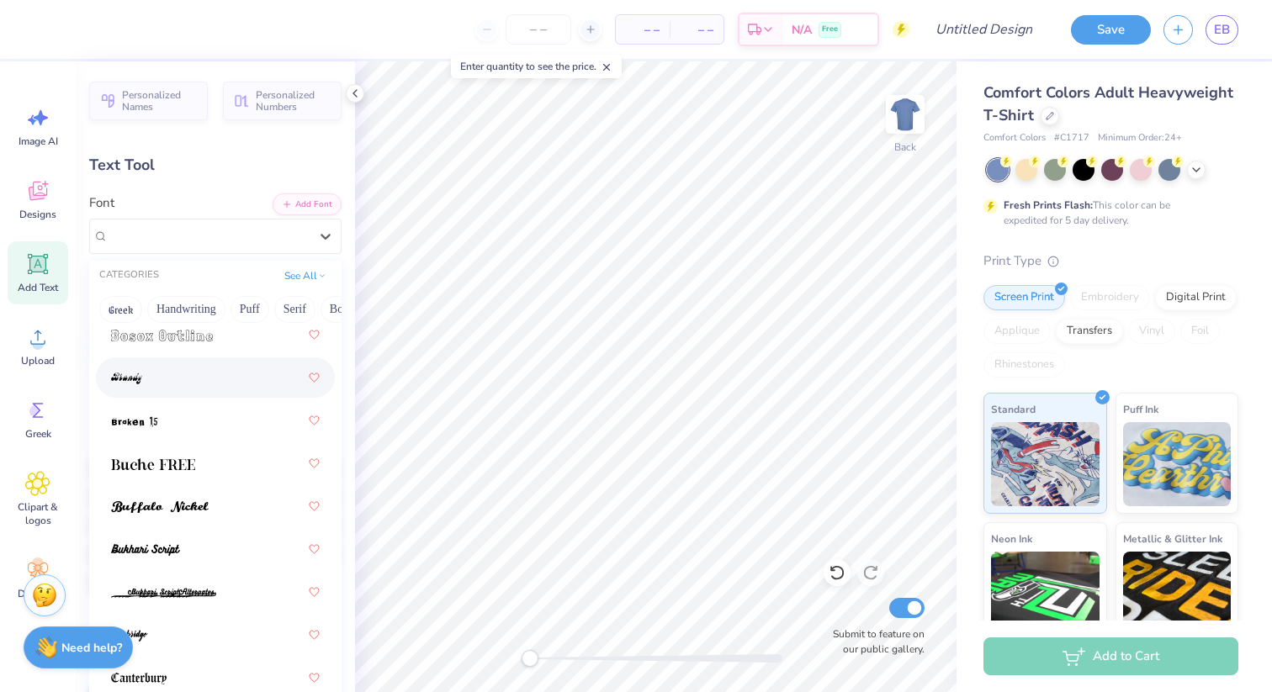
click at [135, 385] on span at bounding box center [126, 378] width 31 height 18
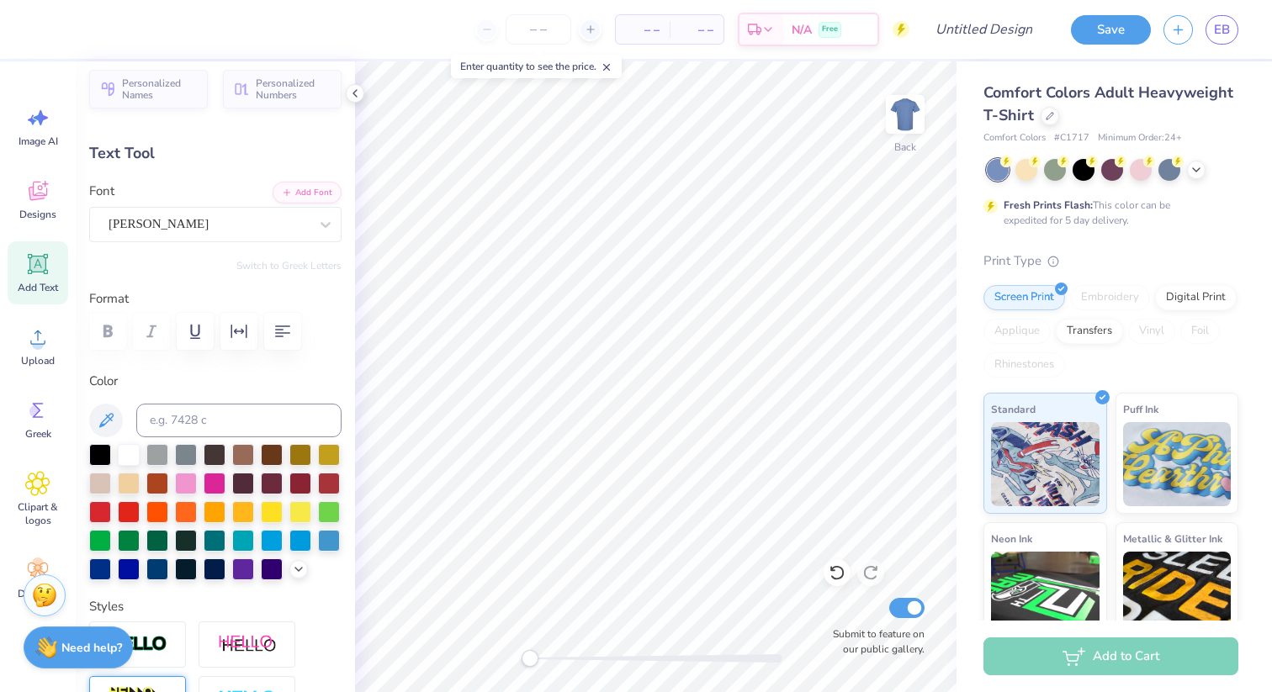
scroll to position [8, 0]
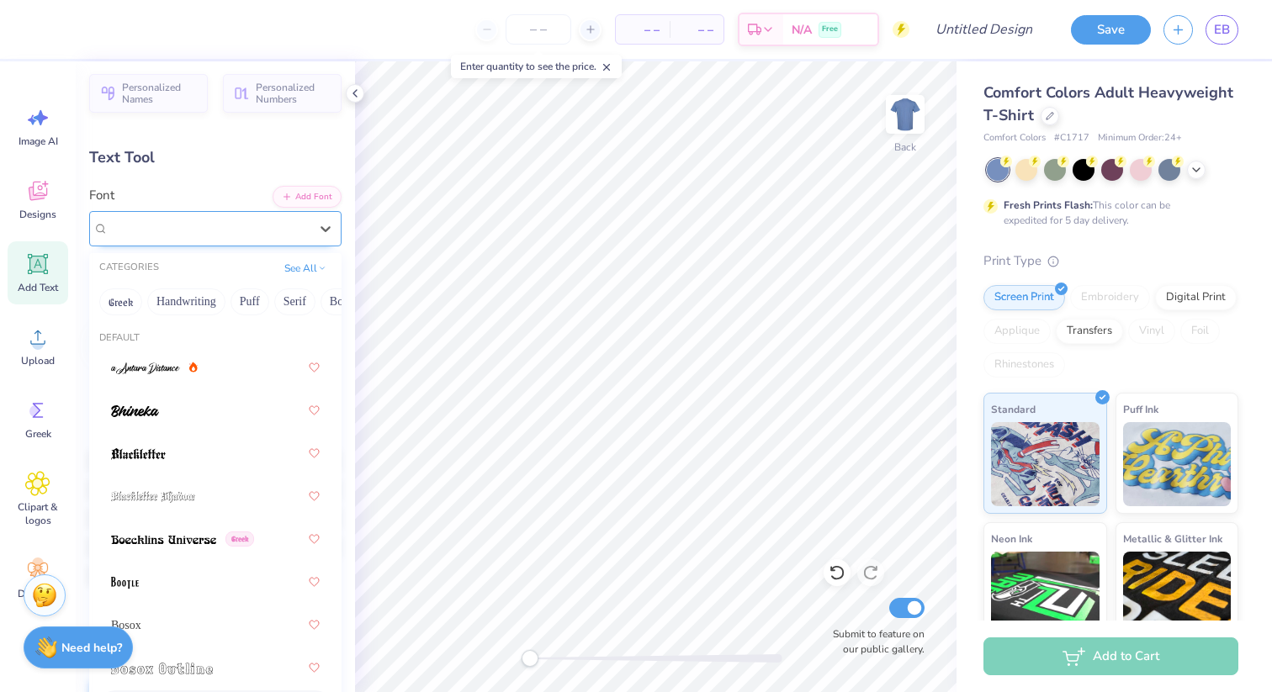
click at [167, 232] on div "Brandy" at bounding box center [209, 228] width 204 height 26
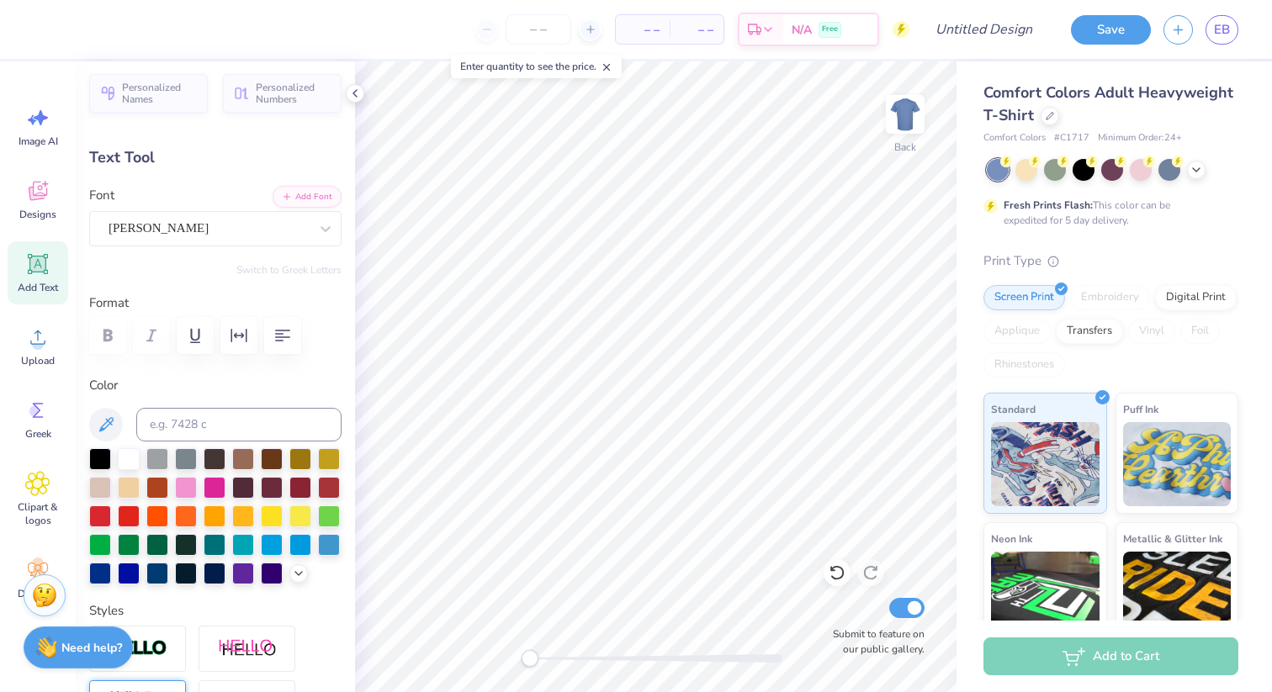
type input "4.88"
type input "1.85"
type input "5.66"
click at [911, 121] on img at bounding box center [904, 114] width 67 height 67
click at [911, 120] on img at bounding box center [904, 114] width 67 height 67
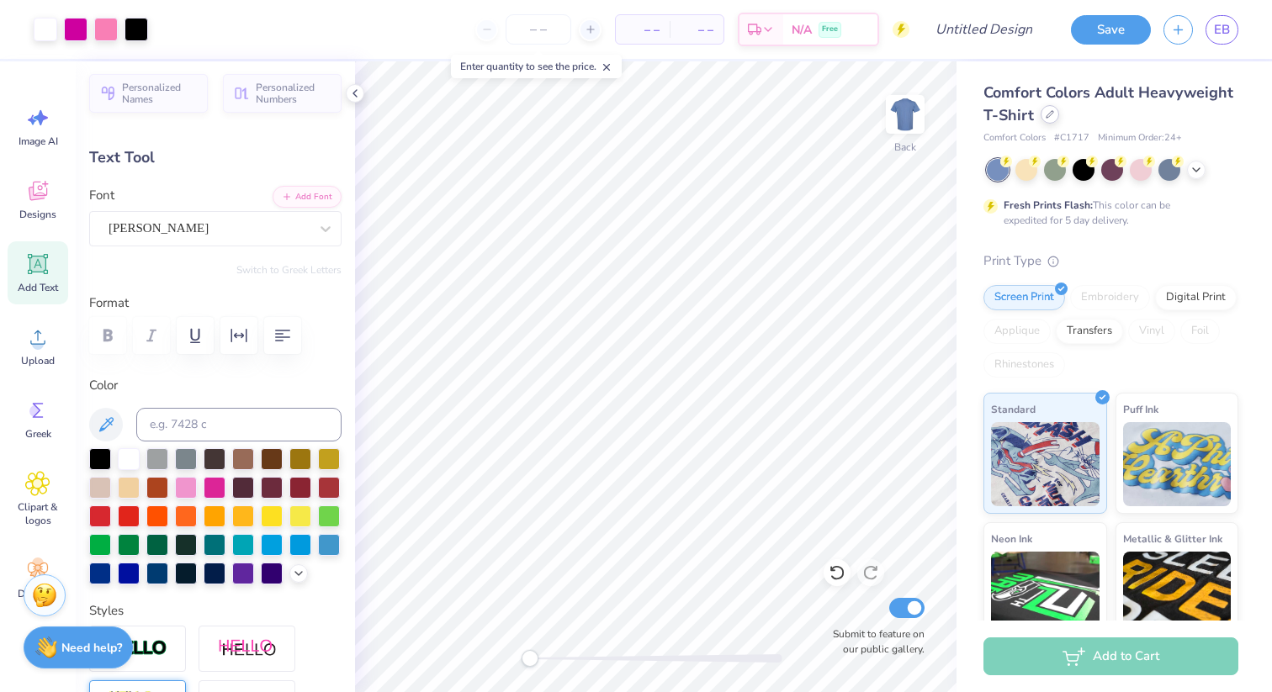
click at [1048, 119] on div at bounding box center [1049, 114] width 19 height 19
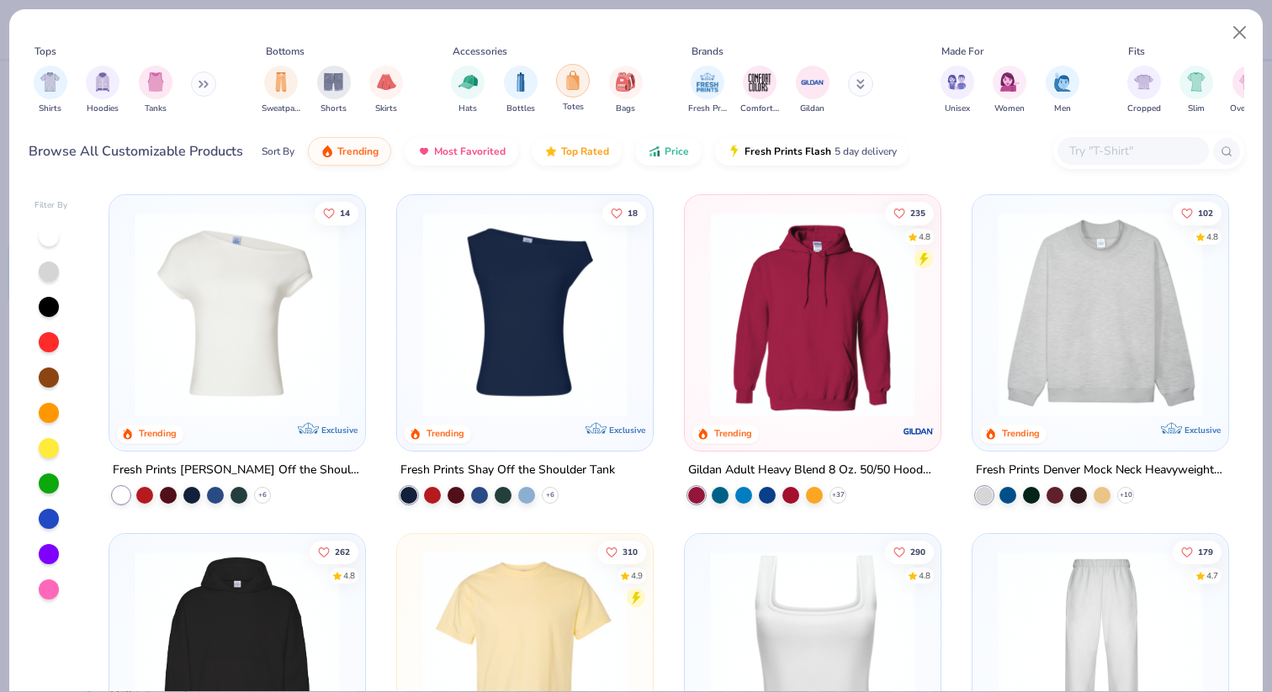
click at [581, 82] on div "filter for Totes" at bounding box center [573, 81] width 34 height 34
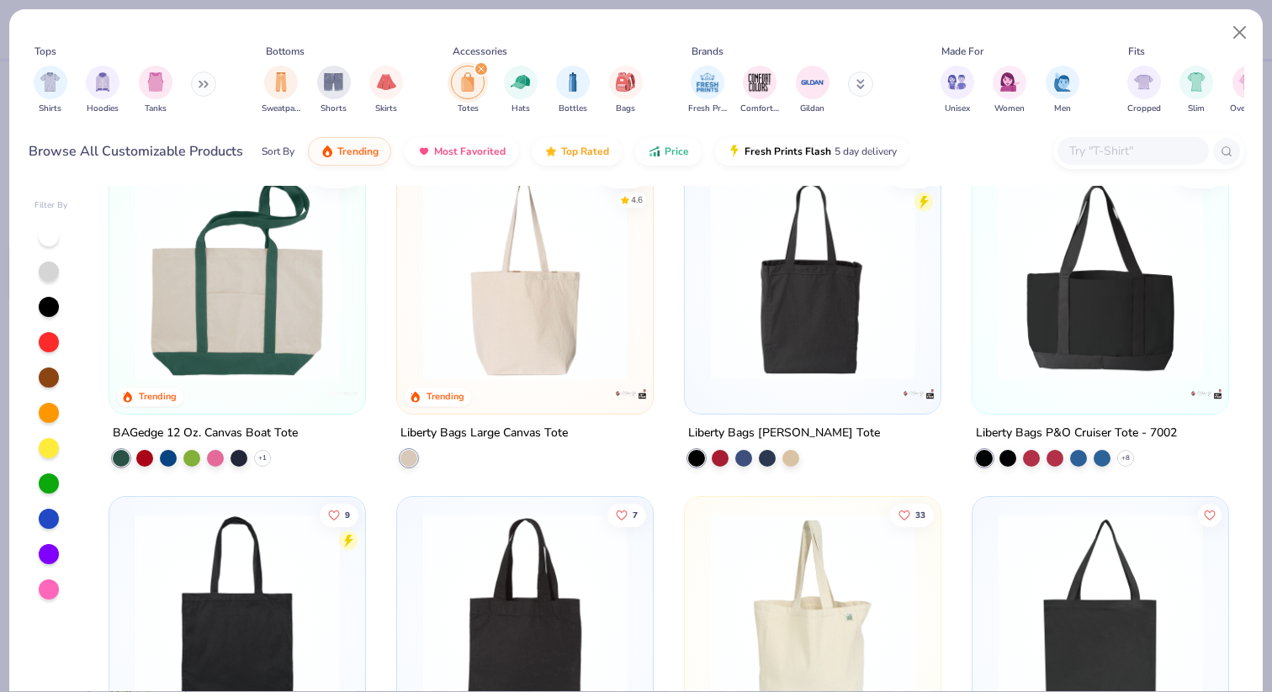
scroll to position [30, 0]
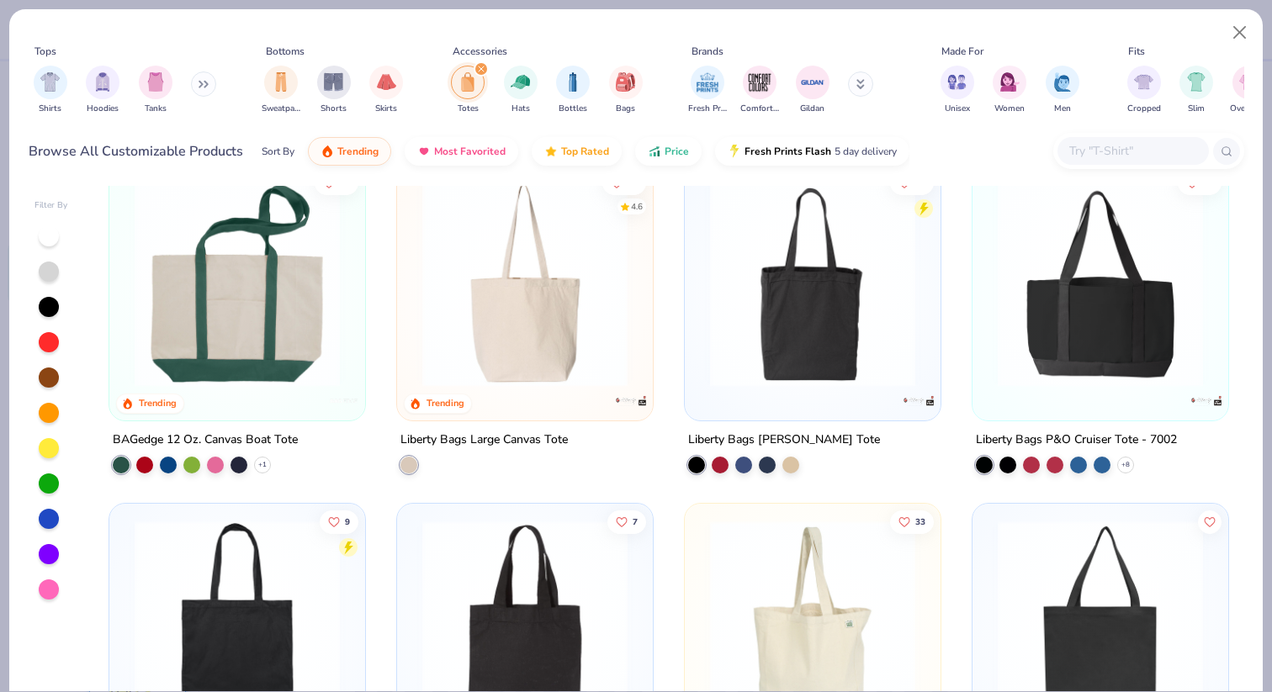
drag, startPoint x: 1023, startPoint y: 95, endPoint x: 785, endPoint y: 91, distance: 238.0
click at [785, 91] on div "Tops Shirts Hoodies Tanks Bottoms Sweatpants Shorts Skirts Accessories Totes Ha…" at bounding box center [636, 82] width 1215 height 77
click at [860, 79] on button at bounding box center [860, 83] width 25 height 25
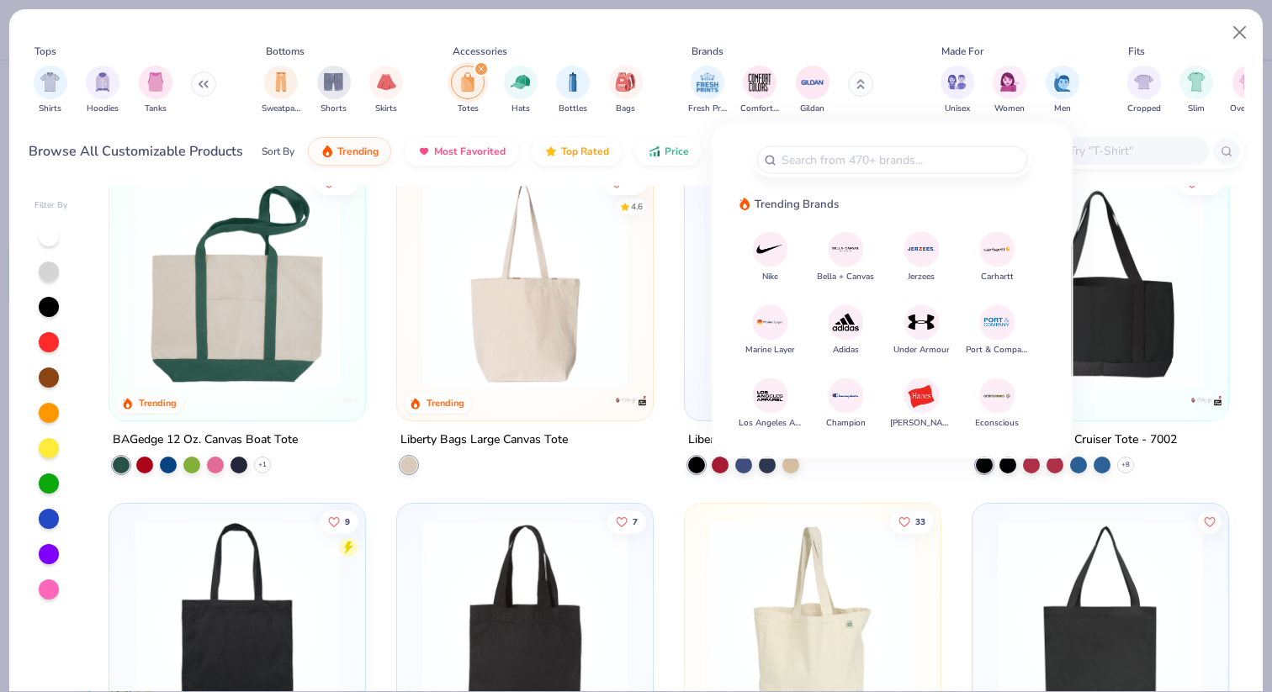
click at [860, 79] on icon at bounding box center [860, 84] width 8 height 10
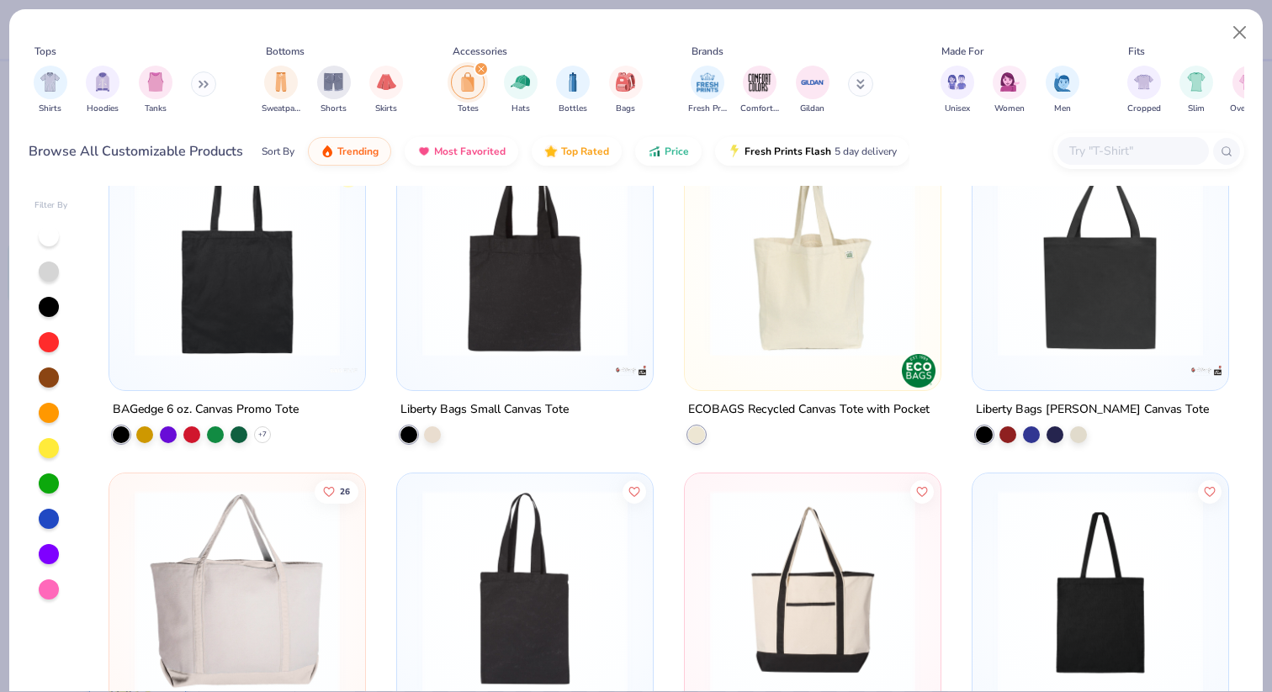
scroll to position [401, 0]
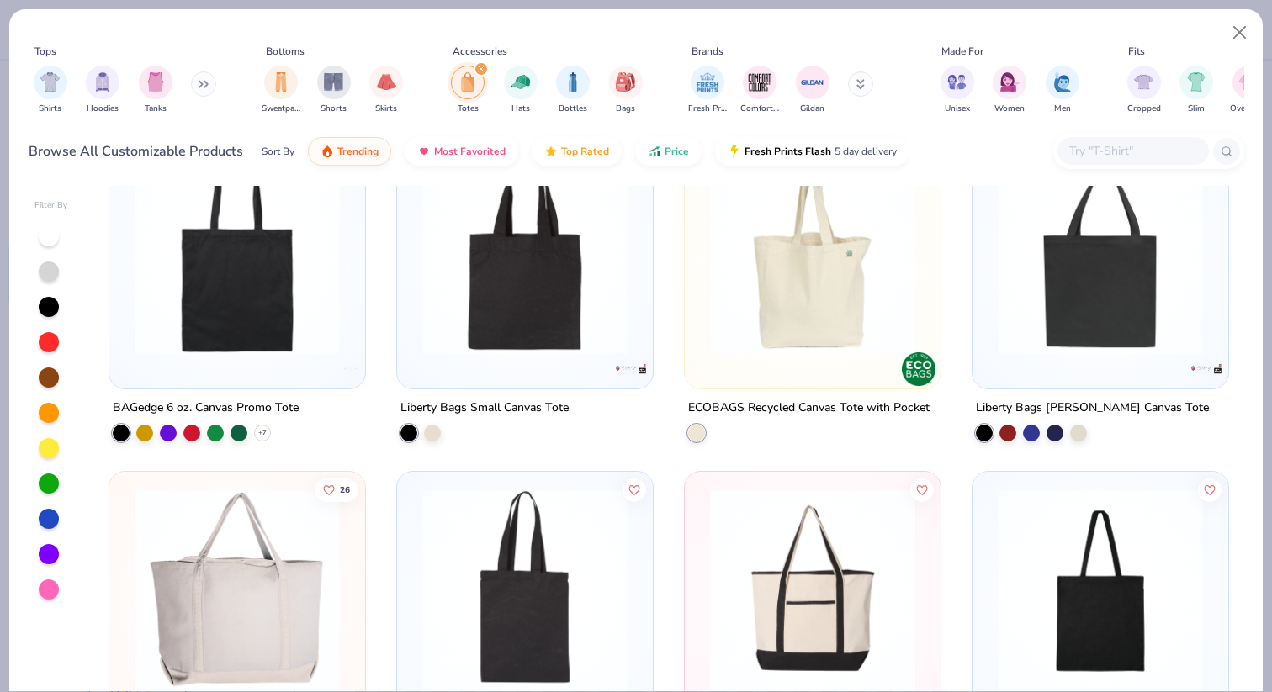
click at [564, 314] on img at bounding box center [525, 252] width 222 height 205
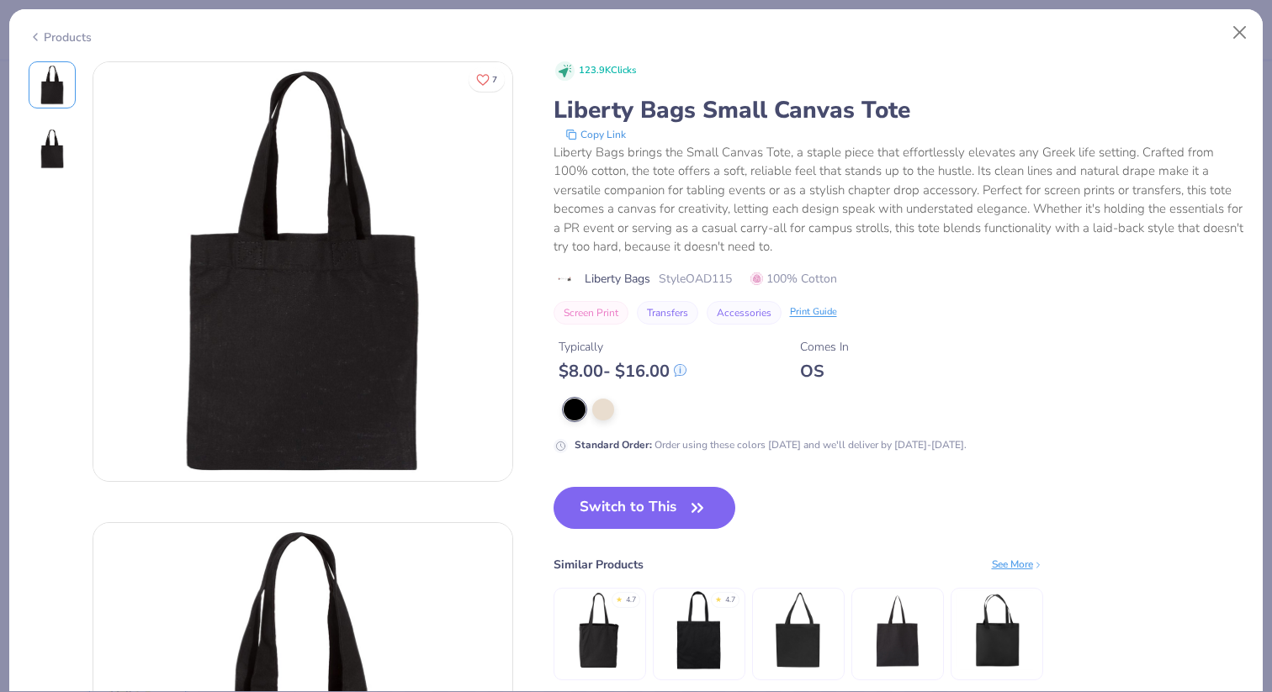
click at [690, 621] on img at bounding box center [699, 630] width 80 height 80
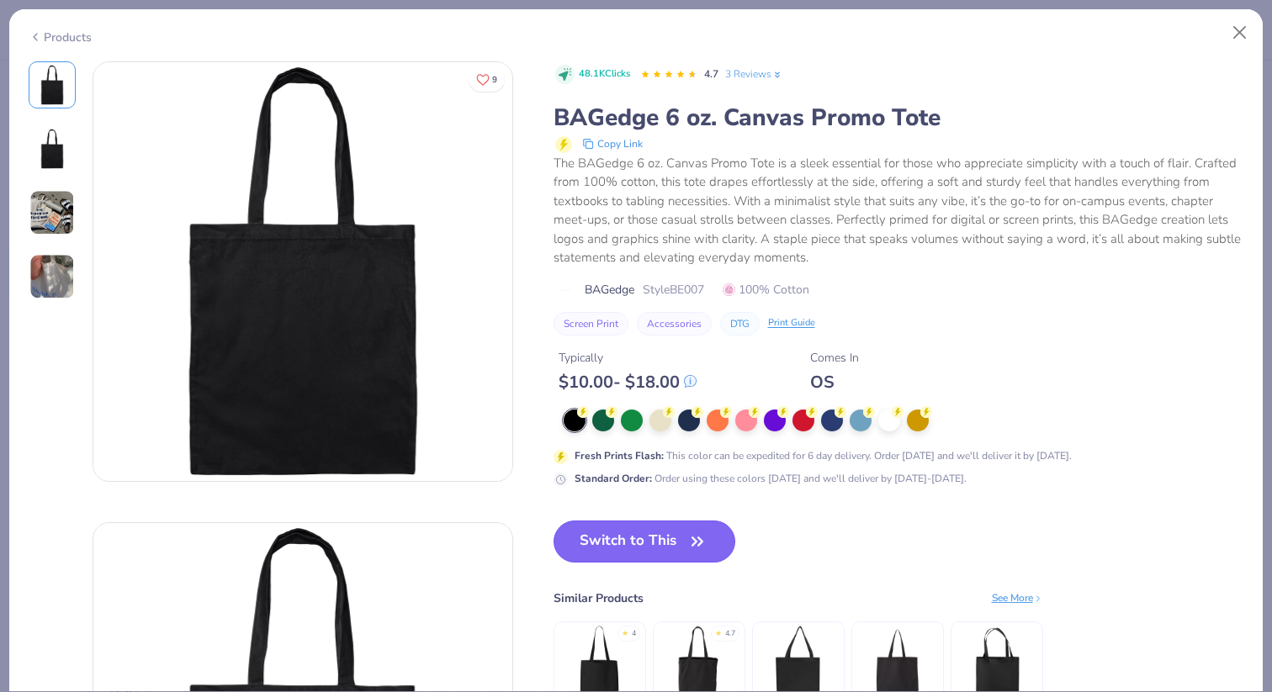
click at [612, 532] on button "Switch to This" at bounding box center [644, 542] width 182 height 42
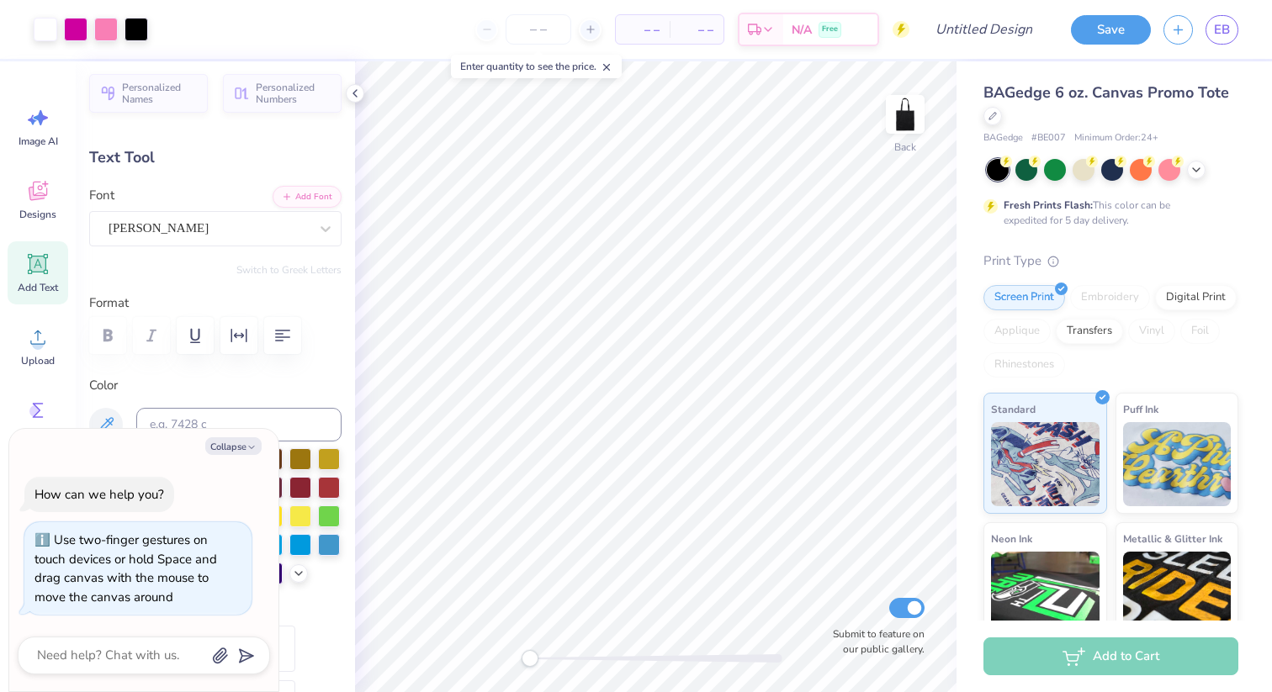
click at [504, 664] on div "Back Submit to feature on our public gallery." at bounding box center [655, 376] width 601 height 631
click at [51, 34] on div at bounding box center [46, 28] width 24 height 24
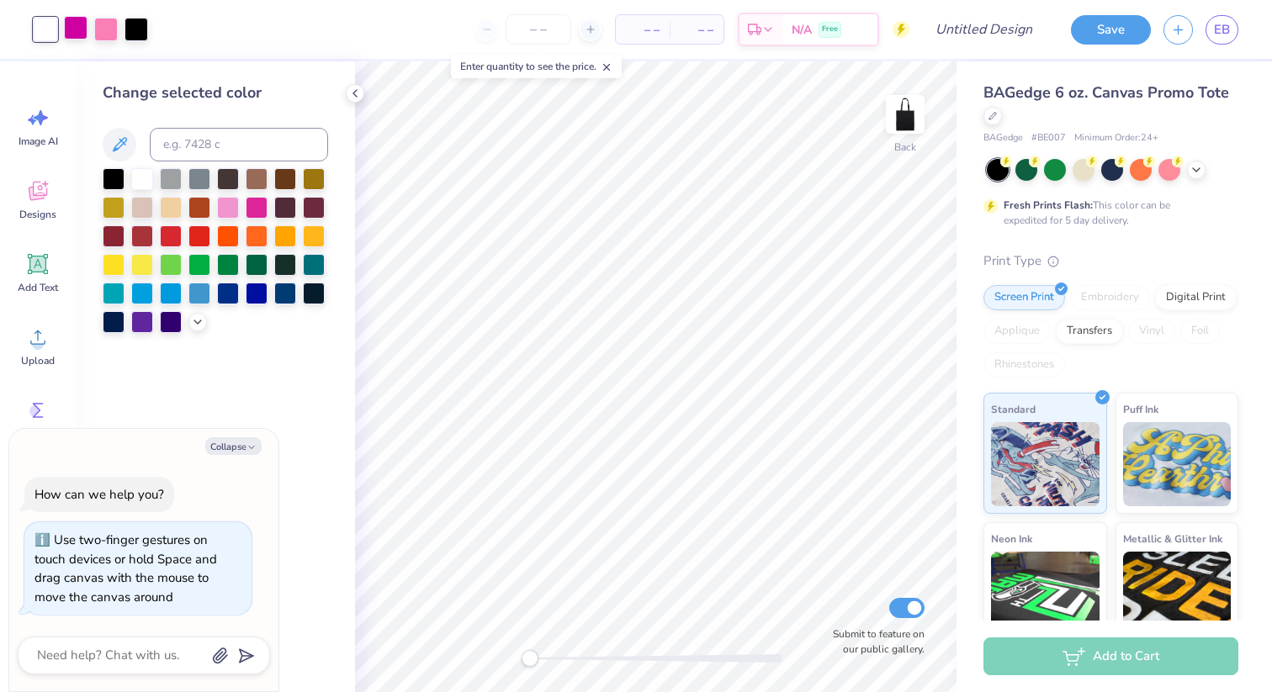
click at [74, 30] on div at bounding box center [76, 28] width 24 height 24
click at [170, 265] on div at bounding box center [171, 263] width 22 height 22
click at [193, 266] on div at bounding box center [199, 263] width 22 height 22
click at [223, 265] on div at bounding box center [228, 263] width 22 height 22
click at [103, 29] on div at bounding box center [106, 28] width 24 height 24
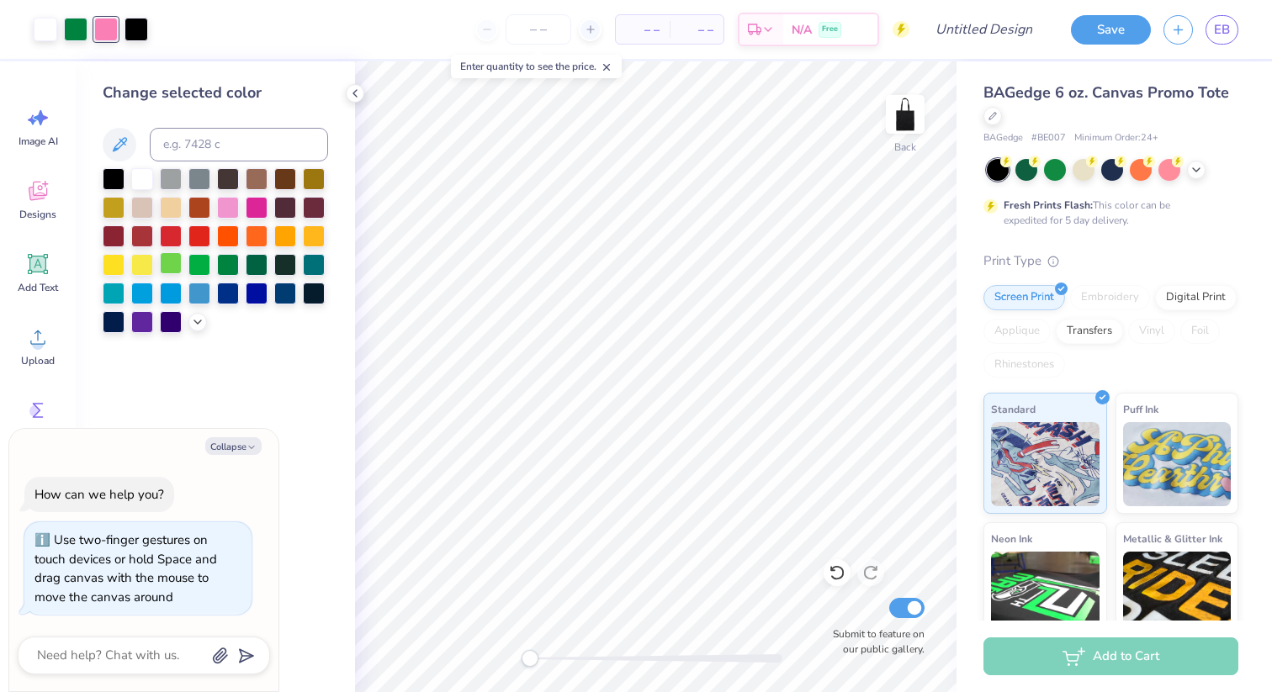
click at [167, 263] on div at bounding box center [171, 263] width 22 height 22
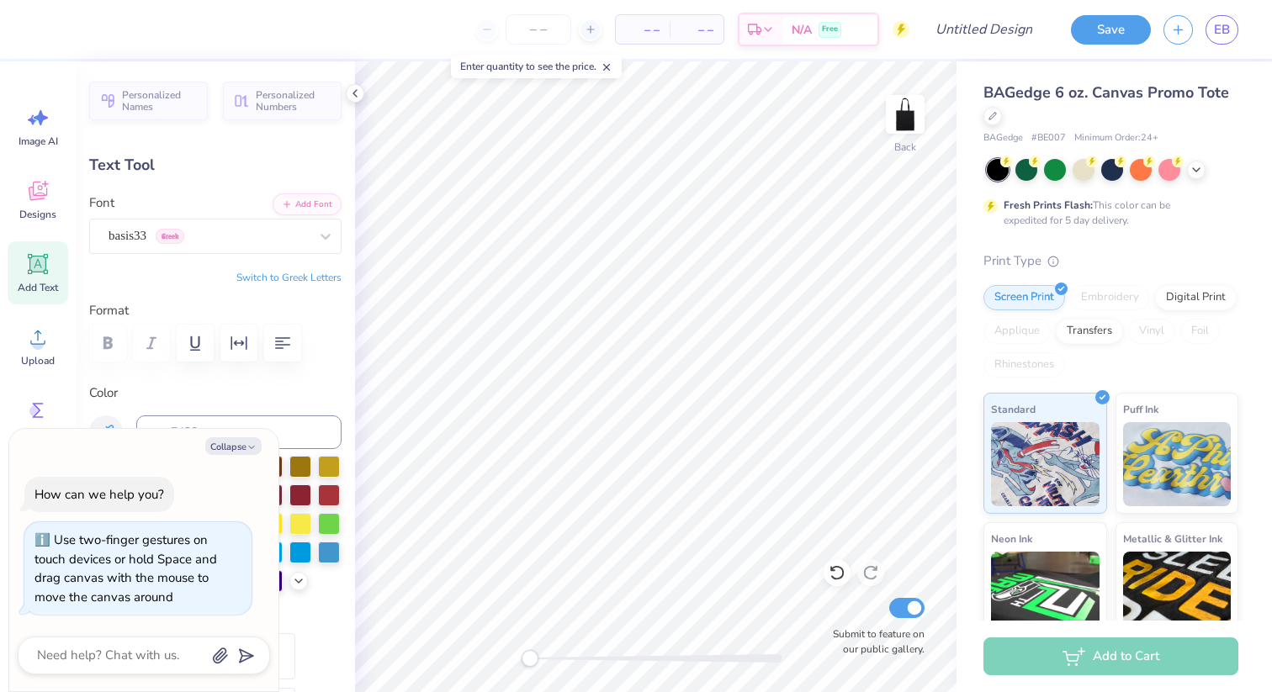
type textarea "x"
type input "0.0"
type textarea "x"
type input "0.0"
type textarea "x"
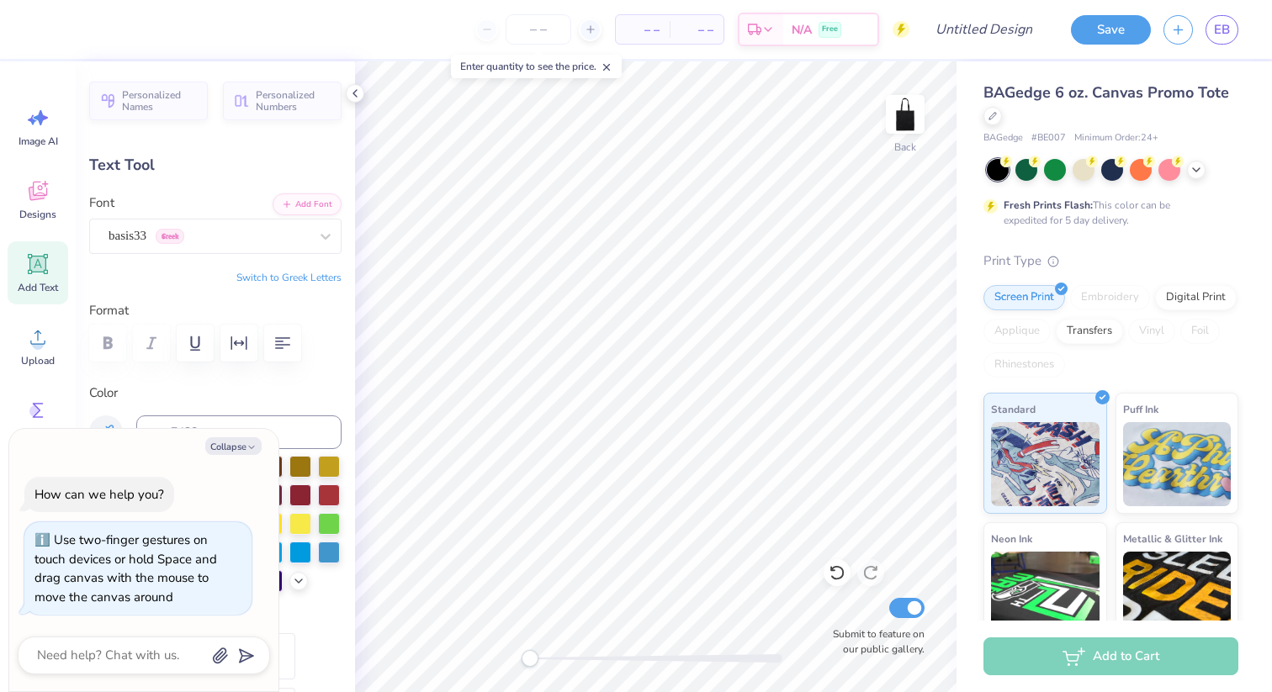
type input "0.0"
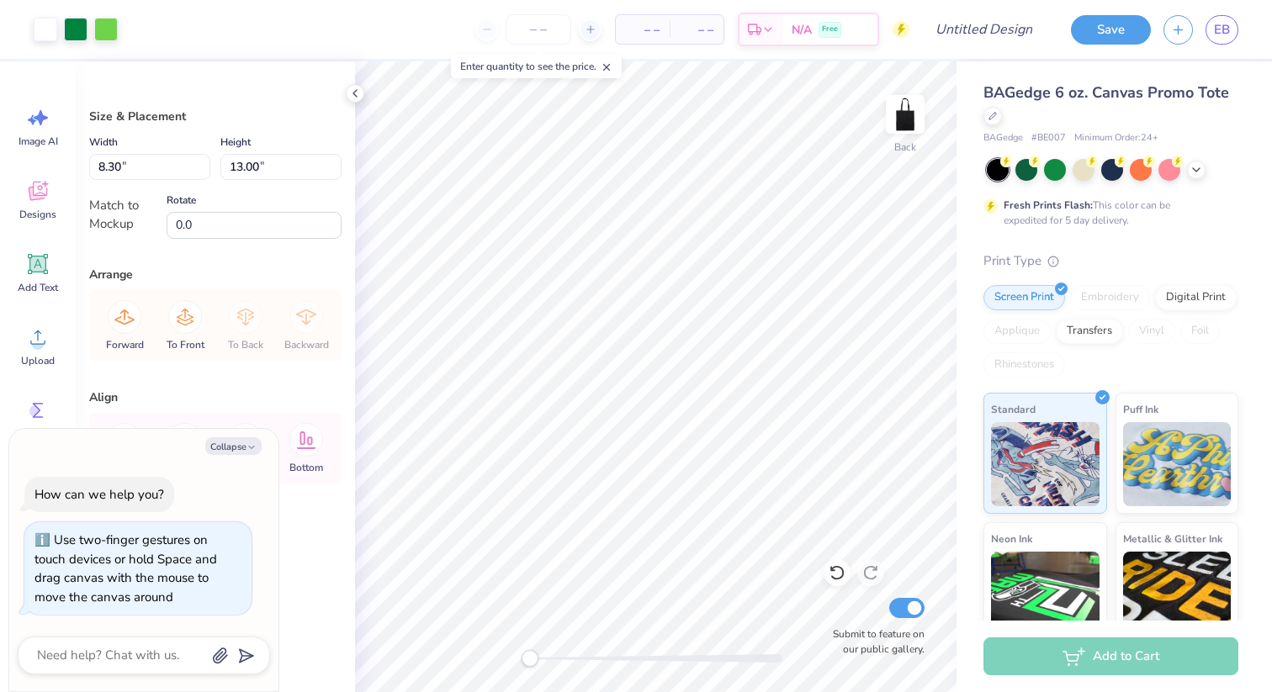
type textarea "x"
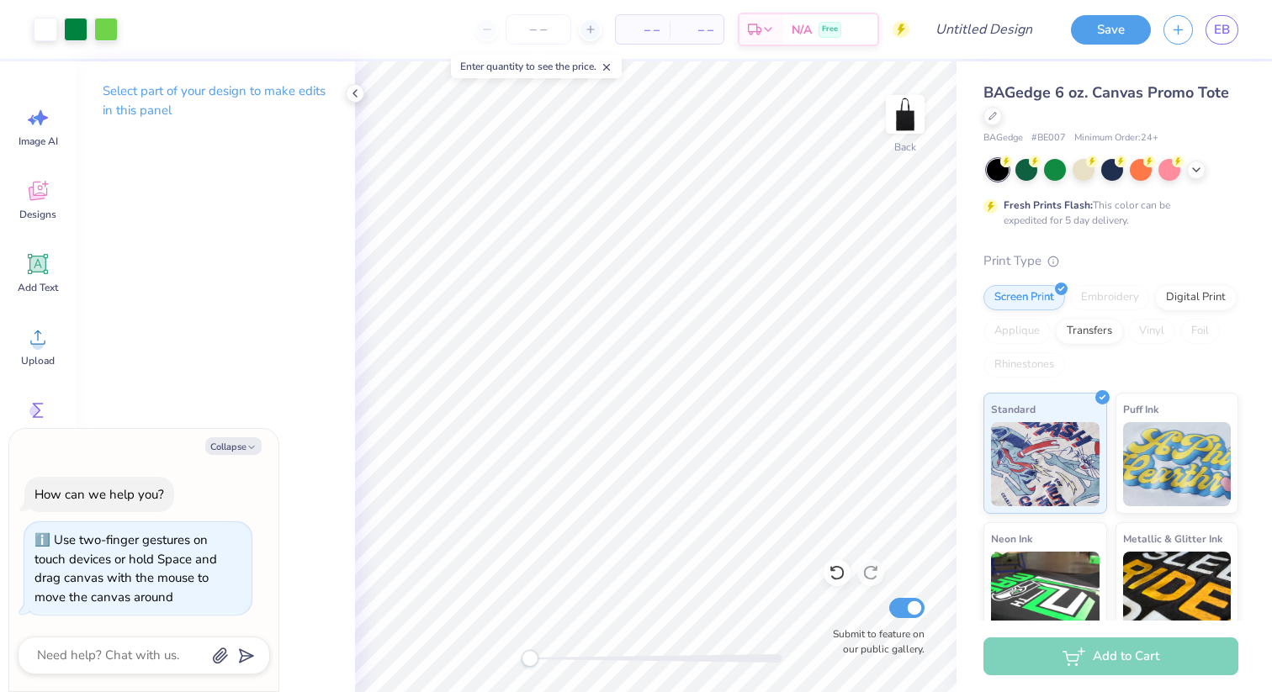
click at [372, 642] on div "Back Submit to feature on our public gallery." at bounding box center [655, 376] width 601 height 631
click at [911, 605] on input "Submit to feature on our public gallery." at bounding box center [906, 608] width 35 height 20
checkbox input "false"
type textarea "x"
click at [910, 605] on input "Submit to feature on our public gallery." at bounding box center [906, 608] width 35 height 20
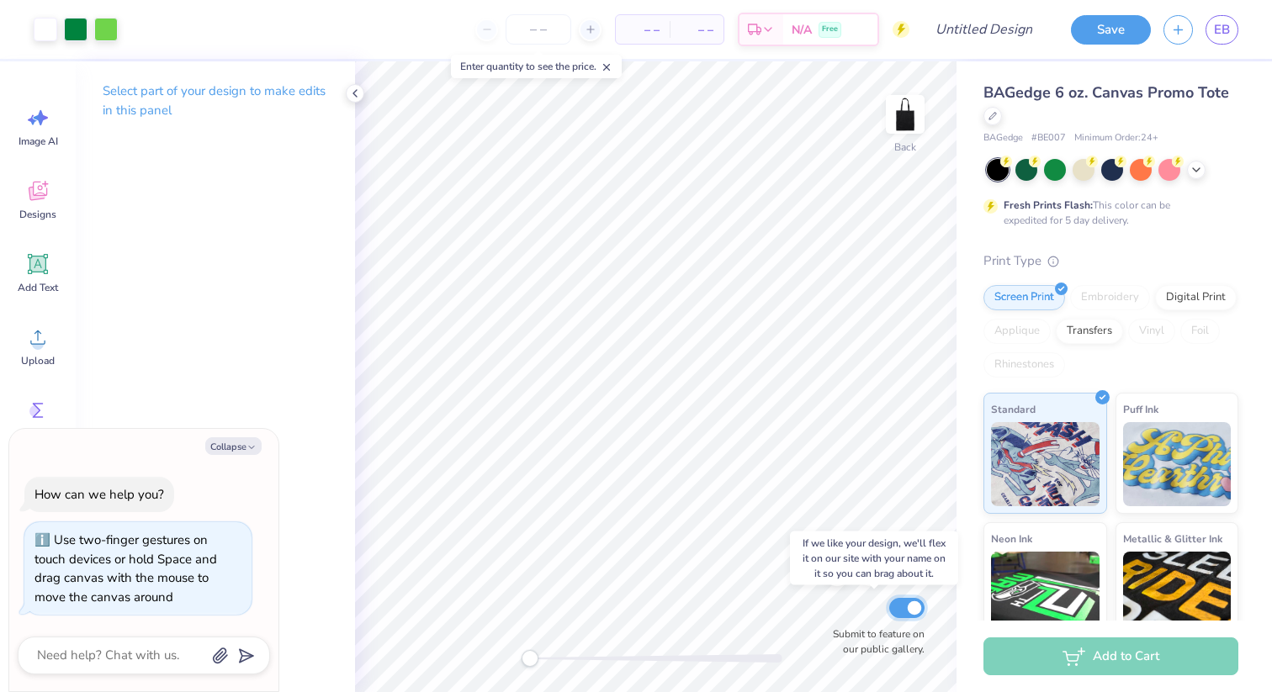
checkbox input "true"
type textarea "x"
click at [903, 607] on input "Submit to feature on our public gallery." at bounding box center [906, 608] width 35 height 20
checkbox input "false"
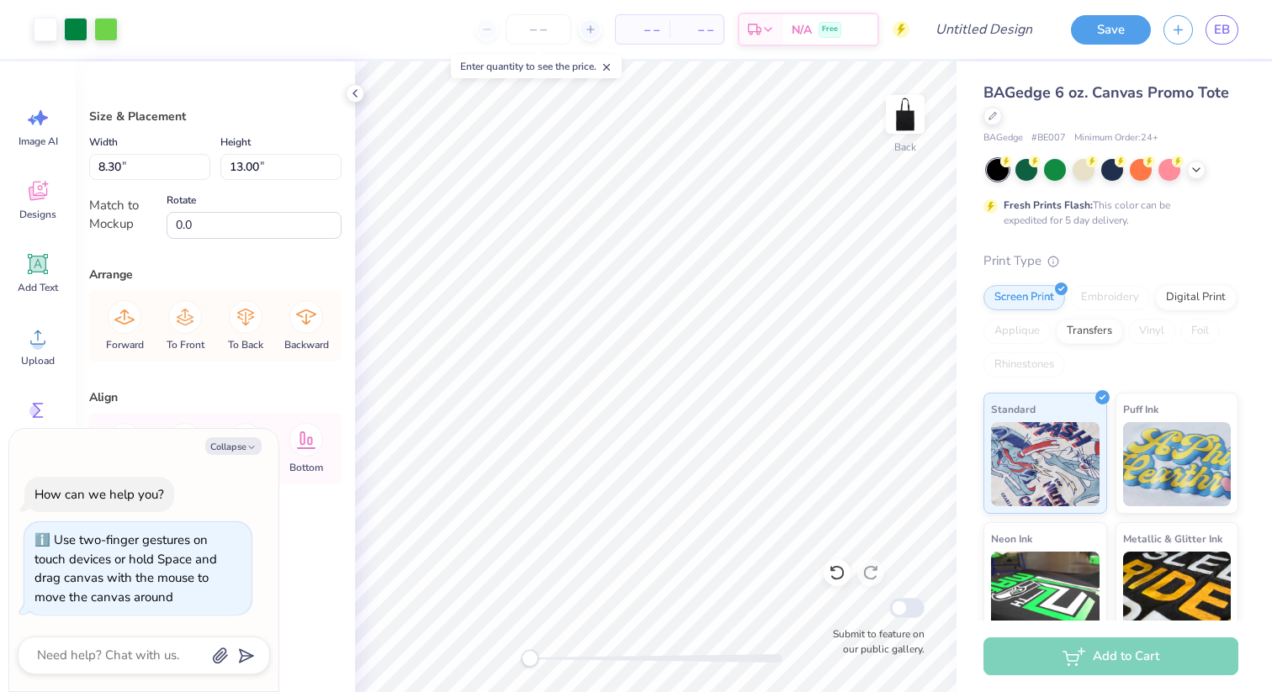
type textarea "x"
type input "6.88"
type input "10.79"
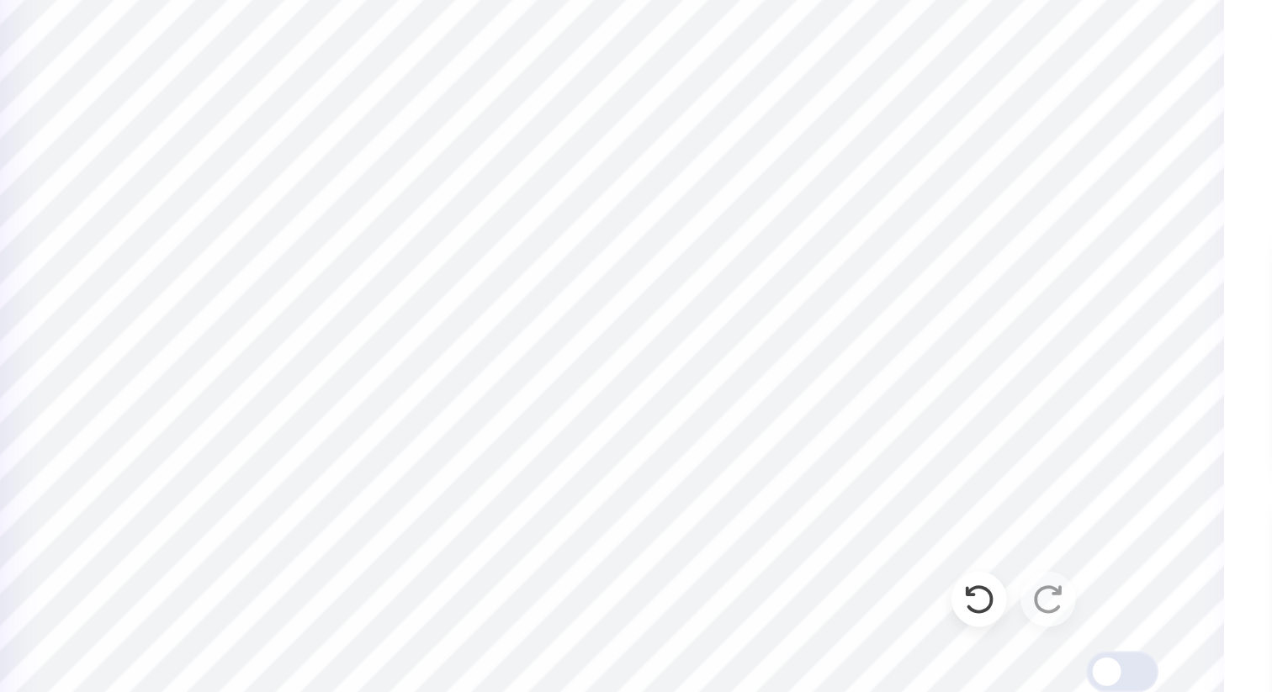
type textarea "x"
